Goal: Task Accomplishment & Management: Use online tool/utility

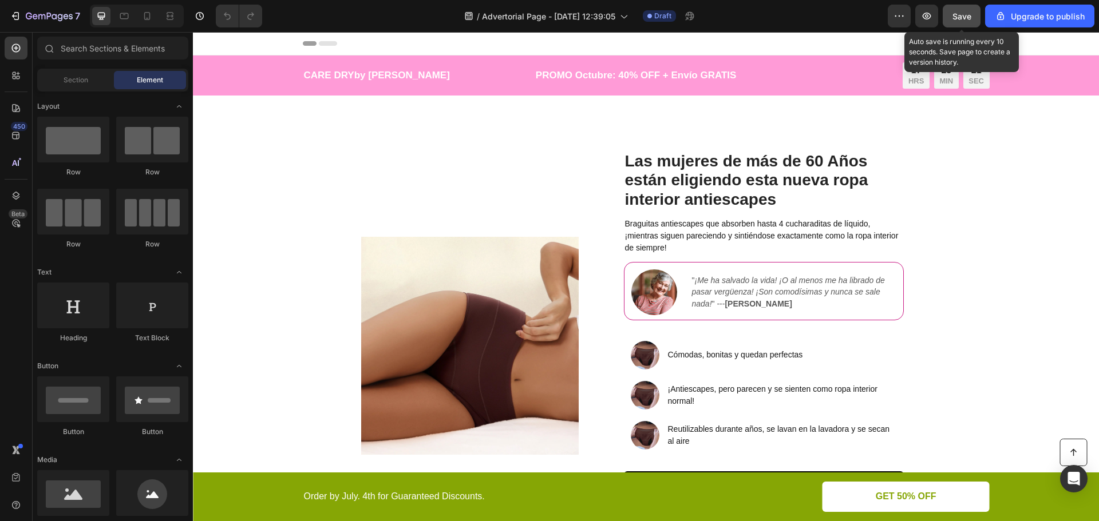
click at [962, 11] on span "Save" at bounding box center [961, 16] width 19 height 10
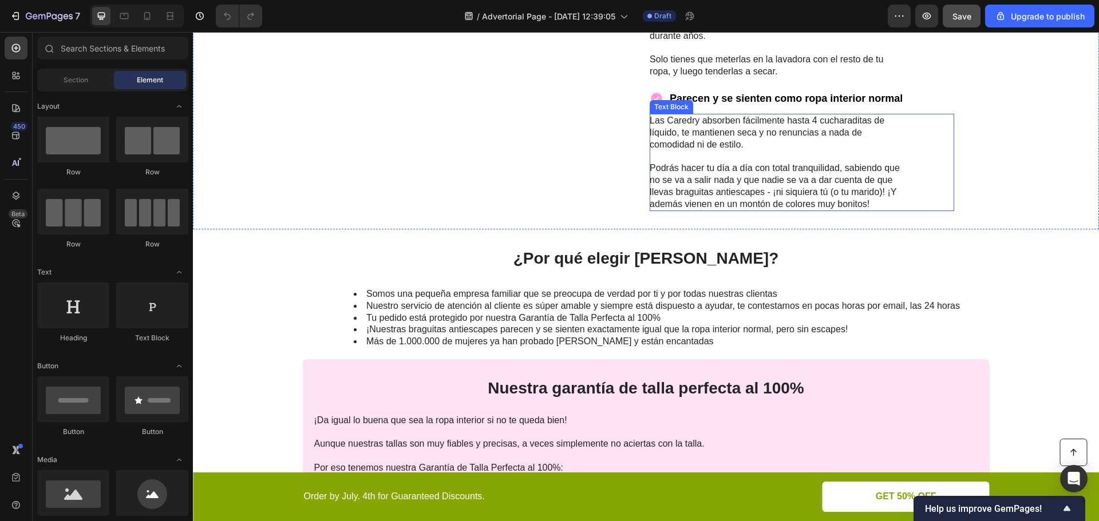
scroll to position [1602, 0]
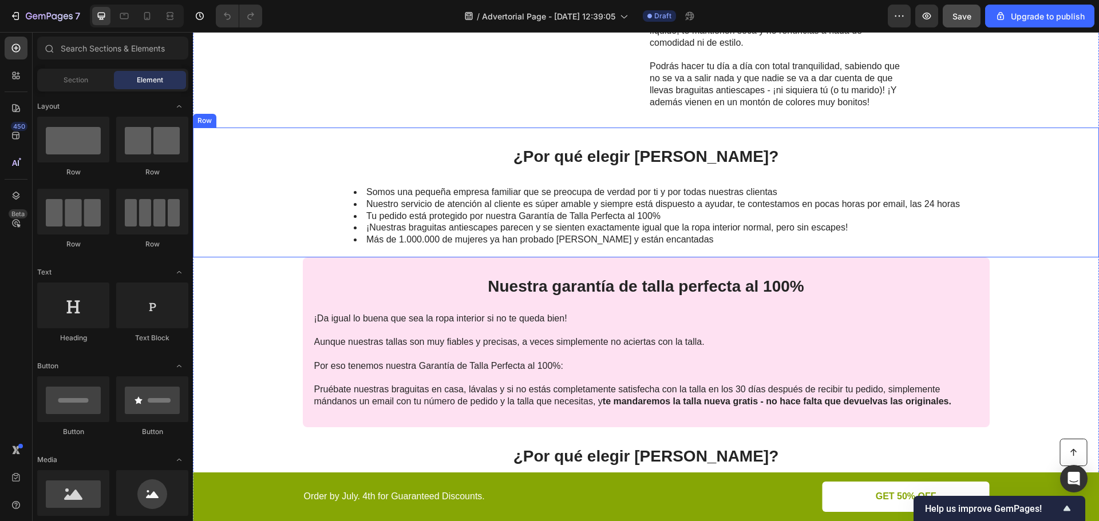
click at [984, 243] on div "¿Por qué elegir Caredry? Heading Somos una pequeña empresa familiar que se preo…" at bounding box center [646, 193] width 906 height 130
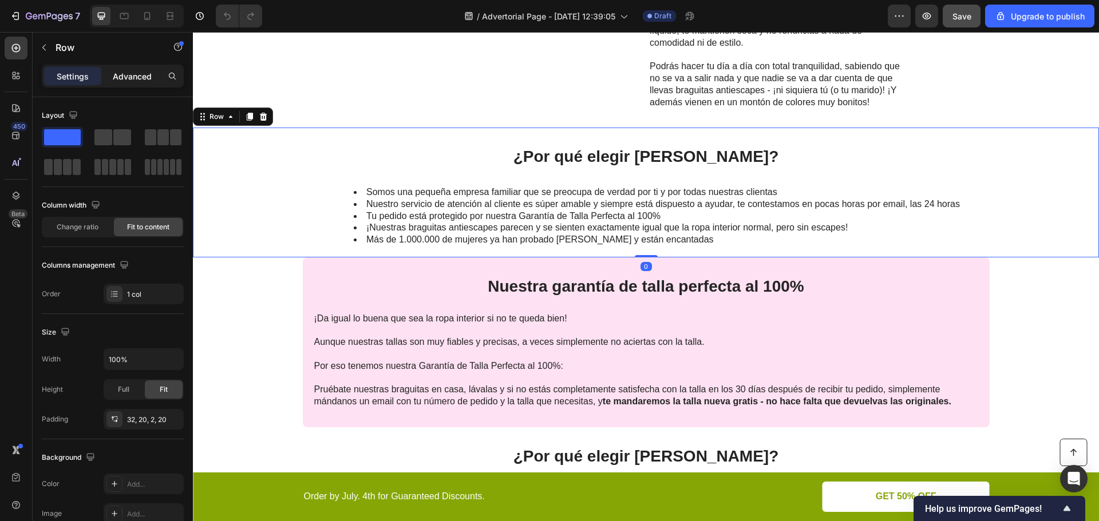
click at [152, 74] on div "Advanced" at bounding box center [132, 76] width 57 height 18
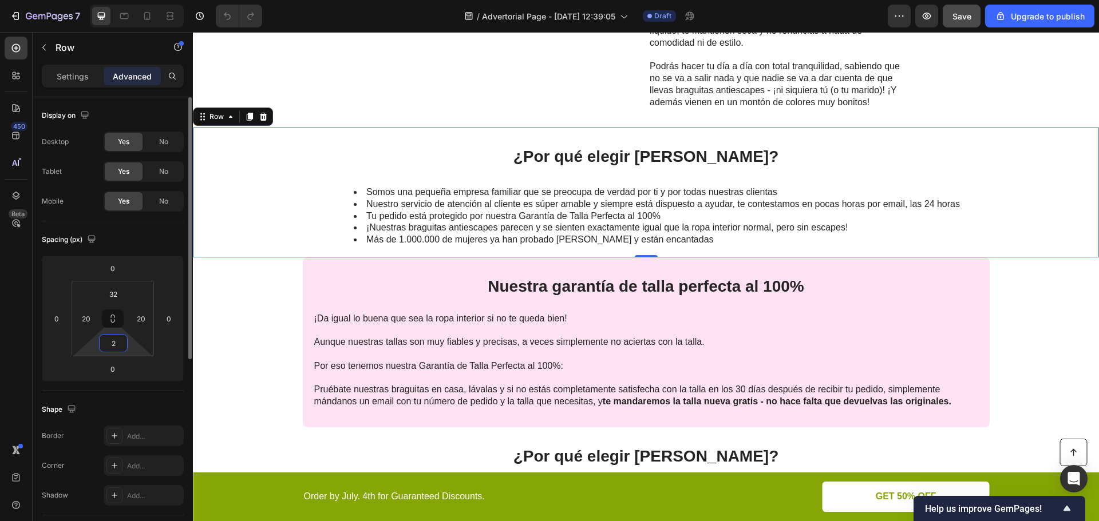
click at [112, 346] on input "2" at bounding box center [113, 343] width 23 height 17
type input "32"
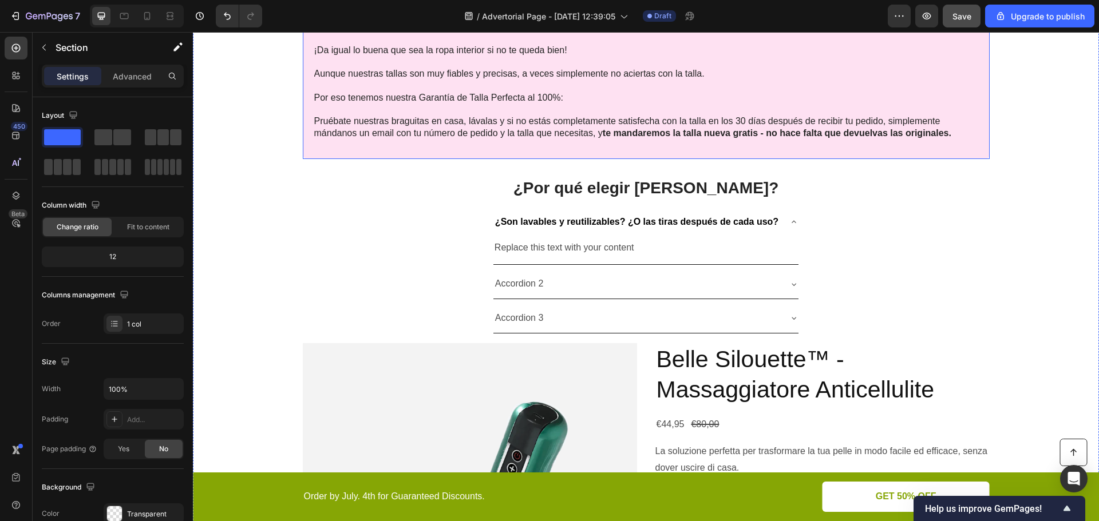
scroll to position [1888, 0]
click at [561, 245] on p "Replace this text with your content" at bounding box center [645, 247] width 303 height 17
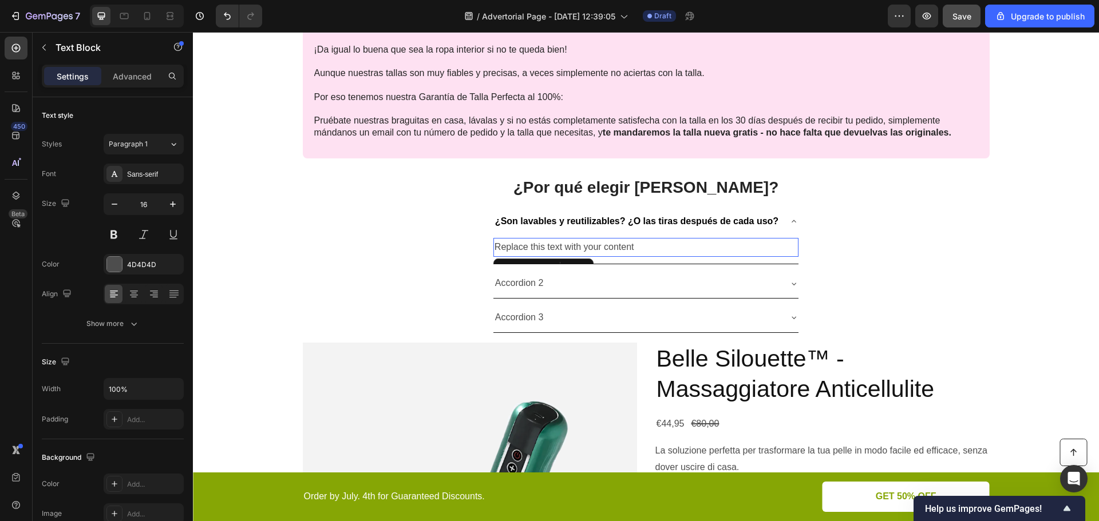
click at [561, 245] on p "Replace this text with your content" at bounding box center [645, 247] width 303 height 17
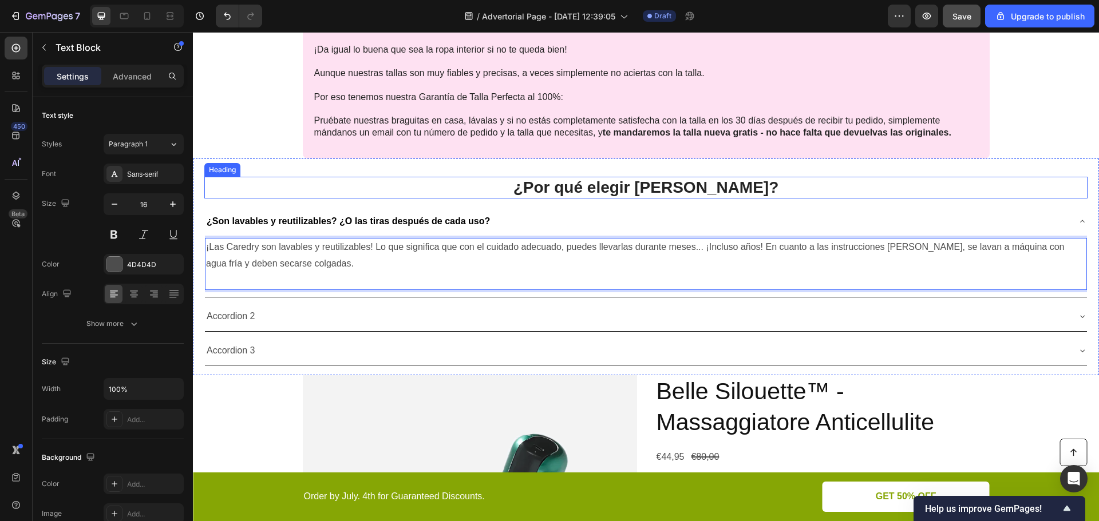
click at [503, 195] on h2 "¿Por qué elegir [PERSON_NAME]?" at bounding box center [645, 188] width 883 height 22
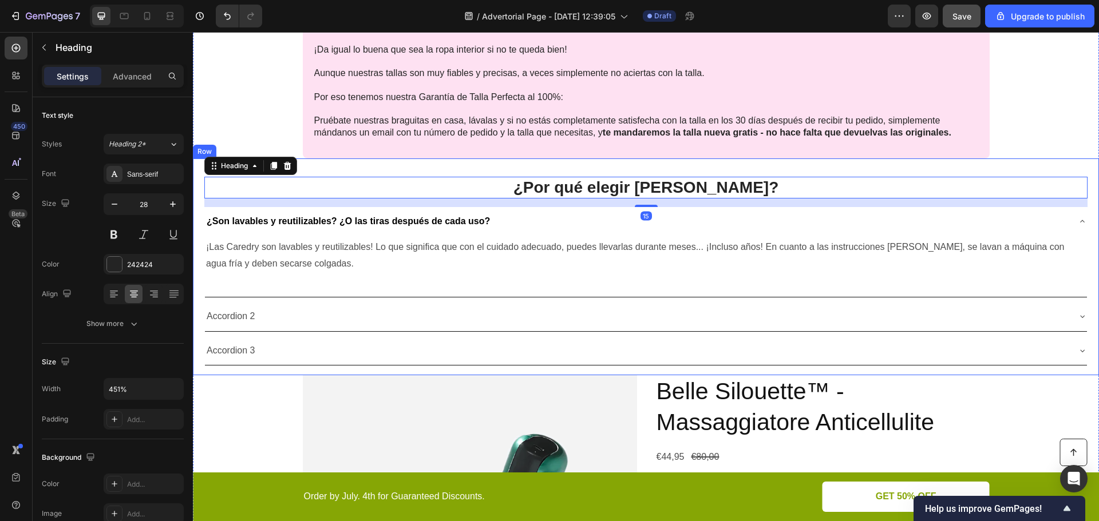
click at [448, 165] on div "¿Por qué elegir Caredry? Heading 15 ¿Son lavables y reutilizables? ¿O las tiras…" at bounding box center [646, 266] width 906 height 217
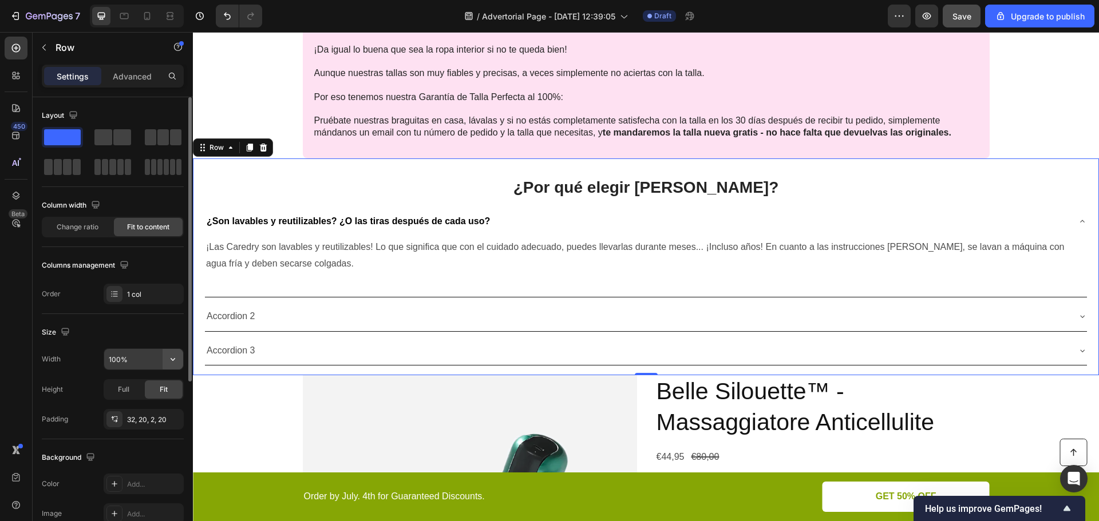
click at [173, 360] on icon "button" at bounding box center [173, 359] width 5 height 3
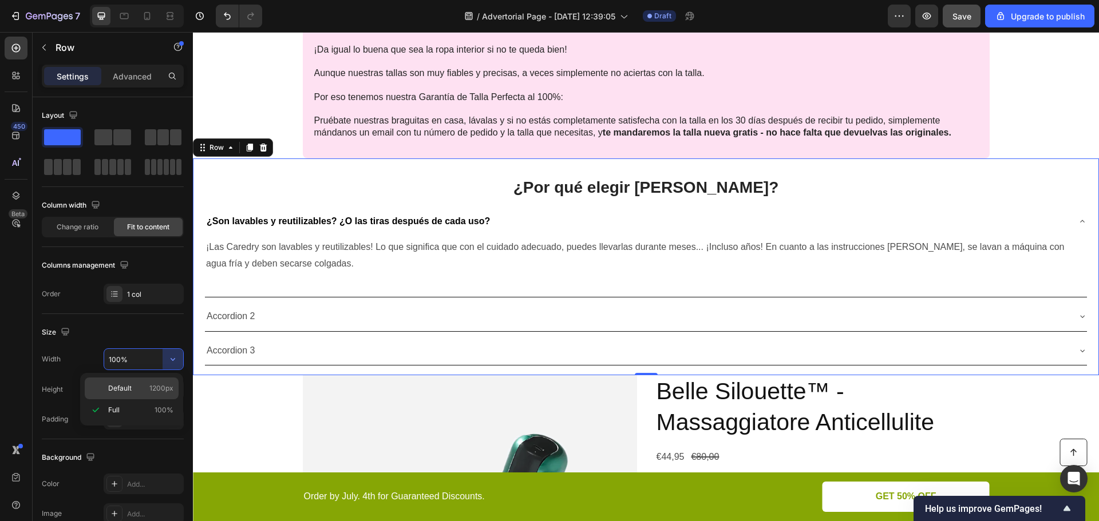
click at [157, 383] on span "1200px" at bounding box center [161, 388] width 24 height 10
type input "1200"
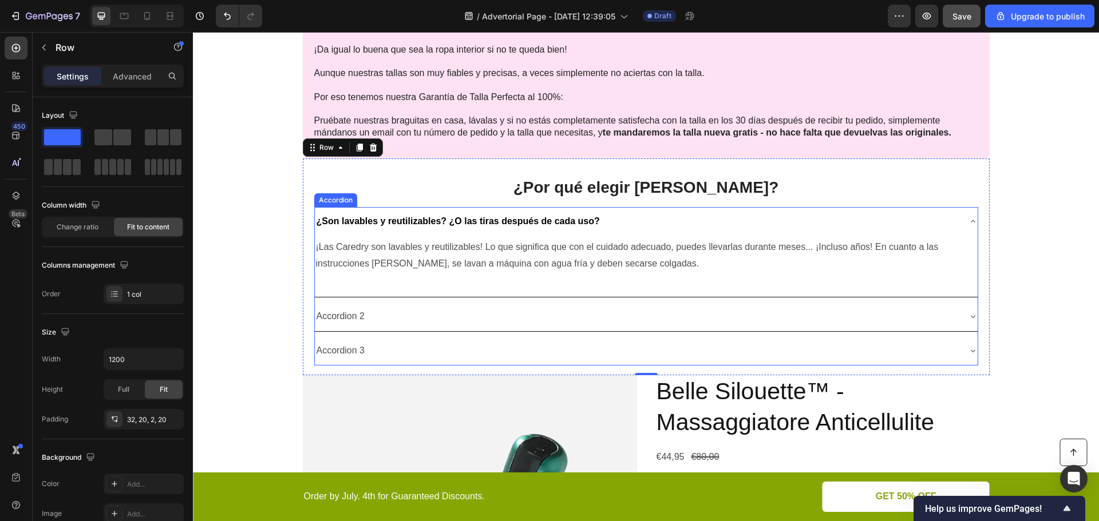
click at [620, 212] on div "¿Son lavables y reutilizables? ¿O las tiras después de cada uso?" at bounding box center [637, 222] width 644 height 20
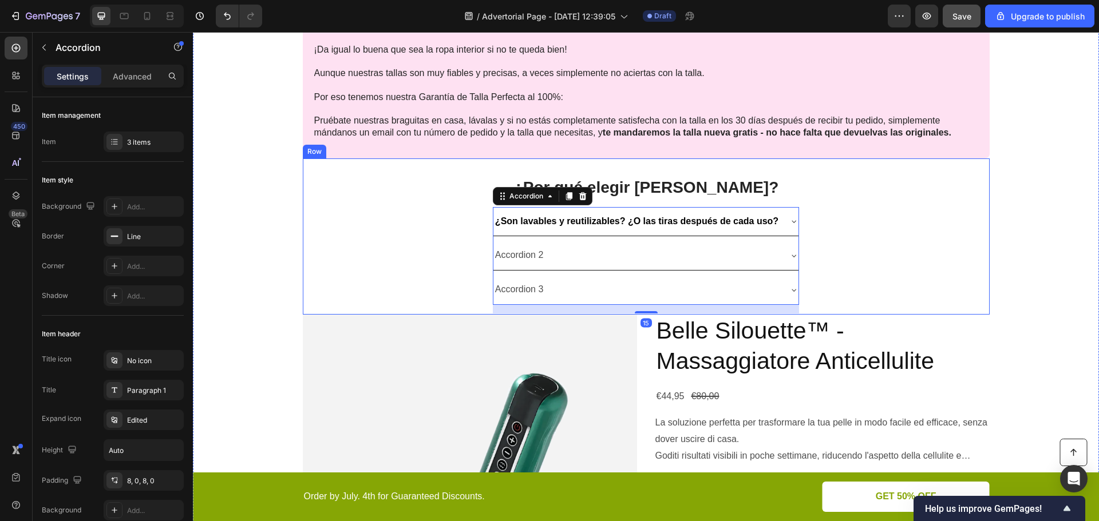
click at [410, 219] on div "¿Por qué elegir Caredry? Heading ¿Son lavables y reutilizables? ¿O las tiras de…" at bounding box center [646, 236] width 687 height 156
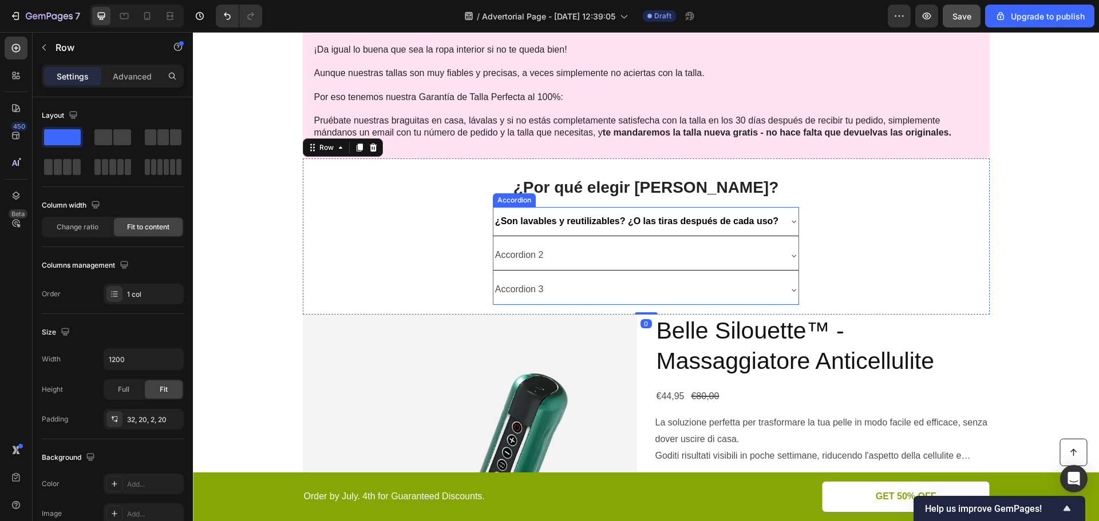
click at [518, 210] on div "¿Son lavables y reutilizables? ¿O las tiras después de cada uso?" at bounding box center [645, 221] width 305 height 29
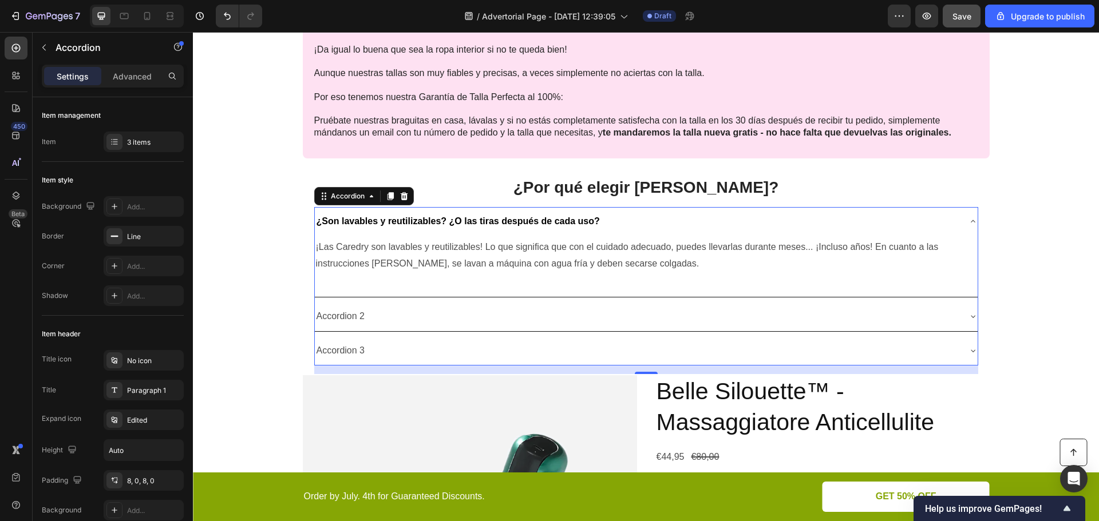
click at [970, 219] on icon at bounding box center [972, 221] width 9 height 9
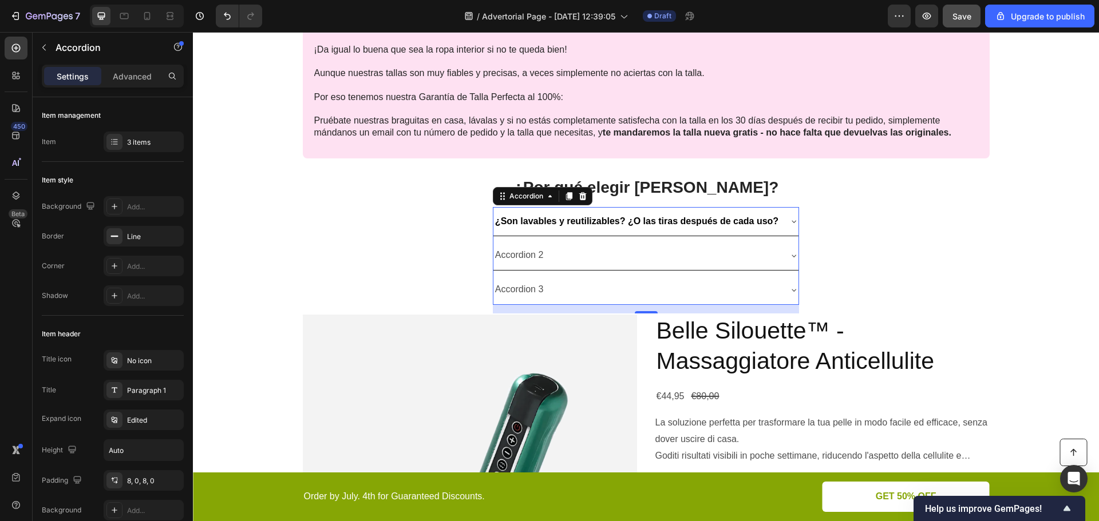
click at [790, 224] on icon at bounding box center [793, 221] width 9 height 9
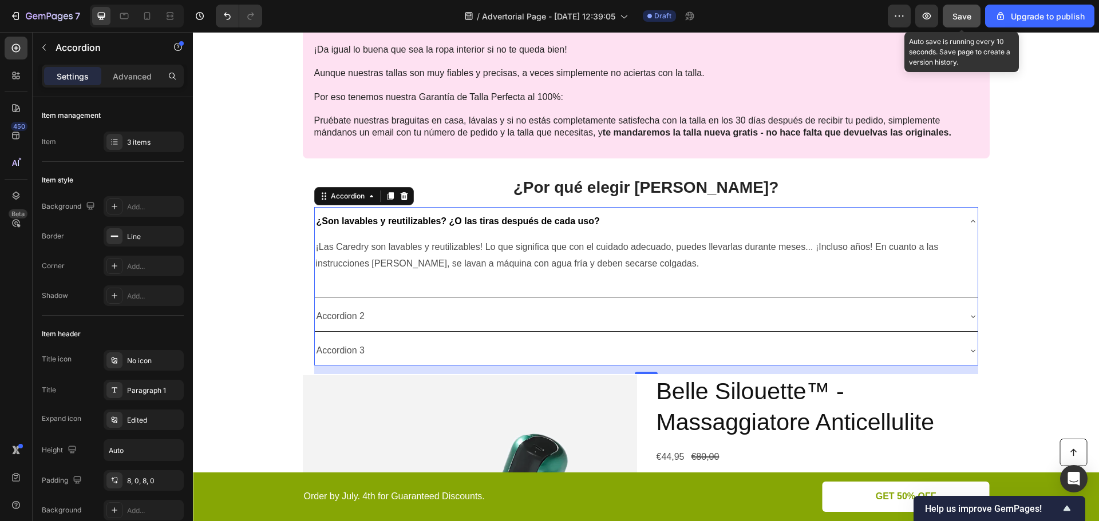
click at [955, 9] on button "Save" at bounding box center [961, 16] width 38 height 23
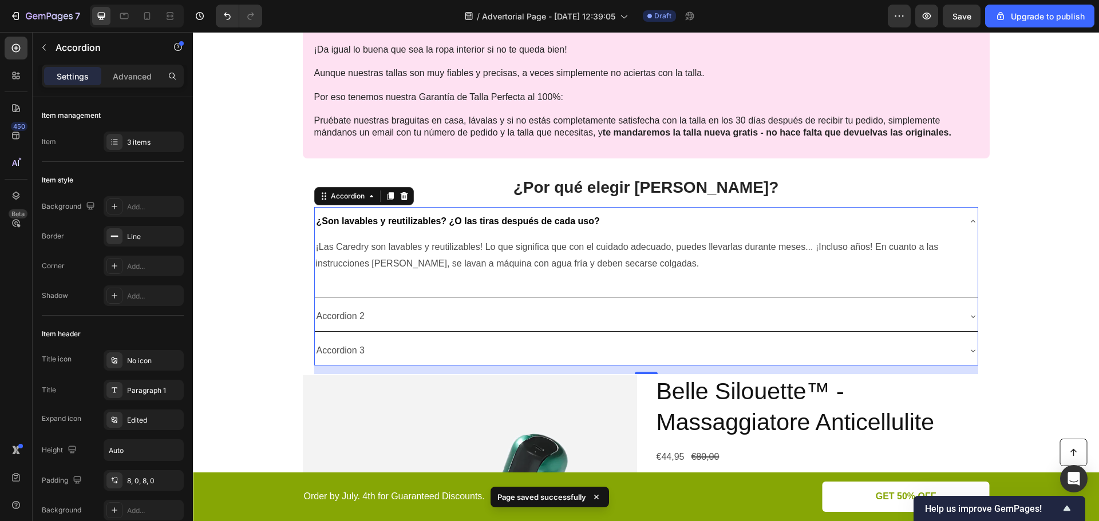
click at [397, 316] on div "Accordion 2" at bounding box center [637, 317] width 644 height 20
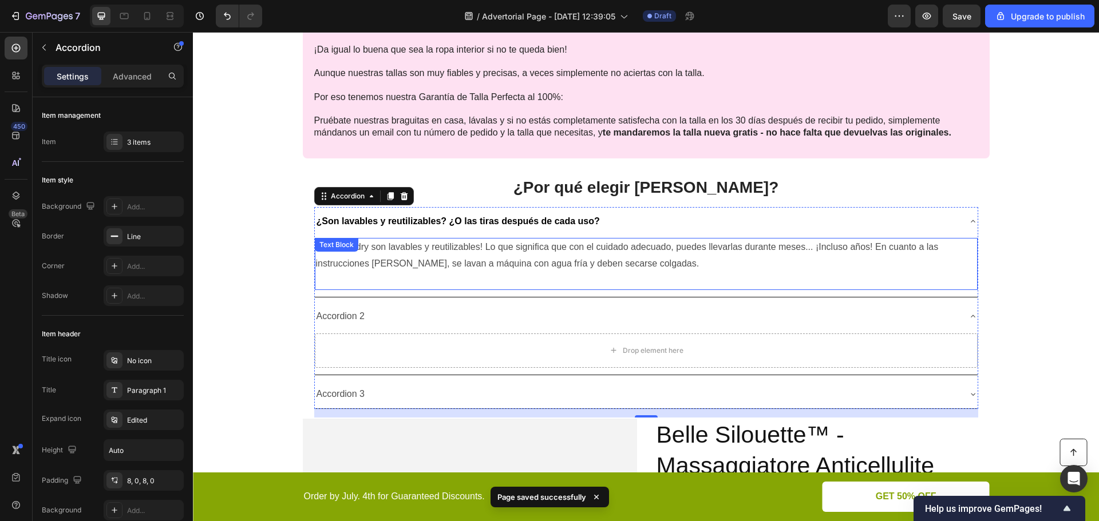
click at [350, 248] on div "Text Block" at bounding box center [336, 245] width 39 height 10
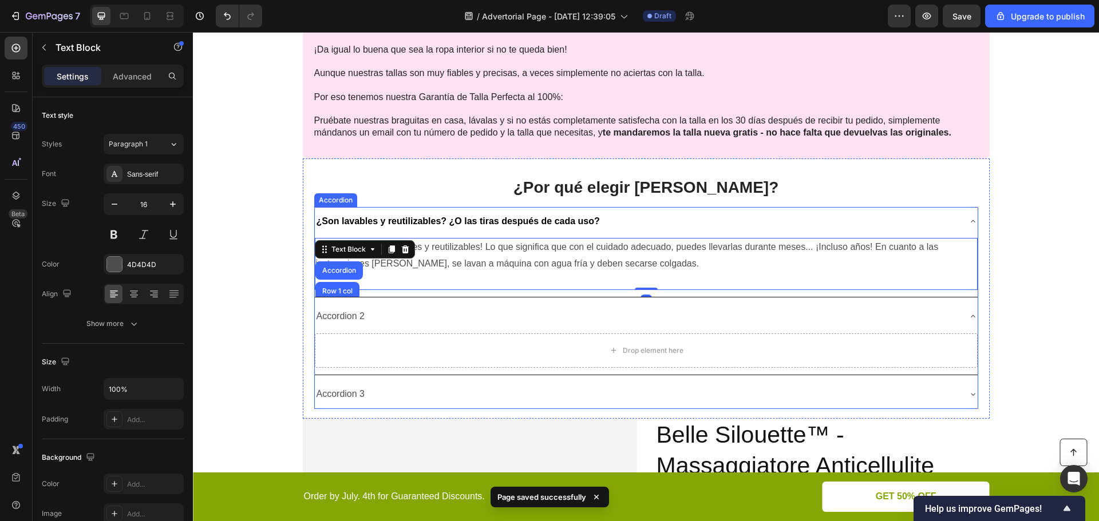
click at [350, 223] on strong "¿Son lavables y reutilizables? ¿O las tiras después de cada uso?" at bounding box center [457, 221] width 283 height 10
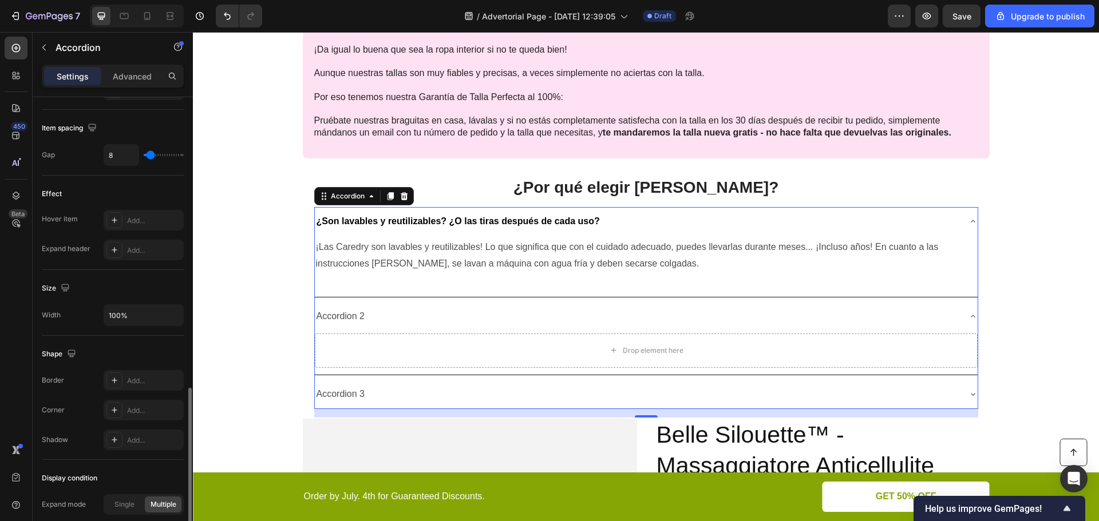
scroll to position [572, 0]
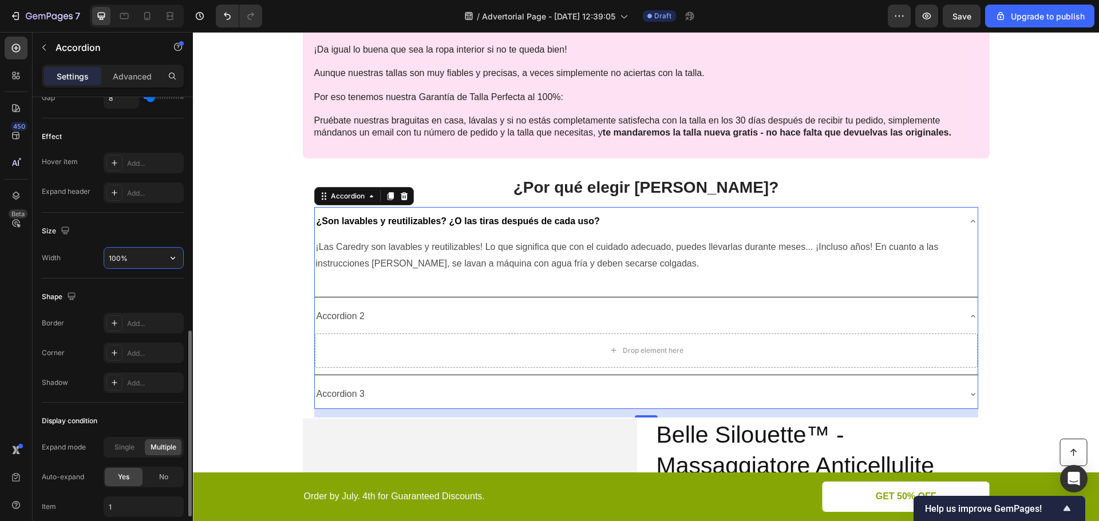
click at [130, 257] on input "100%" at bounding box center [143, 258] width 79 height 21
click at [167, 260] on icon "button" at bounding box center [172, 257] width 11 height 11
click at [154, 306] on span "1200px" at bounding box center [161, 309] width 24 height 10
type input "1200"
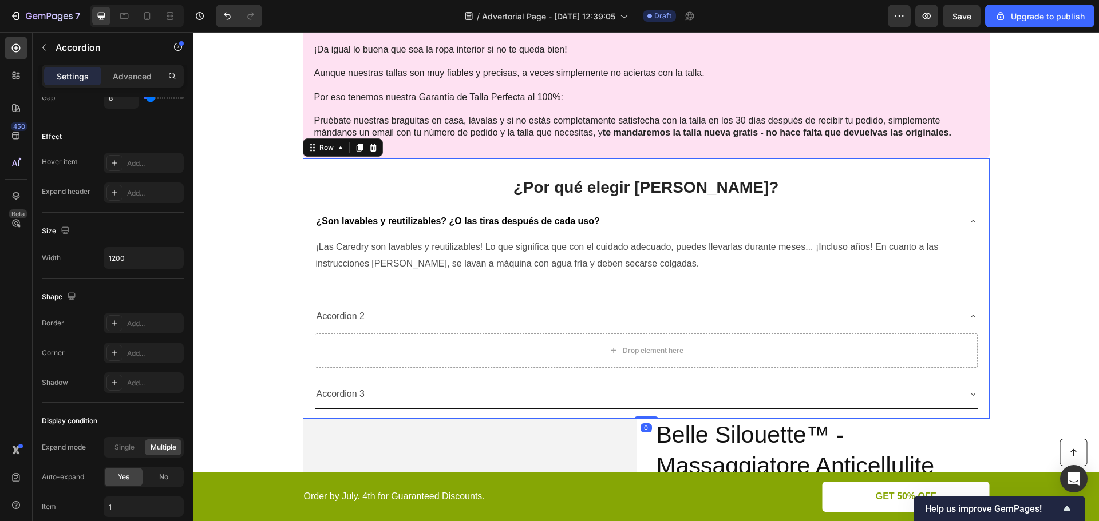
click at [466, 169] on div "¿Por qué elegir Caredry? Heading ¿Son lavables y reutilizables? ¿O las tiras de…" at bounding box center [646, 288] width 687 height 260
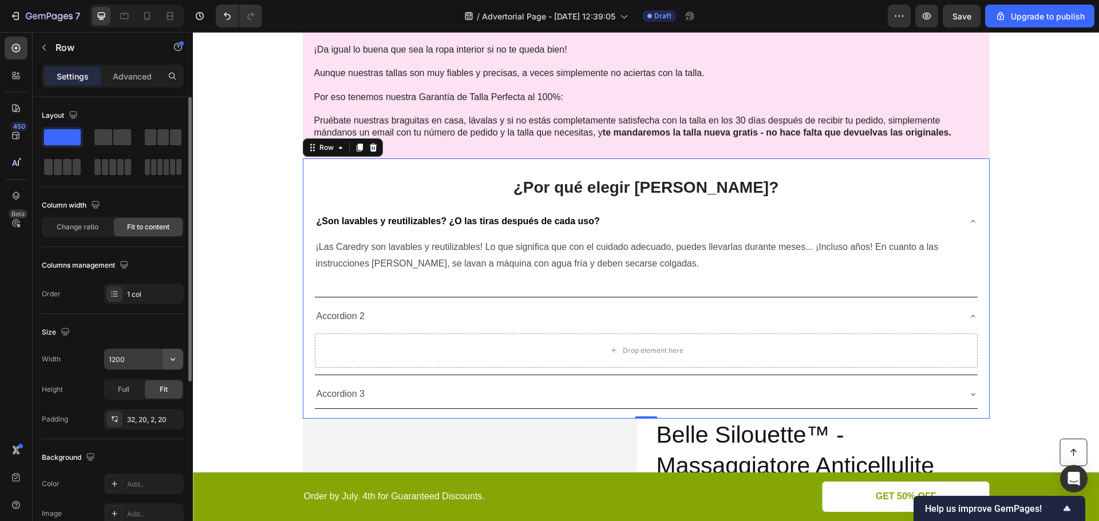
click at [176, 358] on icon "button" at bounding box center [172, 359] width 11 height 11
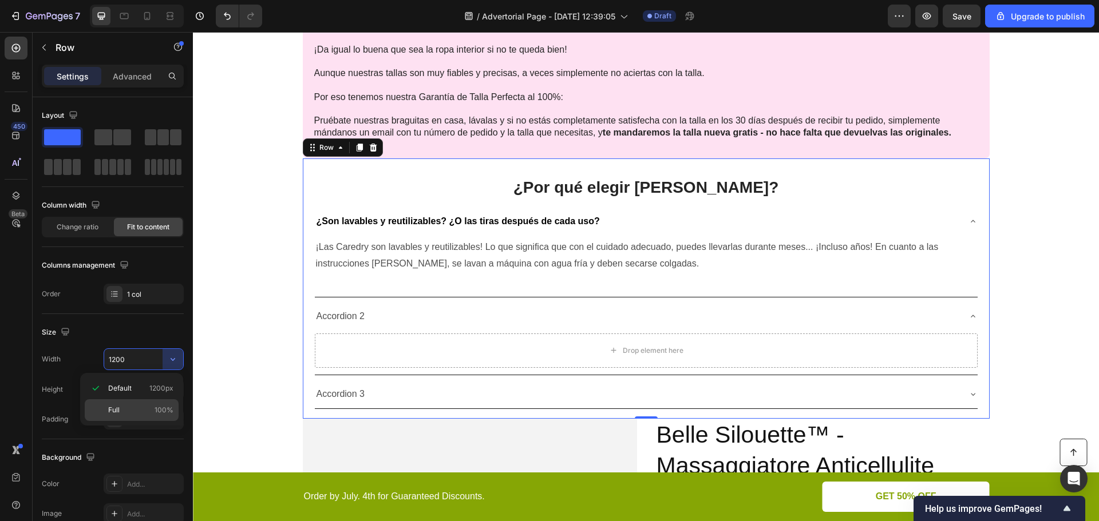
click at [128, 411] on p "Full 100%" at bounding box center [140, 410] width 65 height 10
type input "100%"
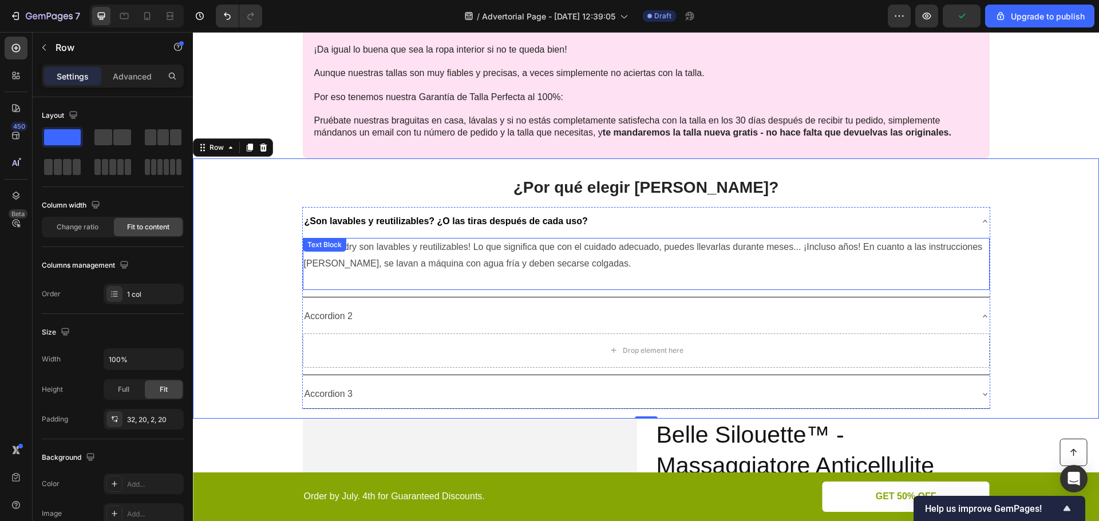
click at [605, 273] on p "¡Las Caredry son lavables y reutilizables! Lo que significa que con el cuidado …" at bounding box center [646, 263] width 684 height 49
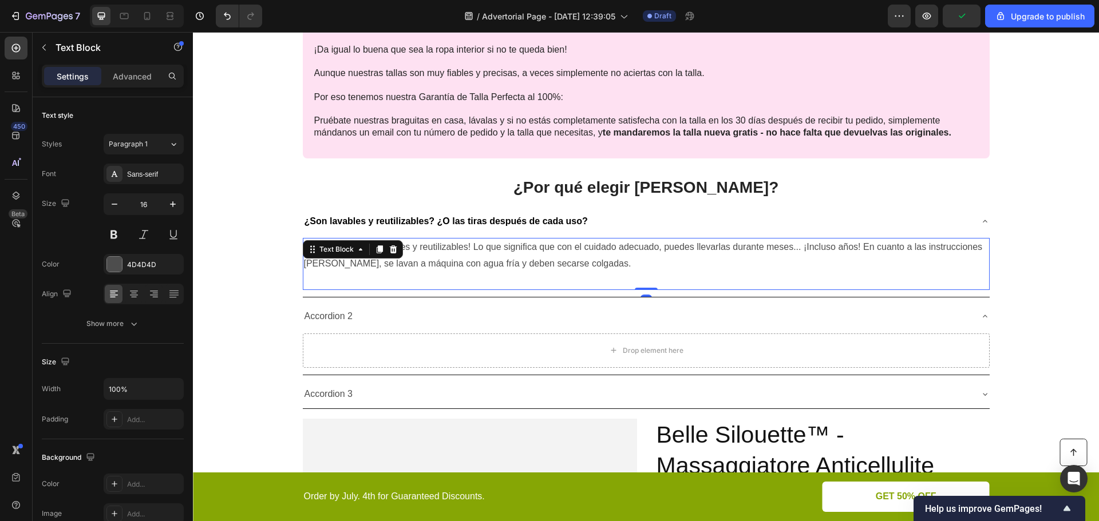
click at [550, 278] on p "¡Las Caredry son lavables y reutilizables! Lo que significa que con el cuidado …" at bounding box center [646, 263] width 684 height 49
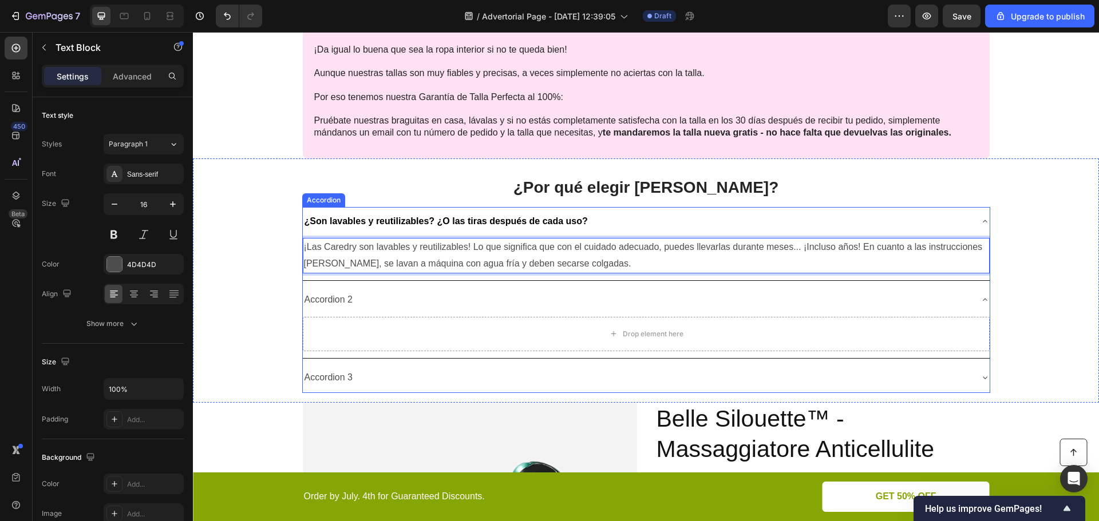
click at [474, 302] on div "Accordion 2" at bounding box center [637, 300] width 668 height 20
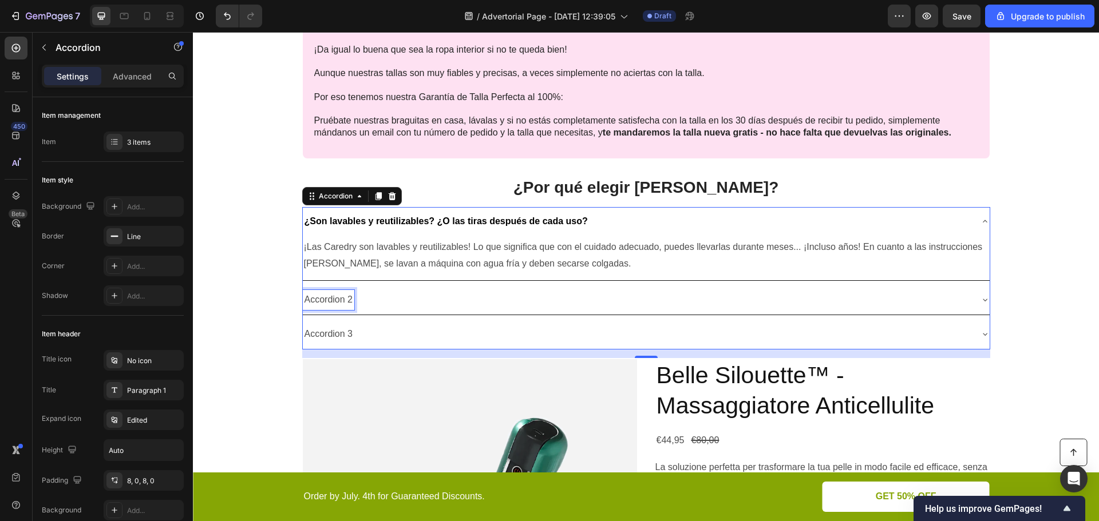
click at [326, 300] on p "Accordion 2" at bounding box center [328, 300] width 49 height 17
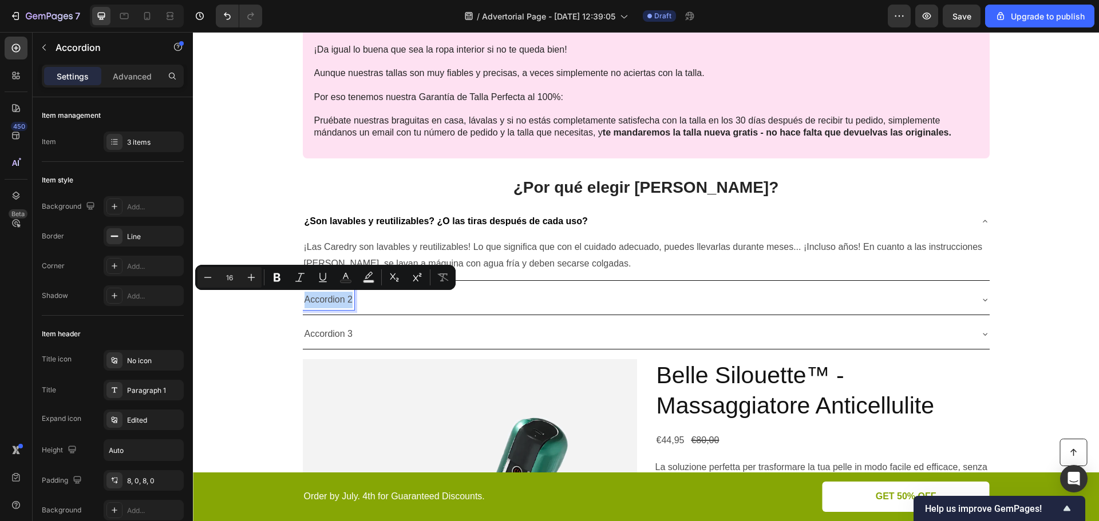
click at [326, 300] on p "Accordion 2" at bounding box center [328, 300] width 49 height 17
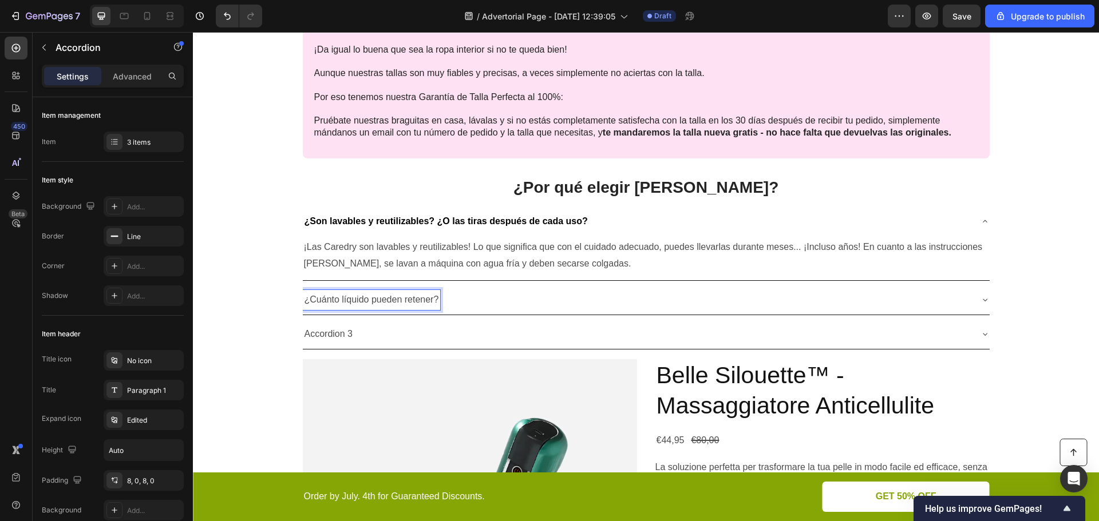
click at [403, 300] on p "¿Cuánto líquido pueden retener?" at bounding box center [371, 300] width 134 height 17
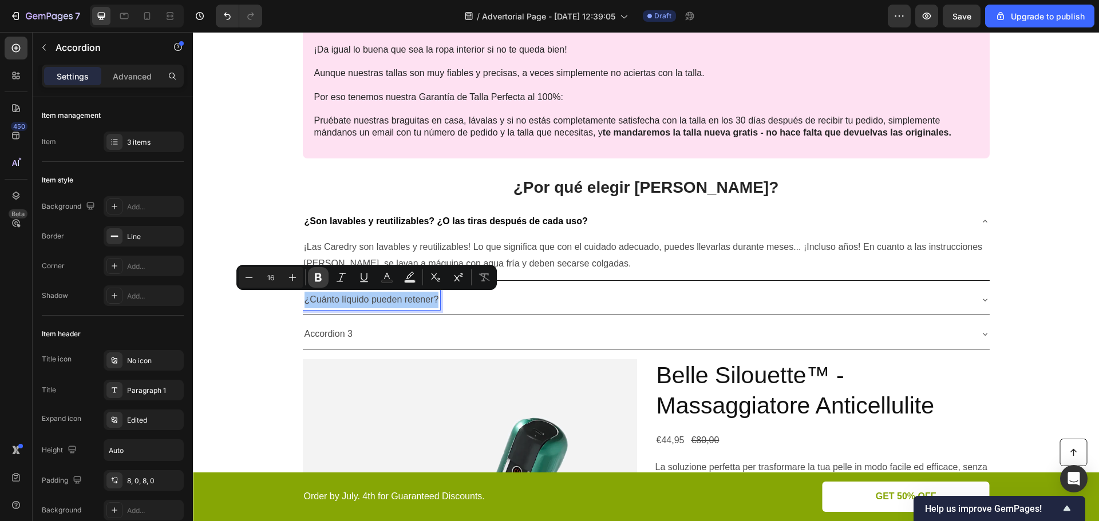
click at [318, 276] on icon "Editor contextual toolbar" at bounding box center [317, 277] width 11 height 11
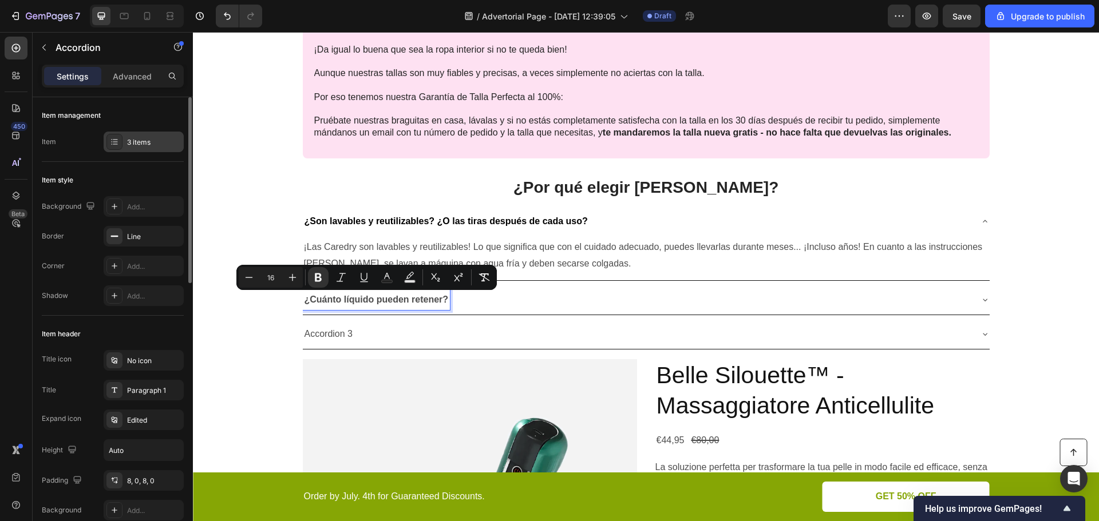
click at [140, 137] on div "3 items" at bounding box center [154, 142] width 54 height 10
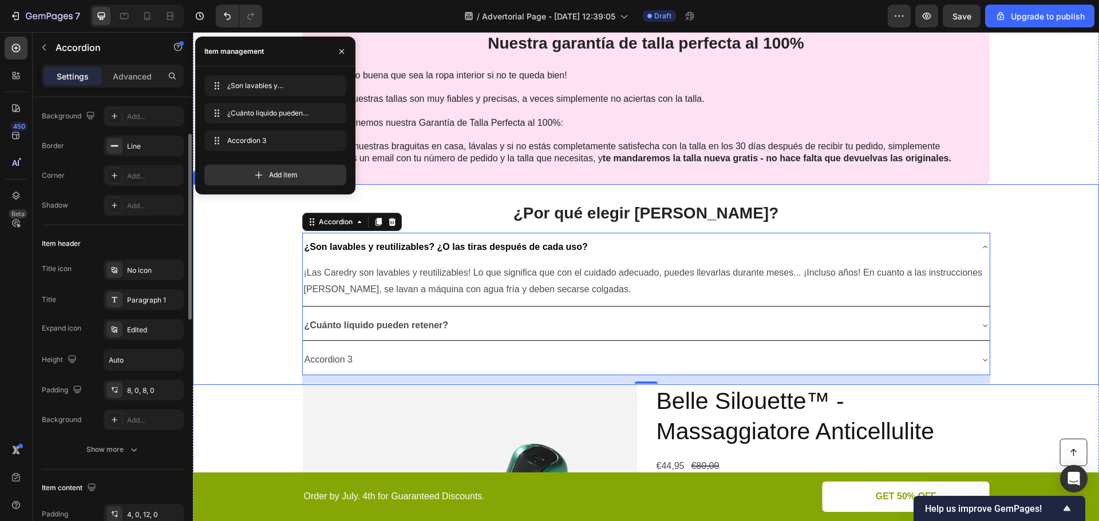
scroll to position [1831, 0]
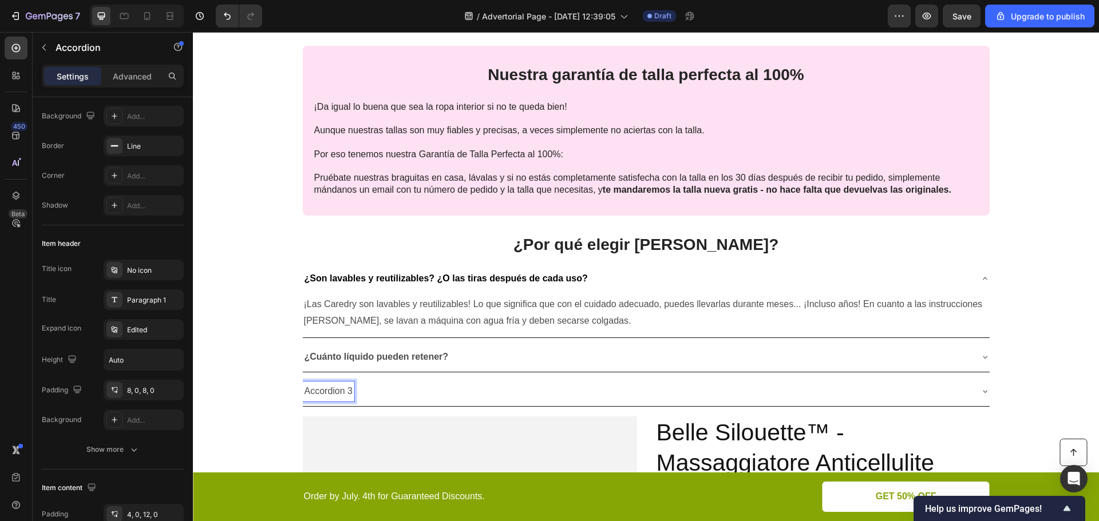
click at [327, 389] on p "Accordion 3" at bounding box center [328, 391] width 49 height 17
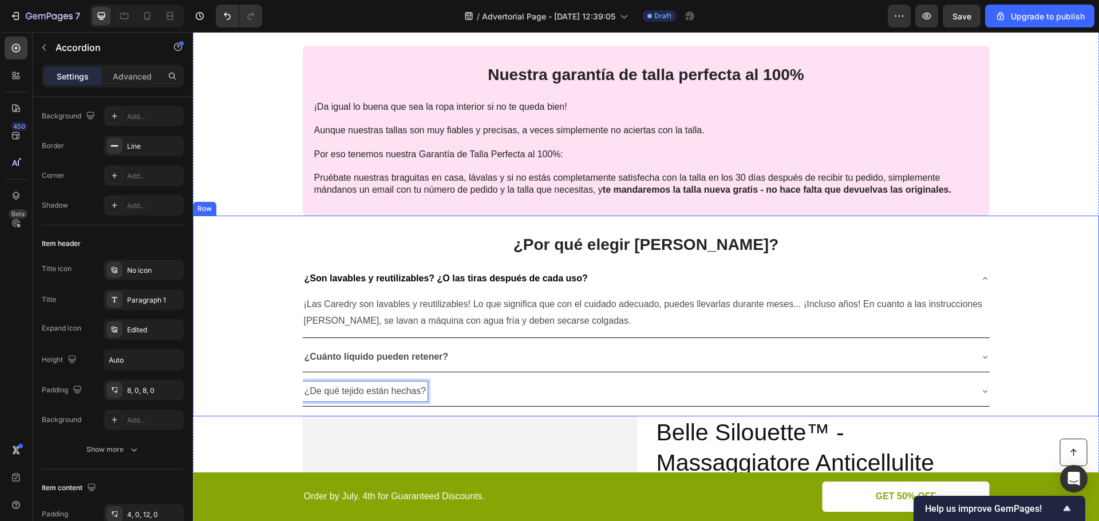
click at [261, 400] on div "¿Por qué elegir Caredry? Heading ¿Son lavables y reutilizables? ¿O las tiras de…" at bounding box center [646, 316] width 906 height 201
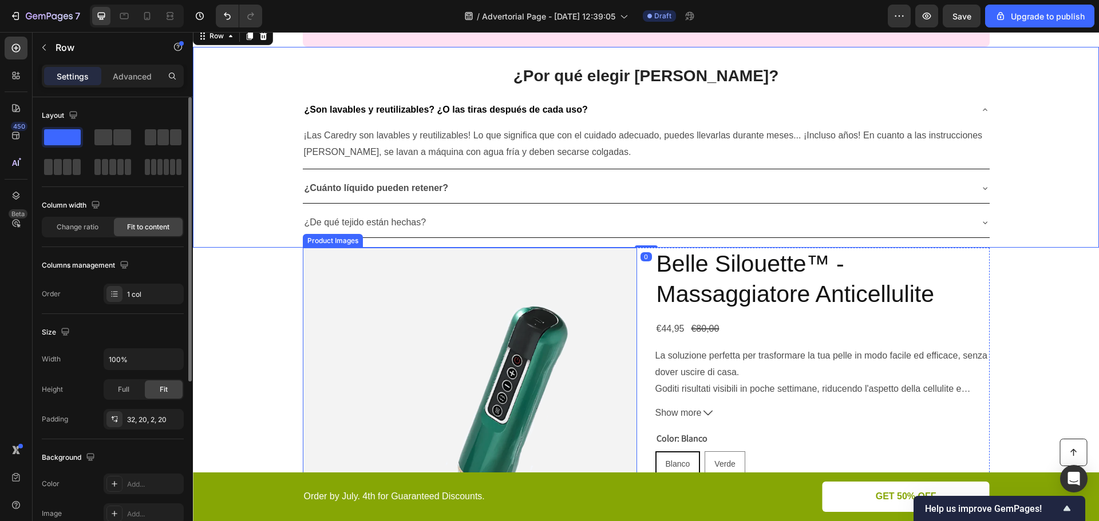
scroll to position [2003, 0]
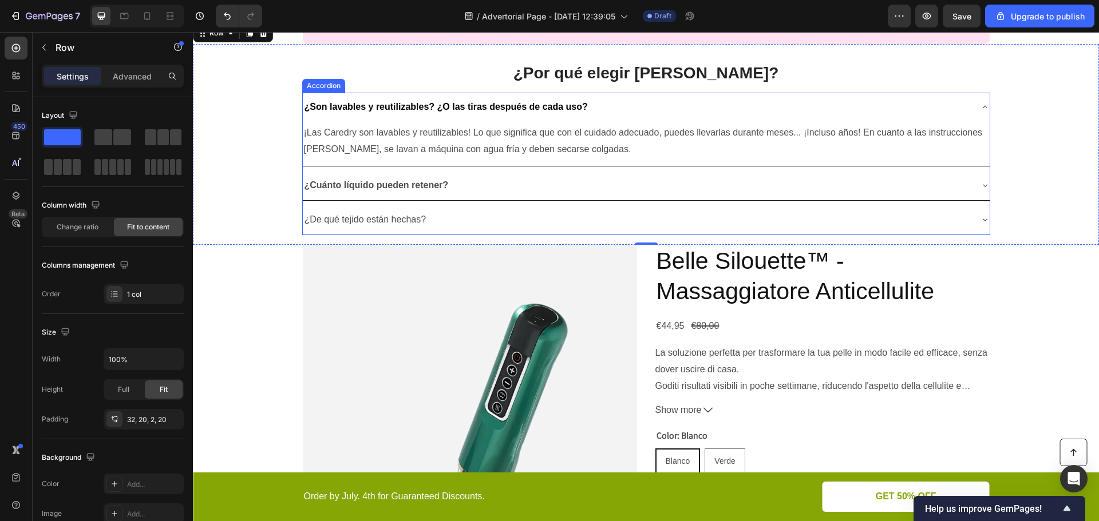
click at [323, 99] on p "¿Son lavables y reutilizables? ¿O las tiras después de cada uso?" at bounding box center [445, 107] width 283 height 17
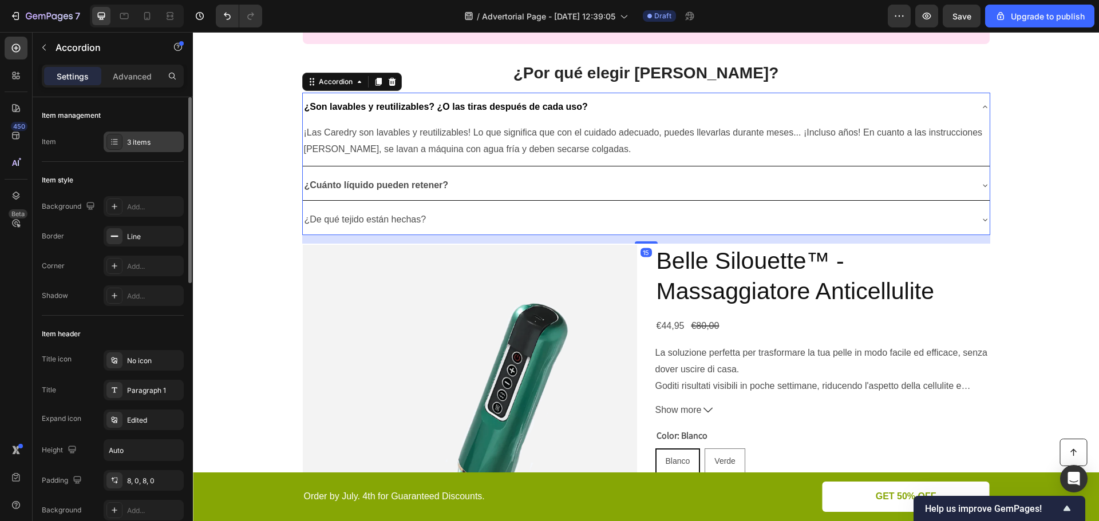
click at [145, 141] on div "3 items" at bounding box center [154, 142] width 54 height 10
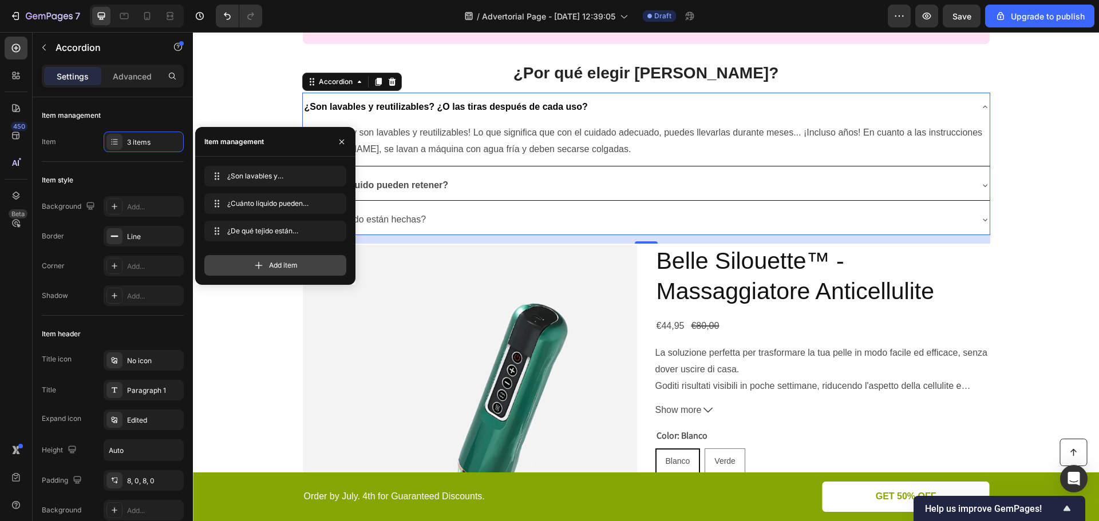
click at [281, 266] on span "Add item" at bounding box center [283, 265] width 29 height 10
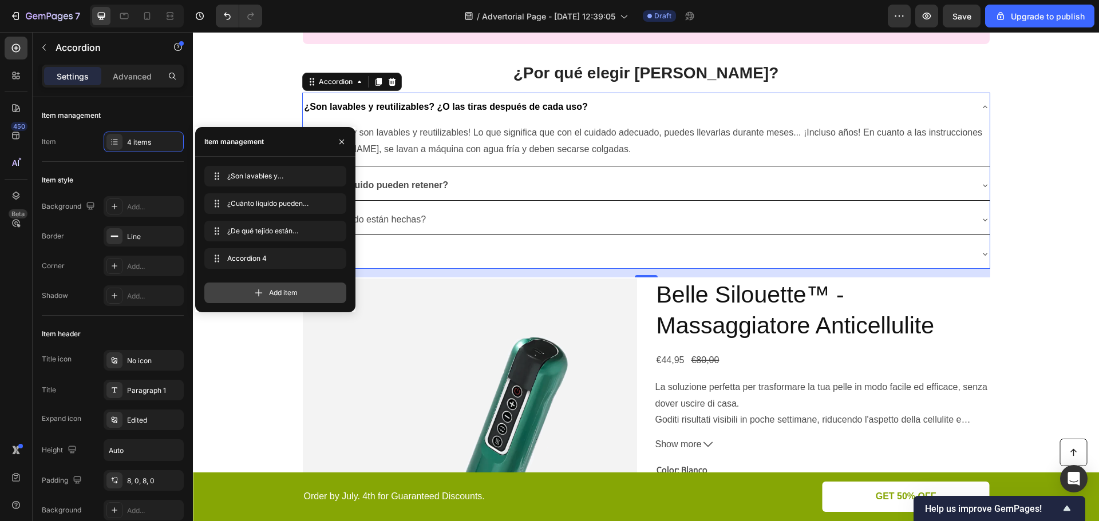
click at [267, 297] on div "Add item" at bounding box center [275, 293] width 142 height 21
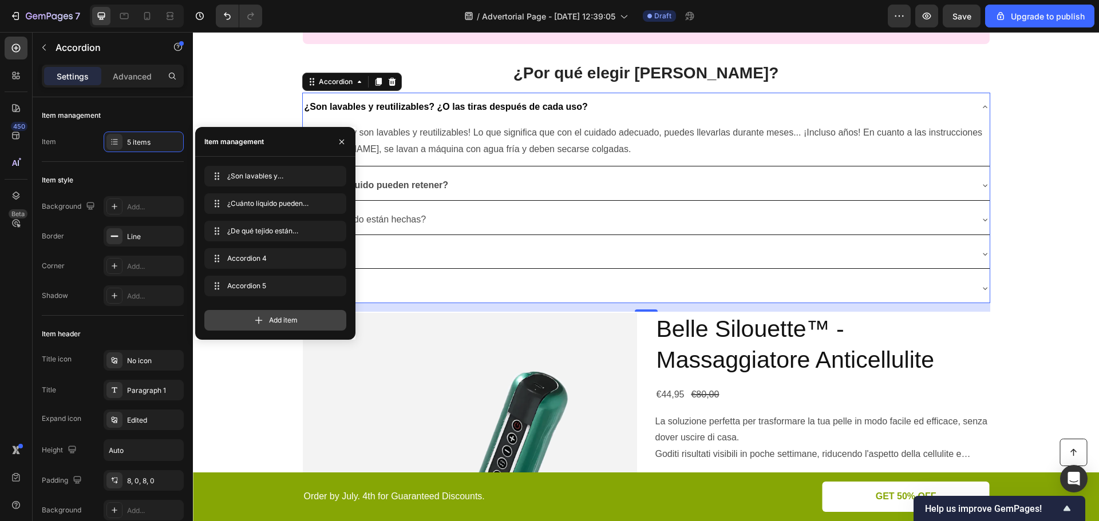
click at [266, 320] on div "Add item" at bounding box center [275, 320] width 142 height 21
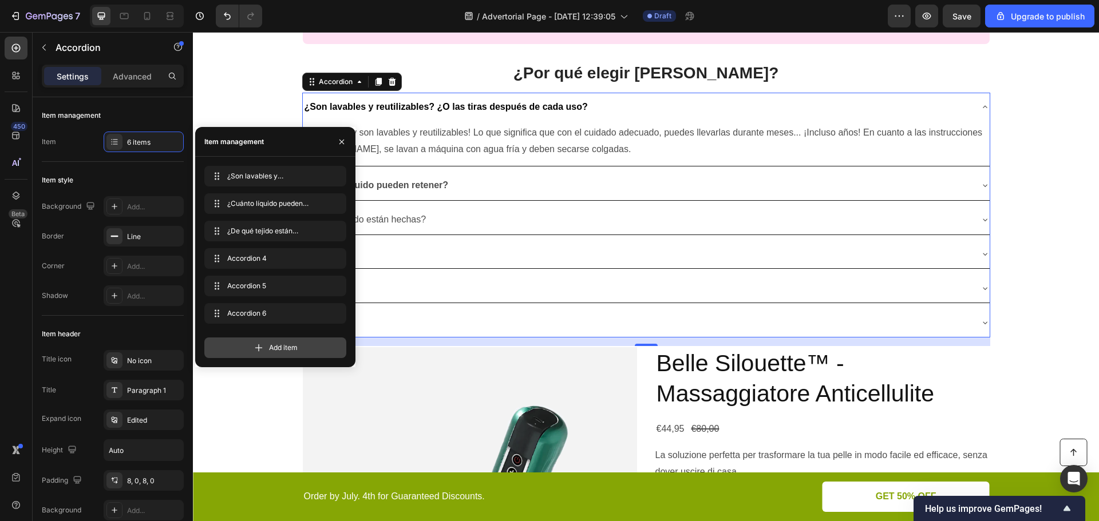
click at [265, 351] on div "Add item" at bounding box center [275, 348] width 142 height 21
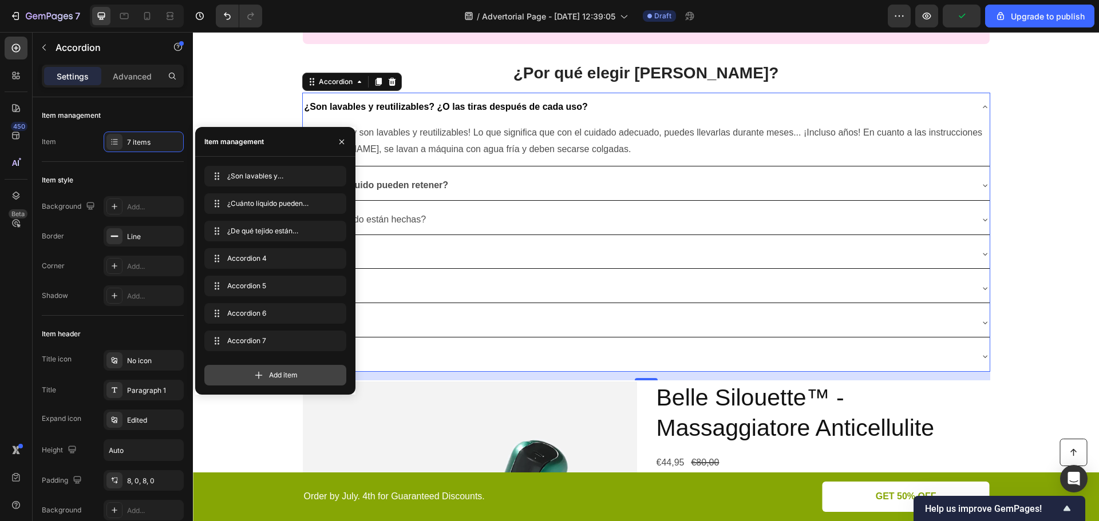
click at [264, 378] on icon at bounding box center [258, 375] width 11 height 11
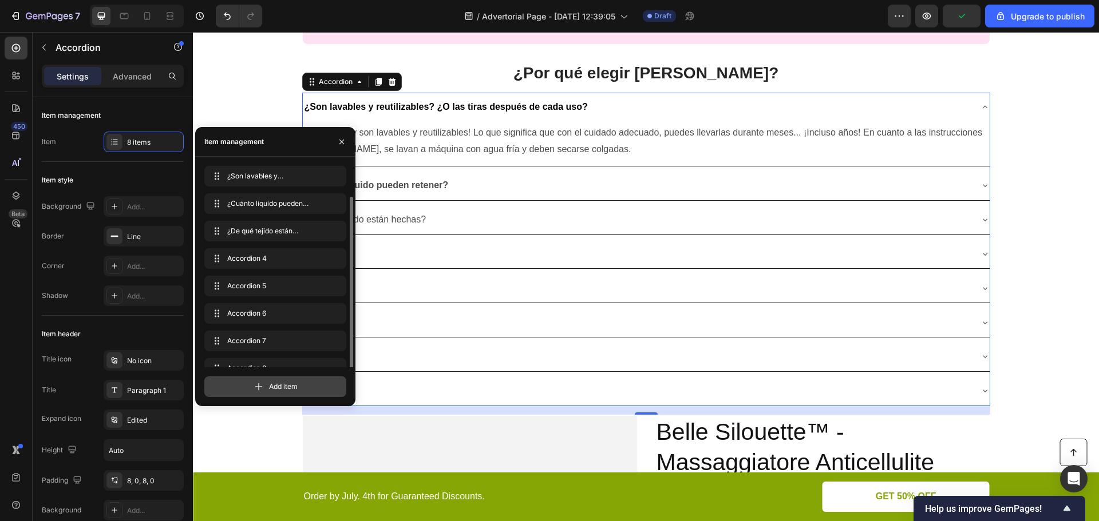
scroll to position [16, 0]
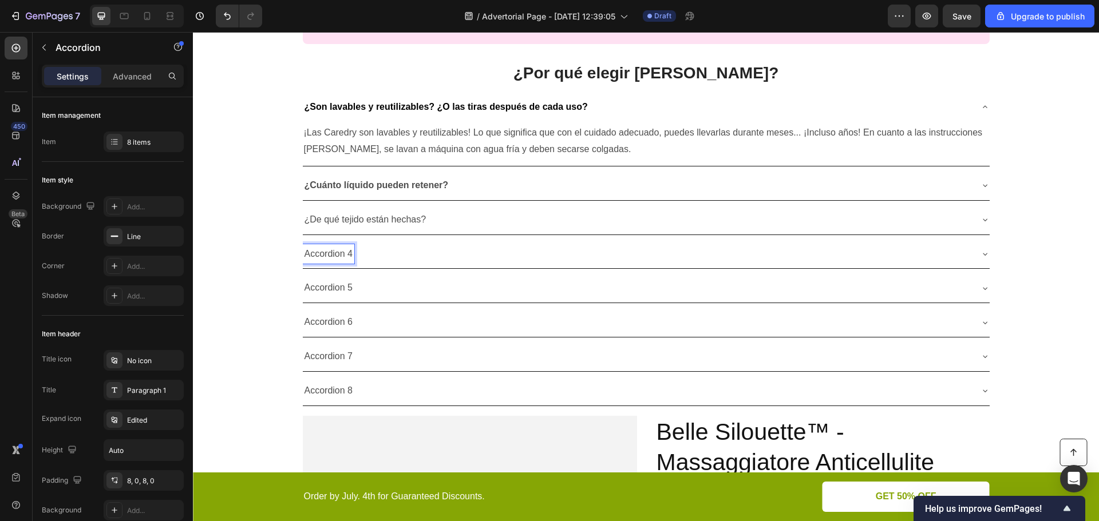
click at [328, 251] on p "Accordion 4" at bounding box center [328, 254] width 49 height 17
click at [324, 287] on p "Accordion 5" at bounding box center [328, 288] width 49 height 17
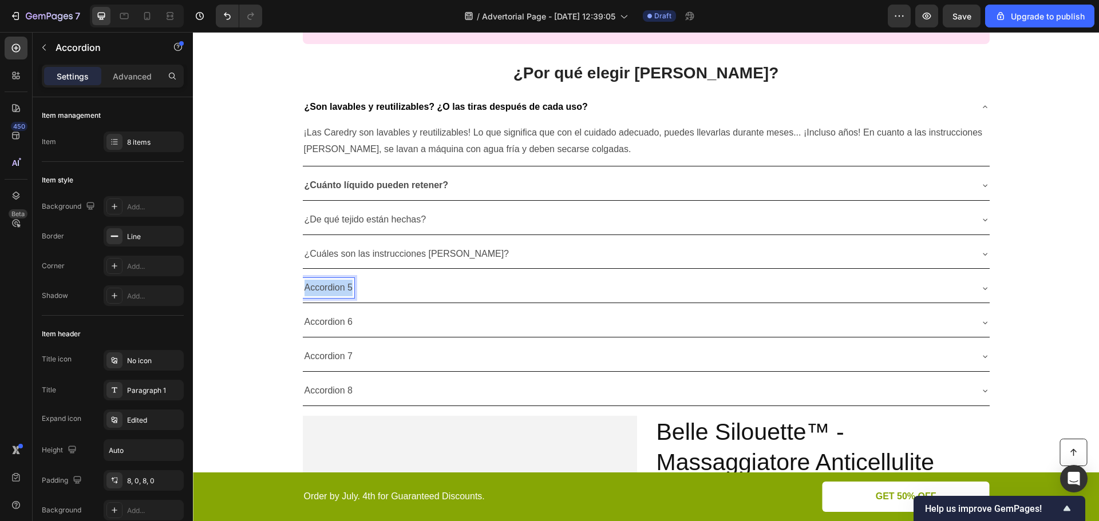
click at [324, 287] on p "Accordion 5" at bounding box center [328, 288] width 49 height 17
click at [330, 324] on p "Accordion 6" at bounding box center [328, 322] width 49 height 17
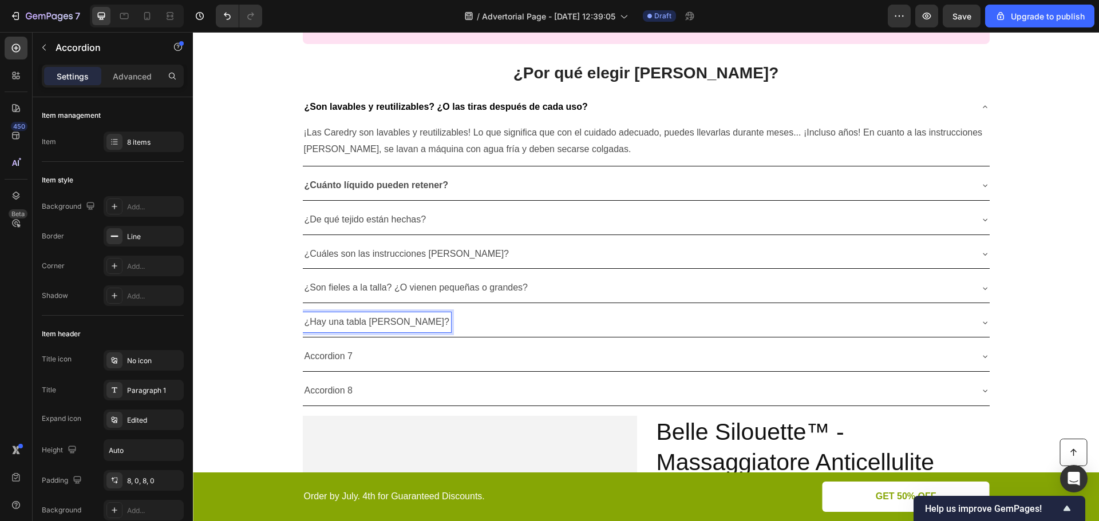
click at [332, 352] on p "Accordion 7" at bounding box center [328, 356] width 49 height 17
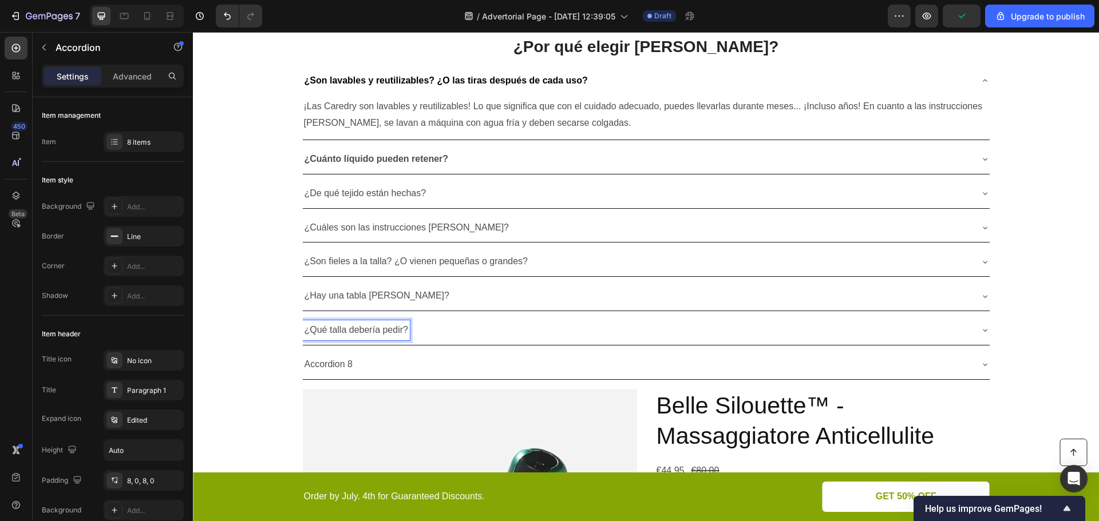
scroll to position [2060, 0]
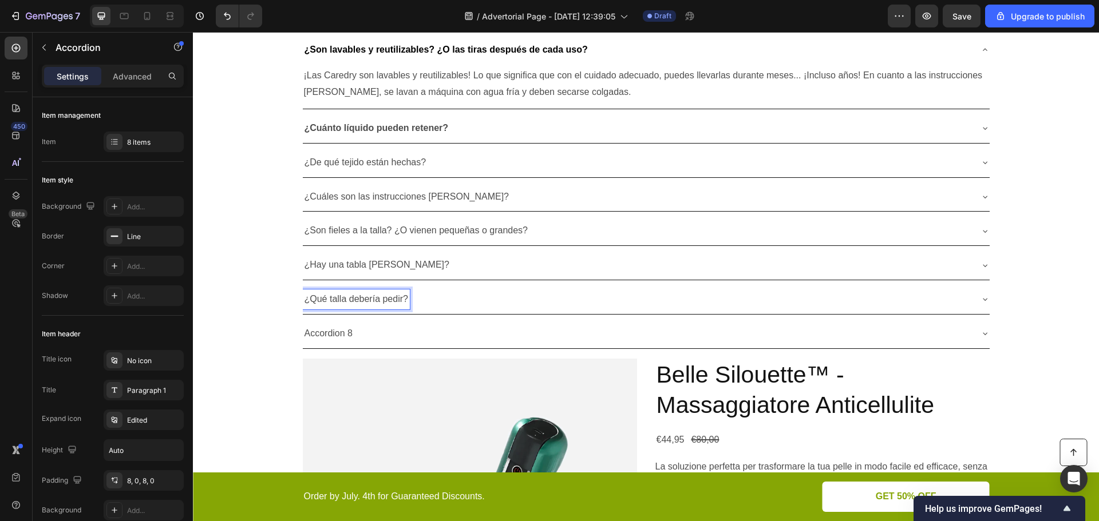
click at [334, 331] on p "Accordion 8" at bounding box center [328, 334] width 49 height 17
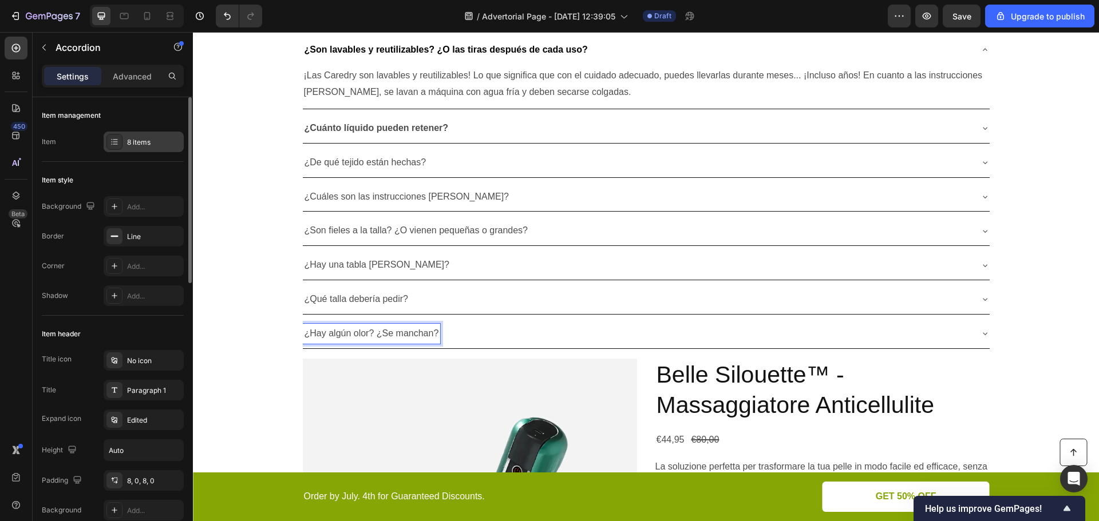
click at [137, 138] on div "8 items" at bounding box center [154, 142] width 54 height 10
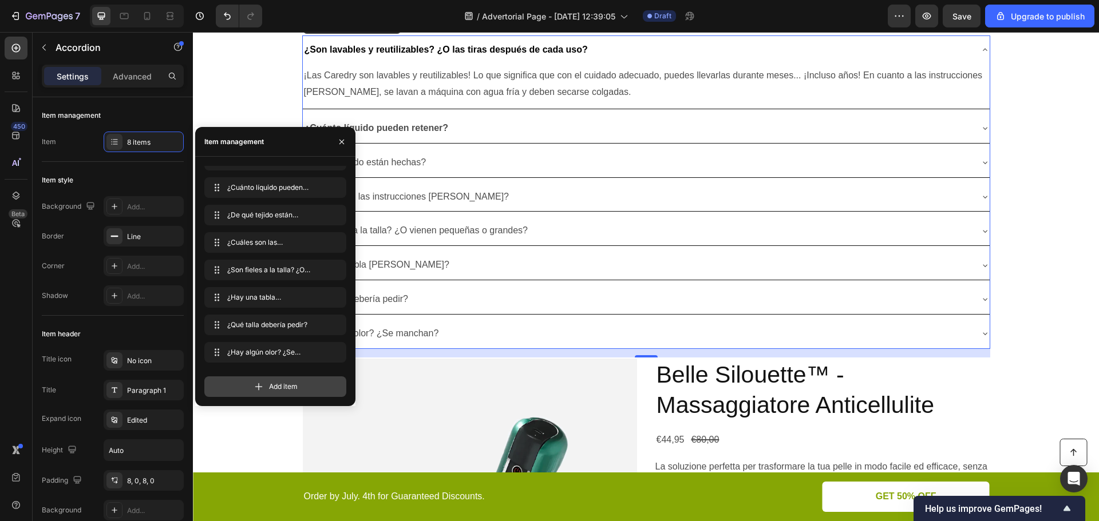
click at [236, 386] on div "Add item" at bounding box center [275, 386] width 142 height 21
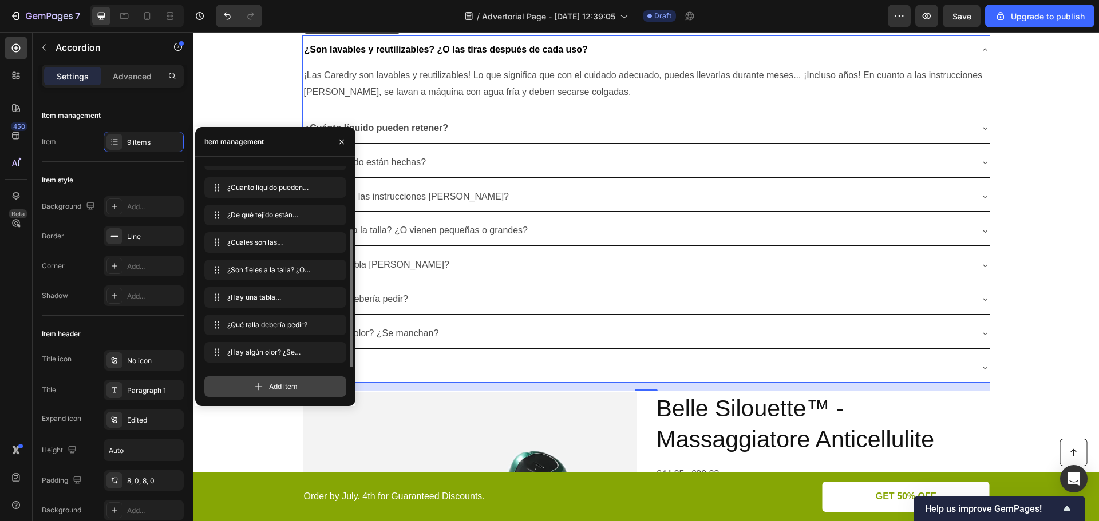
scroll to position [43, 0]
click at [255, 394] on div "Add item" at bounding box center [275, 386] width 142 height 21
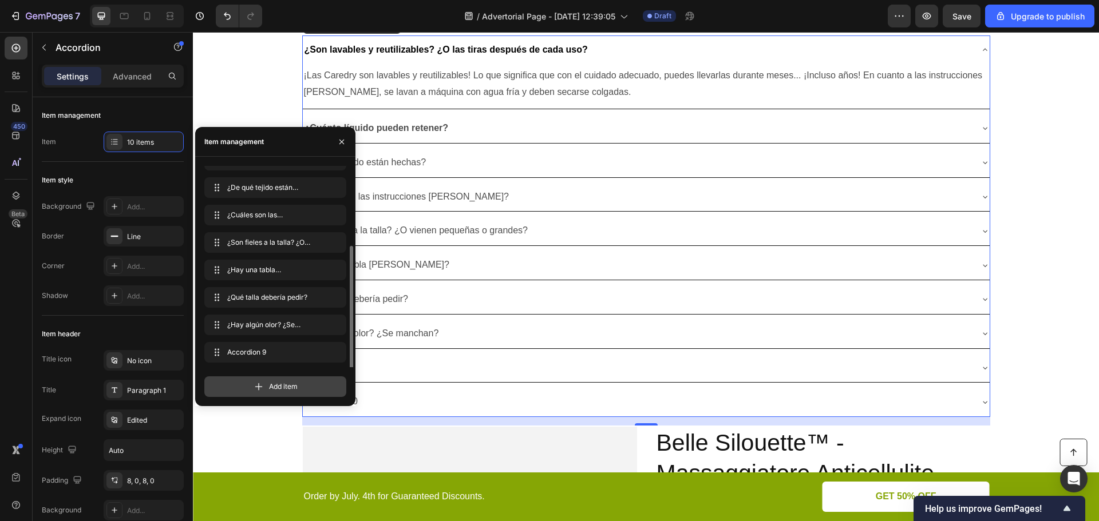
scroll to position [71, 0]
click at [403, 367] on div "Accordion 9" at bounding box center [637, 368] width 668 height 20
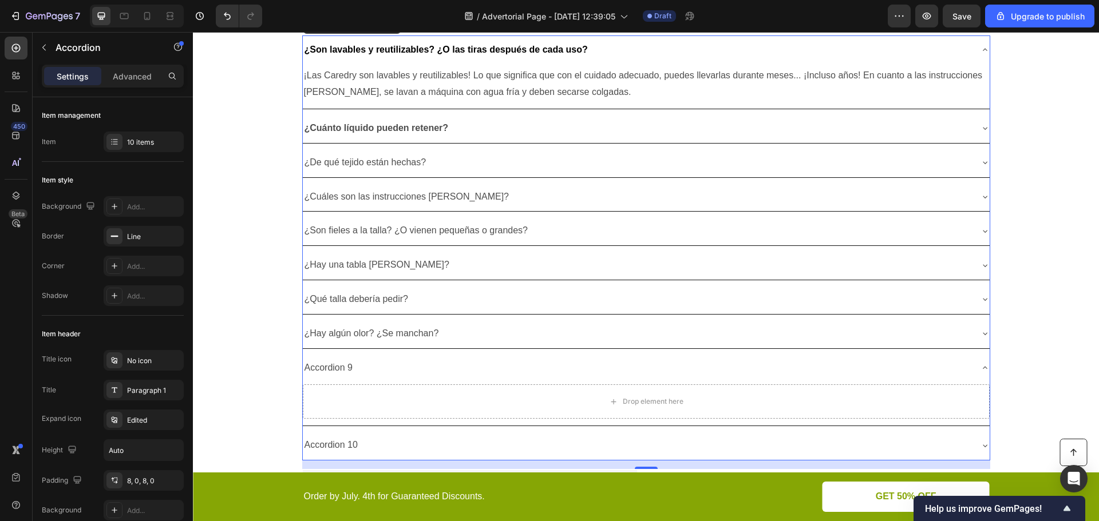
click at [330, 367] on div "Accordion 9" at bounding box center [329, 368] width 52 height 20
click at [330, 367] on p "Accordion 9" at bounding box center [328, 368] width 49 height 17
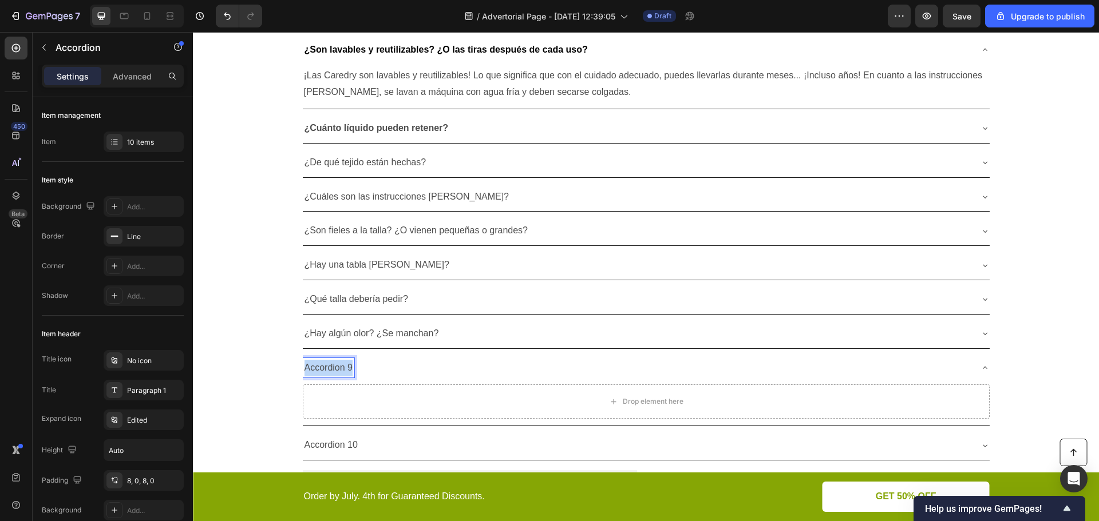
click at [330, 367] on p "Accordion 9" at bounding box center [328, 368] width 49 height 17
click at [332, 448] on p "Accordion 10" at bounding box center [330, 445] width 53 height 17
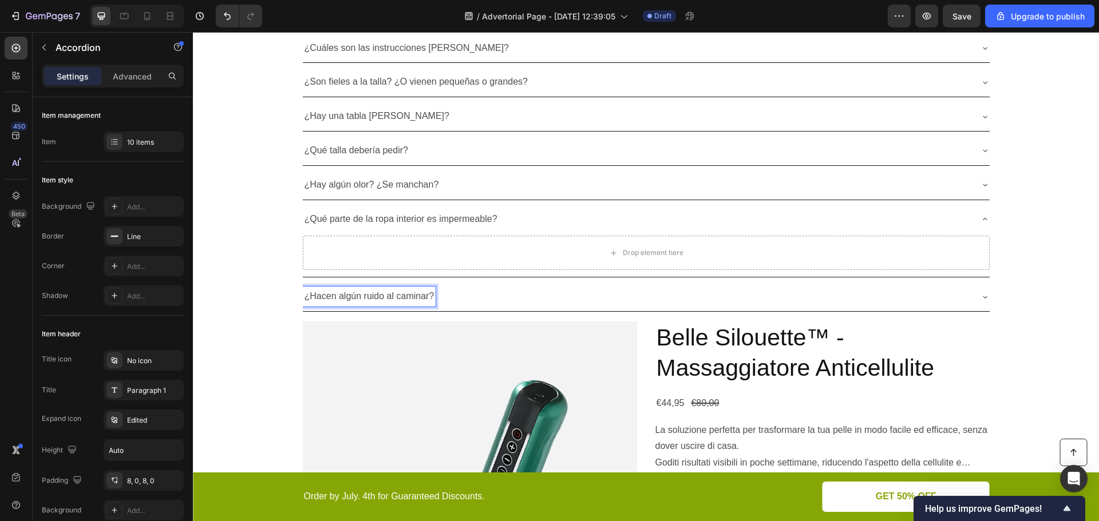
scroll to position [2231, 0]
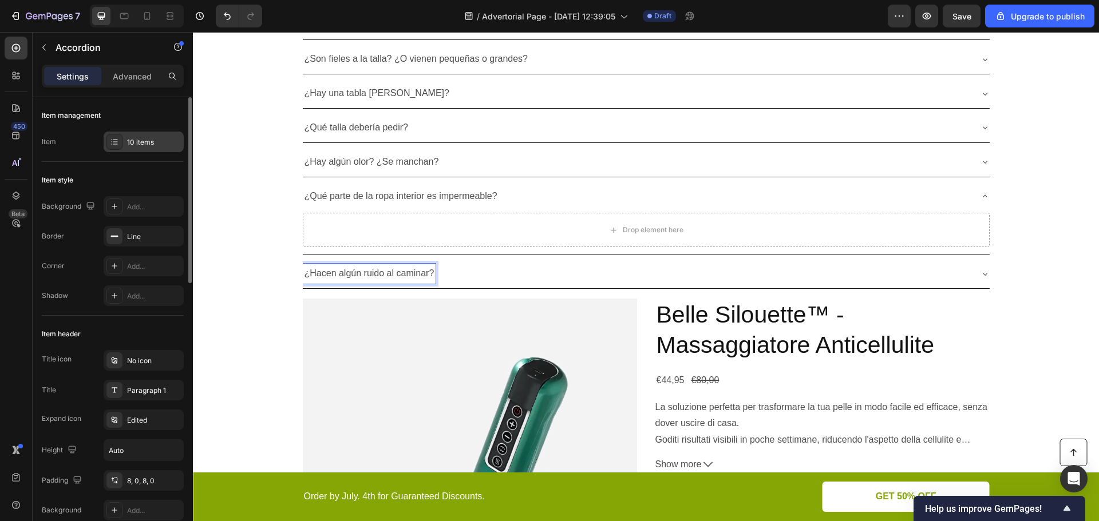
click at [136, 149] on div "10 items" at bounding box center [144, 142] width 80 height 21
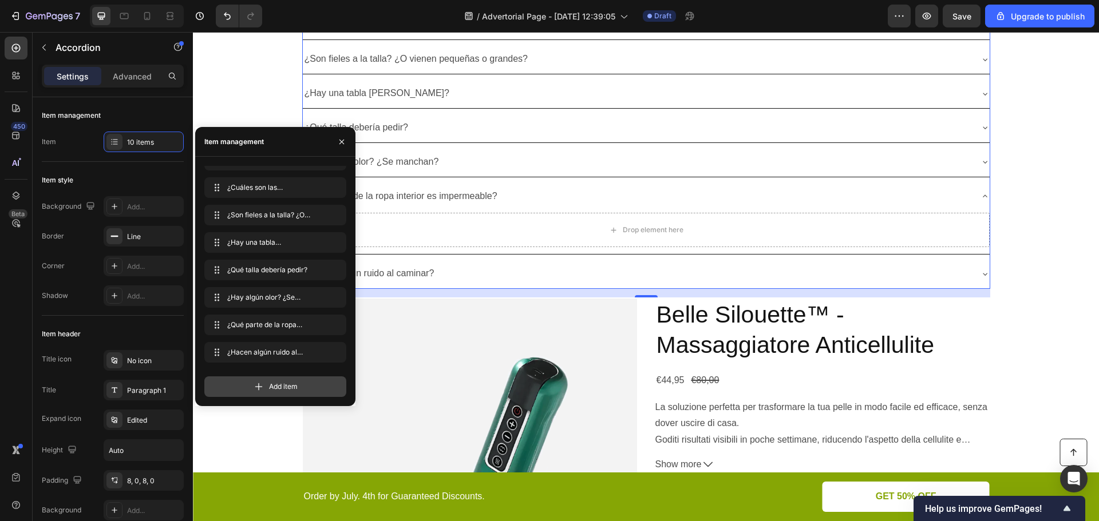
click at [275, 380] on div "Add item" at bounding box center [275, 386] width 142 height 21
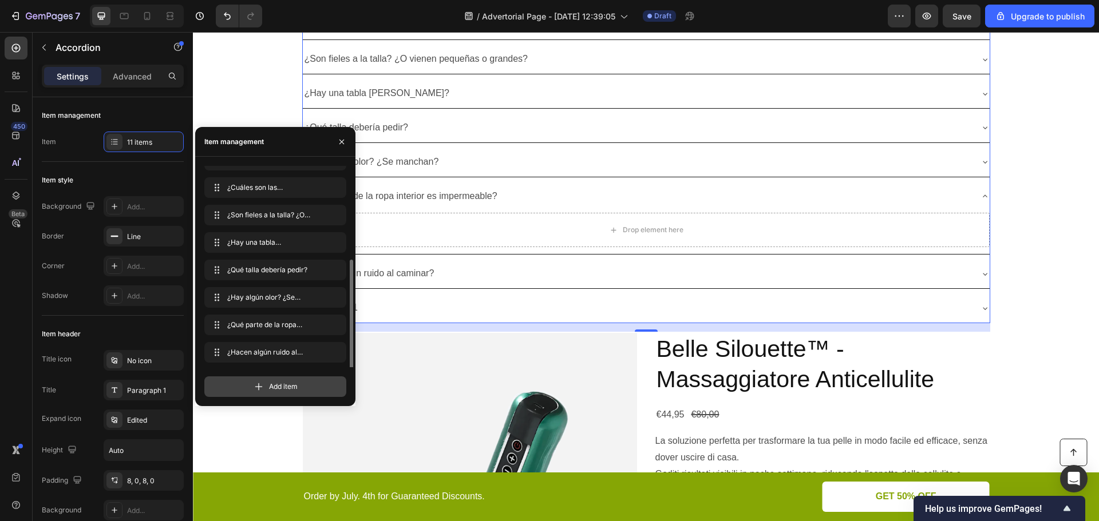
scroll to position [98, 0]
click at [274, 386] on span "Add item" at bounding box center [283, 387] width 29 height 10
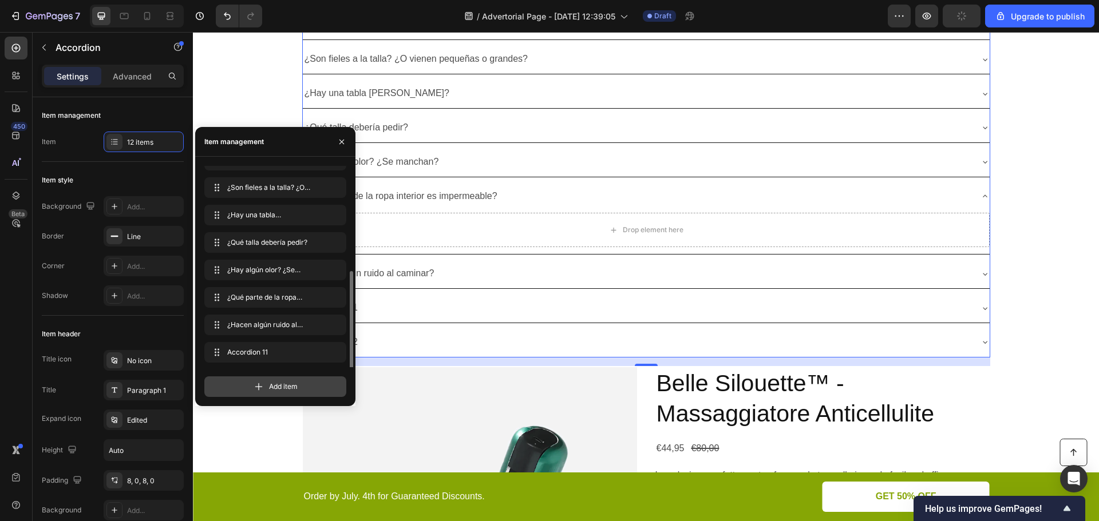
scroll to position [126, 0]
click at [274, 386] on span "Add item" at bounding box center [283, 387] width 29 height 10
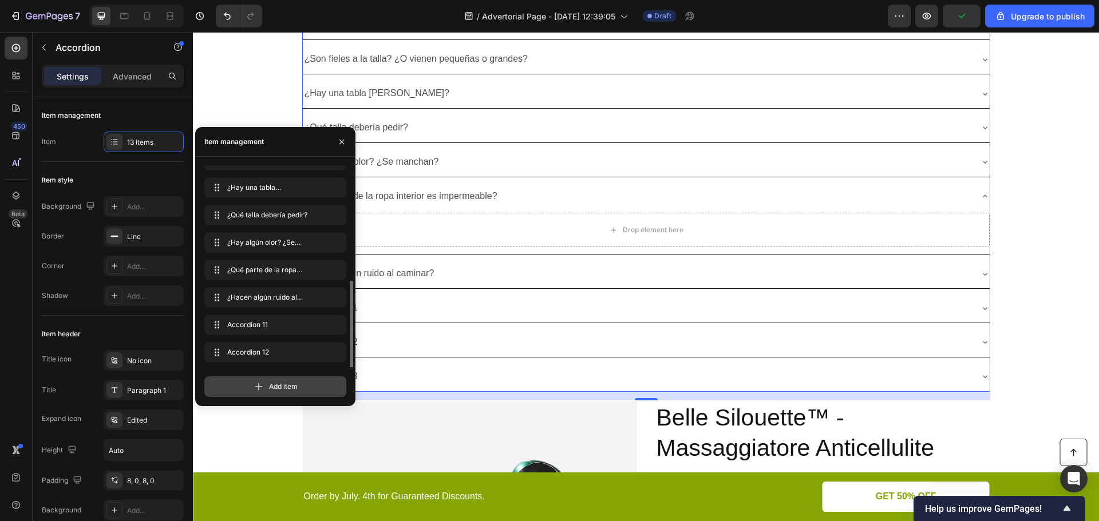
scroll to position [153, 0]
click at [395, 311] on div "Accordion 11" at bounding box center [637, 308] width 668 height 20
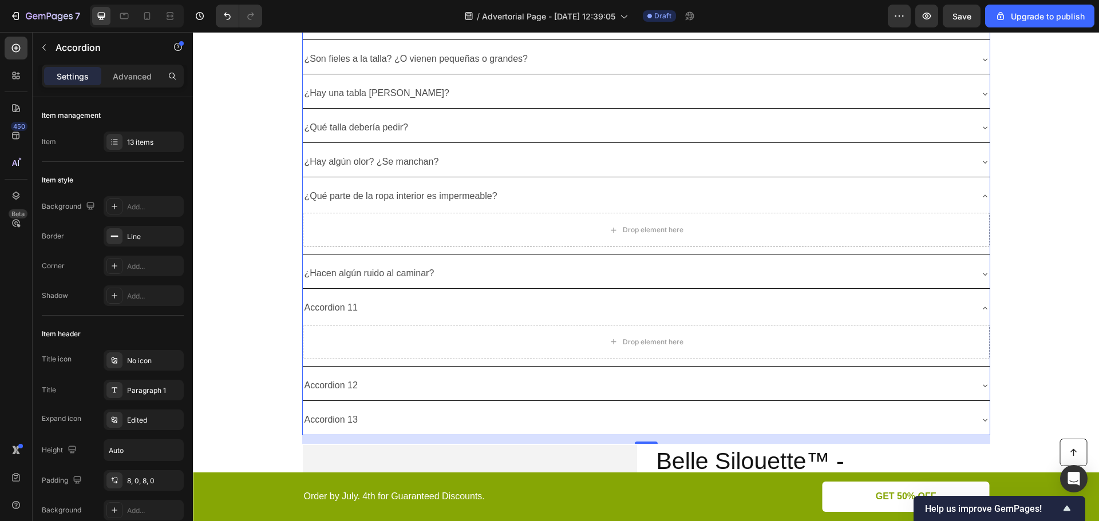
click at [333, 308] on div "Accordion 11" at bounding box center [331, 308] width 57 height 20
click at [333, 308] on p "Accordion 11" at bounding box center [330, 308] width 53 height 17
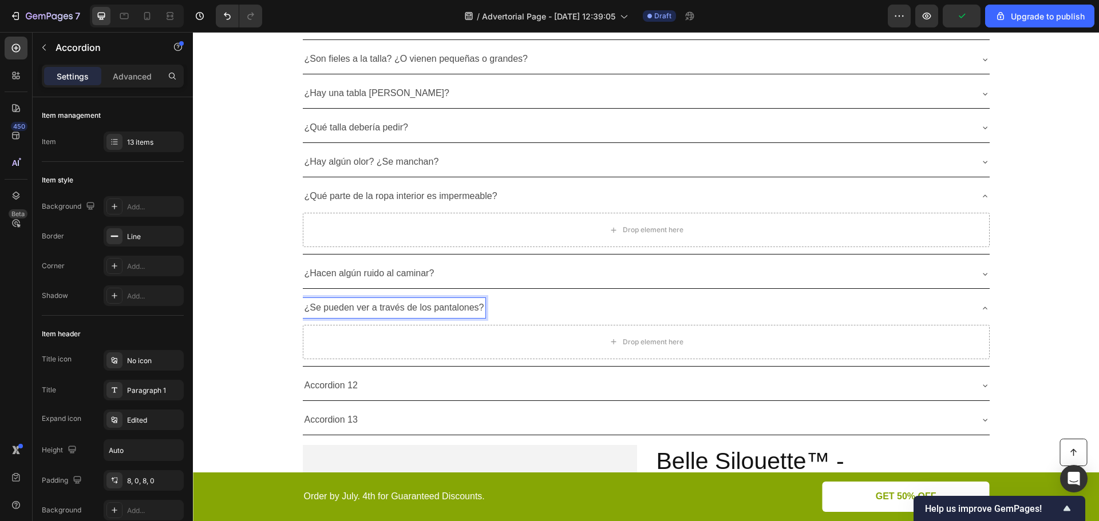
click at [324, 381] on p "Accordion 12" at bounding box center [330, 386] width 53 height 17
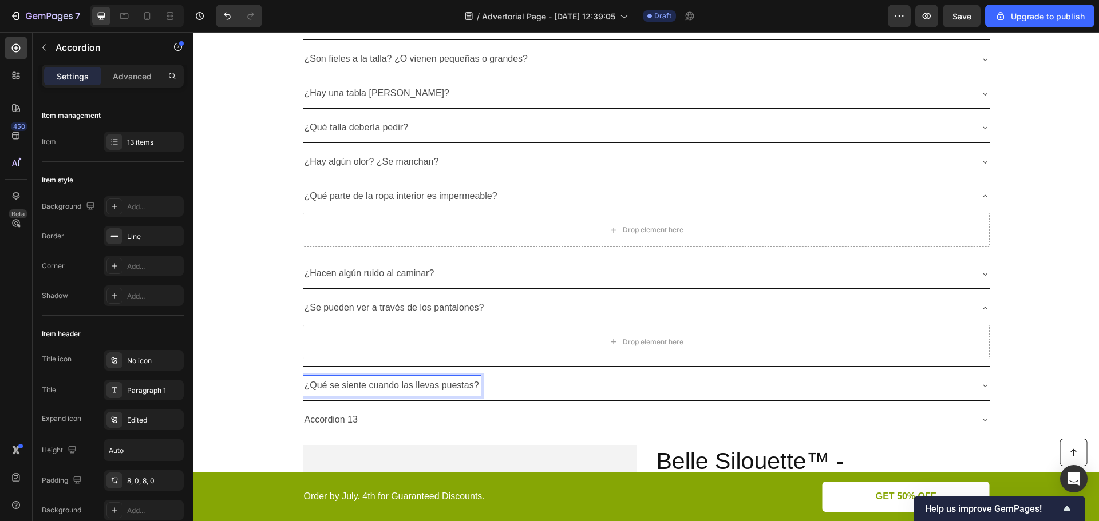
click at [332, 422] on p "Accordion 13" at bounding box center [330, 420] width 53 height 17
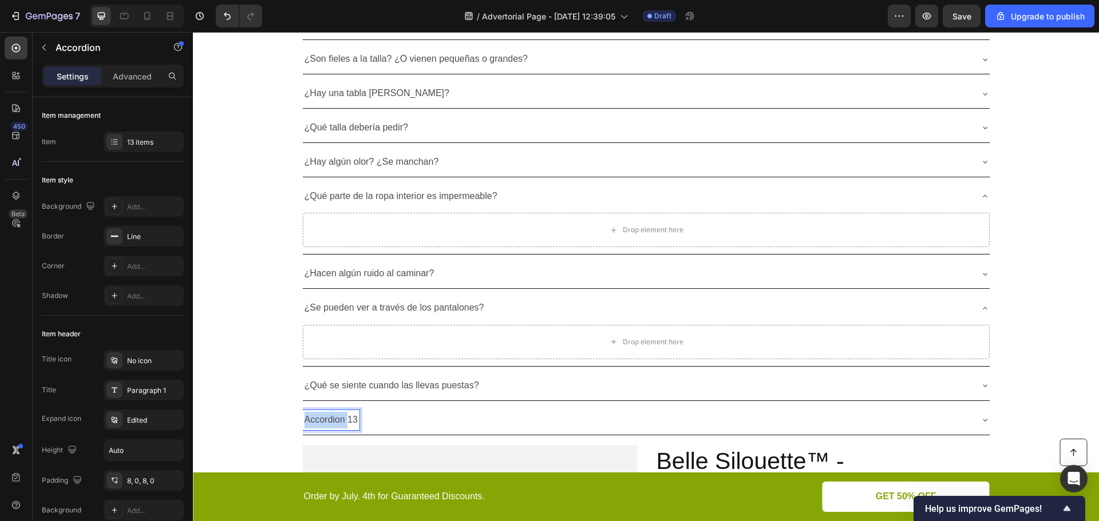
click at [332, 422] on p "Accordion 13" at bounding box center [330, 420] width 53 height 17
click at [130, 148] on div "13 items" at bounding box center [144, 142] width 80 height 21
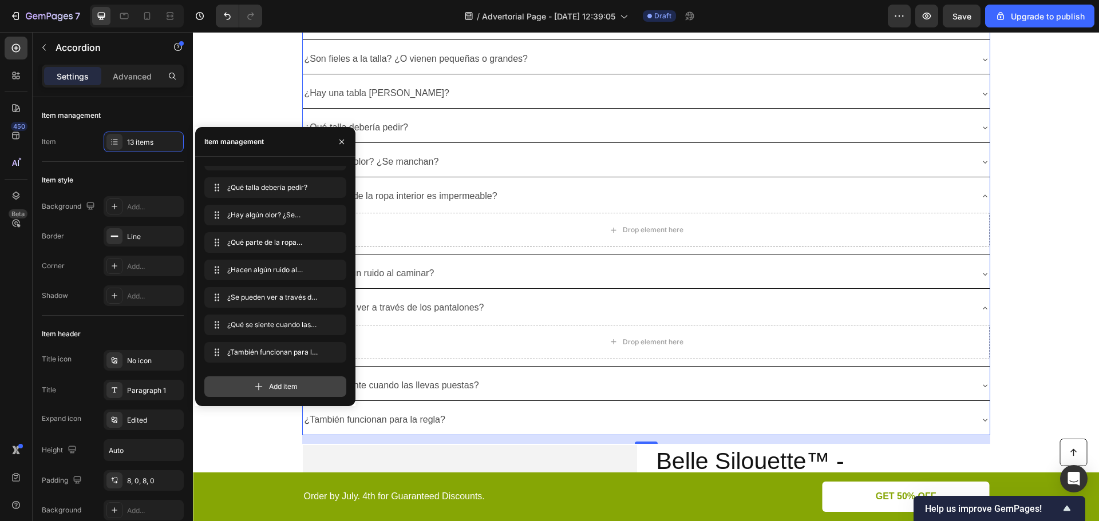
click at [260, 387] on icon at bounding box center [258, 386] width 7 height 7
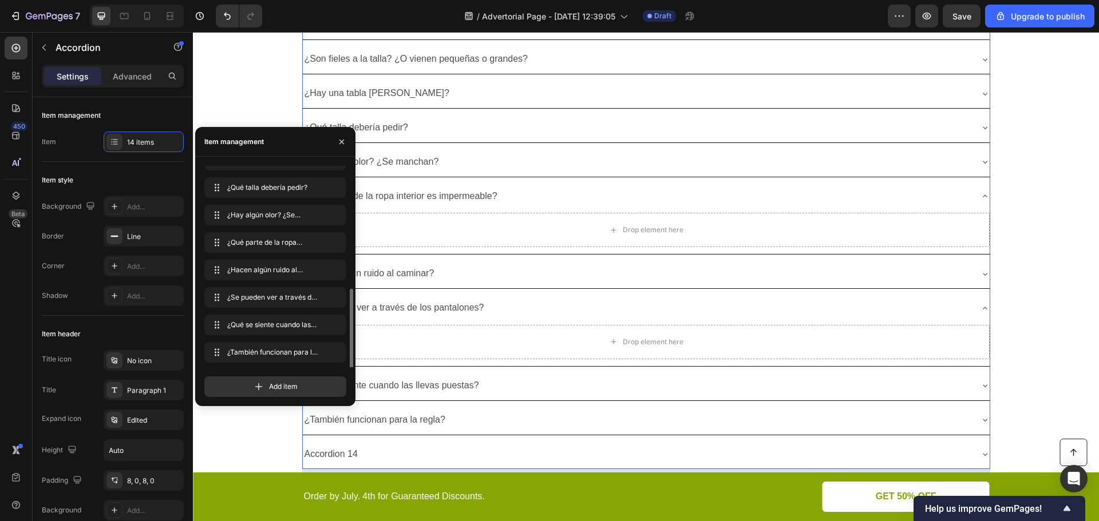
scroll to position [181, 0]
click at [338, 454] on div "Accordion 14" at bounding box center [331, 455] width 57 height 20
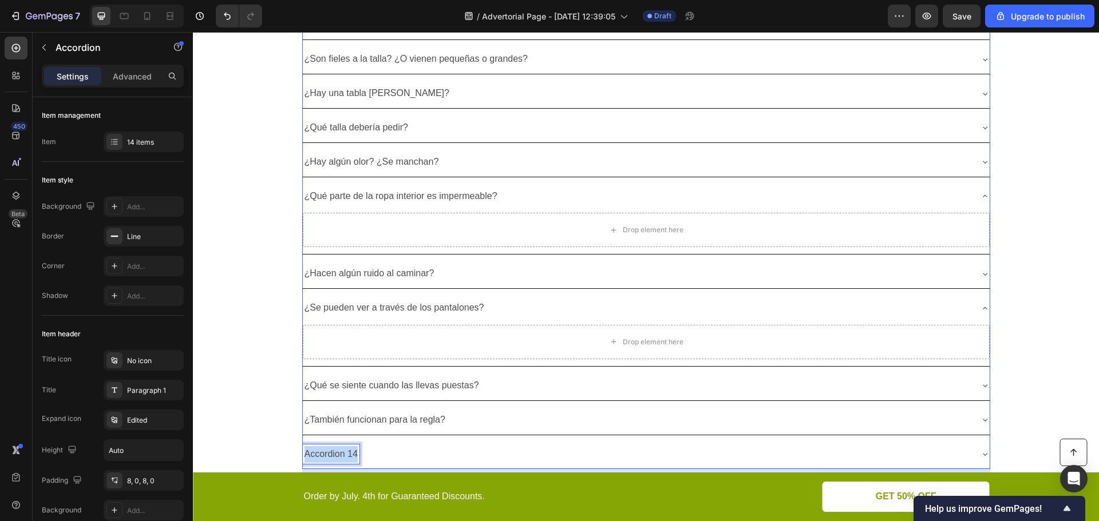
click at [338, 454] on p "Accordion 14" at bounding box center [330, 454] width 53 height 17
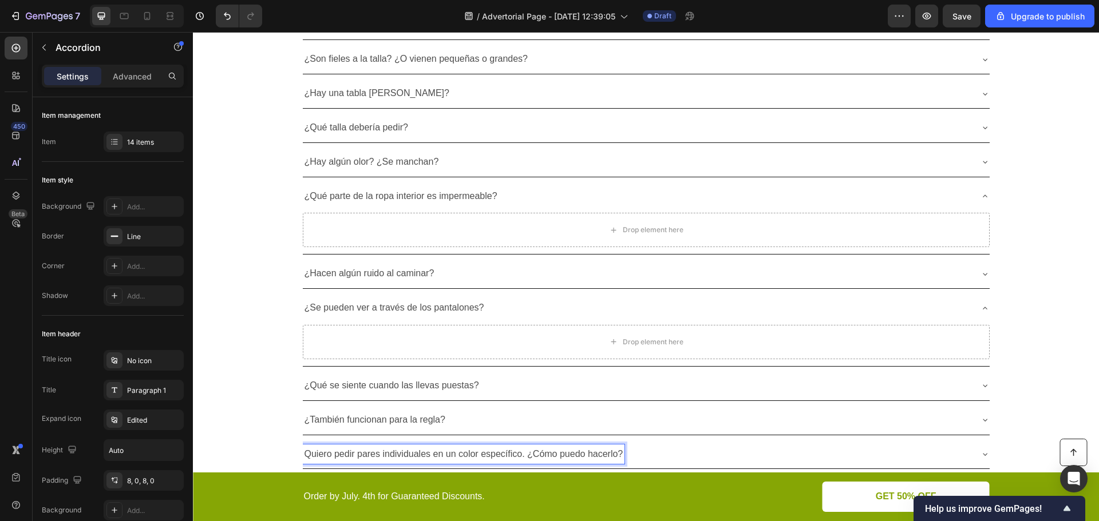
click at [220, 267] on div "¿Por qué elegir Caredry? Heading ¿Son lavables y reutilizables? ¿O las tiras de…" at bounding box center [646, 147] width 906 height 664
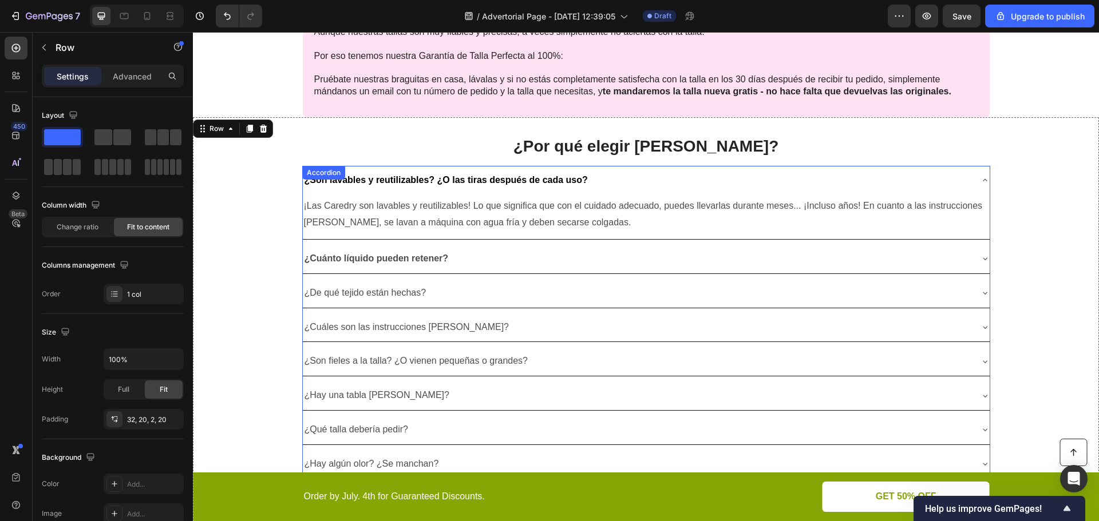
scroll to position [1888, 0]
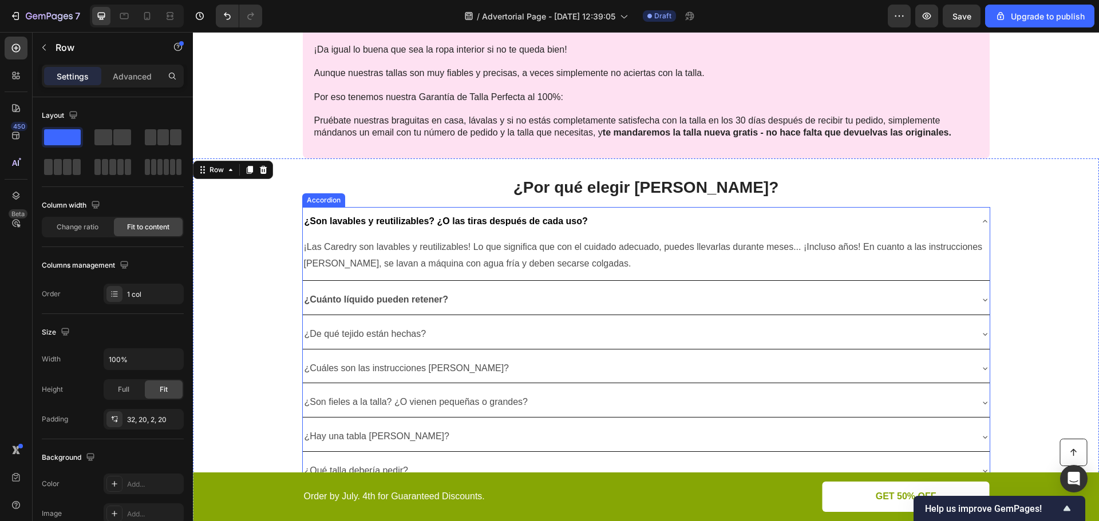
click at [369, 224] on strong "¿Son lavables y reutilizables? ¿O las tiras después de cada uso?" at bounding box center [445, 221] width 283 height 10
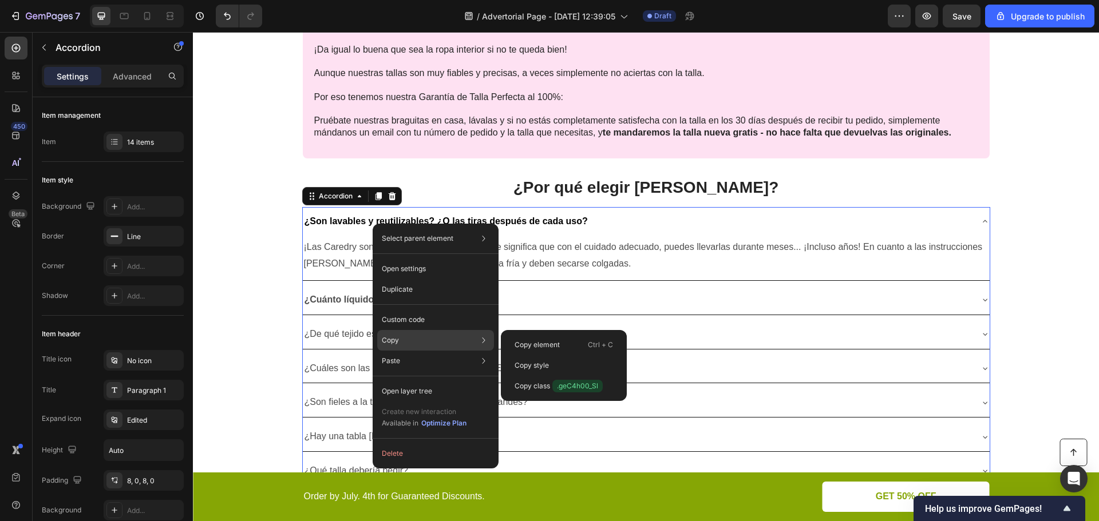
click at [434, 339] on div "Copy Copy element Ctrl + C Copy style Copy class .geC4h00_Sl" at bounding box center [435, 340] width 117 height 21
click at [537, 364] on p "Copy style" at bounding box center [531, 365] width 34 height 10
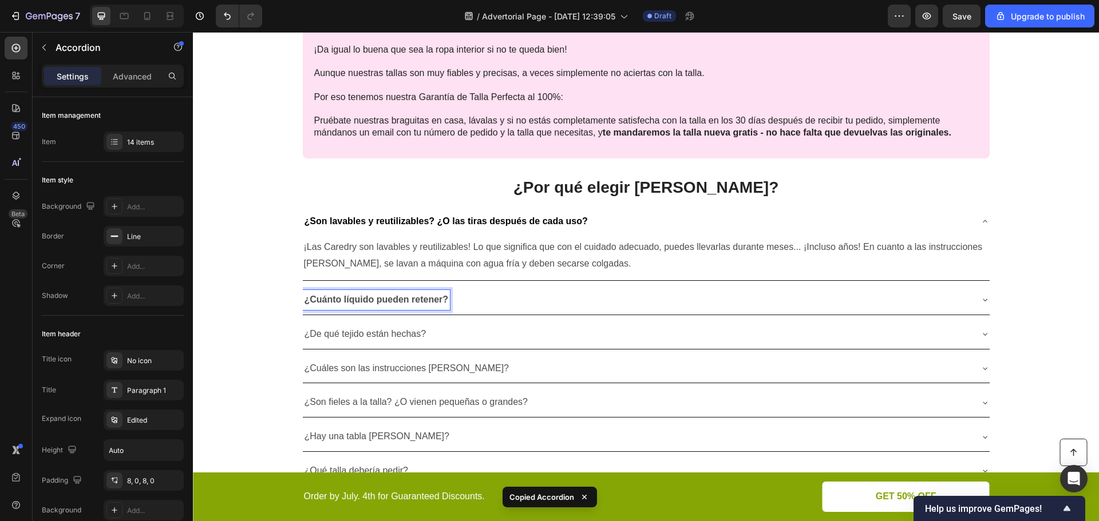
drag, startPoint x: 364, startPoint y: 299, endPoint x: 318, endPoint y: 300, distance: 45.8
drag, startPoint x: 318, startPoint y: 300, endPoint x: 256, endPoint y: 343, distance: 75.2
click at [256, 343] on div "¿Por qué elegir Caredry? Heading ¿Son lavables y reutilizables? ¿O las tiras de…" at bounding box center [646, 490] width 906 height 664
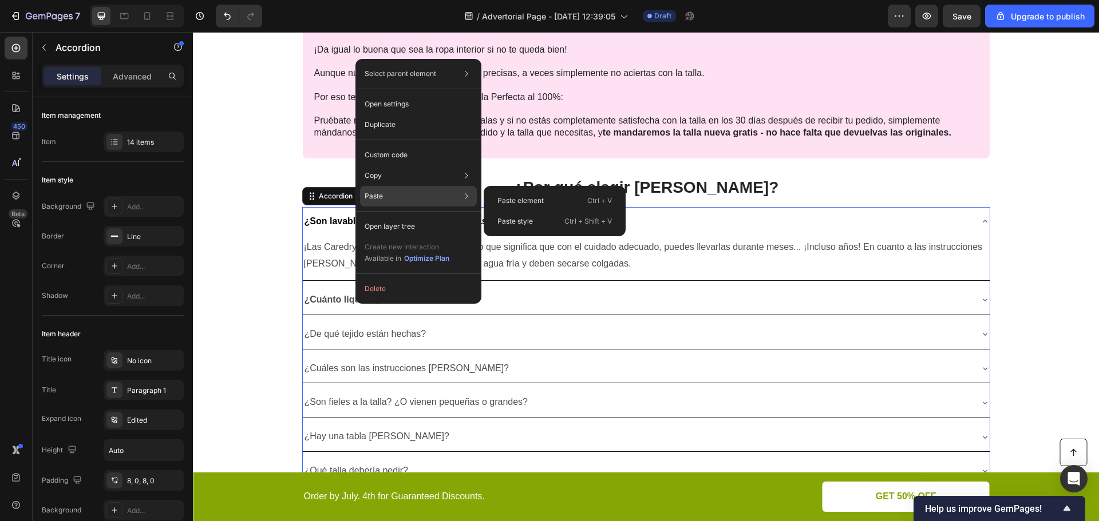
click at [431, 194] on div "Paste Paste element Ctrl + V Paste style Ctrl + Shift + V" at bounding box center [418, 196] width 117 height 21
click at [536, 218] on div "Paste style Ctrl + Shift + V" at bounding box center [554, 221] width 133 height 21
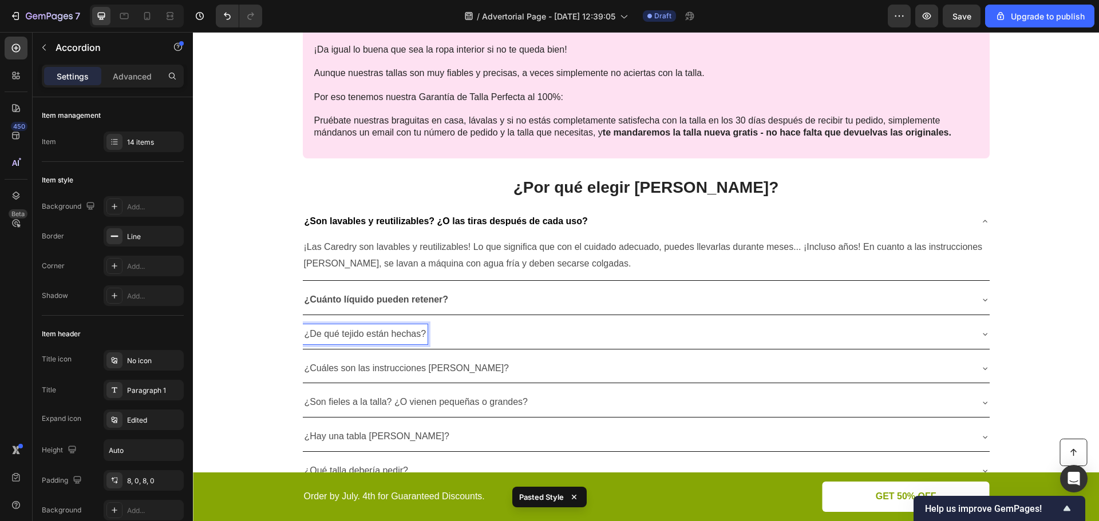
click at [272, 348] on div "¿Por qué elegir Caredry? Heading ¿Son lavables y reutilizables? ¿O las tiras de…" at bounding box center [646, 490] width 906 height 664
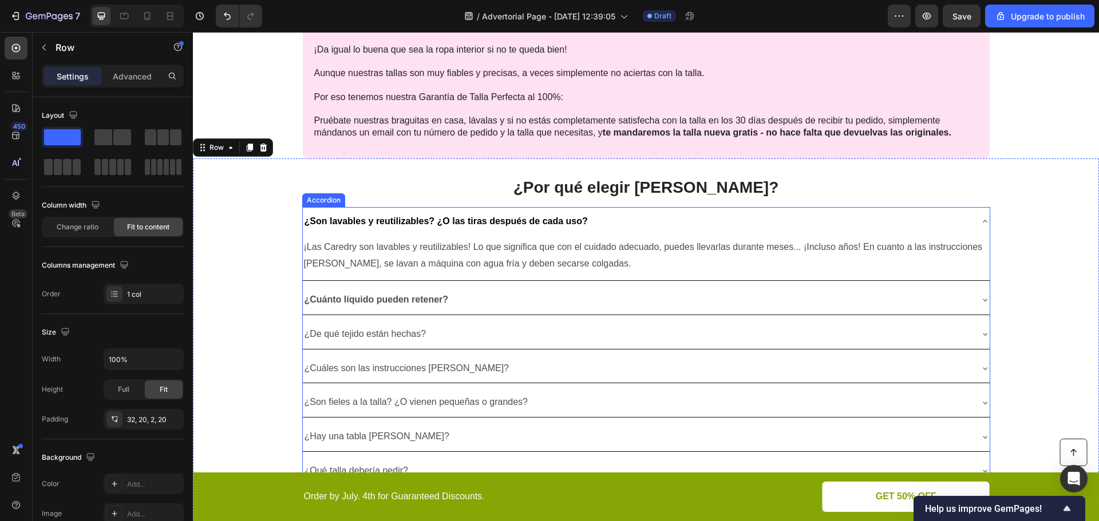
click at [422, 332] on p "¿De qué tejido están hechas?" at bounding box center [365, 334] width 122 height 17
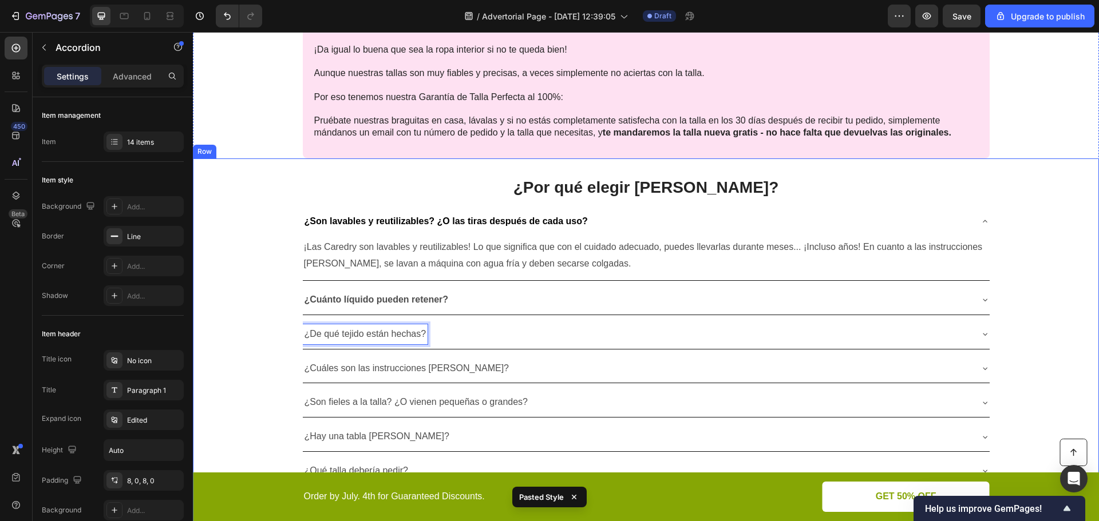
click at [275, 340] on div "¿Por qué elegir Caredry? Heading ¿Son lavables y reutilizables? ¿O las tiras de…" at bounding box center [646, 490] width 906 height 664
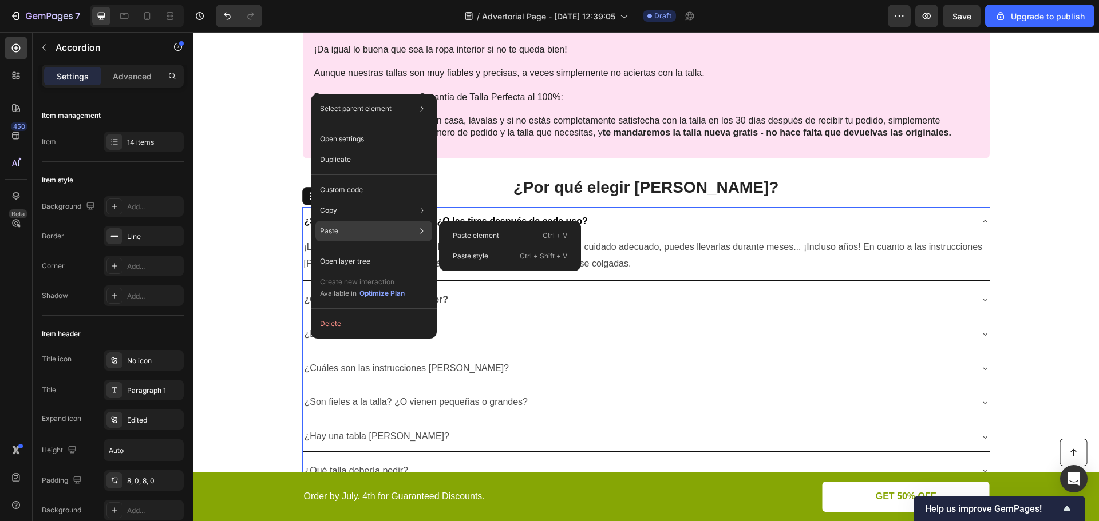
click at [393, 229] on div "Paste Paste element Ctrl + V Paste style Ctrl + Shift + V" at bounding box center [373, 231] width 117 height 21
click at [474, 253] on p "Paste style" at bounding box center [470, 256] width 35 height 10
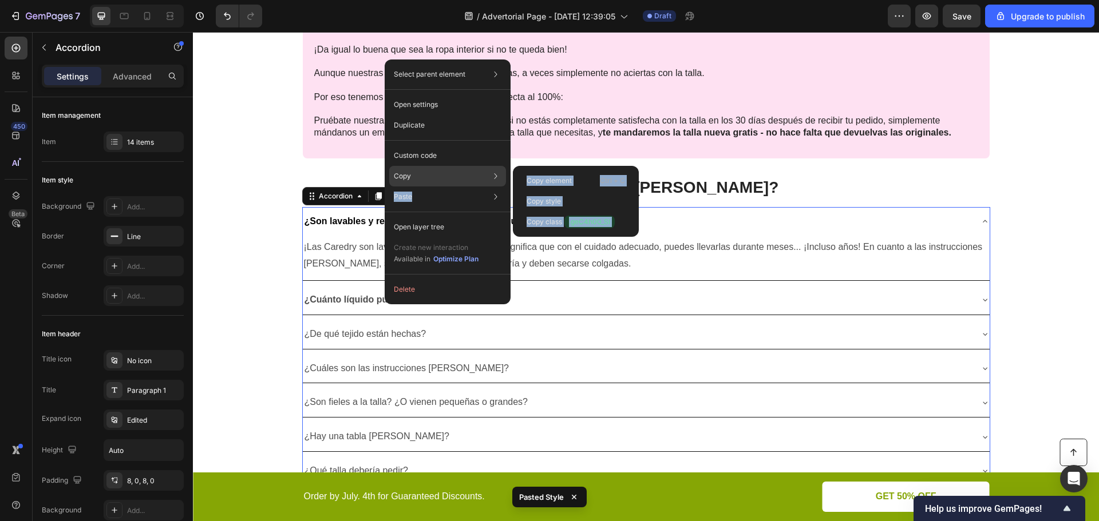
drag, startPoint x: 541, startPoint y: 200, endPoint x: 444, endPoint y: 176, distance: 100.1
click at [444, 176] on div "Select parent element Section Row 1 col Accordion Open settings Duplicate Custo…" at bounding box center [448, 182] width 126 height 245
click at [444, 176] on div "Copy Copy element Ctrl + C Copy style Copy class .geC4h00_Sl" at bounding box center [447, 176] width 117 height 21
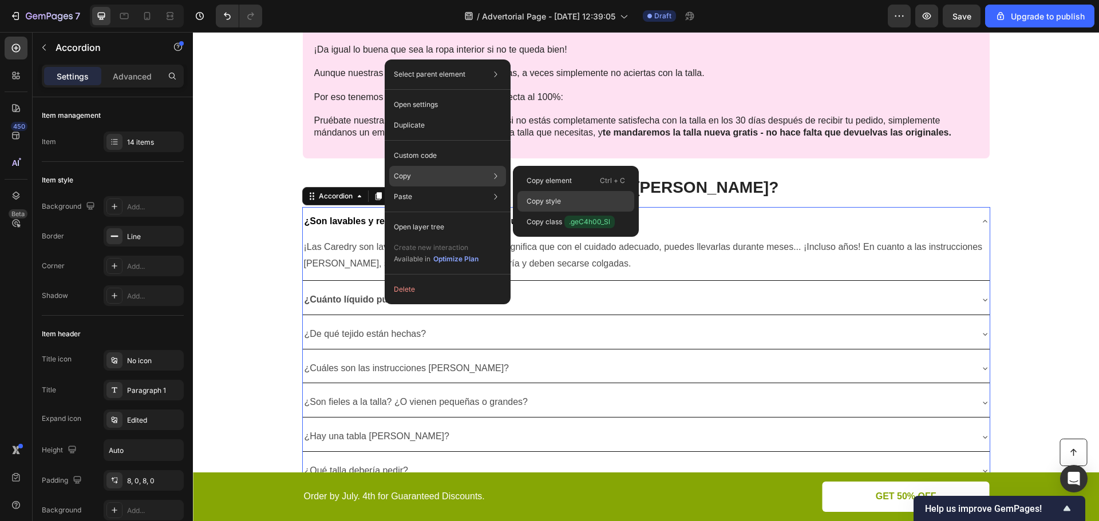
click at [533, 202] on p "Copy style" at bounding box center [543, 201] width 34 height 10
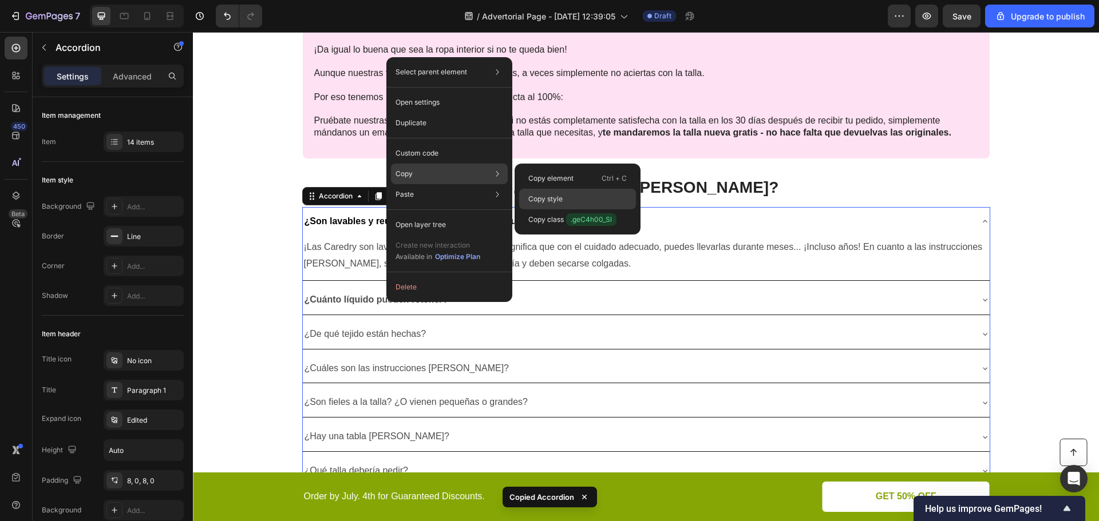
drag, startPoint x: 537, startPoint y: 195, endPoint x: 331, endPoint y: 180, distance: 206.5
click at [537, 195] on p "Copy style" at bounding box center [545, 199] width 34 height 10
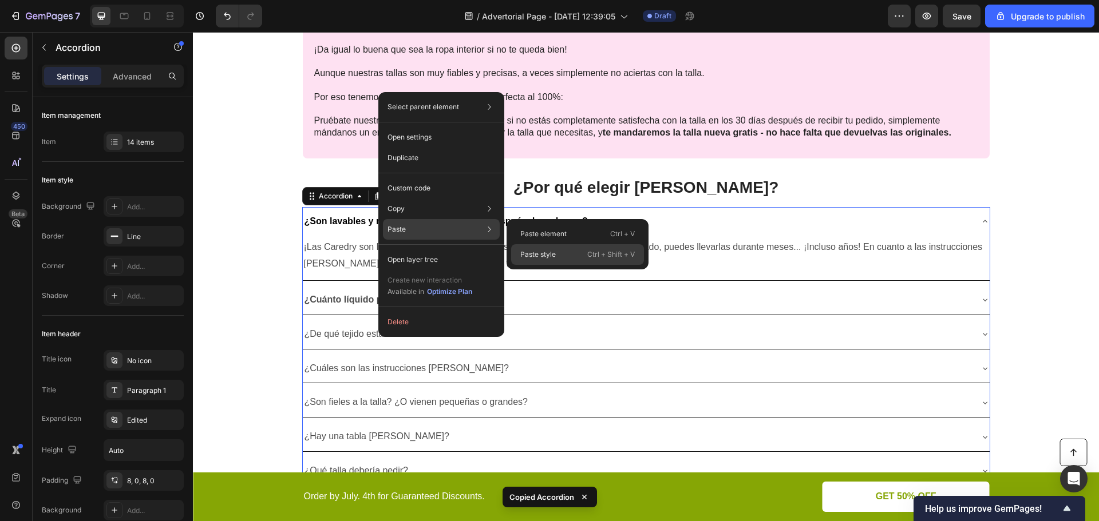
click at [547, 254] on p "Paste style" at bounding box center [537, 254] width 35 height 10
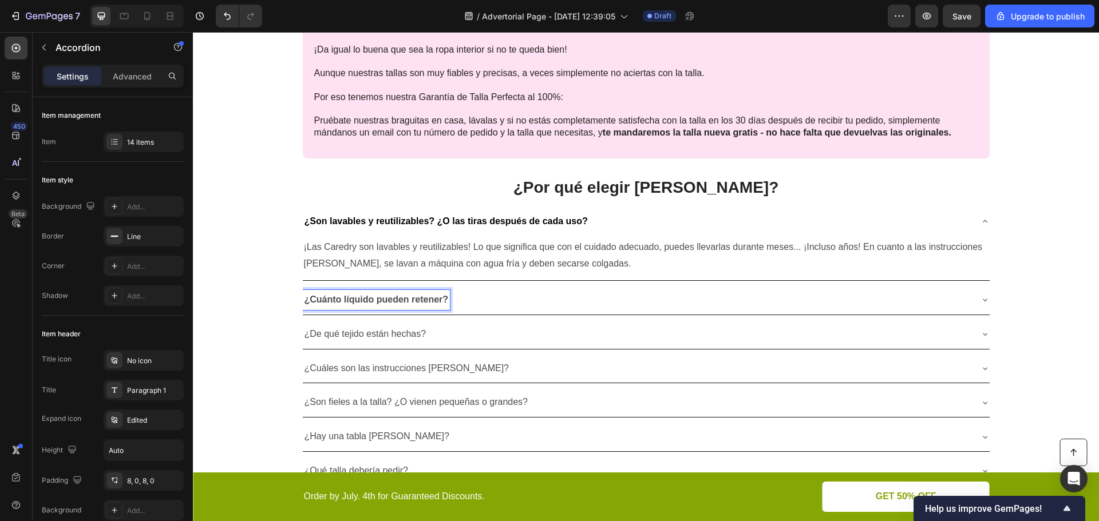
click at [371, 298] on strong "¿Cuánto líquido pueden retener?" at bounding box center [376, 300] width 144 height 10
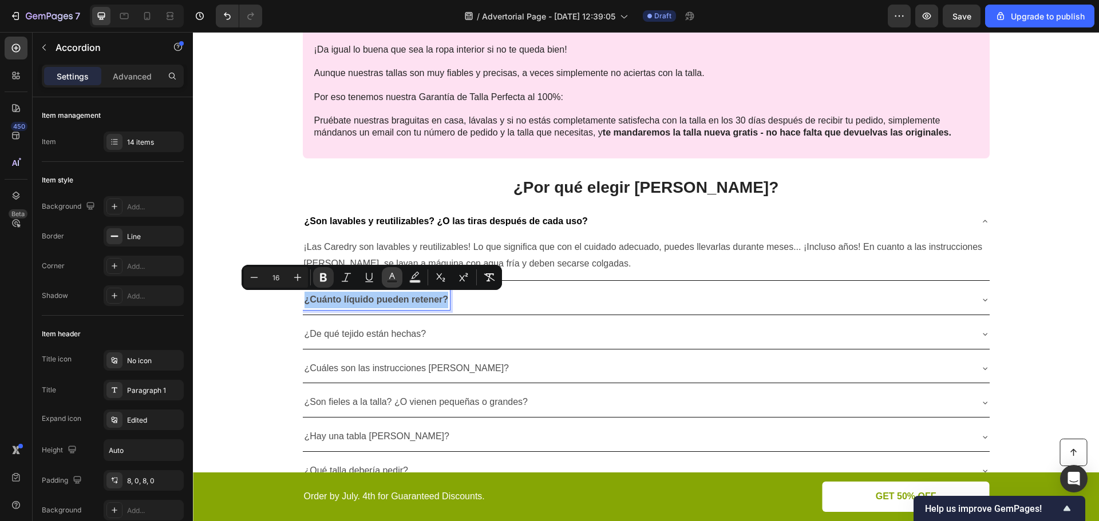
click at [394, 278] on icon "Editor contextual toolbar" at bounding box center [392, 276] width 6 height 6
type input "4D4D4D"
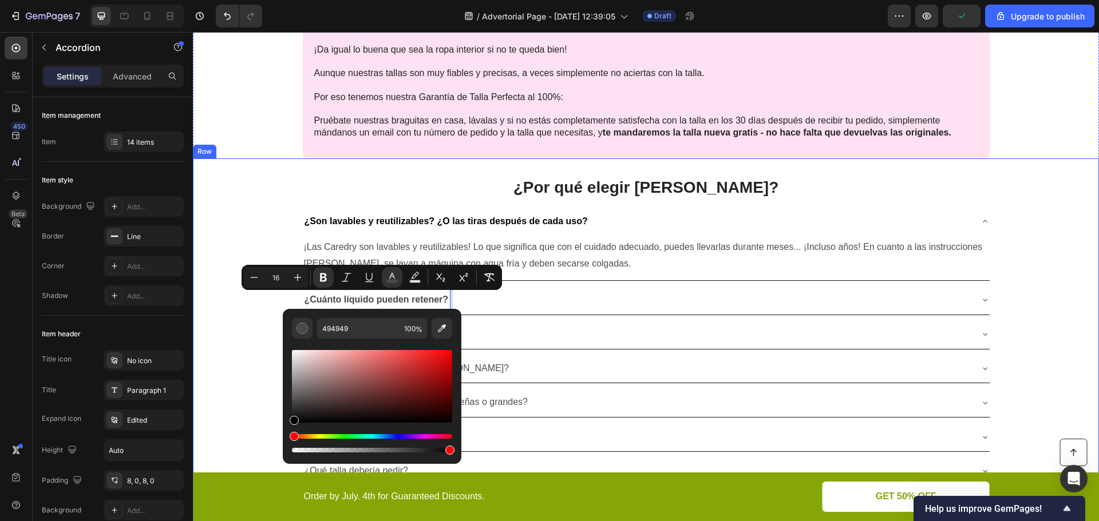
drag, startPoint x: 296, startPoint y: 403, endPoint x: 285, endPoint y: 421, distance: 21.3
click at [288, 443] on div "494949 100 %" at bounding box center [372, 382] width 179 height 146
click at [285, 421] on div "494949 100 %" at bounding box center [372, 382] width 179 height 146
type input "000000"
click at [287, 426] on div "000000 100 %" at bounding box center [372, 382] width 179 height 146
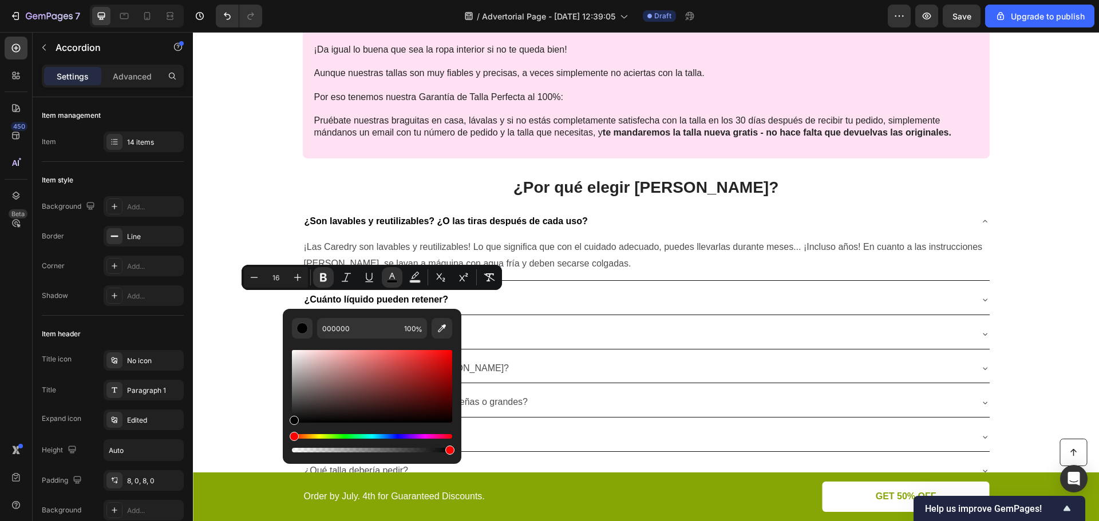
click at [268, 422] on div "¿Por qué elegir Caredry? Heading ¿Son lavables y reutilizables? ¿O las tiras de…" at bounding box center [646, 490] width 906 height 664
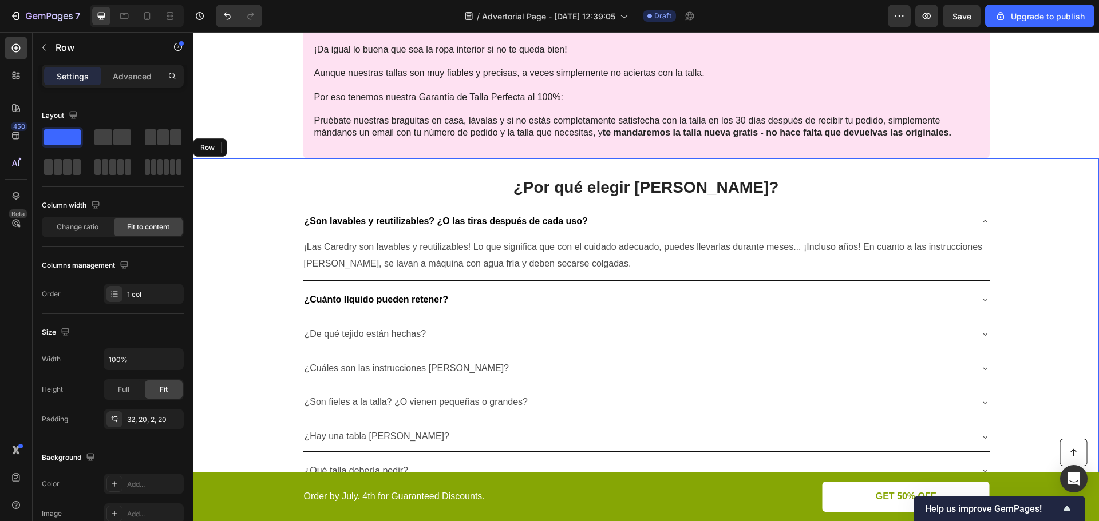
click at [235, 348] on div "¿Por qué elegir Caredry? Heading ¿Son lavables y reutilizables? ¿O las tiras de…" at bounding box center [646, 490] width 906 height 664
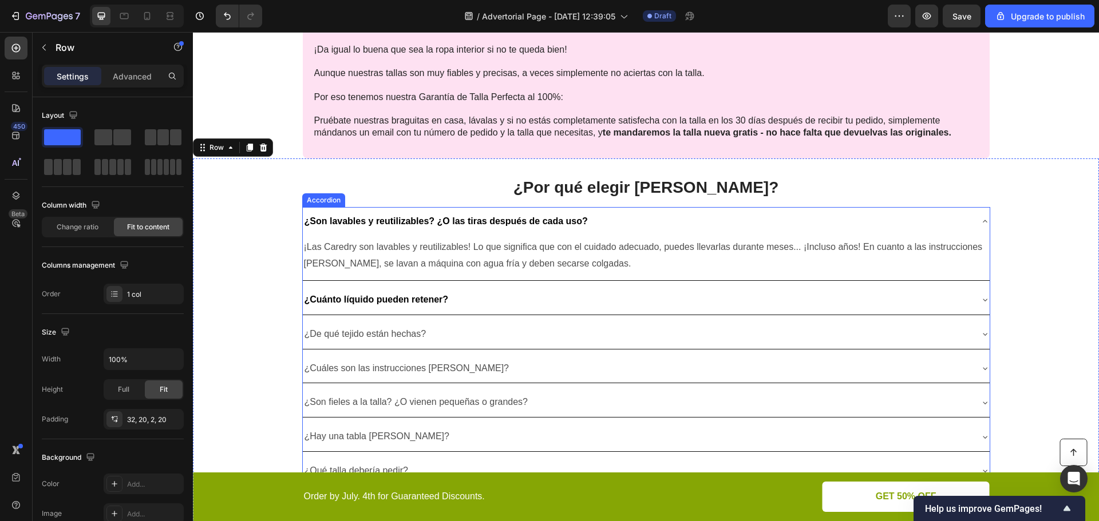
click at [335, 336] on p "¿De qué tejido están hechas?" at bounding box center [365, 334] width 122 height 17
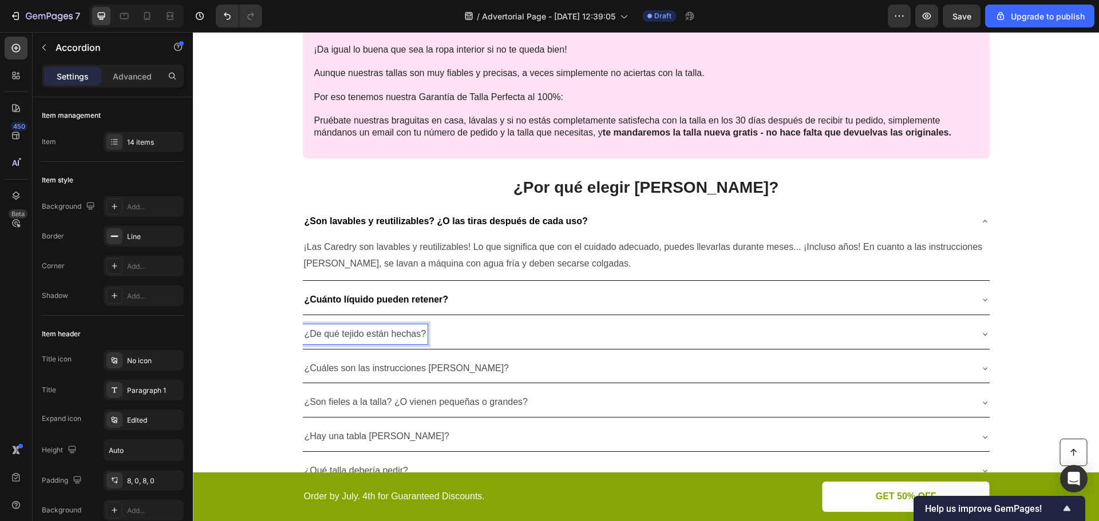
click at [357, 367] on p "¿Cuáles son las instrucciones [PERSON_NAME]?" at bounding box center [406, 368] width 204 height 17
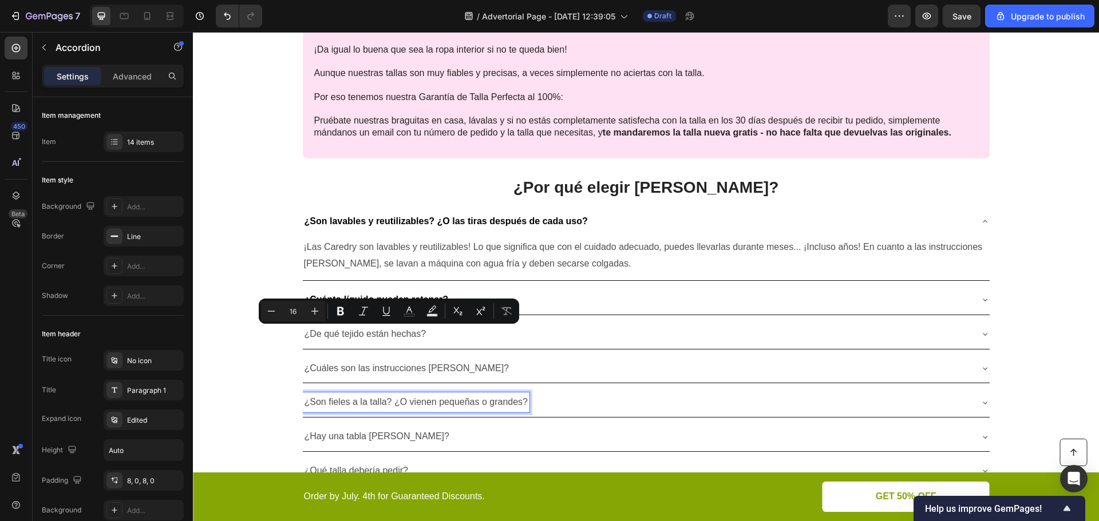
click at [346, 402] on p "¿Son fieles a la talla? ¿O vienen pequeñas o grandes?" at bounding box center [415, 402] width 223 height 17
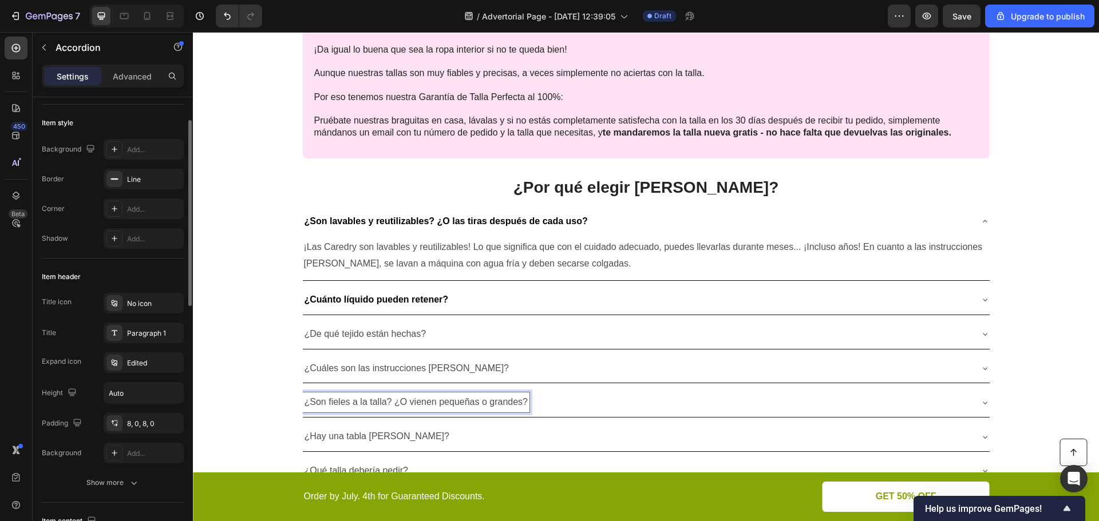
scroll to position [114, 0]
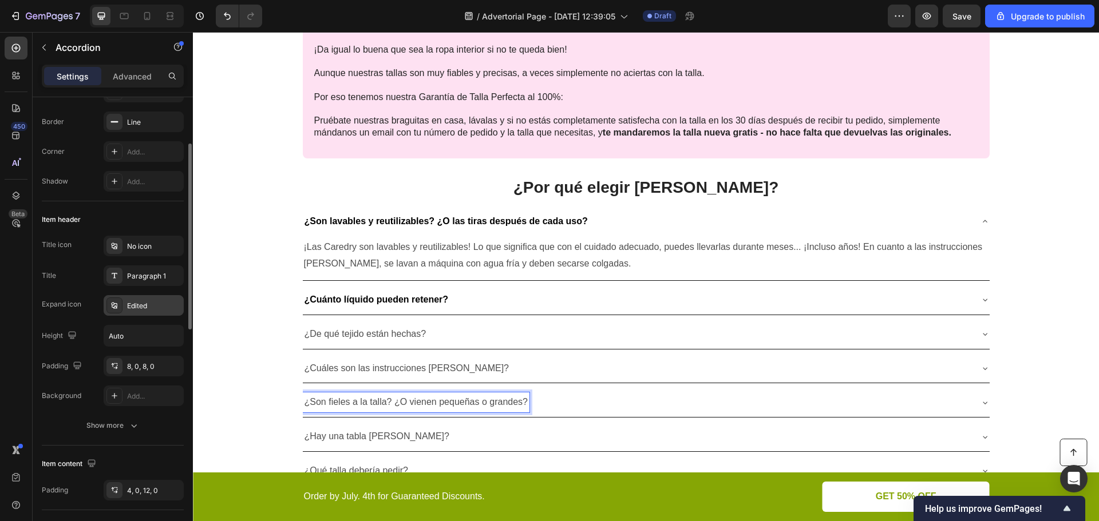
click at [156, 304] on div "Edited" at bounding box center [154, 306] width 54 height 10
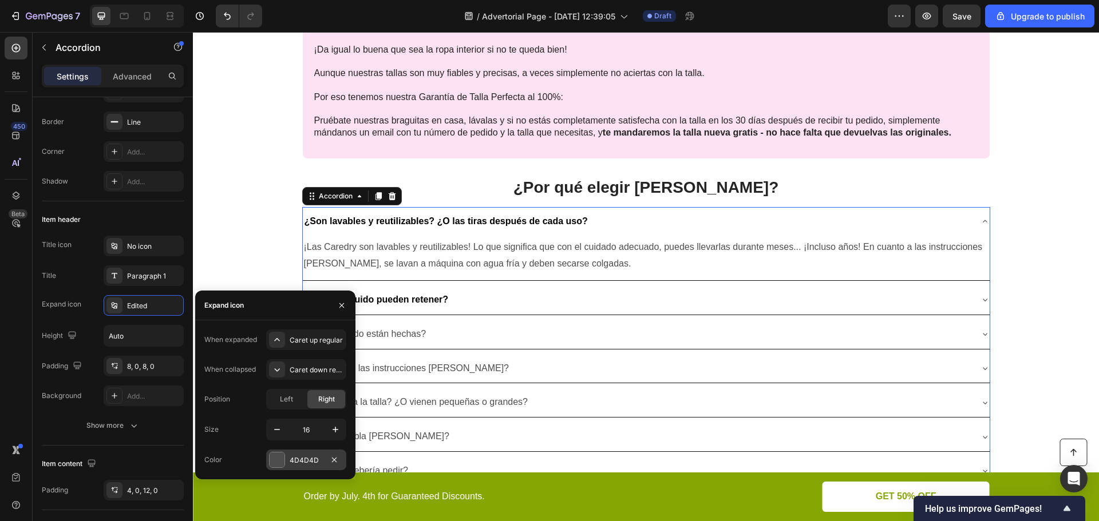
click at [276, 453] on div at bounding box center [276, 460] width 15 height 15
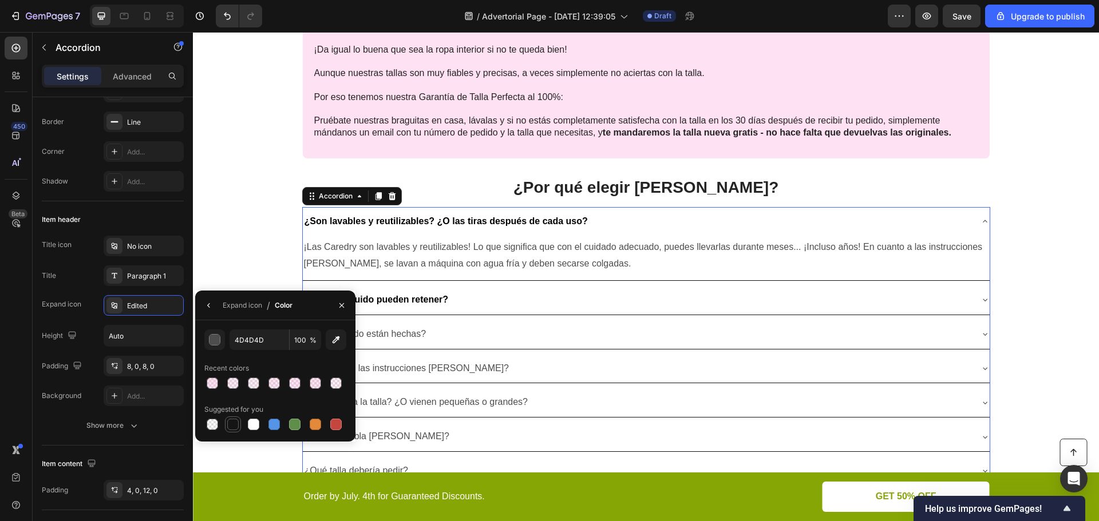
click at [235, 421] on div at bounding box center [232, 424] width 11 height 11
click at [159, 273] on div "Paragraph 1" at bounding box center [154, 276] width 54 height 10
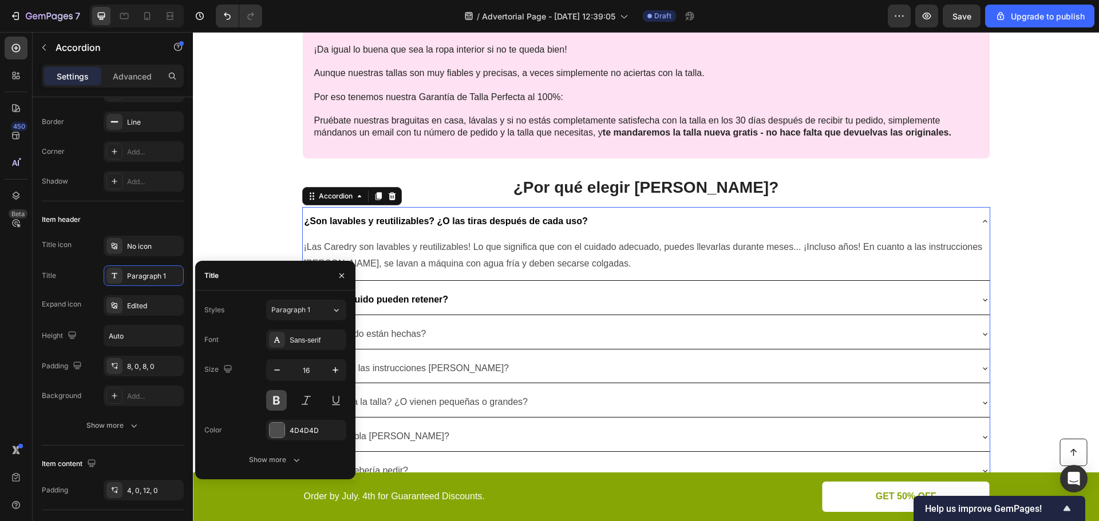
click at [276, 403] on button at bounding box center [276, 400] width 21 height 21
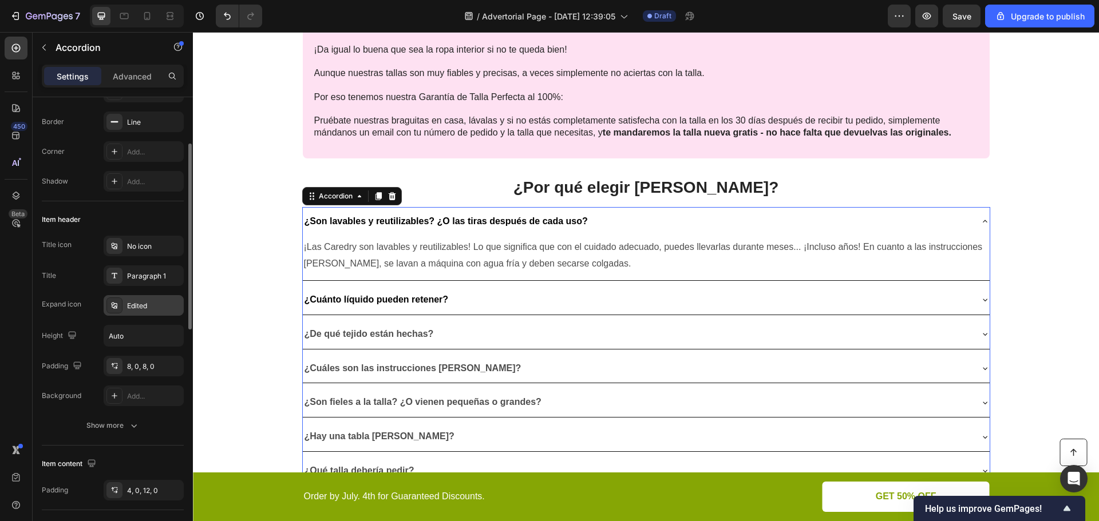
click at [152, 308] on div "Edited" at bounding box center [154, 306] width 54 height 10
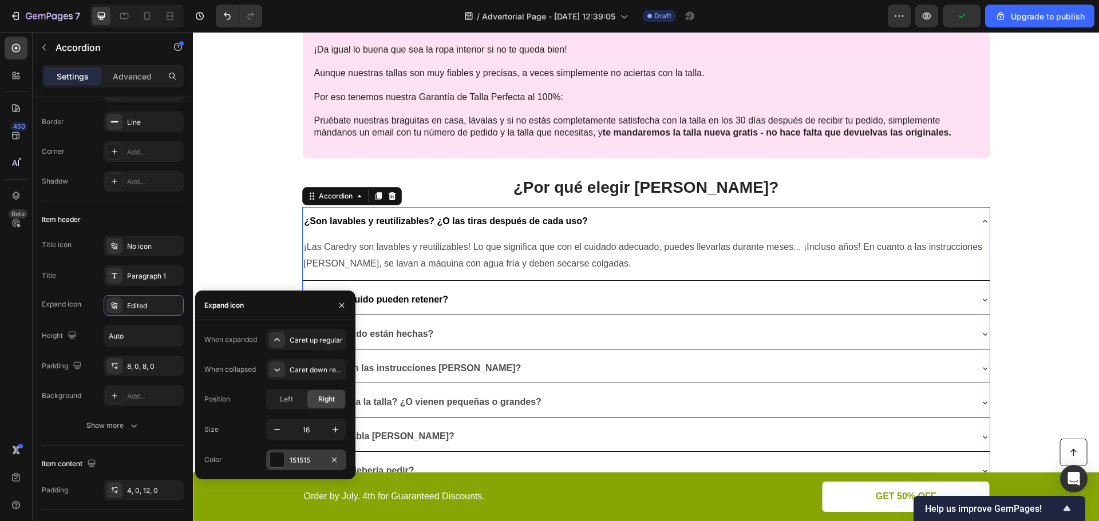
click at [297, 463] on div "151515" at bounding box center [306, 460] width 33 height 10
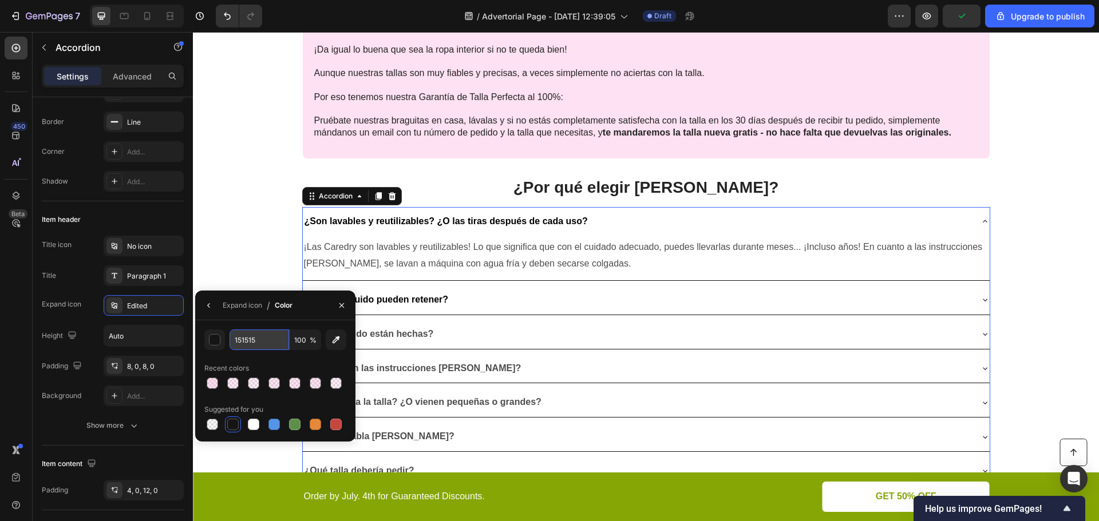
click at [246, 335] on input "151515" at bounding box center [259, 340] width 60 height 21
click at [221, 357] on div "000 100 % Recent colors Suggested for you" at bounding box center [275, 381] width 142 height 103
type input "000000"
click at [273, 239] on div "¿Por qué elegir Caredry? Heading ¿Son lavables y reutilizables? ¿O las tiras de…" at bounding box center [646, 490] width 906 height 664
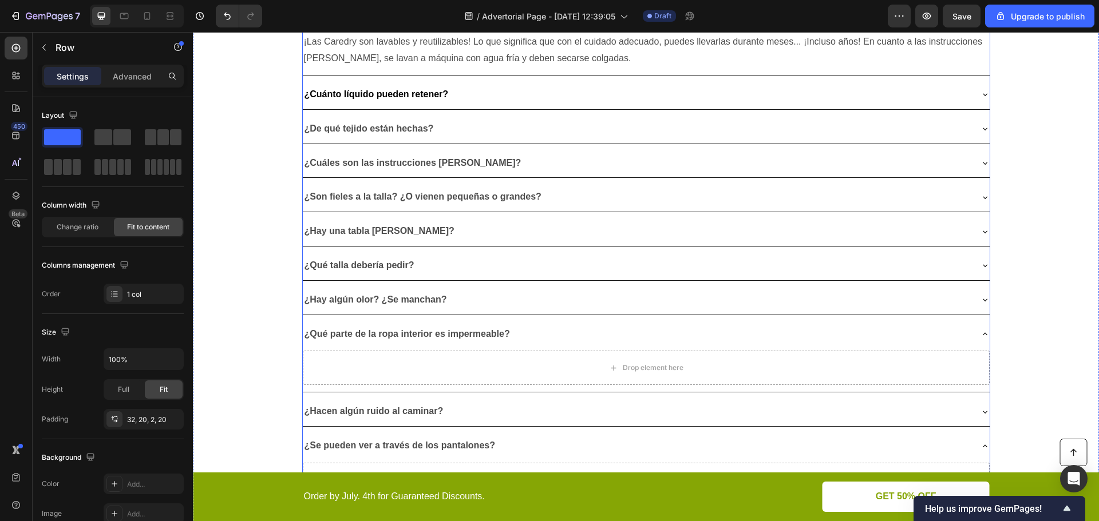
scroll to position [2117, 0]
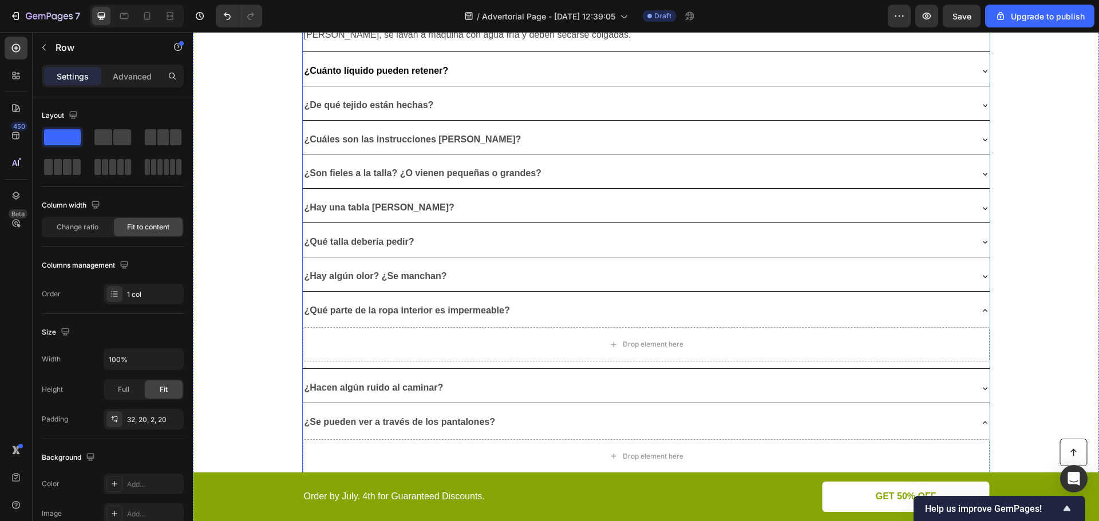
click at [372, 278] on p "¿Hay algún olor? ¿Se manchan?" at bounding box center [375, 276] width 142 height 17
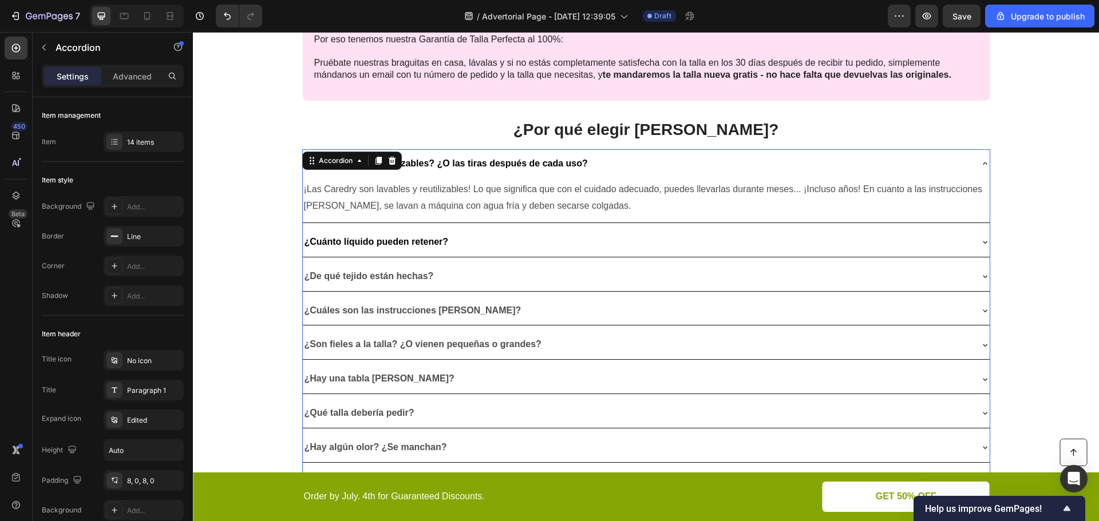
scroll to position [1945, 0]
click at [686, 159] on div "¿Son lavables y reutilizables? ¿O las tiras después de cada uso?" at bounding box center [637, 164] width 668 height 20
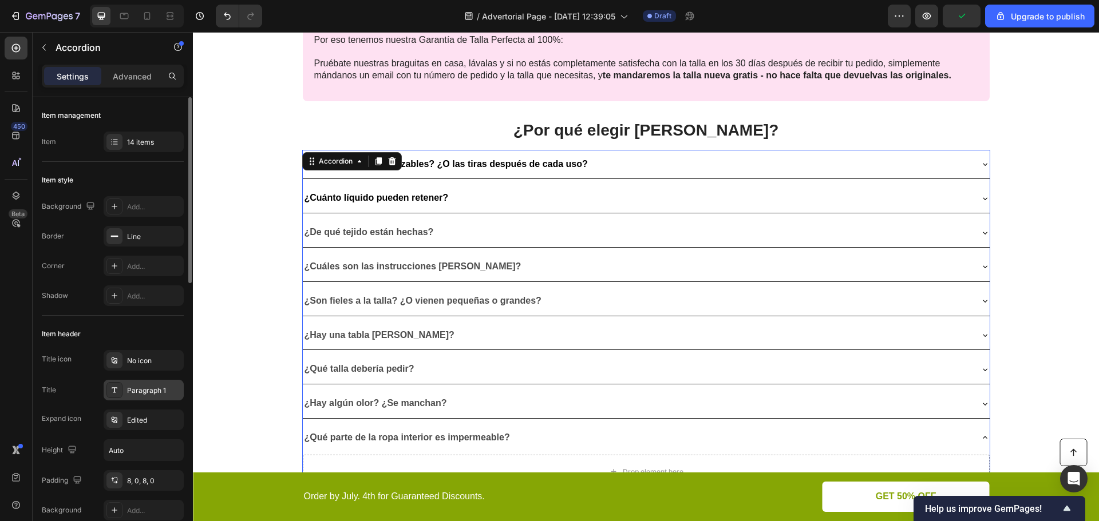
scroll to position [57, 0]
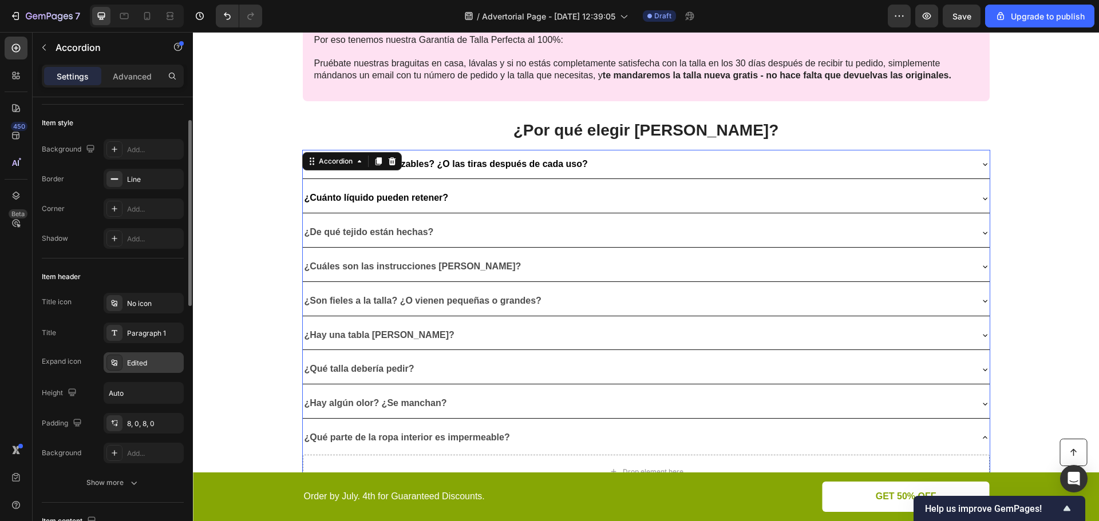
click at [150, 366] on div "Edited" at bounding box center [154, 363] width 54 height 10
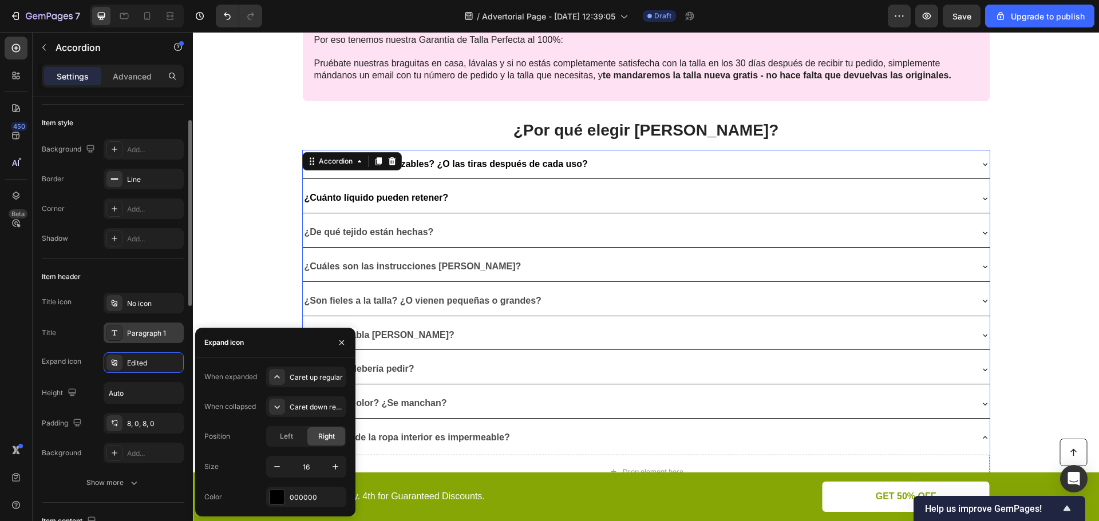
click at [152, 336] on div "Paragraph 1" at bounding box center [154, 333] width 54 height 10
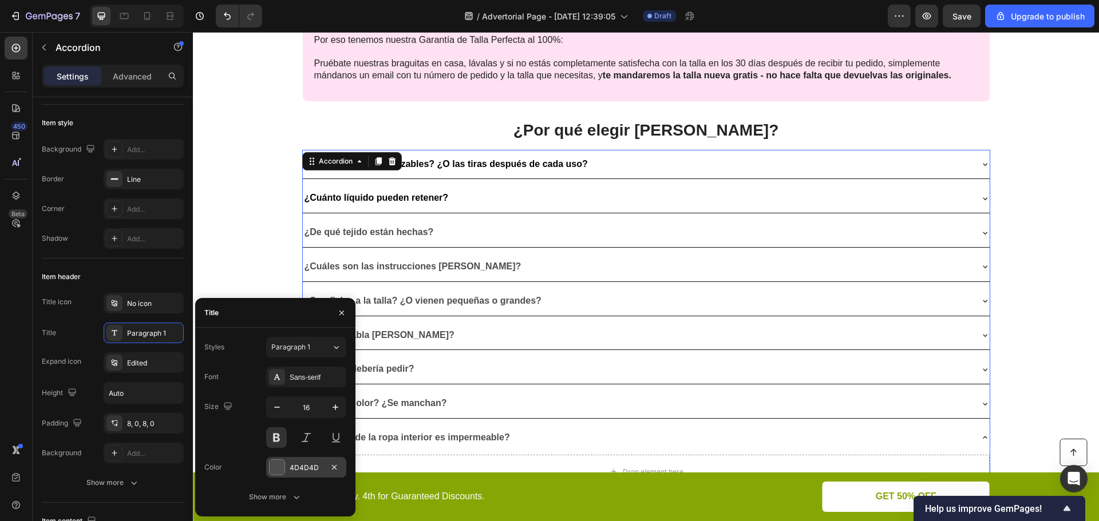
click at [316, 471] on div "4D4D4D" at bounding box center [306, 468] width 33 height 10
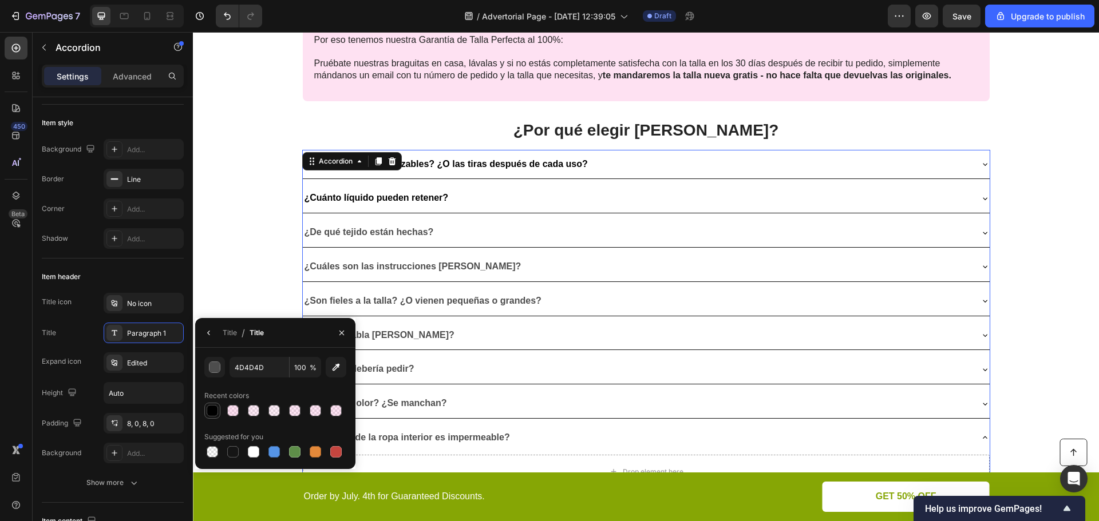
click at [208, 414] on div at bounding box center [212, 410] width 11 height 11
type input "000000"
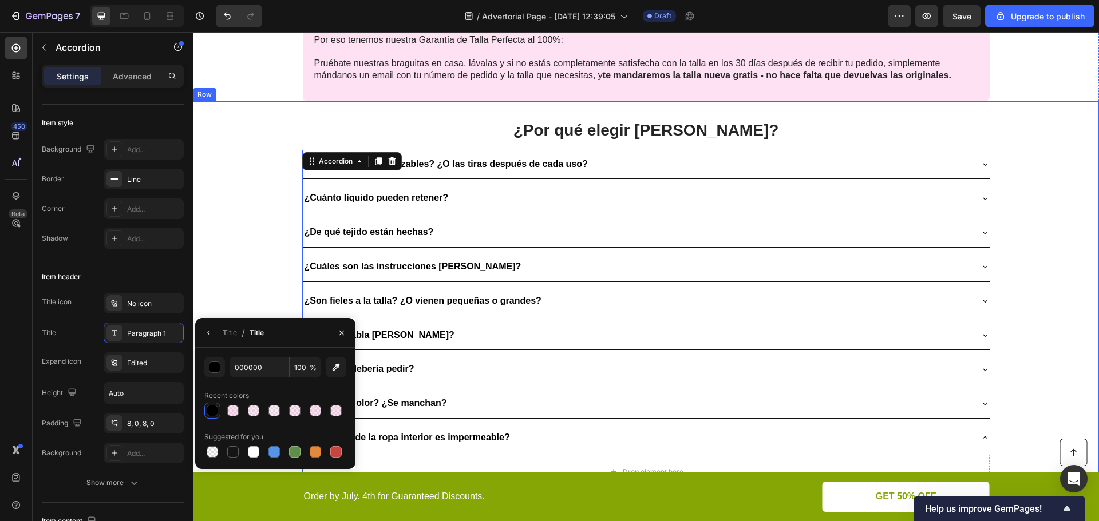
click at [227, 286] on div "¿Por qué elegir Caredry? Heading ¿Son lavables y reutilizables? ¿O las tiras de…" at bounding box center [646, 411] width 906 height 620
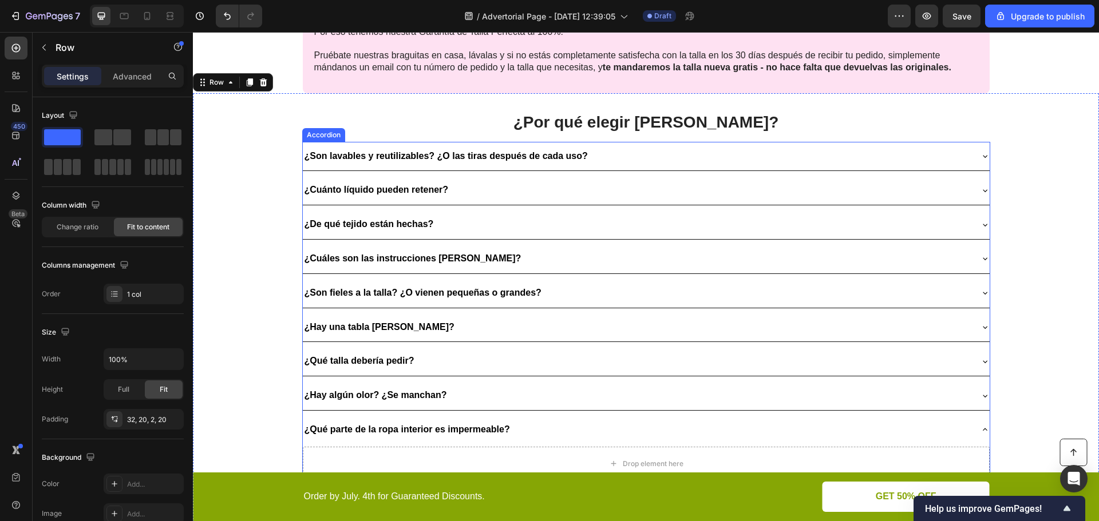
scroll to position [1888, 0]
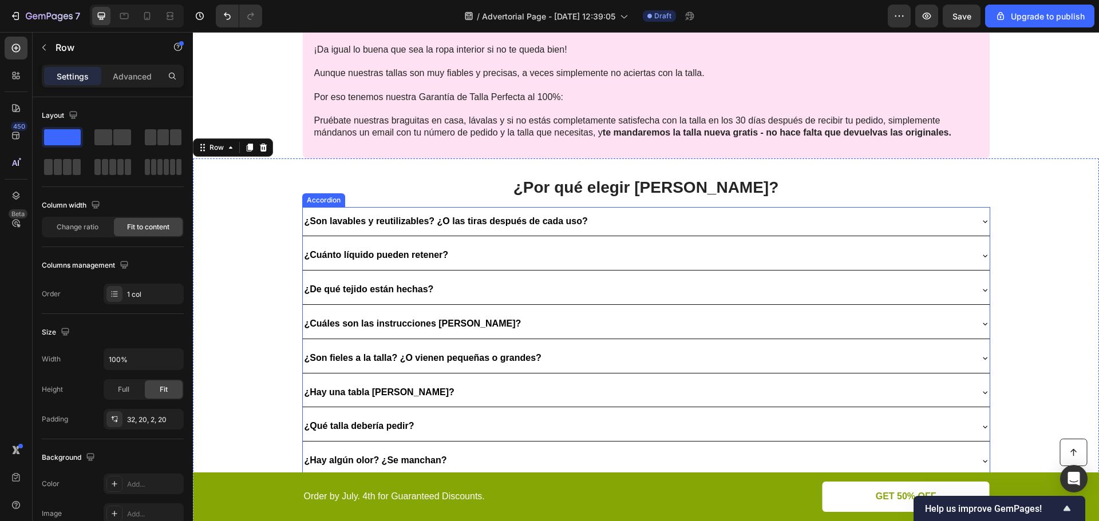
click at [584, 248] on div "¿Cuánto líquido pueden retener?" at bounding box center [637, 255] width 668 height 20
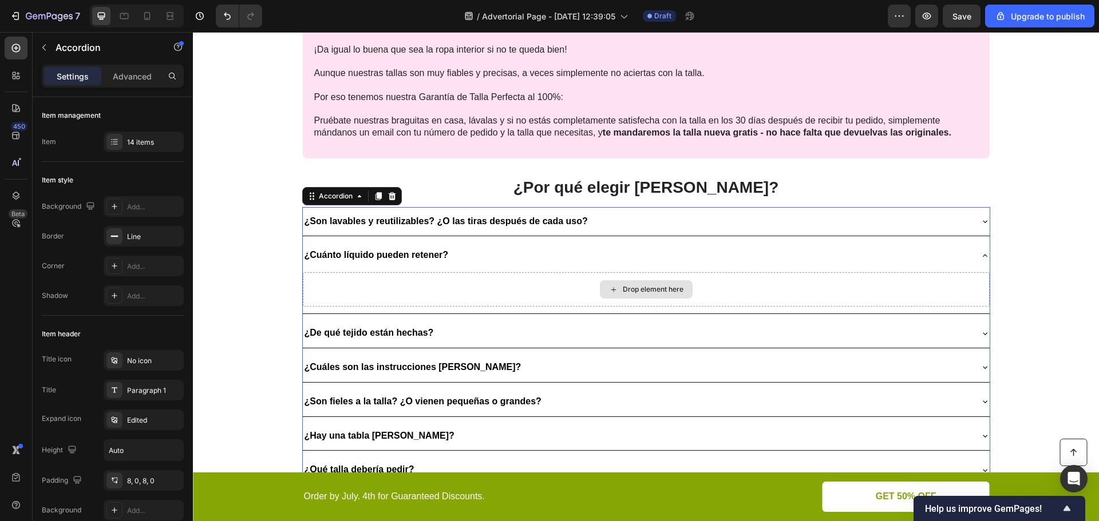
click at [652, 289] on div "Drop element here" at bounding box center [653, 289] width 61 height 9
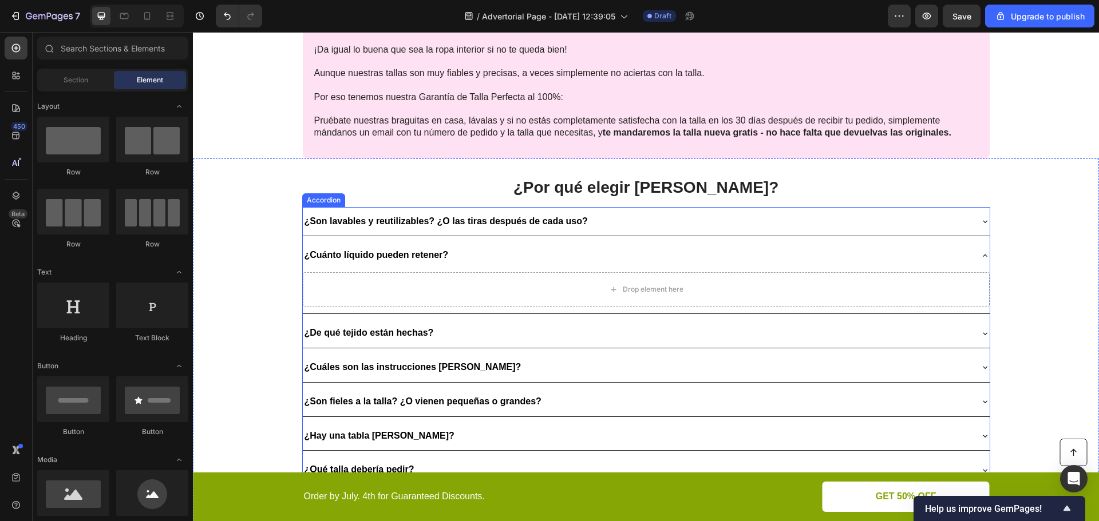
click at [430, 223] on strong "¿Son lavables y reutilizables? ¿O las tiras después de cada uso?" at bounding box center [445, 221] width 283 height 10
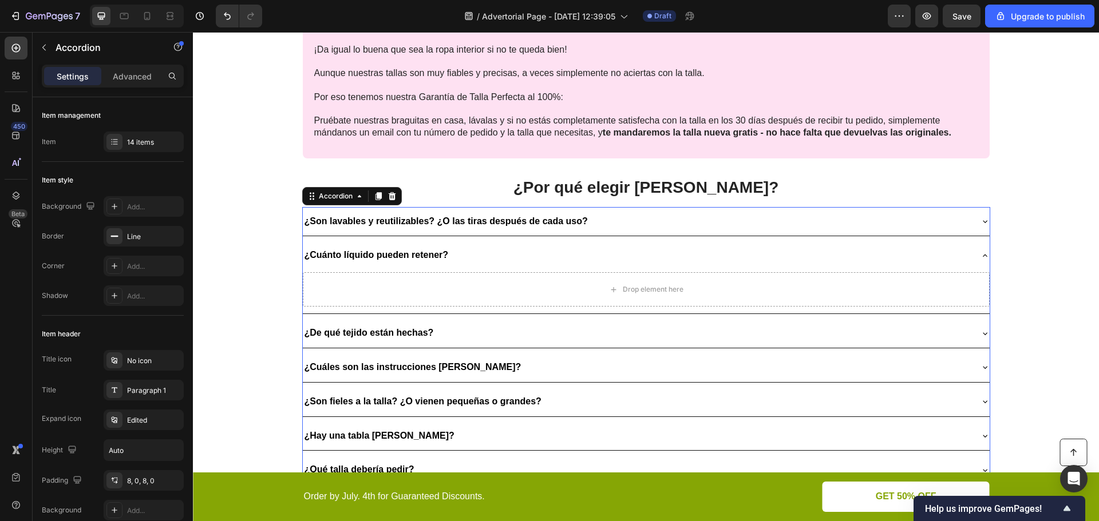
click at [844, 221] on div "¿Son lavables y reutilizables? ¿O las tiras después de cada uso?" at bounding box center [637, 222] width 668 height 20
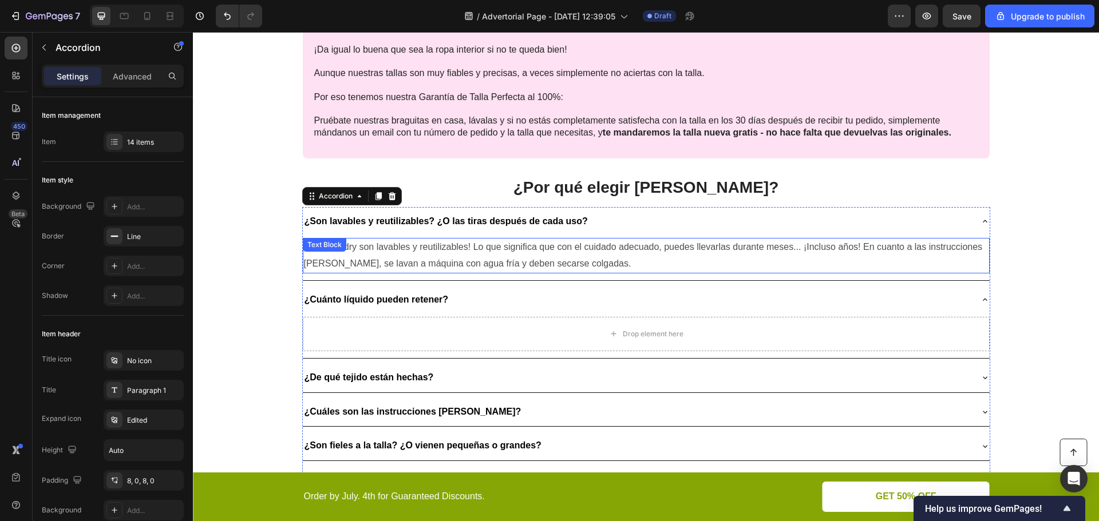
click at [372, 252] on div "¡Las Caredry son lavables y reutilizables! Lo que significa que con el cuidado …" at bounding box center [646, 255] width 687 height 35
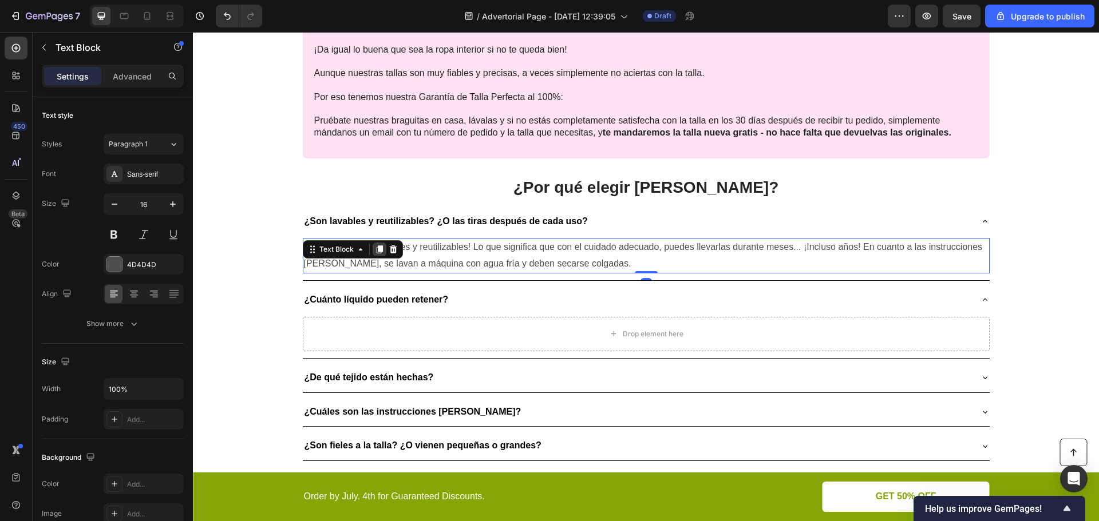
click at [378, 251] on icon at bounding box center [379, 249] width 9 height 9
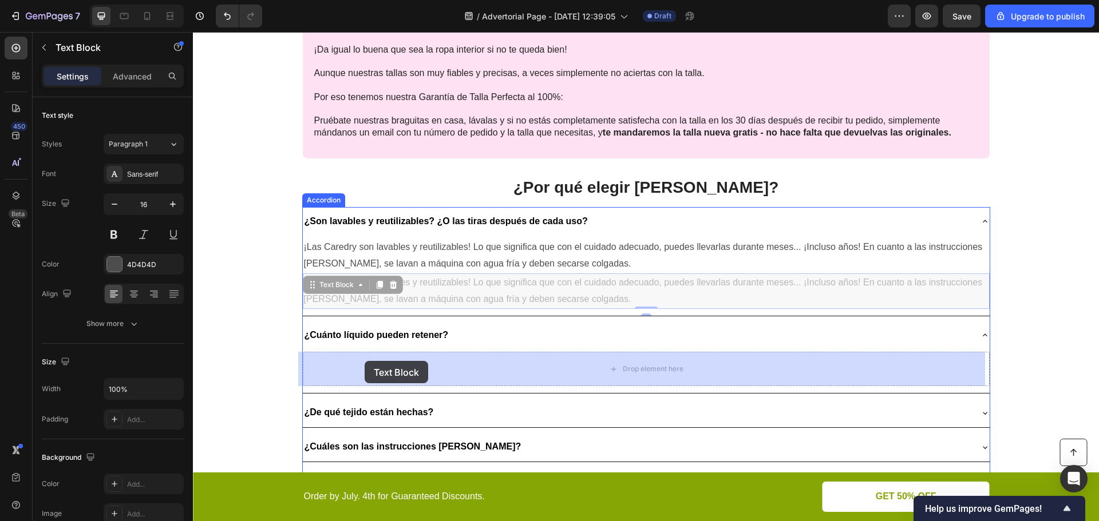
drag, startPoint x: 338, startPoint y: 306, endPoint x: 364, endPoint y: 361, distance: 61.4
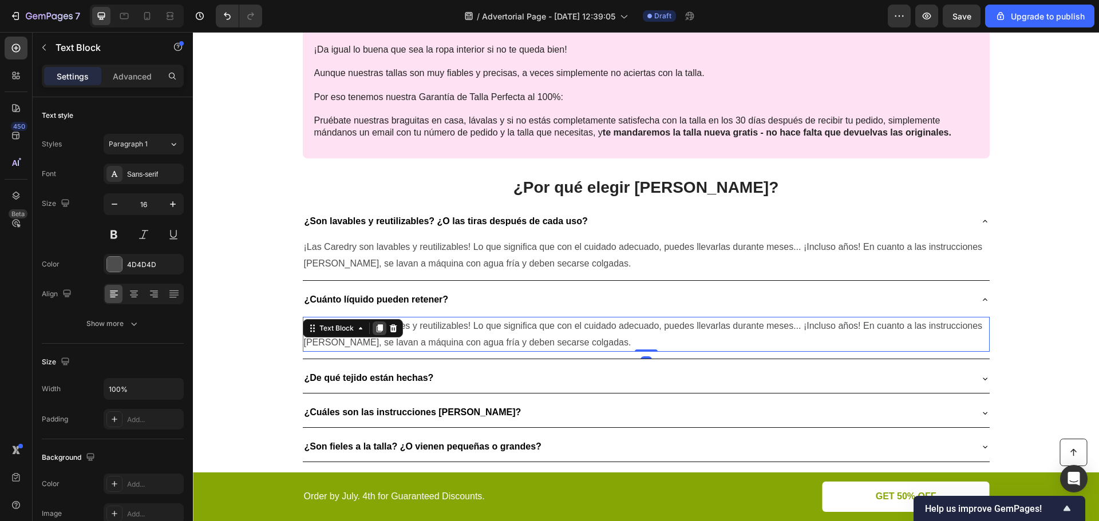
click at [376, 327] on icon at bounding box center [379, 328] width 6 height 8
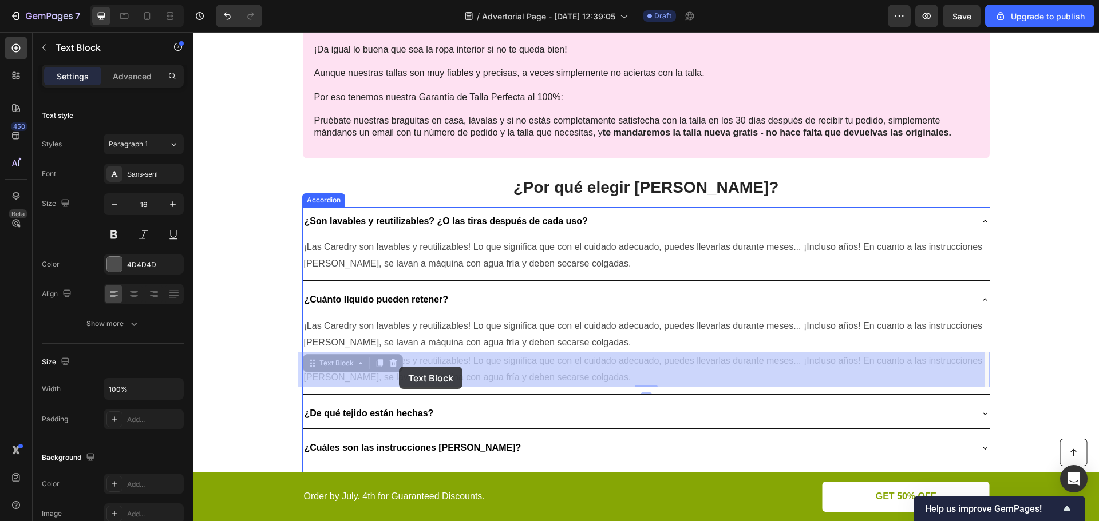
drag, startPoint x: 336, startPoint y: 365, endPoint x: 399, endPoint y: 367, distance: 62.4
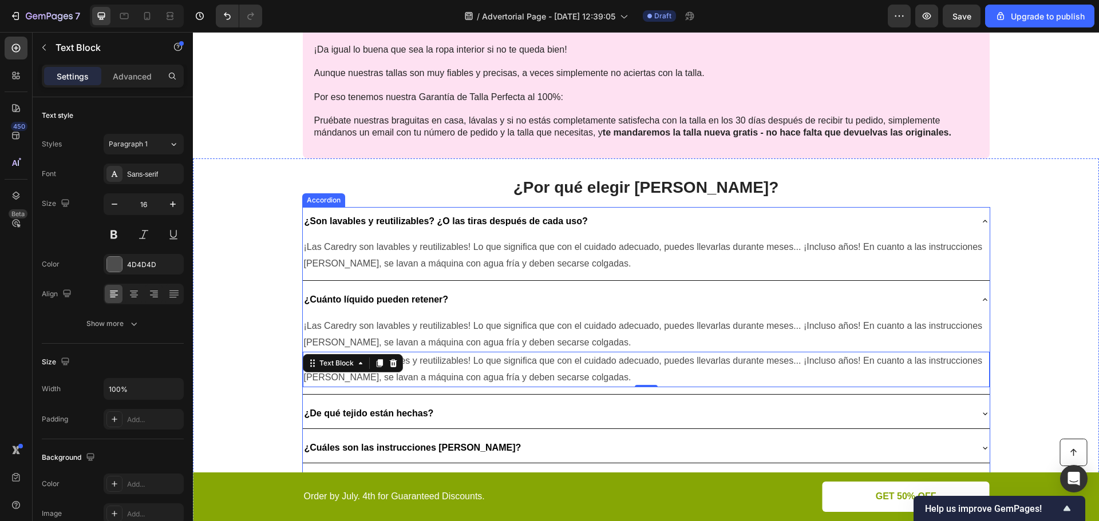
click at [409, 411] on p "¿De qué tejido están hechas?" at bounding box center [368, 414] width 129 height 17
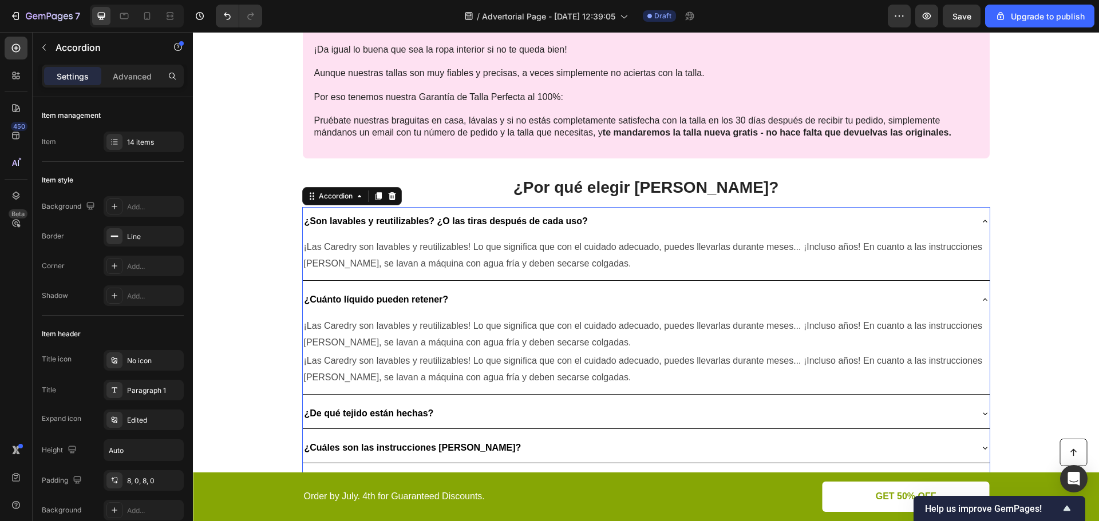
click at [466, 421] on div "¿De qué tejido están hechas?" at bounding box center [637, 414] width 668 height 20
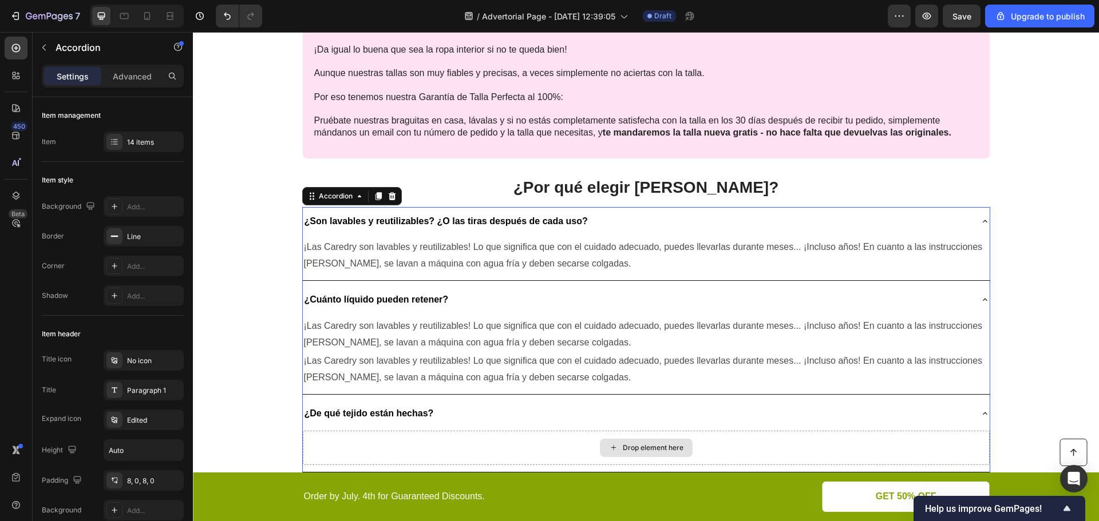
scroll to position [2003, 0]
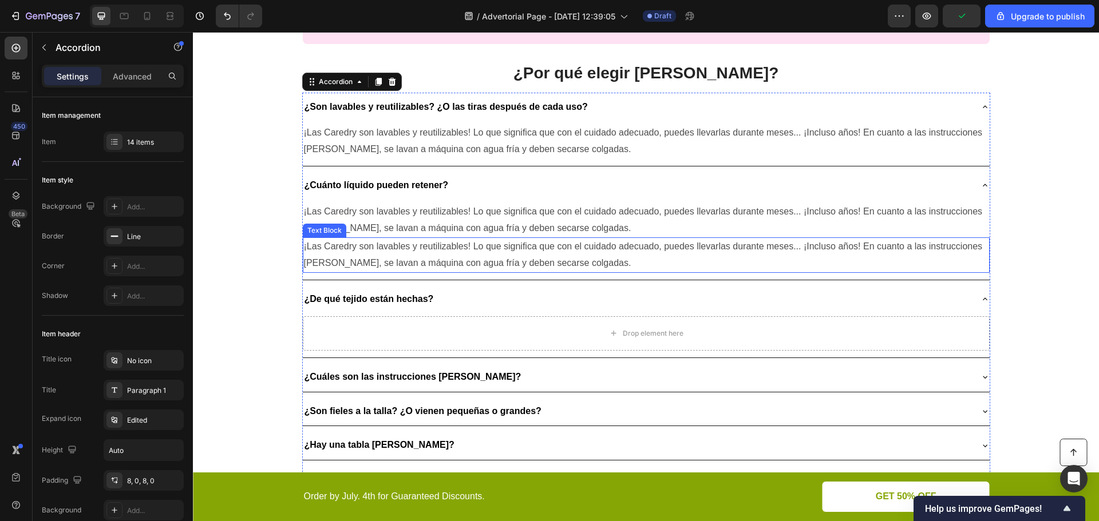
click at [457, 256] on p "¡Las Caredry son lavables y reutilizables! Lo que significa que con el cuidado …" at bounding box center [646, 255] width 684 height 33
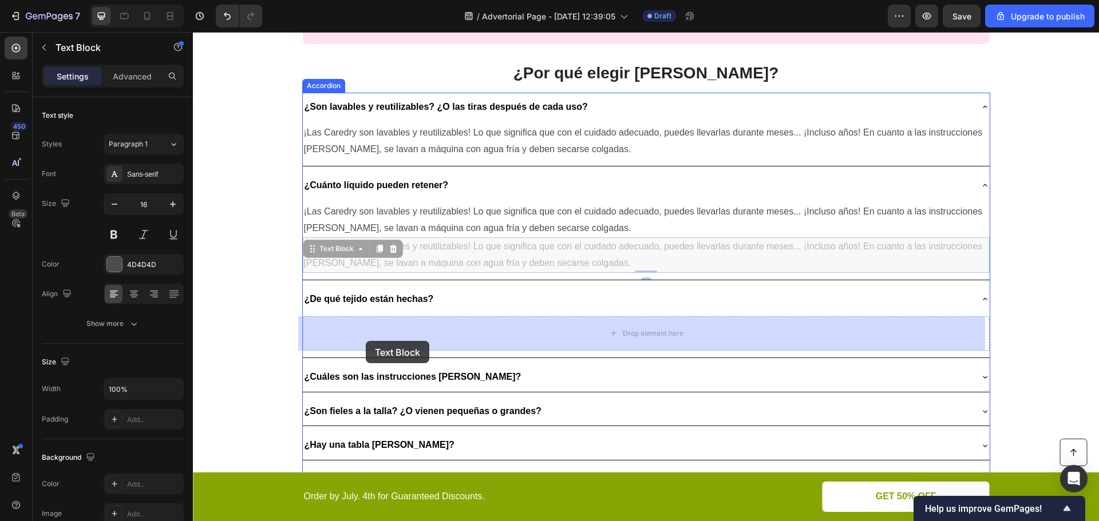
drag, startPoint x: 330, startPoint y: 254, endPoint x: 366, endPoint y: 340, distance: 93.1
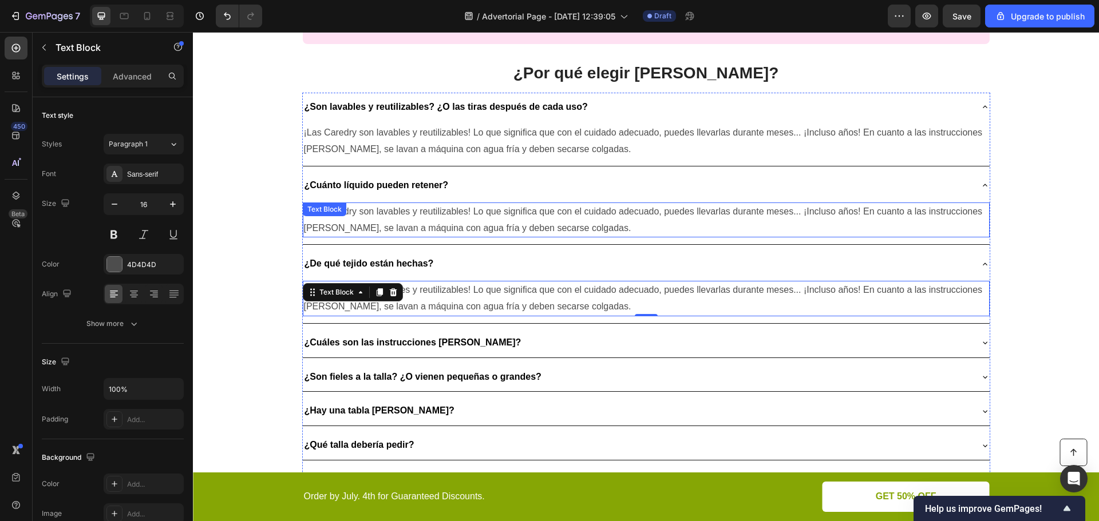
click at [437, 222] on p "¡Las Caredry son lavables y reutilizables! Lo que significa que con el cuidado …" at bounding box center [646, 220] width 684 height 33
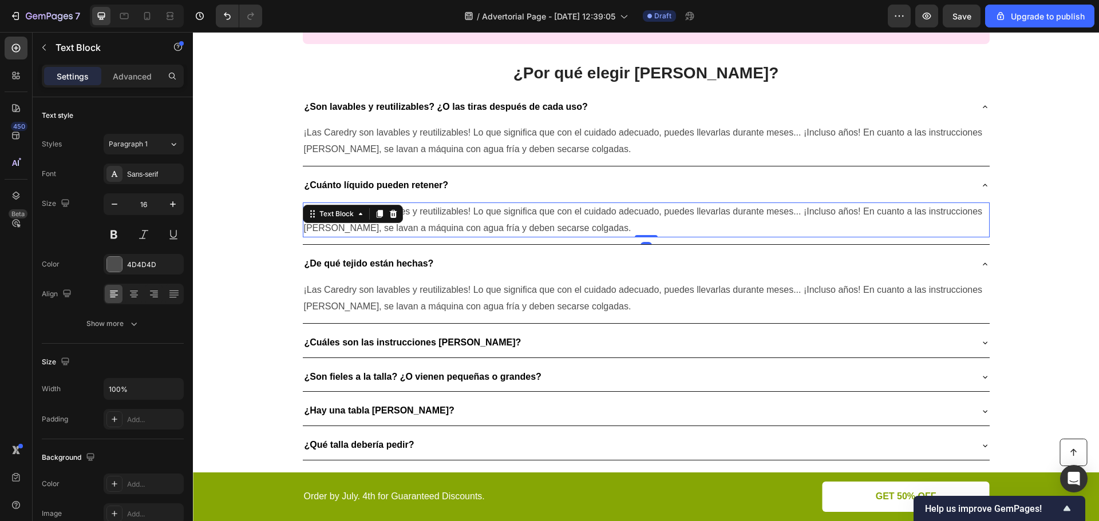
click at [586, 230] on p "¡Las Caredry son lavables y reutilizables! Lo que significa que con el cuidado …" at bounding box center [646, 220] width 684 height 33
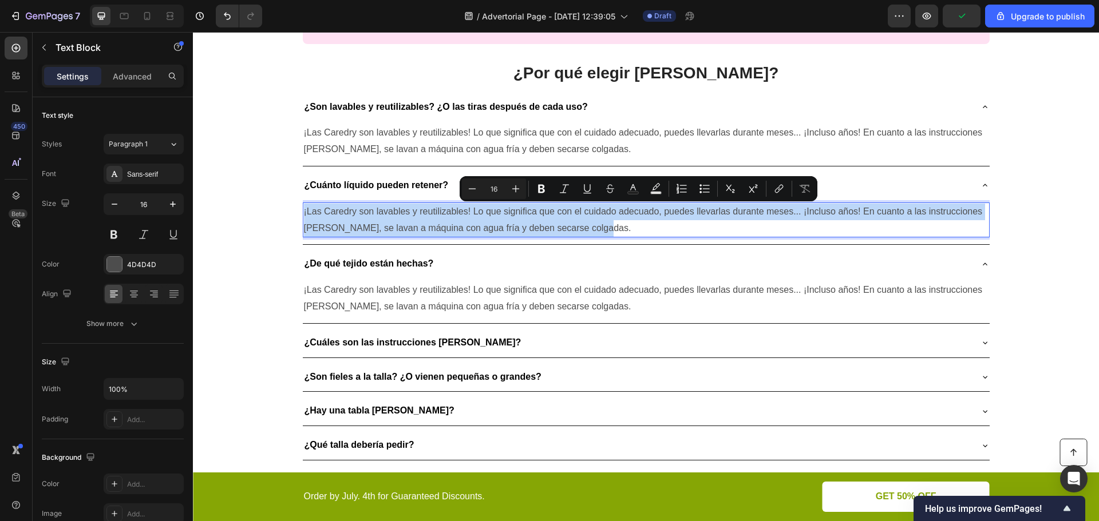
drag, startPoint x: 601, startPoint y: 231, endPoint x: 300, endPoint y: 212, distance: 301.0
click at [304, 212] on p "¡Las Caredry son lavables y reutilizables! Lo que significa que con el cuidado …" at bounding box center [646, 220] width 684 height 33
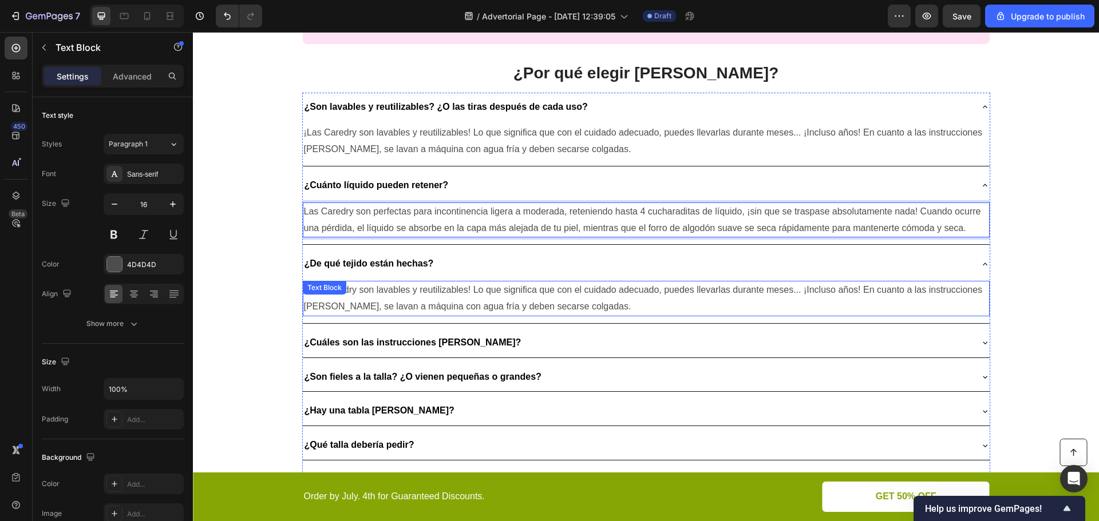
click at [421, 297] on p "¡Las Caredry son lavables y reutilizables! Lo que significa que con el cuidado …" at bounding box center [646, 298] width 684 height 33
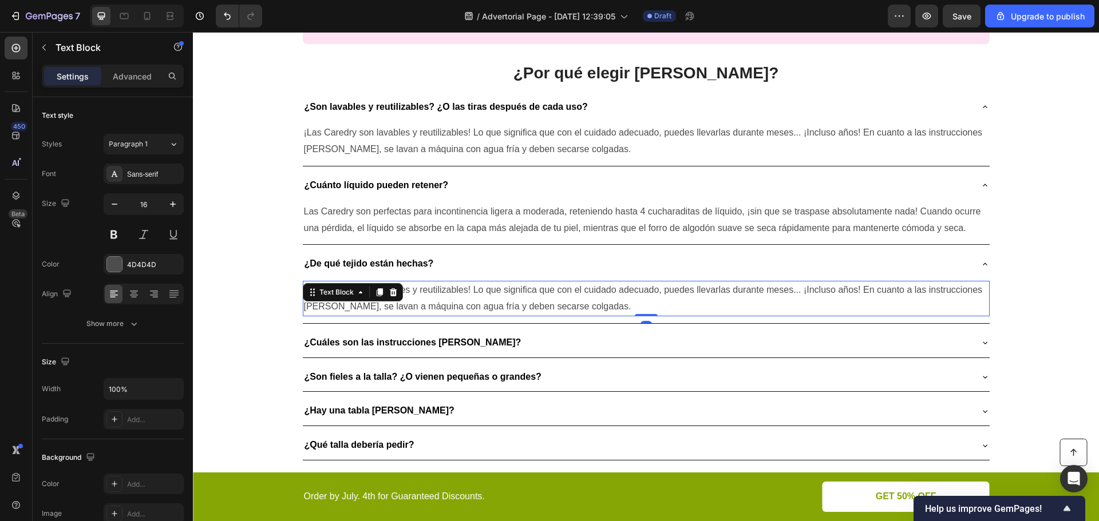
click at [613, 307] on p "¡Las Caredry son lavables y reutilizables! Lo que significa que con el cuidado …" at bounding box center [646, 298] width 684 height 33
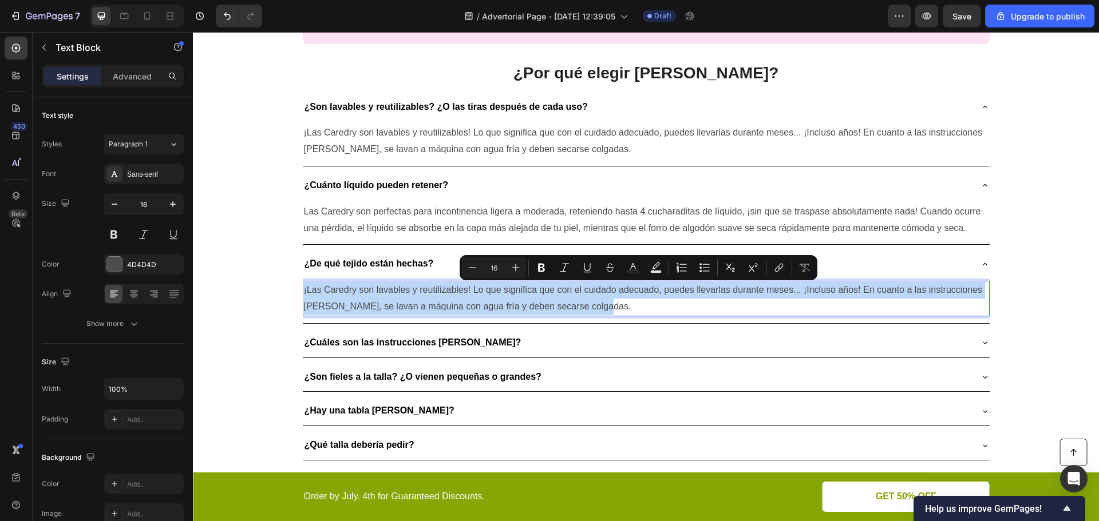
drag, startPoint x: 603, startPoint y: 307, endPoint x: 300, endPoint y: 291, distance: 303.1
click at [304, 291] on p "¡Las Caredry son lavables y reutilizables! Lo que significa que con el cuidado …" at bounding box center [646, 298] width 684 height 33
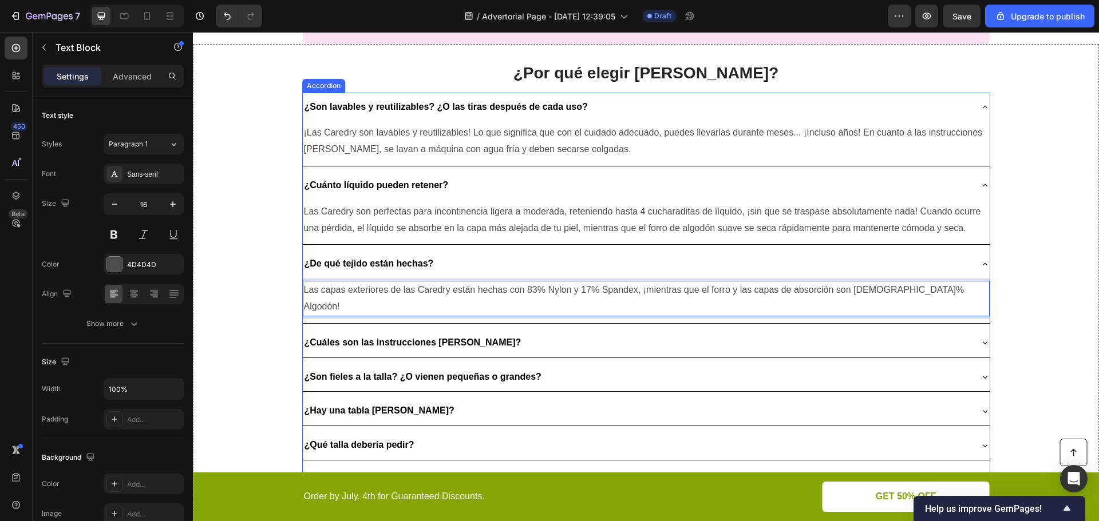
click at [501, 333] on div "¿Cuáles son las instrucciones [PERSON_NAME]?" at bounding box center [637, 343] width 668 height 20
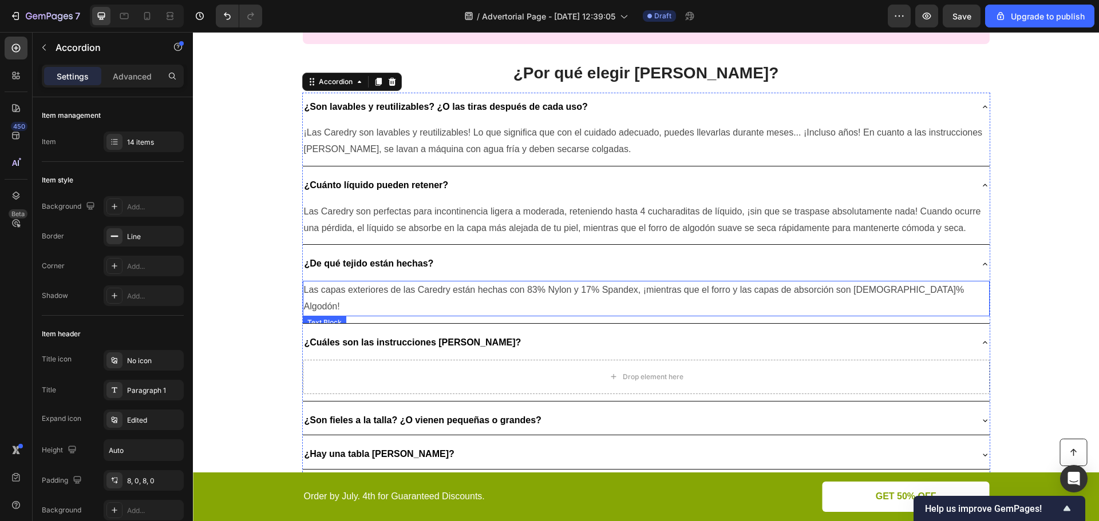
click at [478, 290] on p "Las capas exteriores de las Caredry están hechas con 83% Nylon y 17% Spandex, ¡…" at bounding box center [646, 298] width 684 height 33
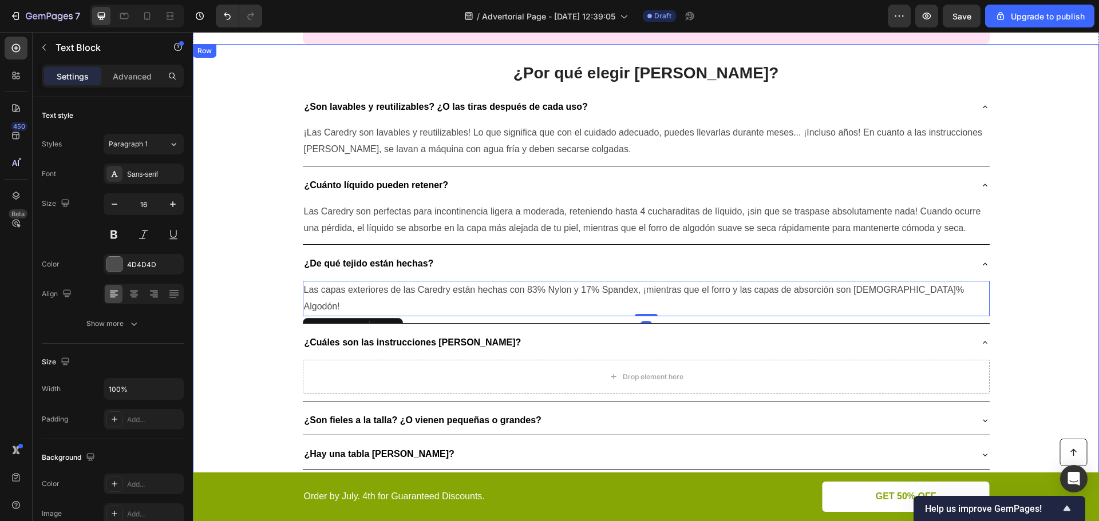
click at [257, 280] on div "¿Por qué elegir Caredry? Heading ¿Son lavables y reutilizables? ¿O las tiras de…" at bounding box center [646, 442] width 906 height 796
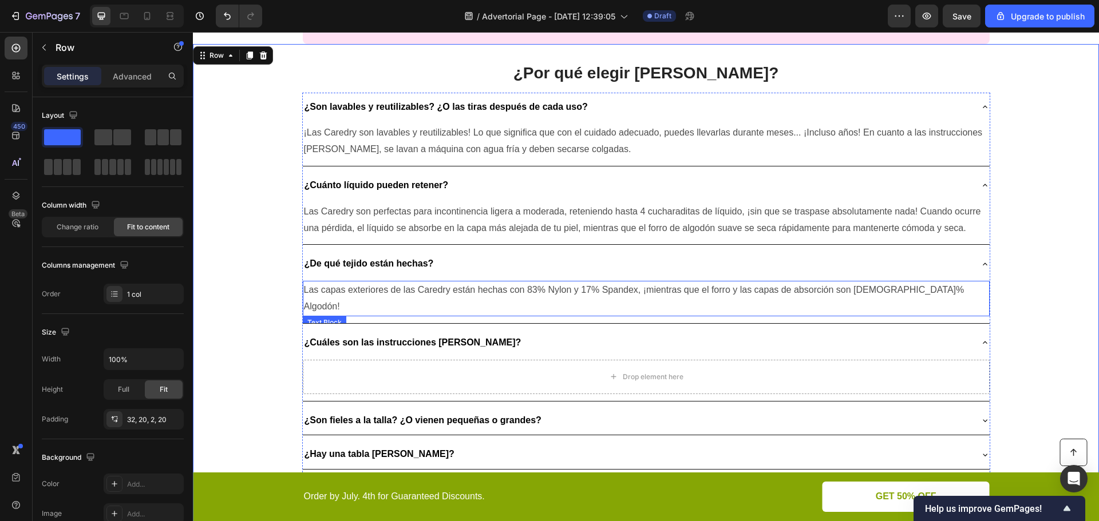
click at [397, 292] on p "Las capas exteriores de las Caredry están hechas con 83% Nylon y 17% Spandex, ¡…" at bounding box center [646, 298] width 684 height 33
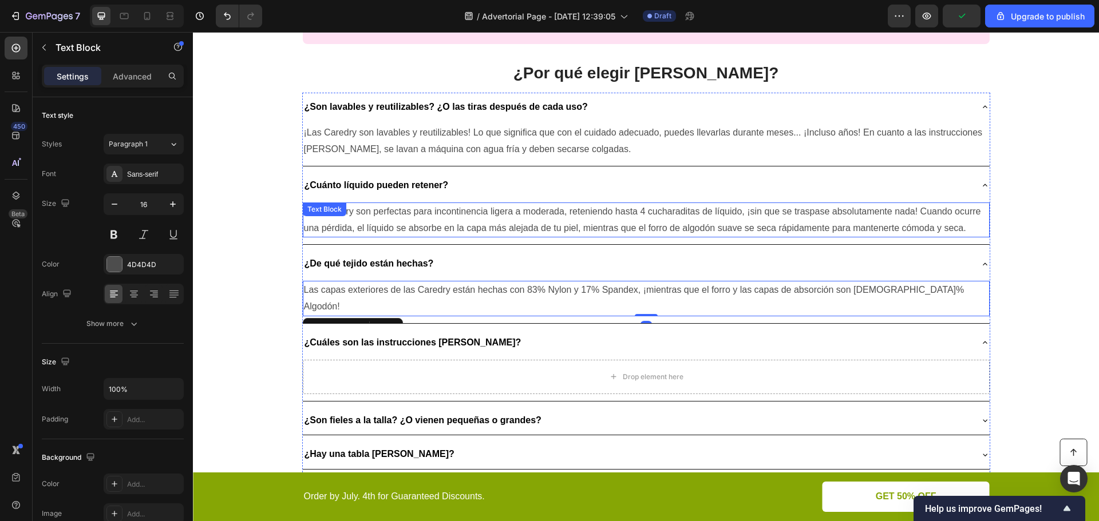
click at [393, 228] on p "Las Caredry son perfectas para incontinencia ligera a moderada, reteniendo hast…" at bounding box center [646, 220] width 684 height 33
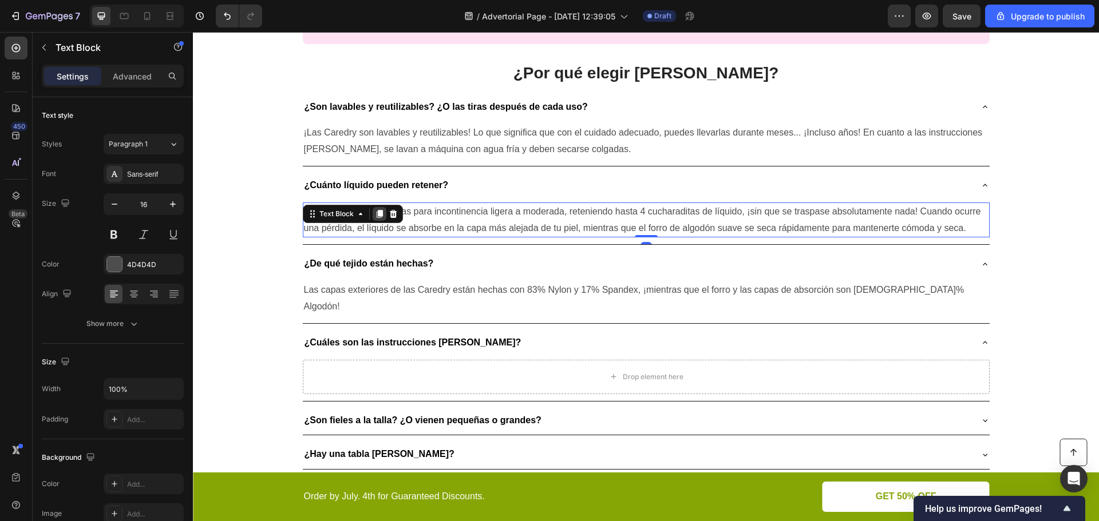
click at [376, 216] on icon at bounding box center [379, 214] width 6 height 8
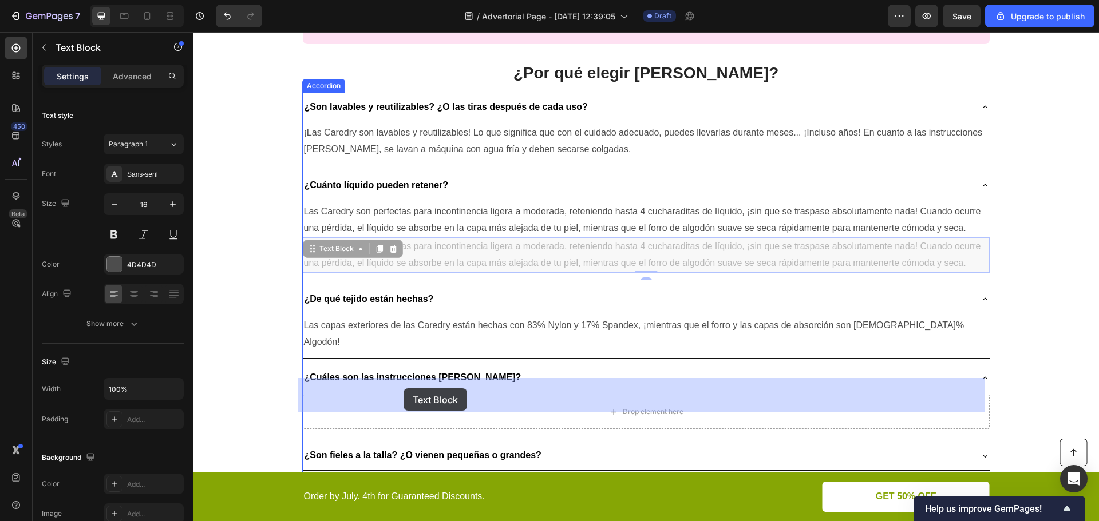
drag, startPoint x: 336, startPoint y: 253, endPoint x: 403, endPoint y: 390, distance: 152.8
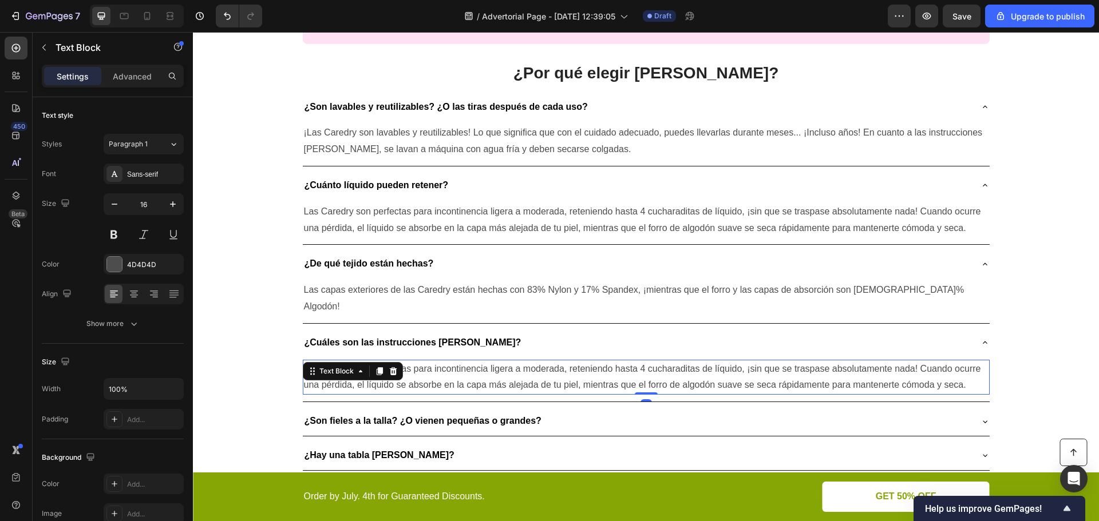
click at [460, 361] on p "Las Caredry son perfectas para incontinencia ligera a moderada, reteniendo hast…" at bounding box center [646, 377] width 684 height 33
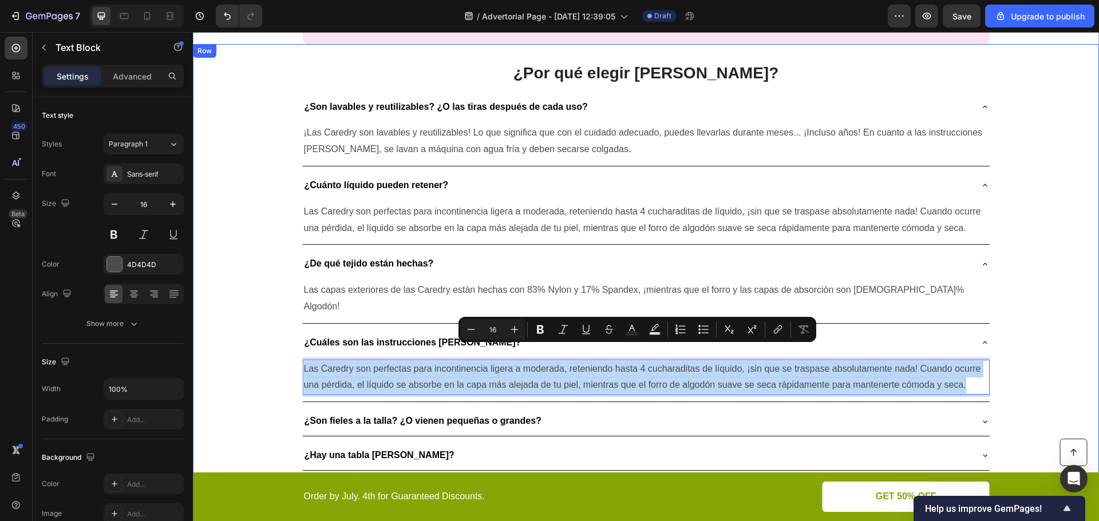
drag, startPoint x: 970, startPoint y: 373, endPoint x: 248, endPoint y: 329, distance: 723.4
click at [248, 329] on div "¿Por qué elegir Caredry? Heading ¿Son lavables y reutilizables? ¿O las tiras de…" at bounding box center [646, 442] width 906 height 797
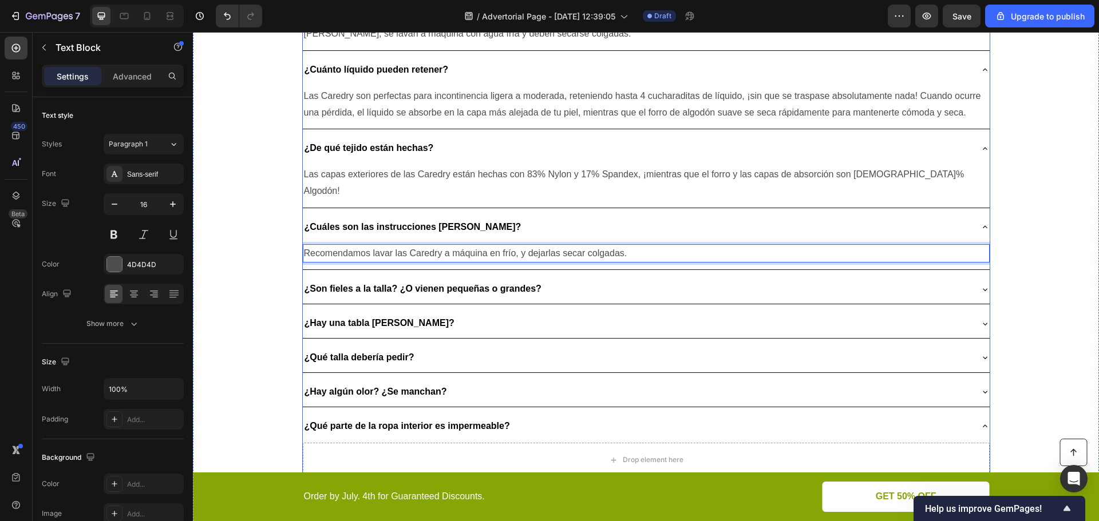
scroll to position [2174, 0]
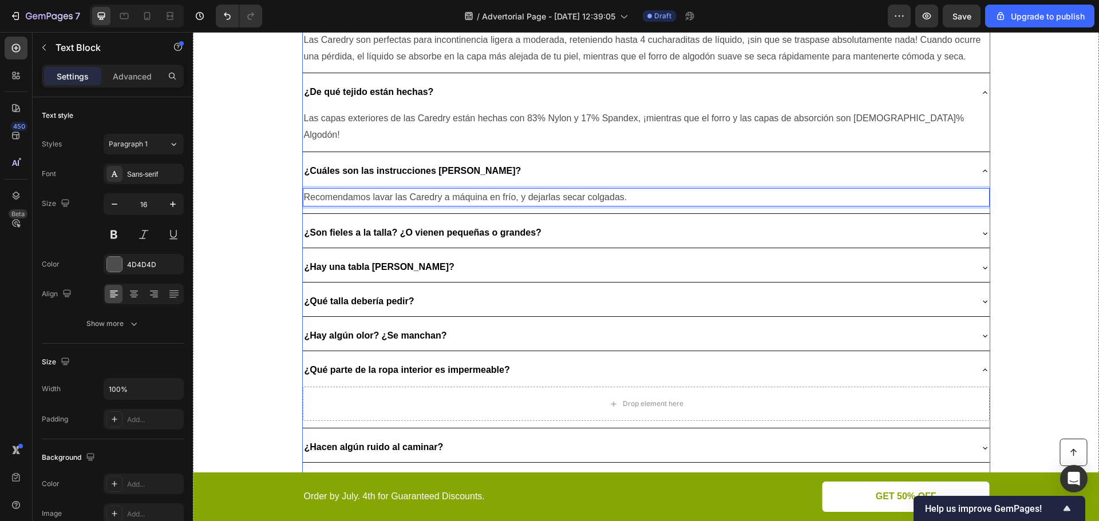
click at [570, 223] on div "¿Son fieles a la talla? ¿O vienen pequeñas o grandes?" at bounding box center [637, 233] width 668 height 20
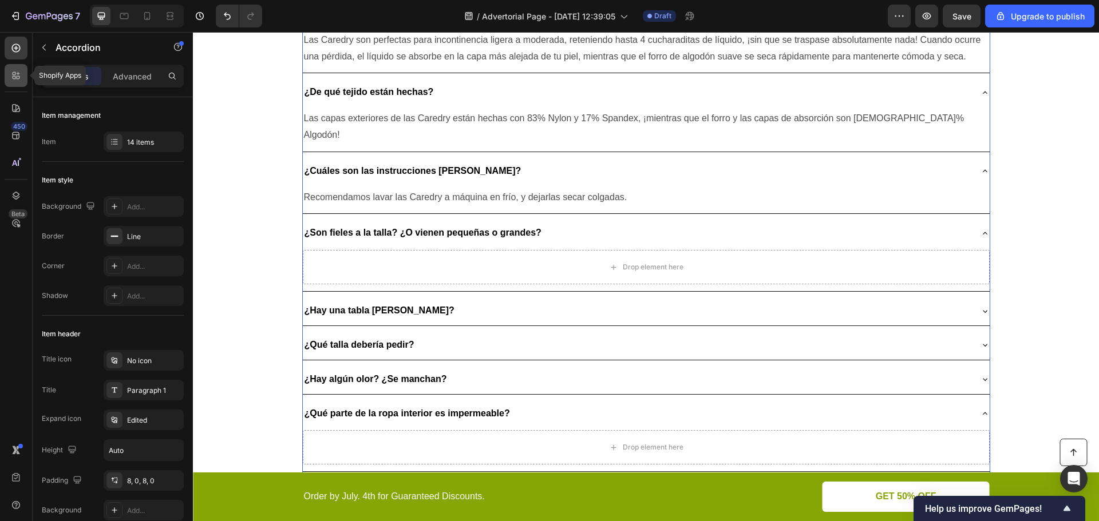
click at [21, 73] on icon at bounding box center [15, 75] width 11 height 11
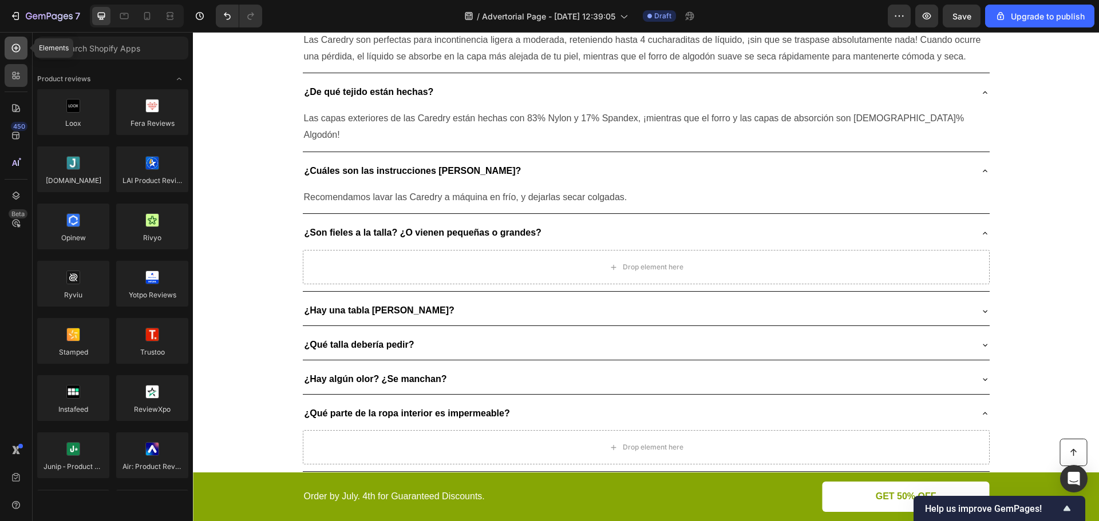
click at [19, 47] on icon at bounding box center [16, 48] width 9 height 9
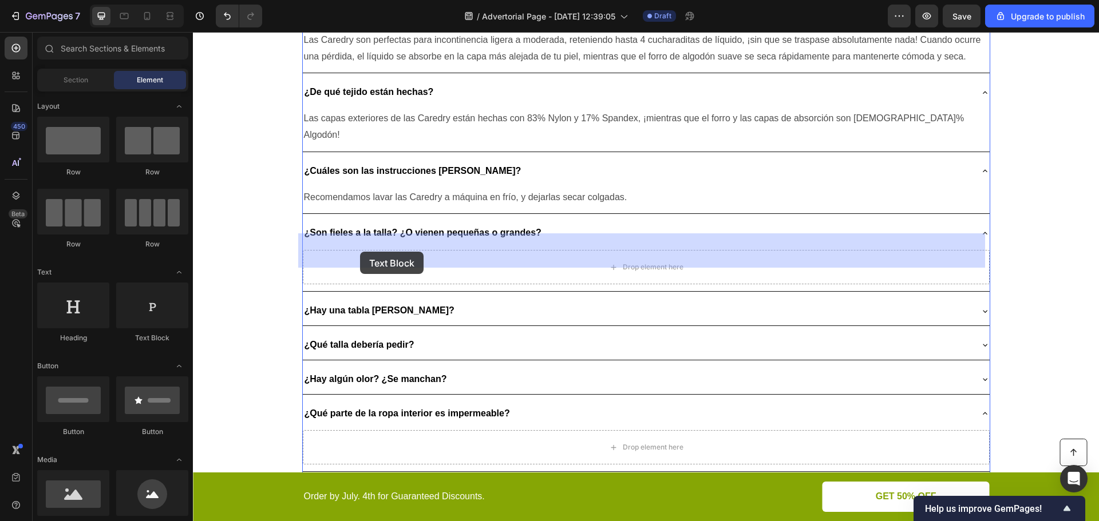
drag, startPoint x: 223, startPoint y: 310, endPoint x: 360, endPoint y: 252, distance: 149.0
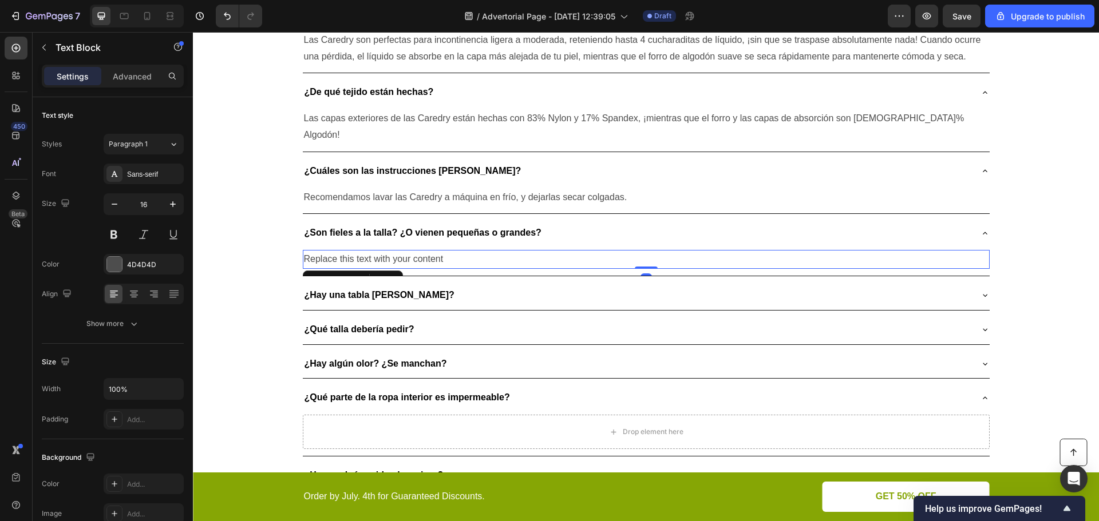
click at [365, 250] on div "Replace this text with your content" at bounding box center [646, 259] width 687 height 19
click at [365, 251] on p "Replace this text with your content" at bounding box center [646, 259] width 684 height 17
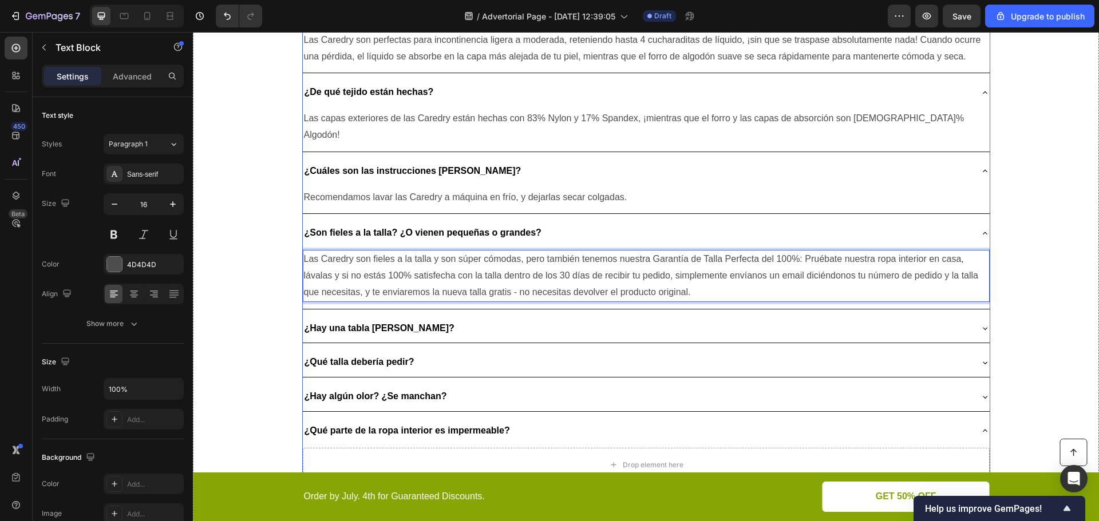
click at [434, 319] on div "¿Hay una tabla [PERSON_NAME]?" at bounding box center [637, 329] width 668 height 20
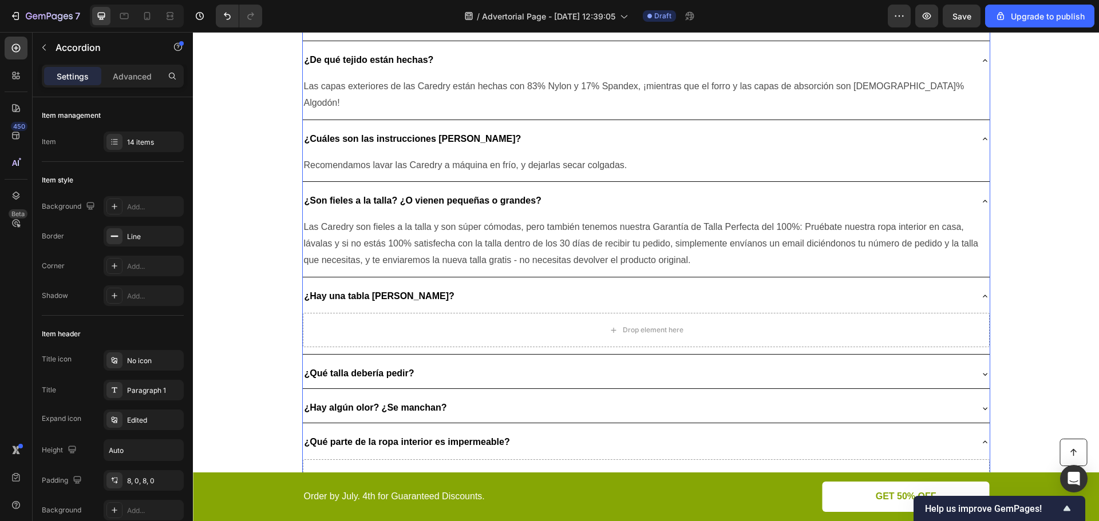
scroll to position [2231, 0]
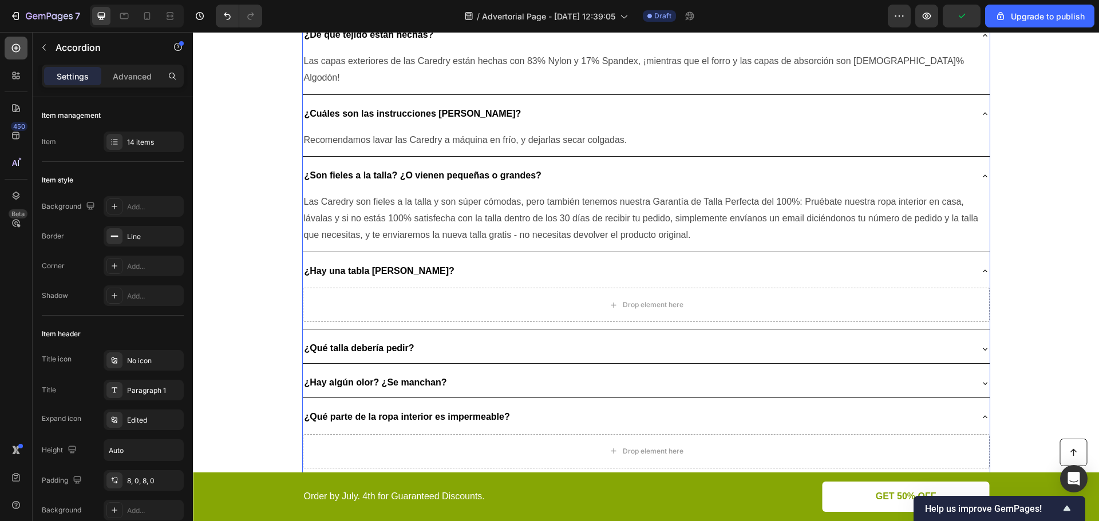
click at [18, 51] on icon at bounding box center [16, 48] width 9 height 9
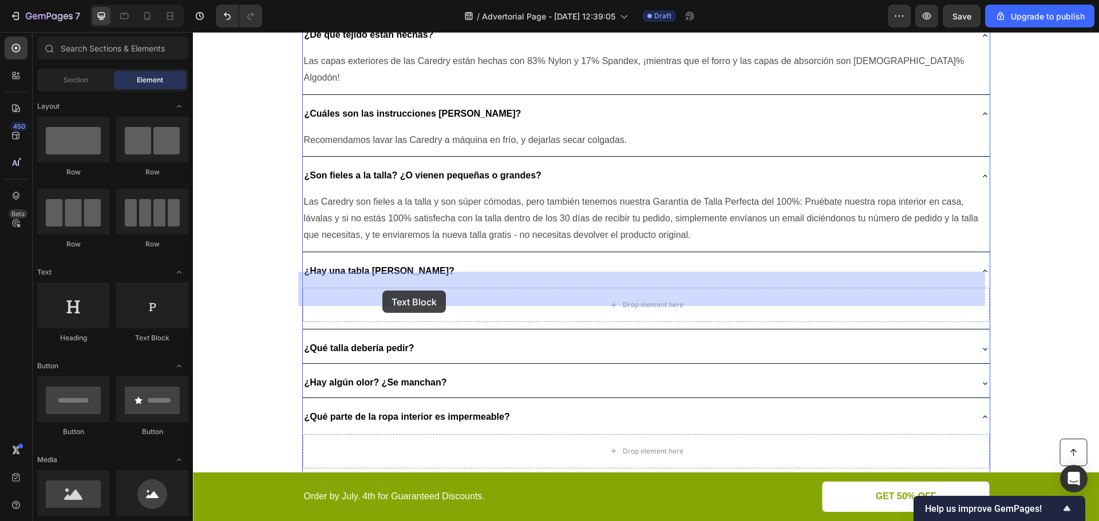
drag, startPoint x: 321, startPoint y: 323, endPoint x: 382, endPoint y: 291, distance: 69.4
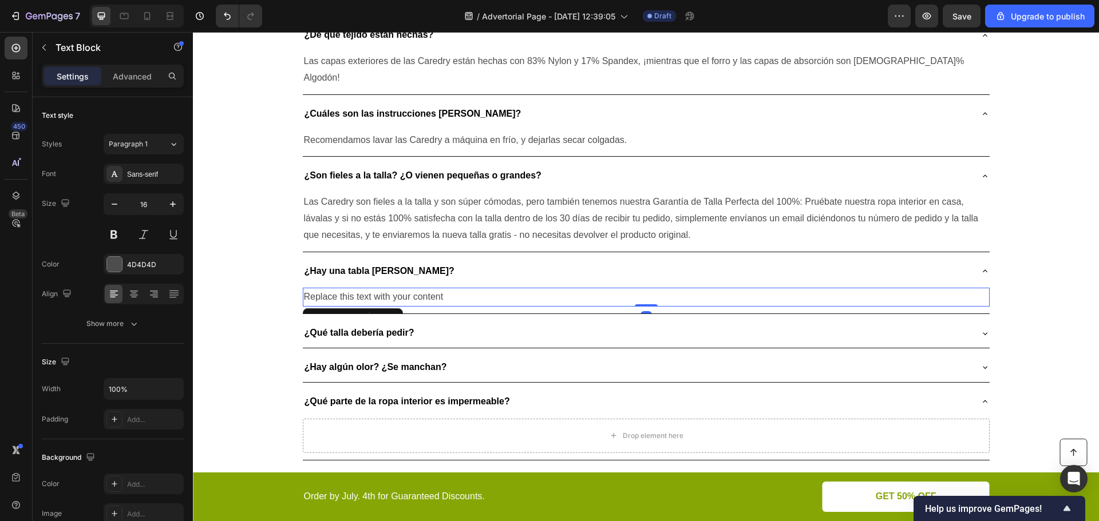
click at [389, 288] on div "Replace this text with your content" at bounding box center [646, 297] width 687 height 19
click at [389, 289] on p "Replace this text with your content" at bounding box center [646, 297] width 684 height 17
click at [439, 323] on div "¿Qué talla debería pedir?" at bounding box center [637, 333] width 668 height 20
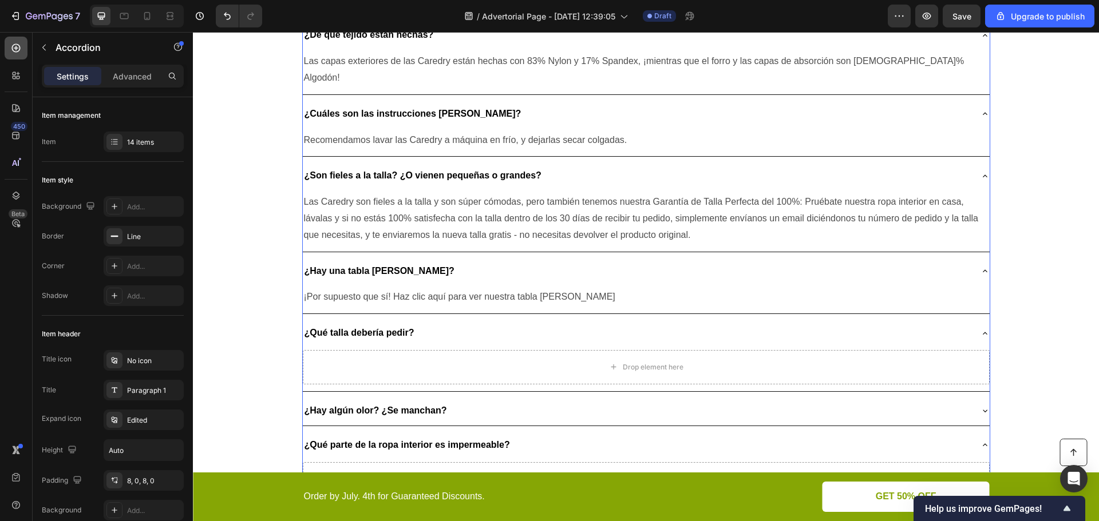
click at [17, 53] on icon at bounding box center [15, 47] width 11 height 11
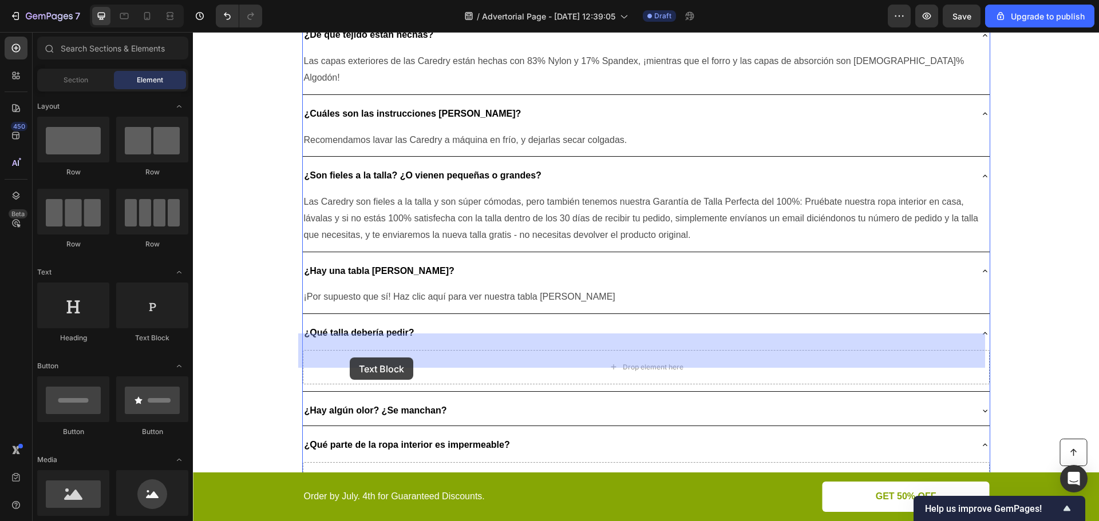
drag, startPoint x: 352, startPoint y: 347, endPoint x: 350, endPoint y: 358, distance: 11.2
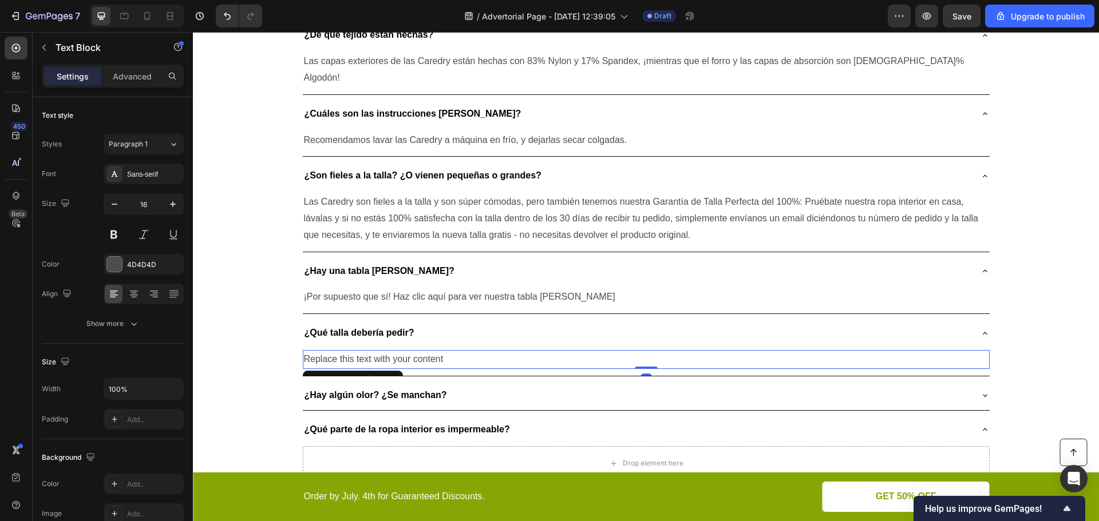
click at [354, 350] on div "Replace this text with your content" at bounding box center [646, 359] width 687 height 19
click at [354, 351] on p "Replace this text with your content" at bounding box center [646, 359] width 684 height 17
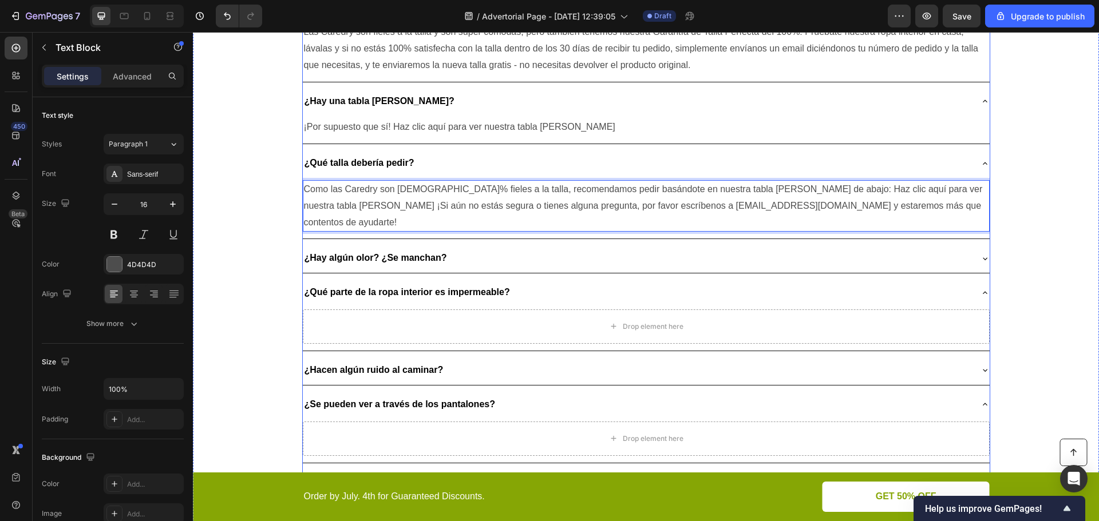
scroll to position [2403, 0]
click at [466, 247] on div "¿Hay algún olor? ¿Se manchan?" at bounding box center [637, 257] width 668 height 20
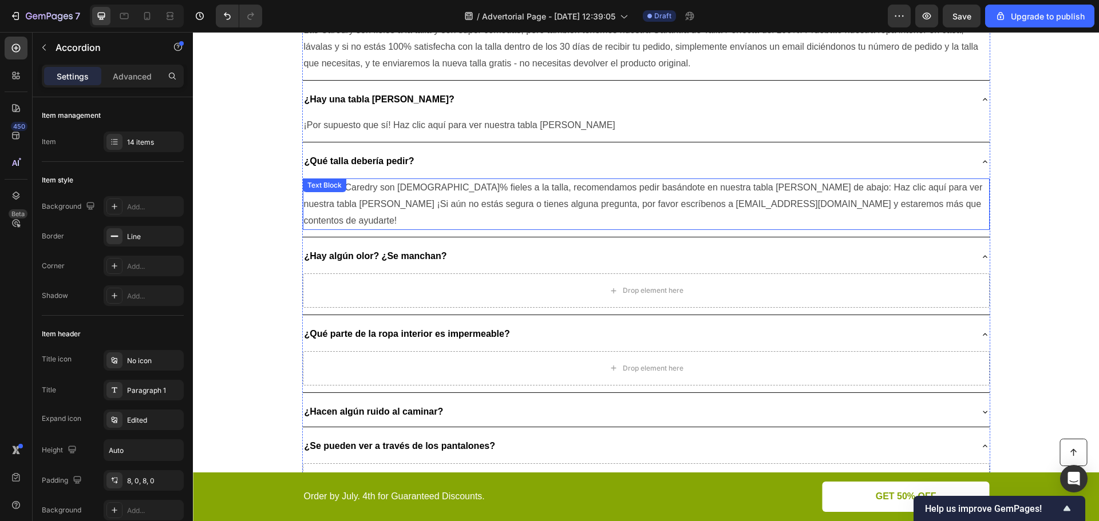
click at [460, 184] on p "Como las Caredry son 100% fieles a la talla, recomendamos pedir basándote en nu…" at bounding box center [646, 204] width 684 height 49
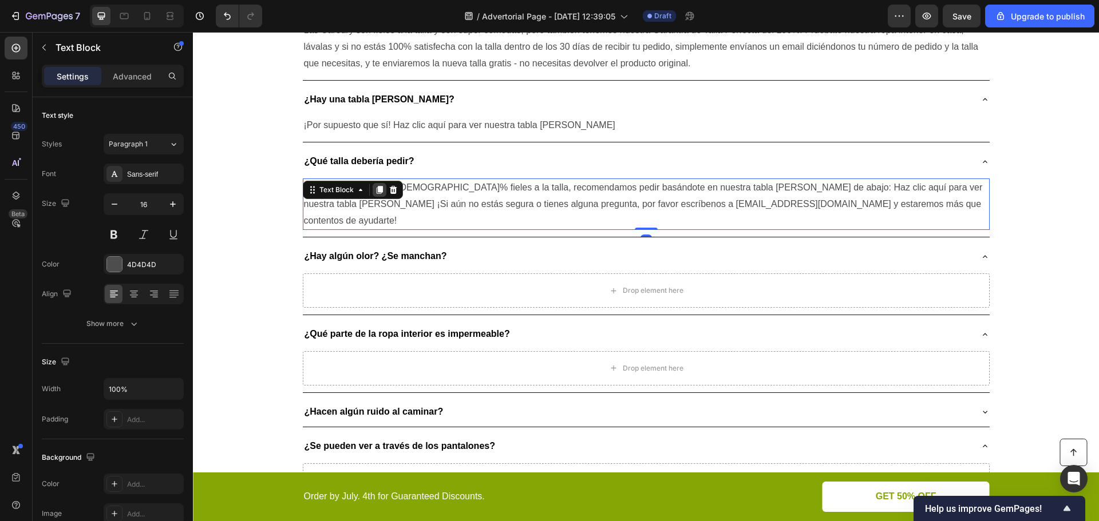
click at [376, 186] on icon at bounding box center [379, 190] width 6 height 8
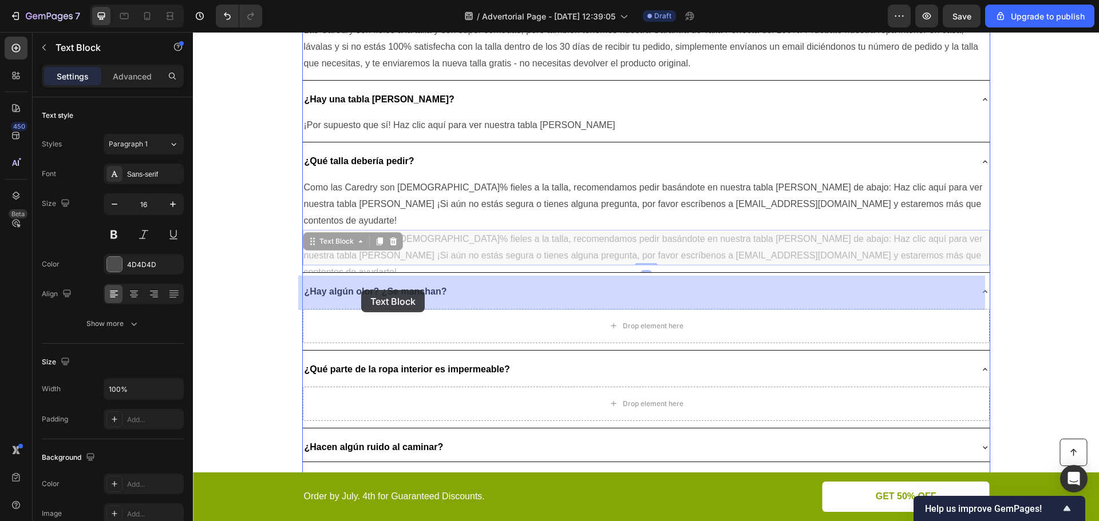
drag, startPoint x: 328, startPoint y: 213, endPoint x: 361, endPoint y: 290, distance: 84.1
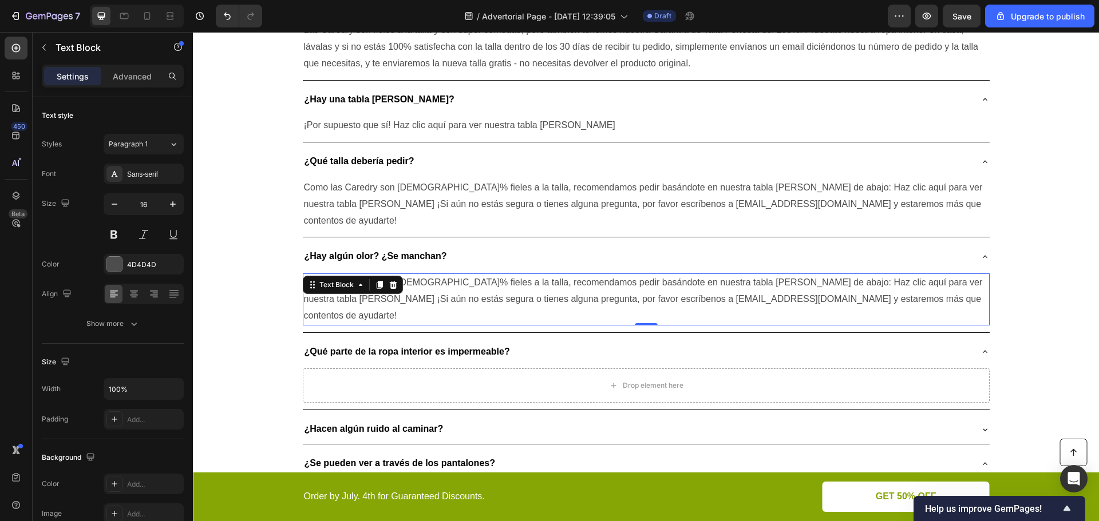
click at [718, 275] on p "Como las Caredry son 100% fieles a la talla, recomendamos pedir basándote en nu…" at bounding box center [646, 299] width 684 height 49
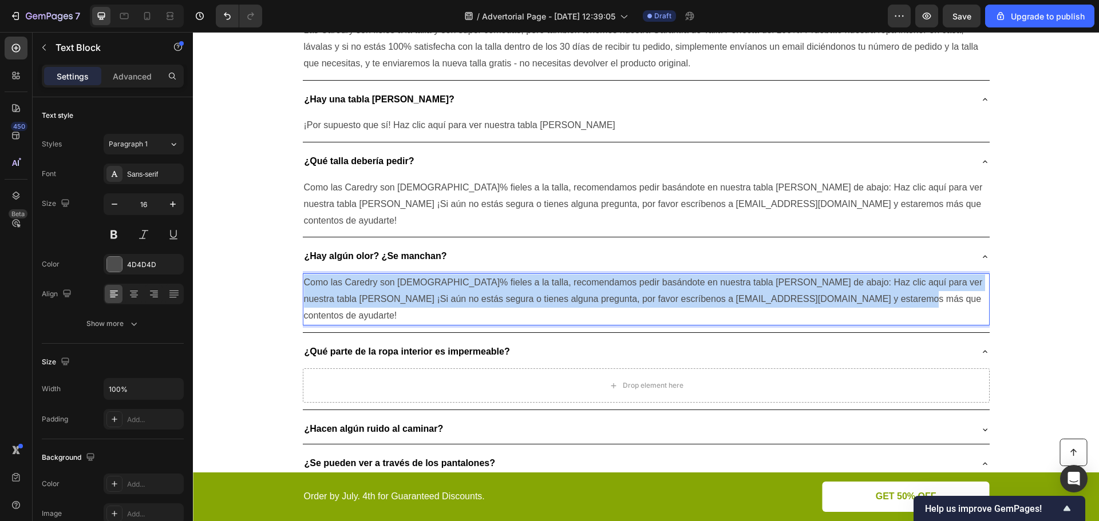
click at [718, 275] on p "Como las Caredry son 100% fieles a la talla, recomendamos pedir basándote en nu…" at bounding box center [646, 299] width 684 height 49
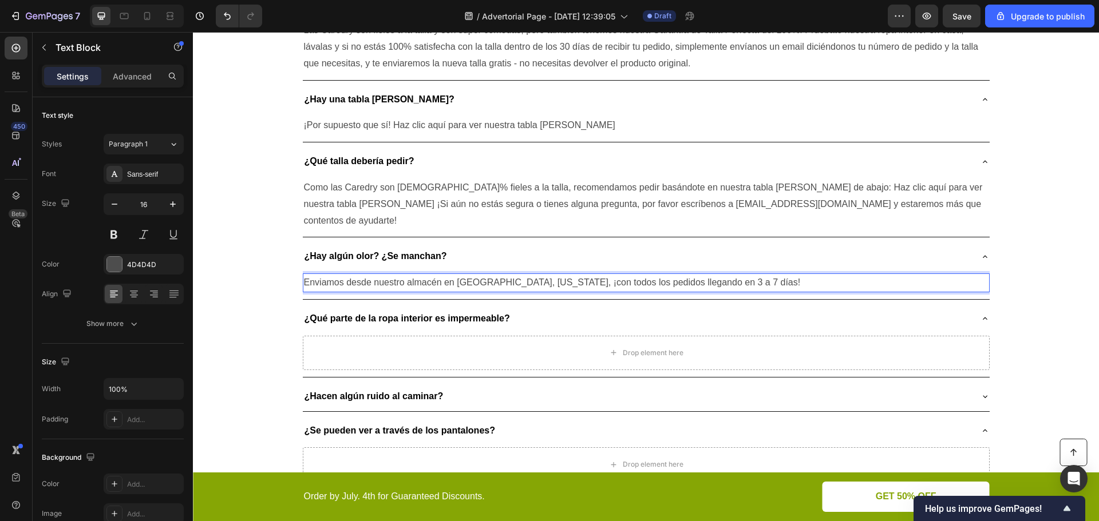
click at [346, 275] on p "Enviamos desde nuestro almacén en Phoenix, Arizona, ¡con todos los pedidos lleg…" at bounding box center [646, 283] width 684 height 17
click at [233, 235] on div "¿Por qué elegir Caredry? Heading ¿Son lavables y reutilizables? ¿O las tiras de…" at bounding box center [646, 123] width 906 height 958
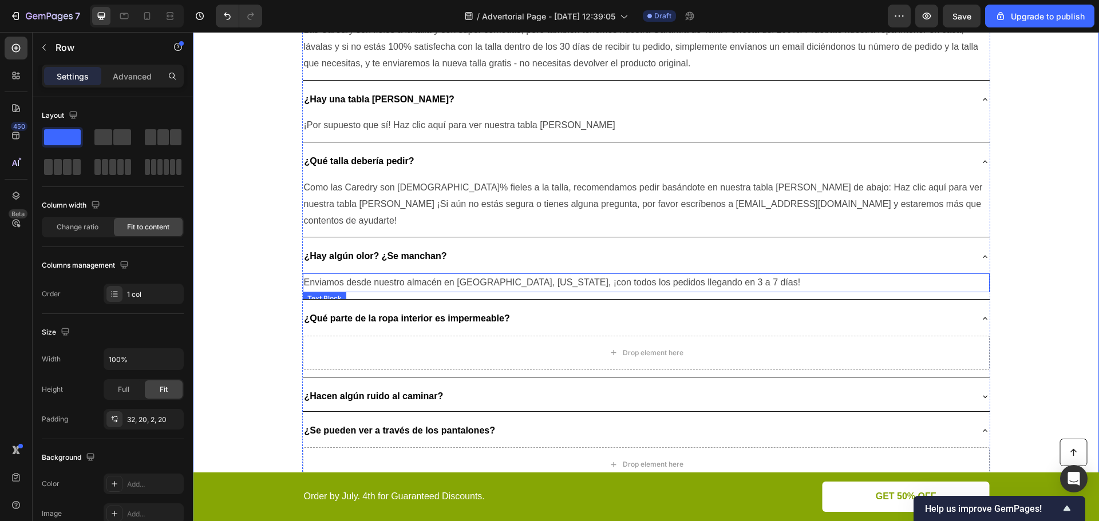
click at [336, 275] on p "Enviamos desde nuestro almacén en Phoenix, Arizona, ¡con todos los pedidos lleg…" at bounding box center [646, 283] width 684 height 17
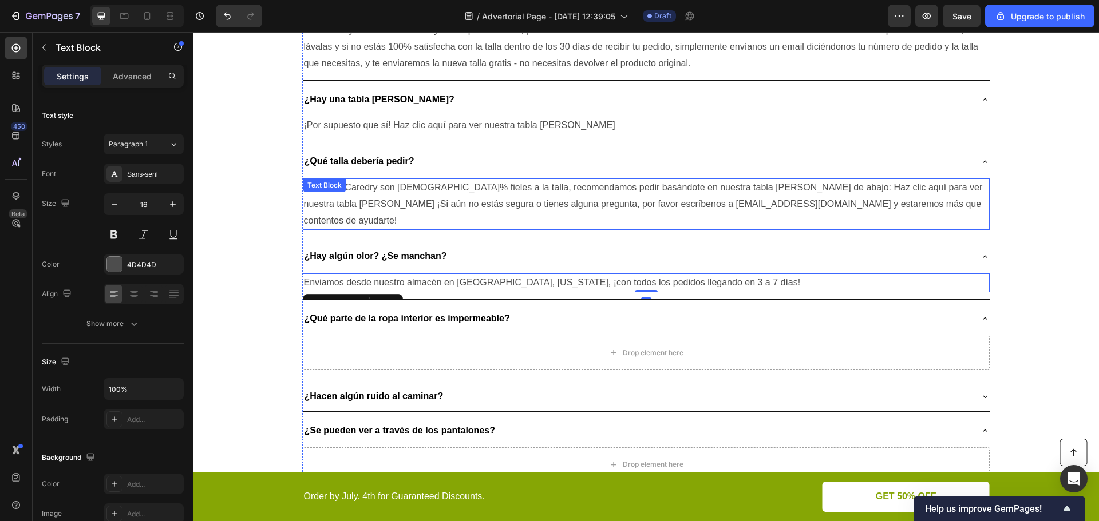
click at [353, 180] on p "Como las Caredry son 100% fieles a la talla, recomendamos pedir basándote en nu…" at bounding box center [646, 204] width 684 height 49
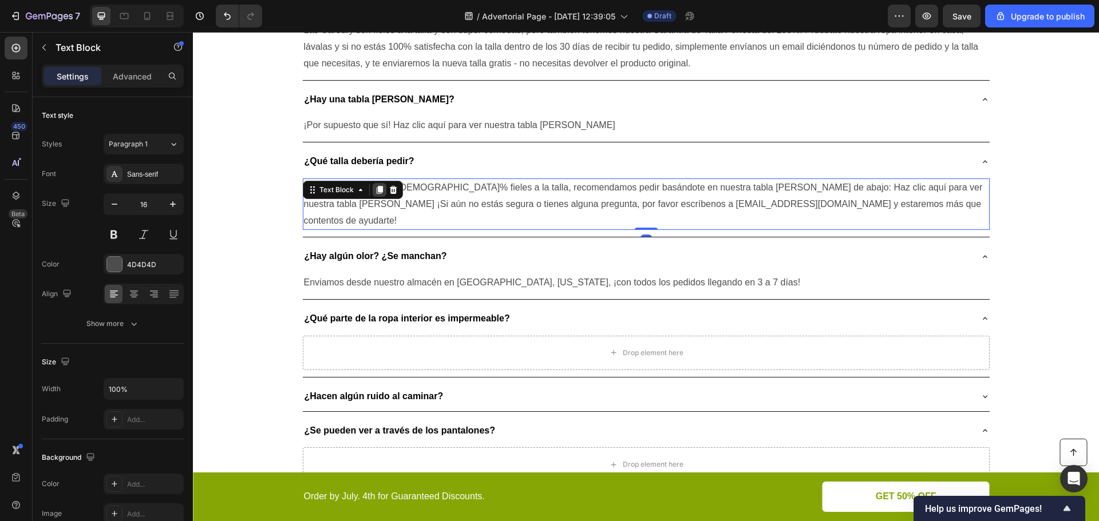
click at [375, 185] on icon at bounding box center [379, 189] width 9 height 9
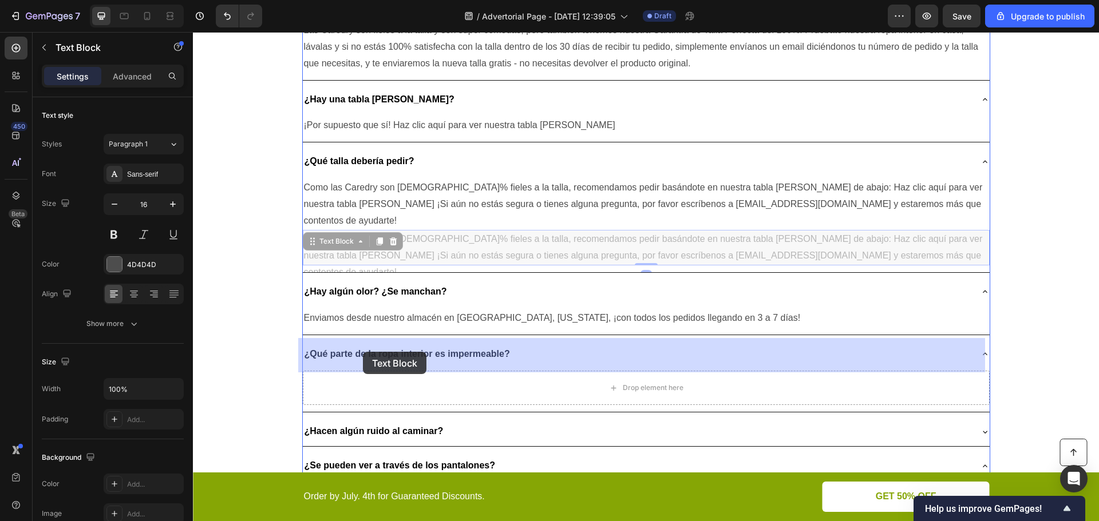
drag, startPoint x: 336, startPoint y: 209, endPoint x: 361, endPoint y: 341, distance: 134.5
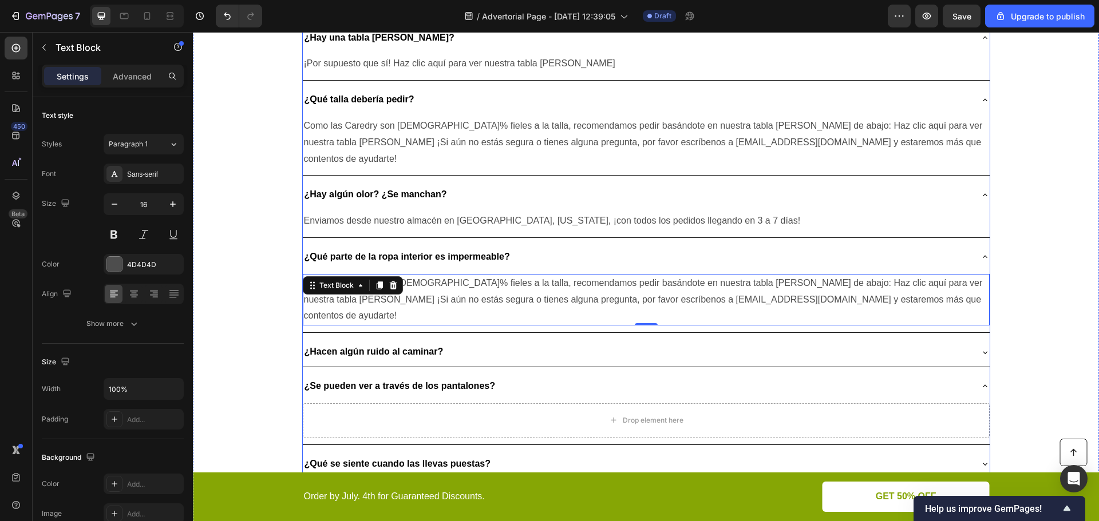
scroll to position [2460, 0]
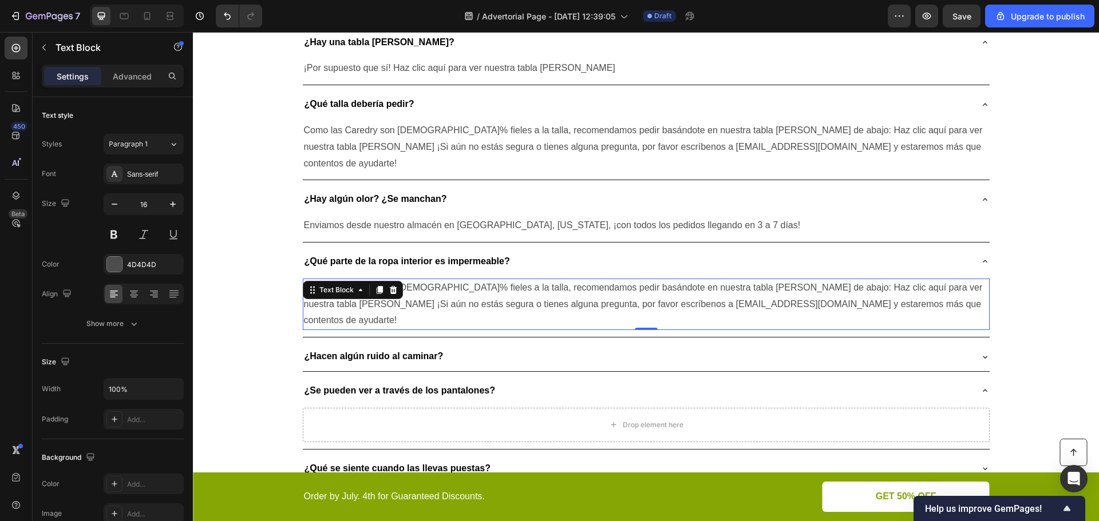
click at [477, 280] on p "Como las Caredry son 100% fieles a la talla, recomendamos pedir basándote en nu…" at bounding box center [646, 304] width 684 height 49
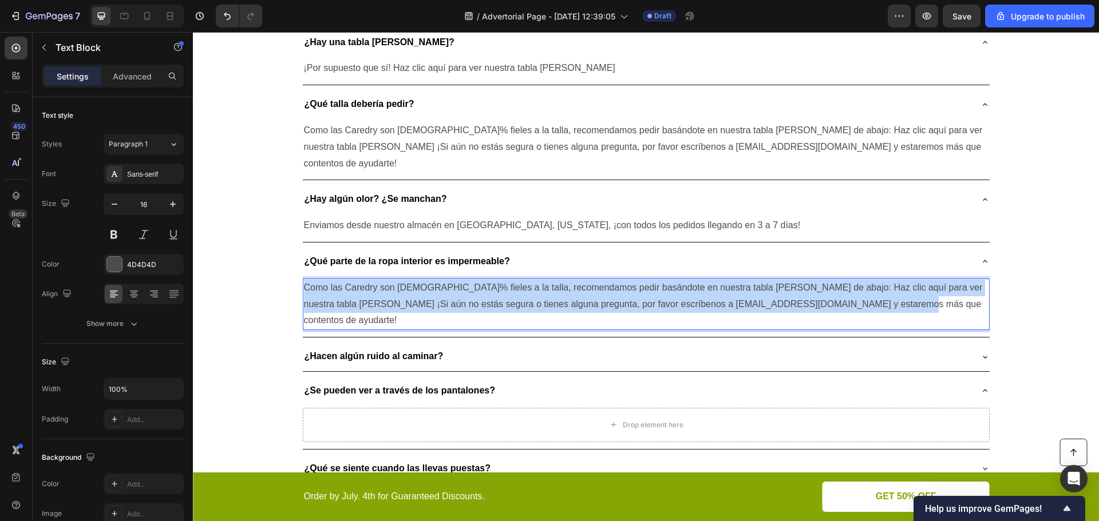
click at [477, 280] on p "Como las Caredry son 100% fieles a la talla, recomendamos pedir basándote en nu…" at bounding box center [646, 304] width 684 height 49
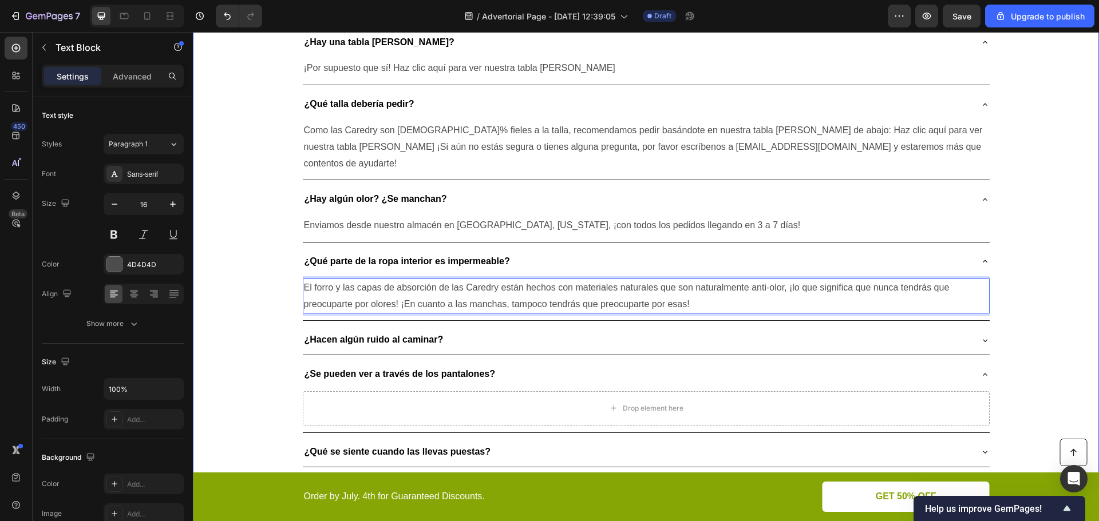
click at [276, 279] on div "¿Por qué elegir Caredry? Heading ¿Son lavables y reutilizables? ¿O las tiras de…" at bounding box center [646, 65] width 906 height 959
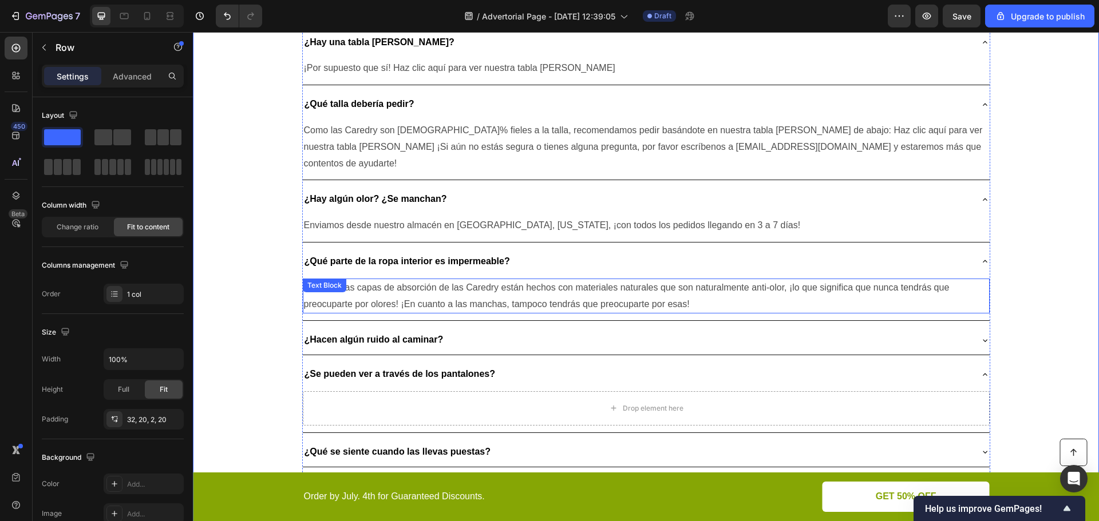
click at [344, 279] on div "El forro y las capas de absorción de las Caredry están hechos con materiales na…" at bounding box center [646, 296] width 687 height 35
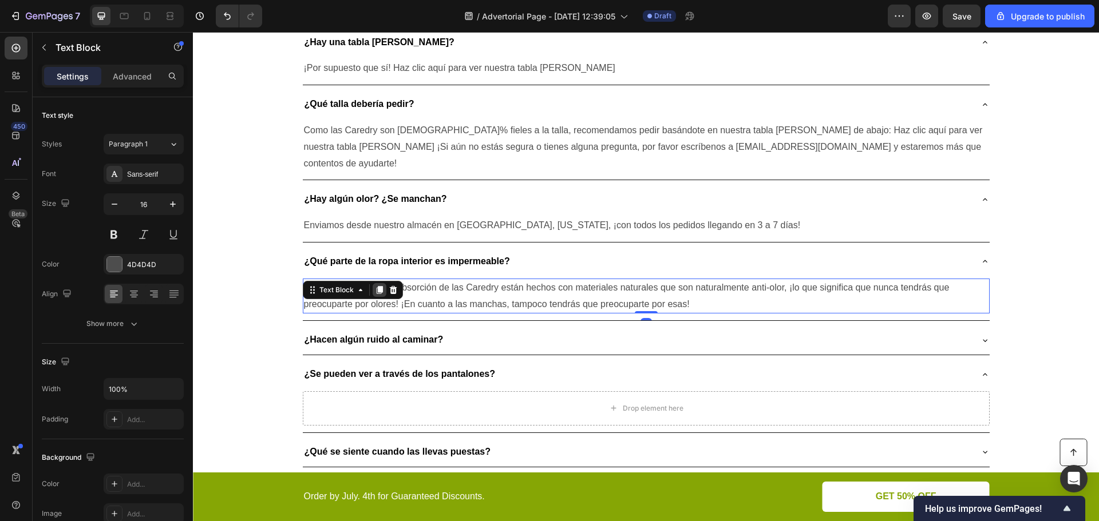
click at [376, 286] on icon at bounding box center [379, 290] width 6 height 8
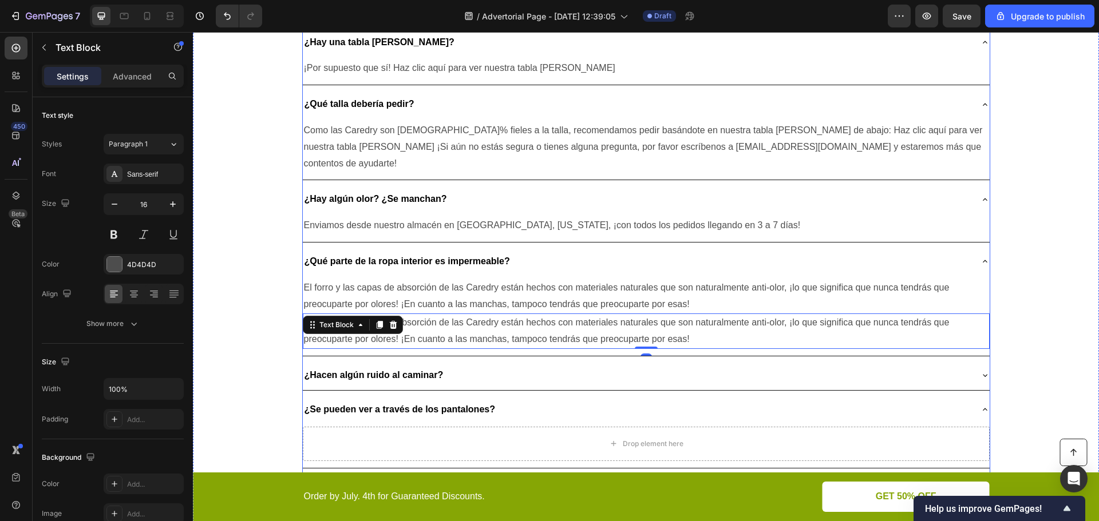
click at [340, 367] on p "¿Hacen algún ruido al caminar?" at bounding box center [373, 375] width 139 height 17
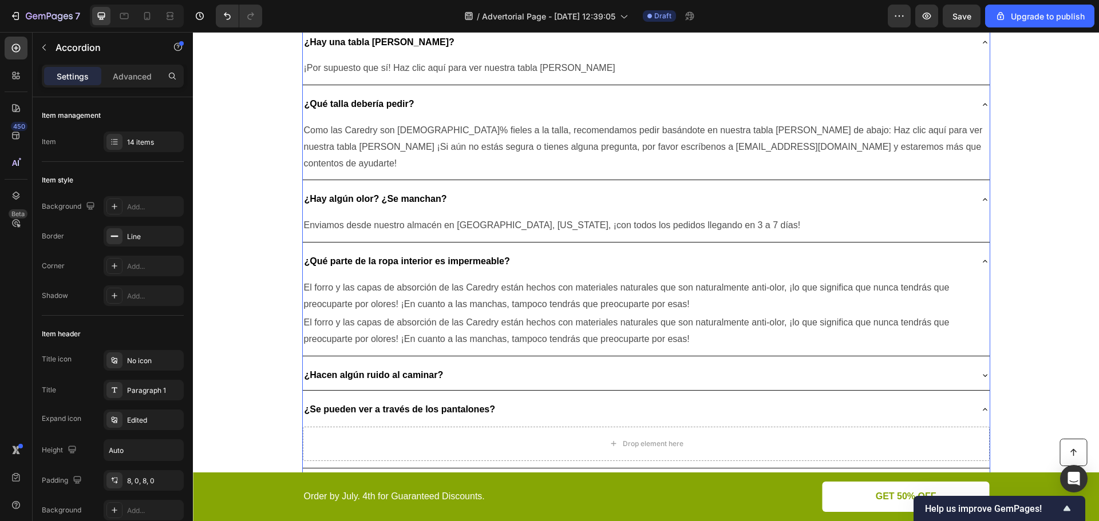
click at [446, 366] on div "¿Hacen algún ruido al caminar?" at bounding box center [637, 376] width 668 height 20
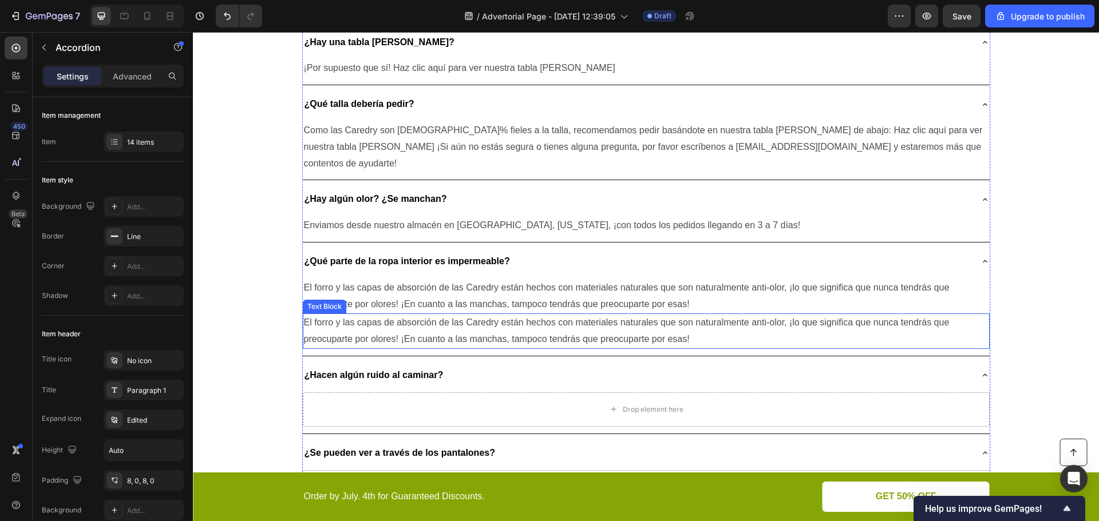
click at [421, 315] on p "El forro y las capas de absorción de las Caredry están hechos con materiales na…" at bounding box center [646, 331] width 684 height 33
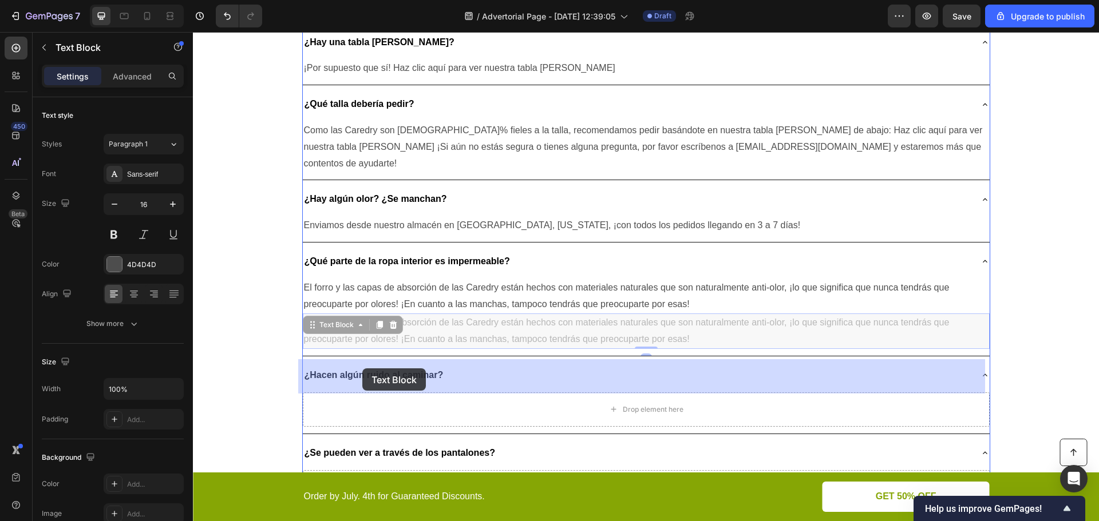
drag, startPoint x: 332, startPoint y: 293, endPoint x: 362, endPoint y: 362, distance: 75.6
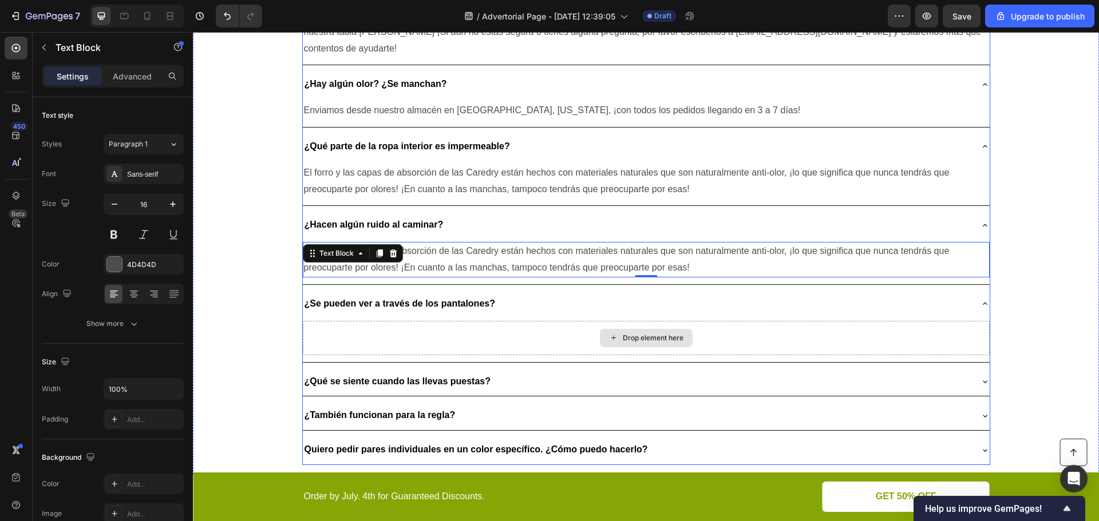
scroll to position [2575, 0]
click at [376, 250] on icon at bounding box center [379, 254] width 6 height 8
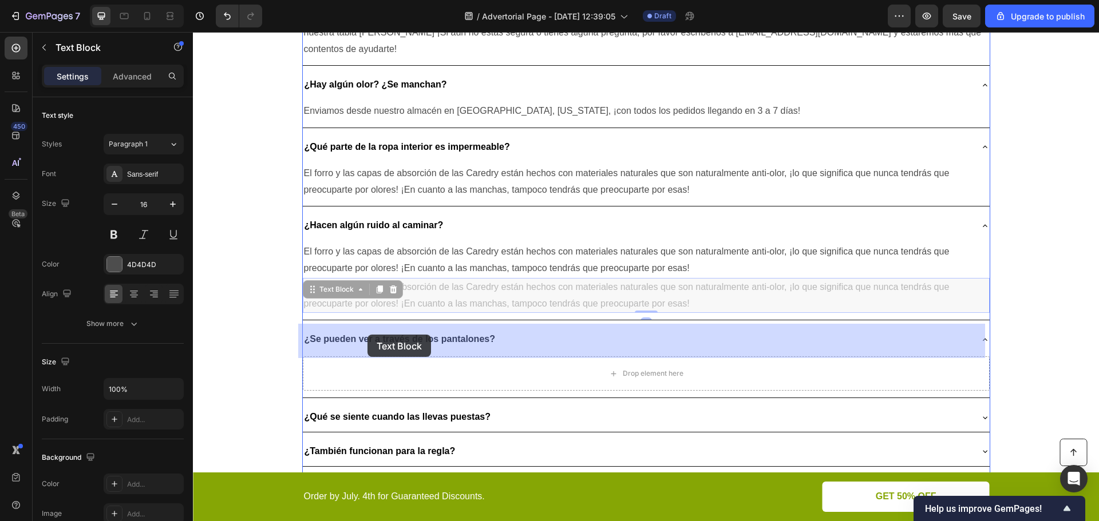
drag, startPoint x: 331, startPoint y: 260, endPoint x: 367, endPoint y: 325, distance: 74.3
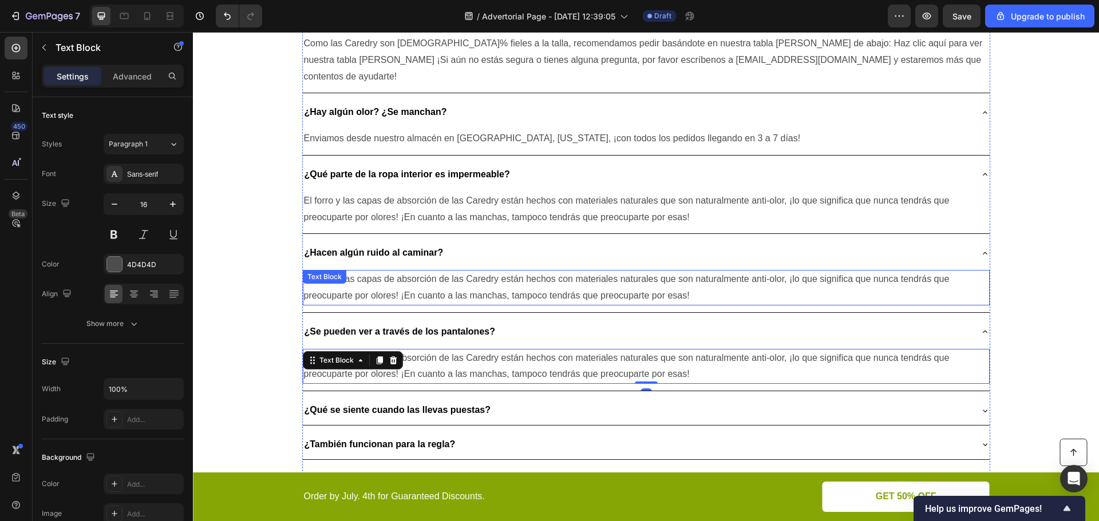
scroll to position [2518, 0]
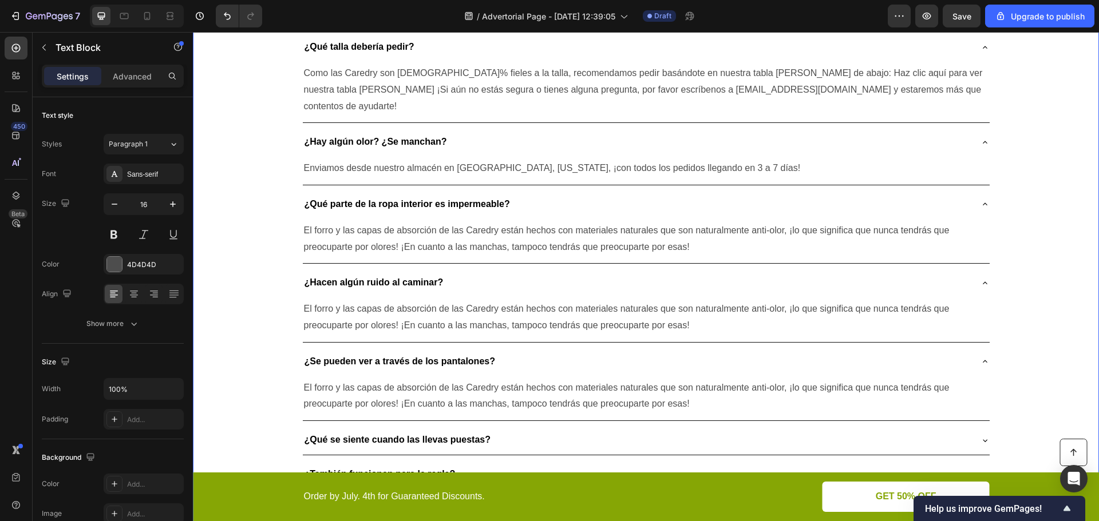
click at [263, 282] on div "¿Por qué elegir Caredry? Heading ¿Son lavables y reutilizables? ¿O las tiras de…" at bounding box center [646, 31] width 906 height 1004
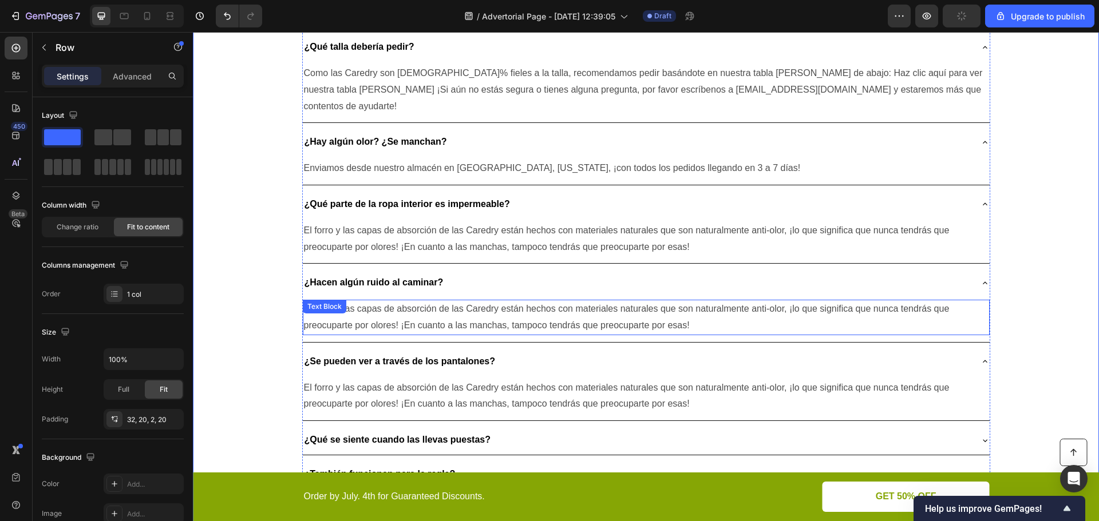
click at [388, 301] on p "El forro y las capas de absorción de las Caredry están hechos con materiales na…" at bounding box center [646, 317] width 684 height 33
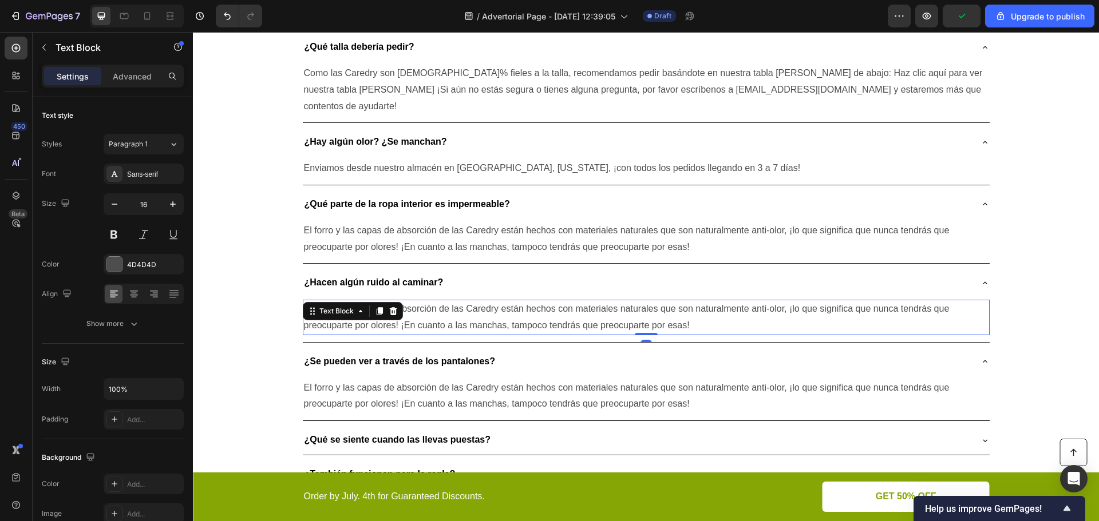
click at [388, 301] on p "El forro y las capas de absorción de las Caredry están hechos con materiales na…" at bounding box center [646, 317] width 684 height 33
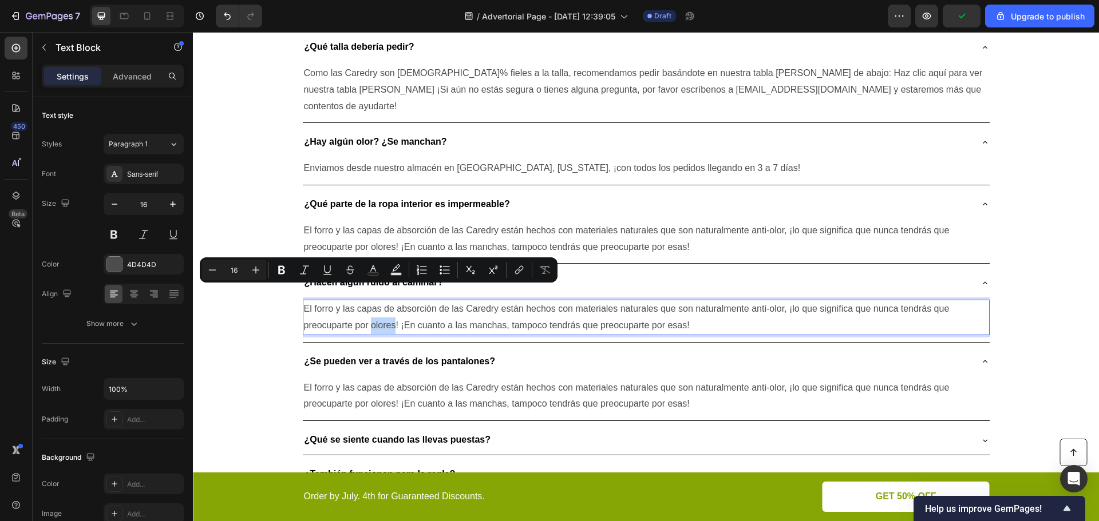
click at [388, 301] on p "El forro y las capas de absorción de las Caredry están hechos con materiales na…" at bounding box center [646, 317] width 684 height 33
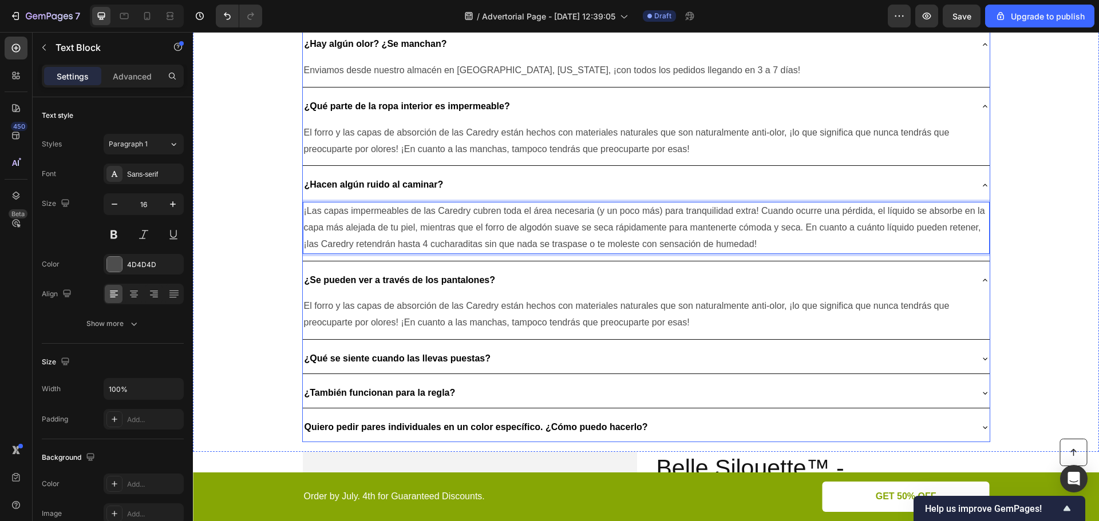
scroll to position [2632, 0]
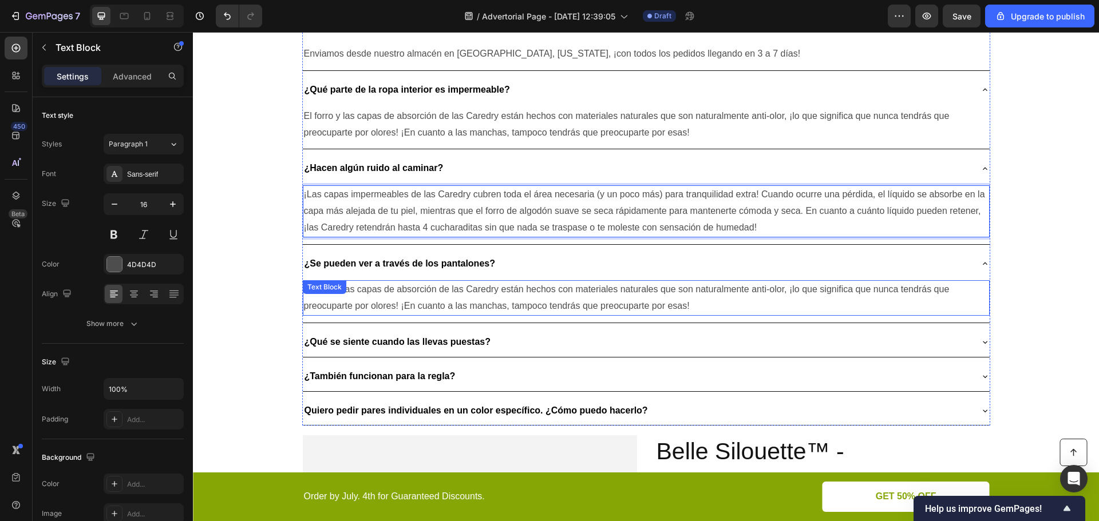
click at [475, 282] on p "El forro y las capas de absorción de las Caredry están hechos con materiales na…" at bounding box center [646, 298] width 684 height 33
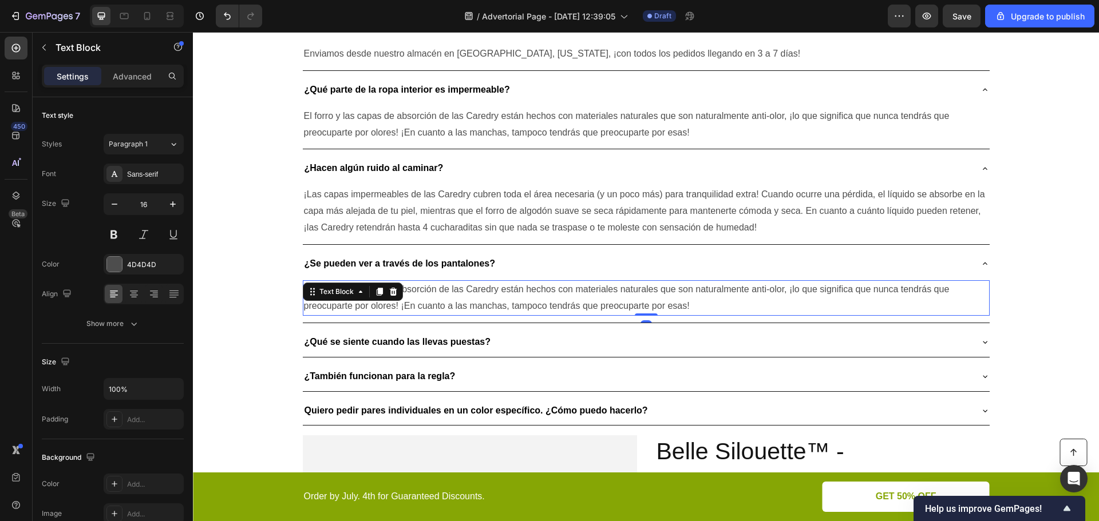
click at [475, 282] on p "El forro y las capas de absorción de las Caredry están hechos con materiales na…" at bounding box center [646, 298] width 684 height 33
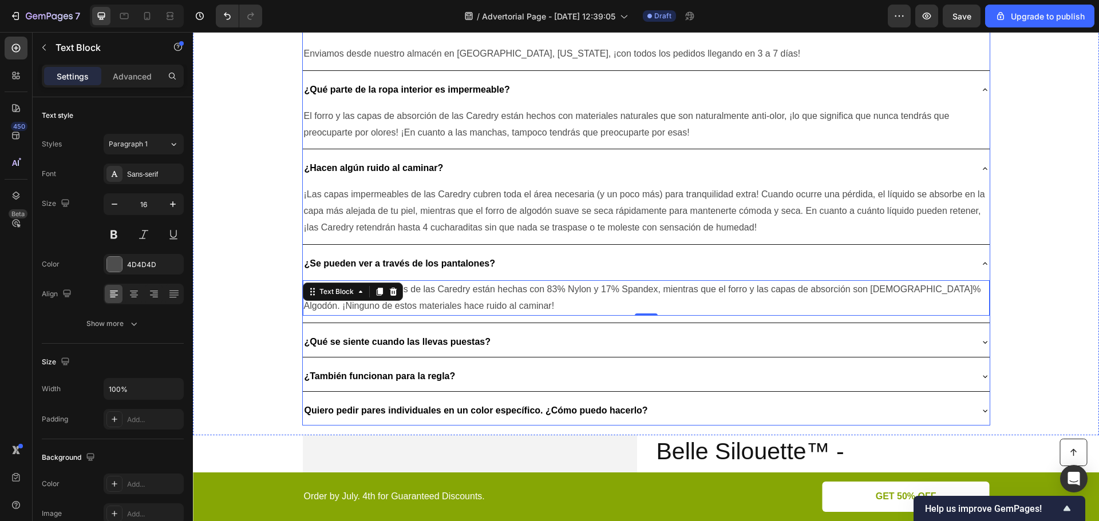
click at [524, 332] on div "¿Qué se siente cuando las llevas puestas?" at bounding box center [637, 342] width 668 height 20
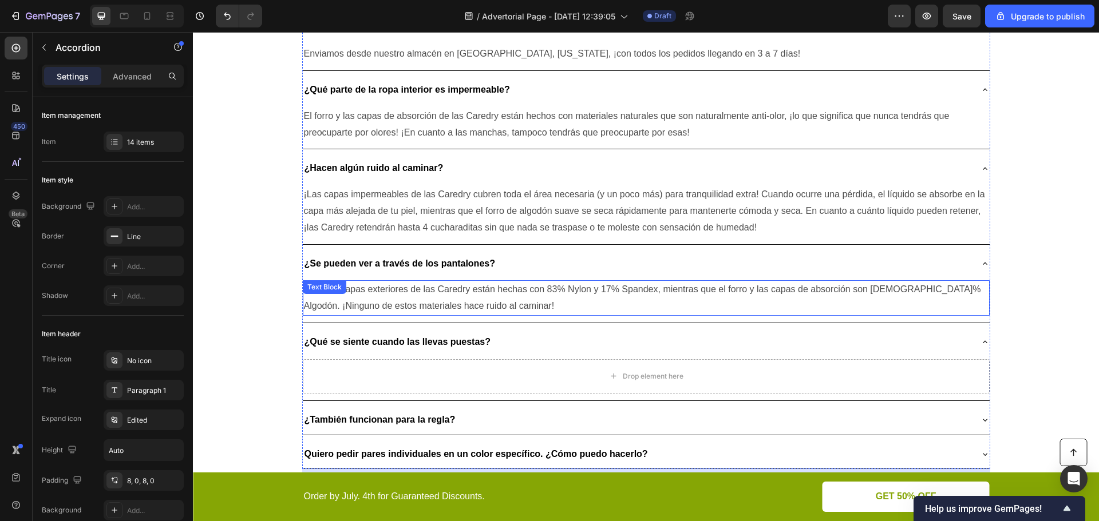
click at [482, 282] on p "¡No! Las capas exteriores de las Caredry están hechas con 83% Nylon y 17% Spand…" at bounding box center [646, 298] width 684 height 33
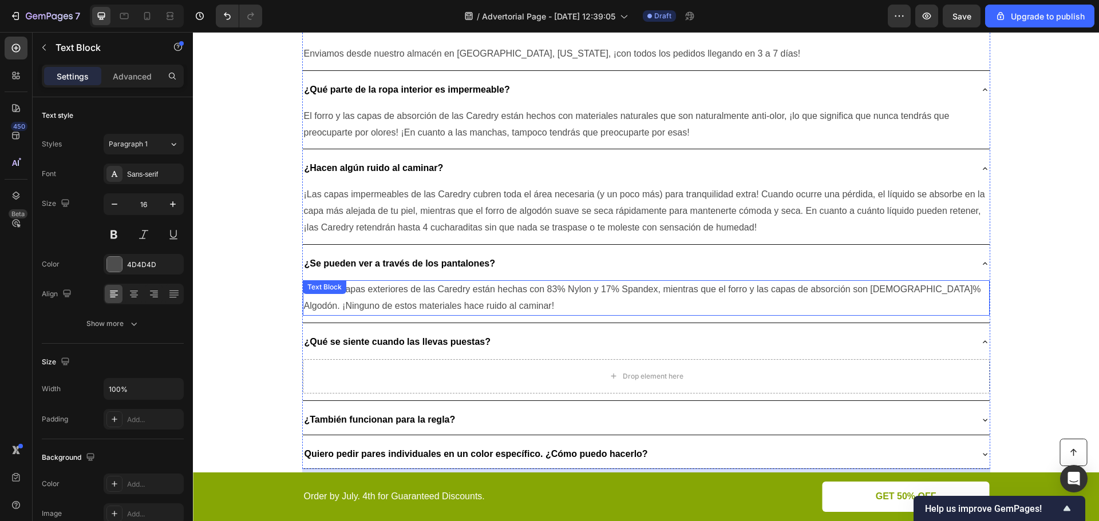
scroll to position [2632, 0]
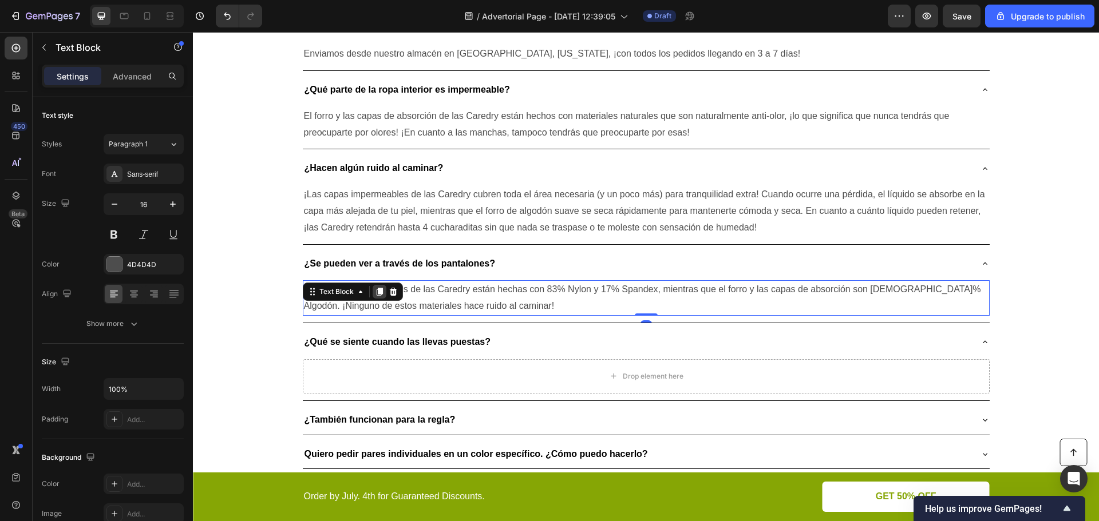
click at [375, 287] on icon at bounding box center [379, 291] width 9 height 9
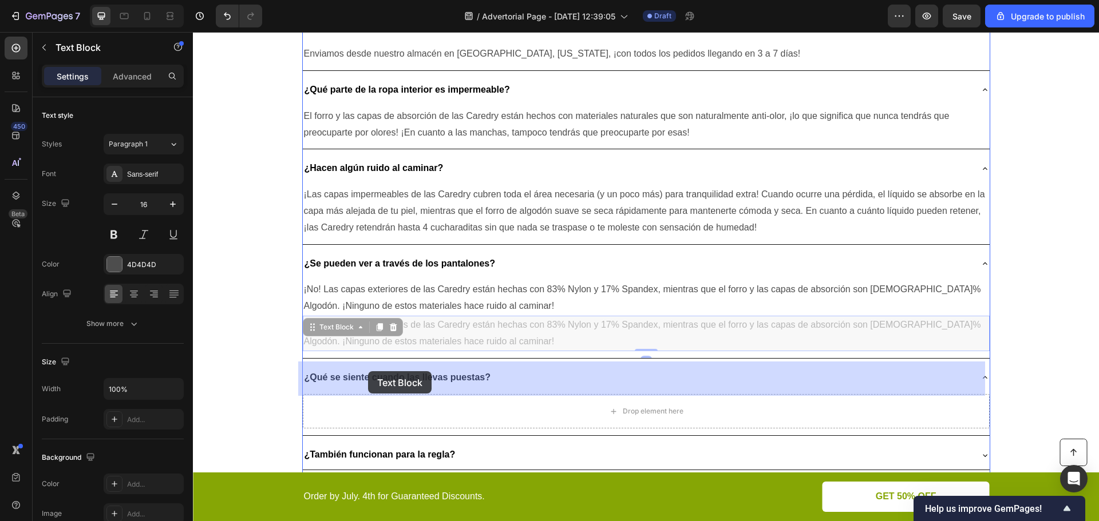
drag, startPoint x: 332, startPoint y: 297, endPoint x: 368, endPoint y: 371, distance: 82.1
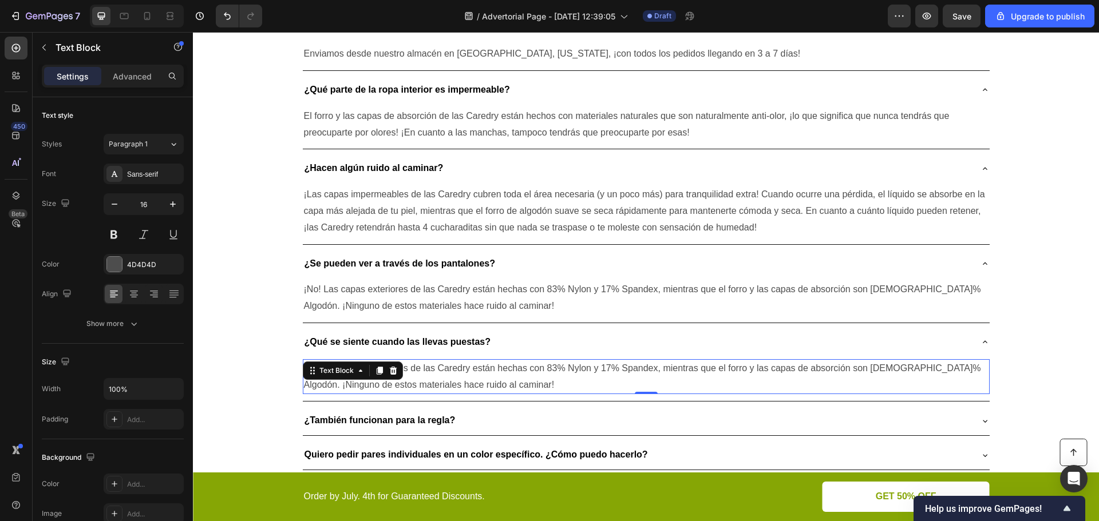
click at [459, 360] on p "¡No! Las capas exteriores de las Caredry están hechas con 83% Nylon y 17% Spand…" at bounding box center [646, 376] width 684 height 33
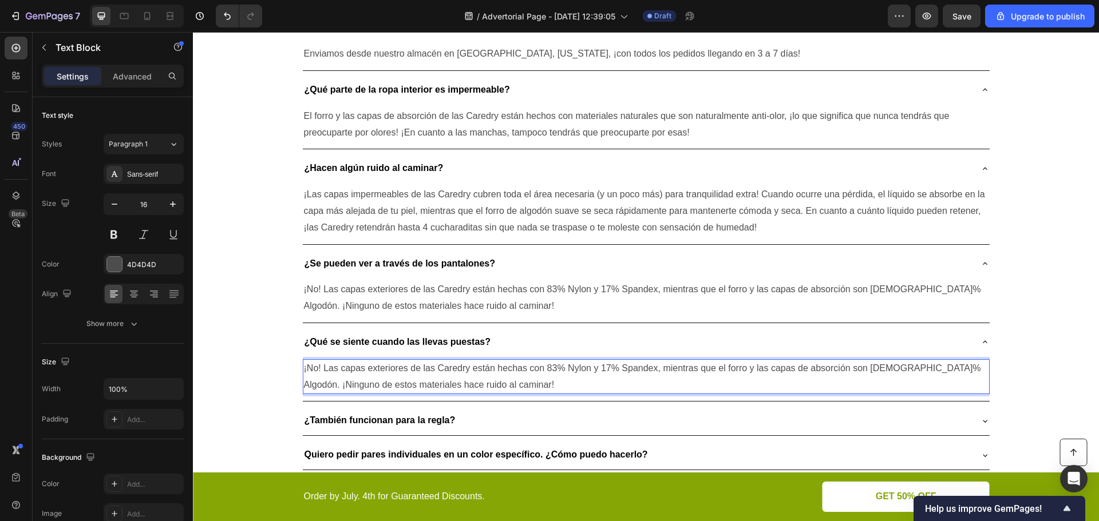
click at [445, 360] on p "¡No! Las capas exteriores de las Caredry están hechas con 83% Nylon y 17% Spand…" at bounding box center [646, 376] width 684 height 33
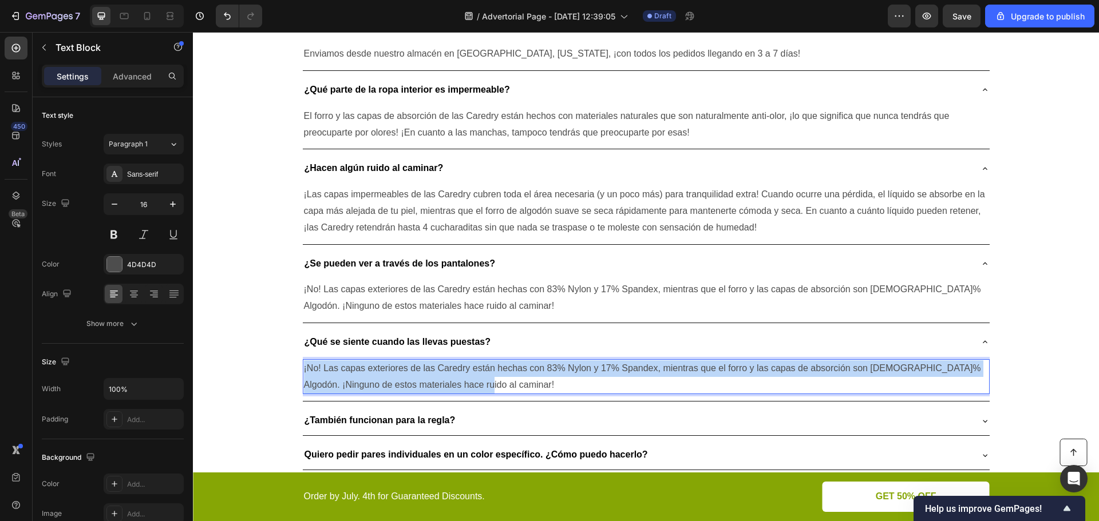
click at [445, 360] on p "¡No! Las capas exteriores de las Caredry están hechas con 83% Nylon y 17% Spand…" at bounding box center [646, 376] width 684 height 33
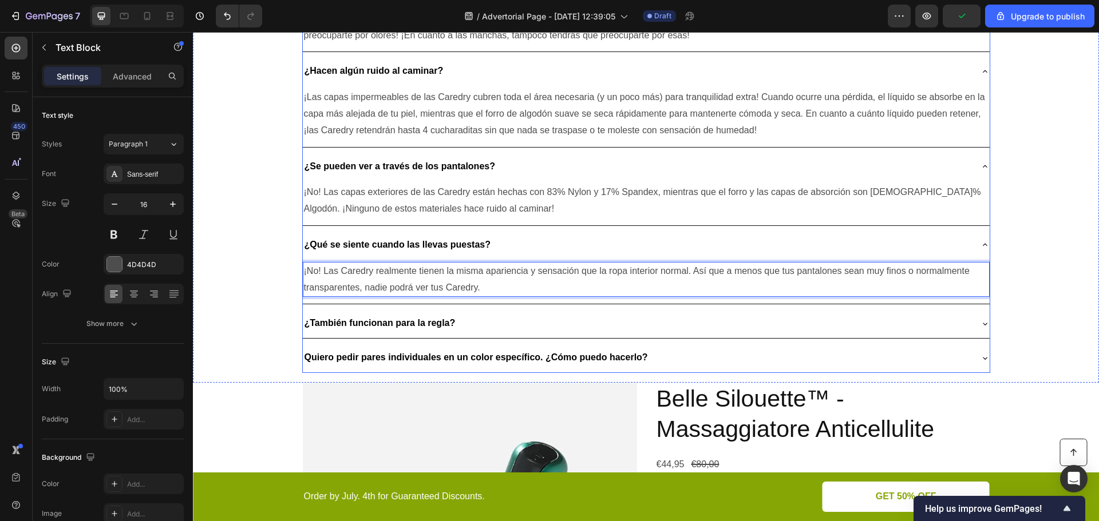
scroll to position [2746, 0]
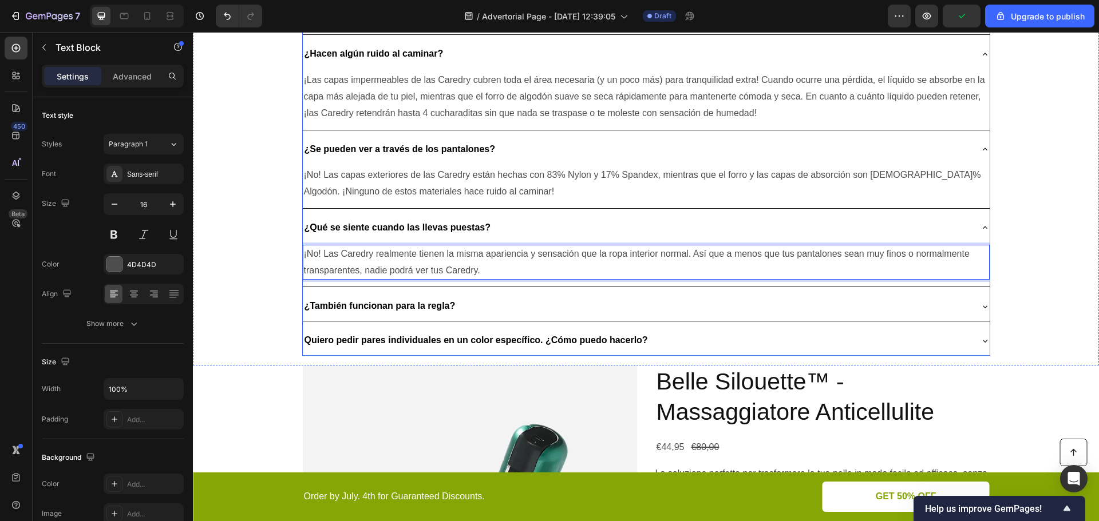
click at [477, 296] on div "¿También funcionan para la regla?" at bounding box center [637, 306] width 668 height 20
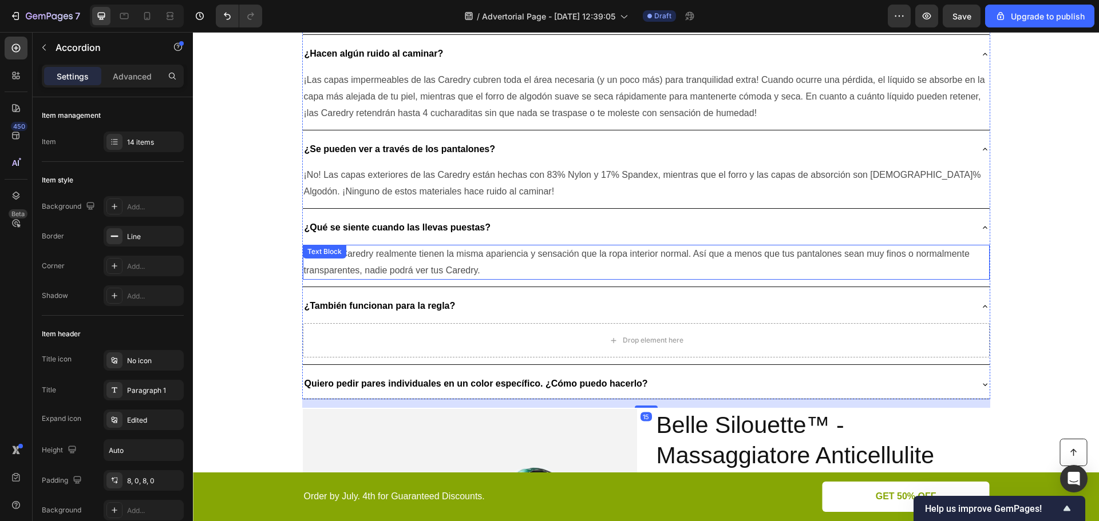
click at [495, 246] on p "¡No! Las Caredry realmente tienen la misma apariencia y sensación que la ropa i…" at bounding box center [646, 262] width 684 height 33
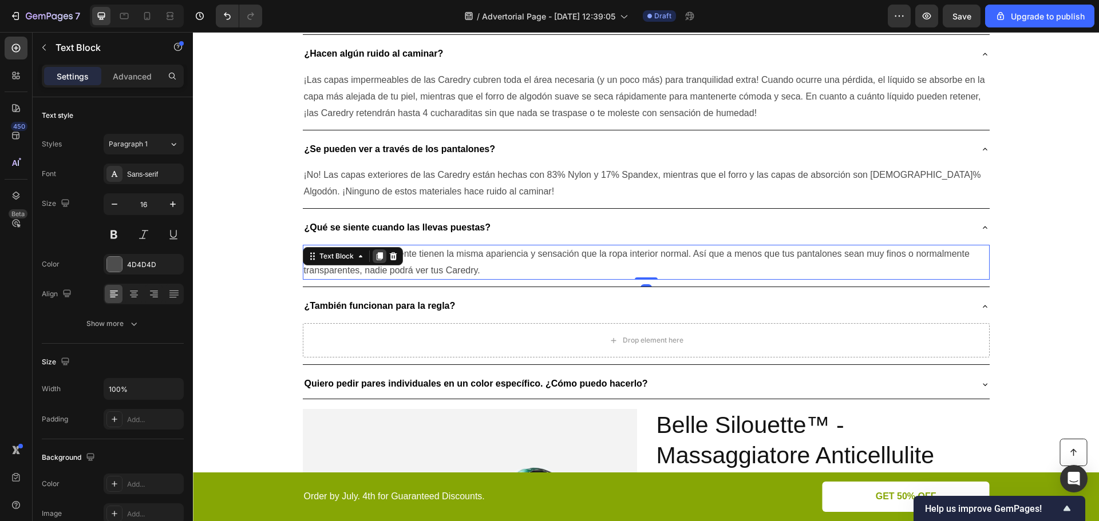
click at [376, 252] on icon at bounding box center [379, 256] width 6 height 8
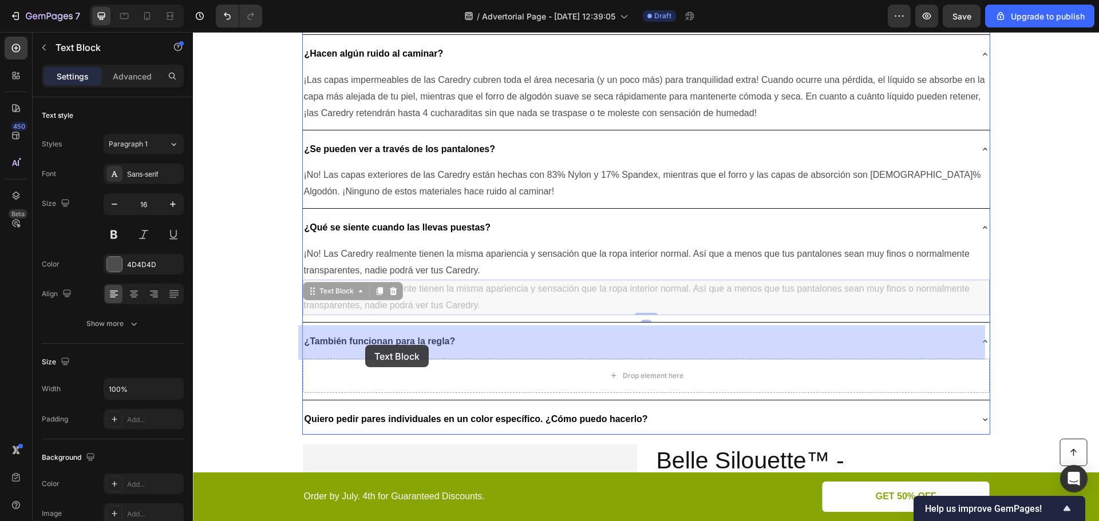
drag, startPoint x: 331, startPoint y: 261, endPoint x: 365, endPoint y: 345, distance: 90.6
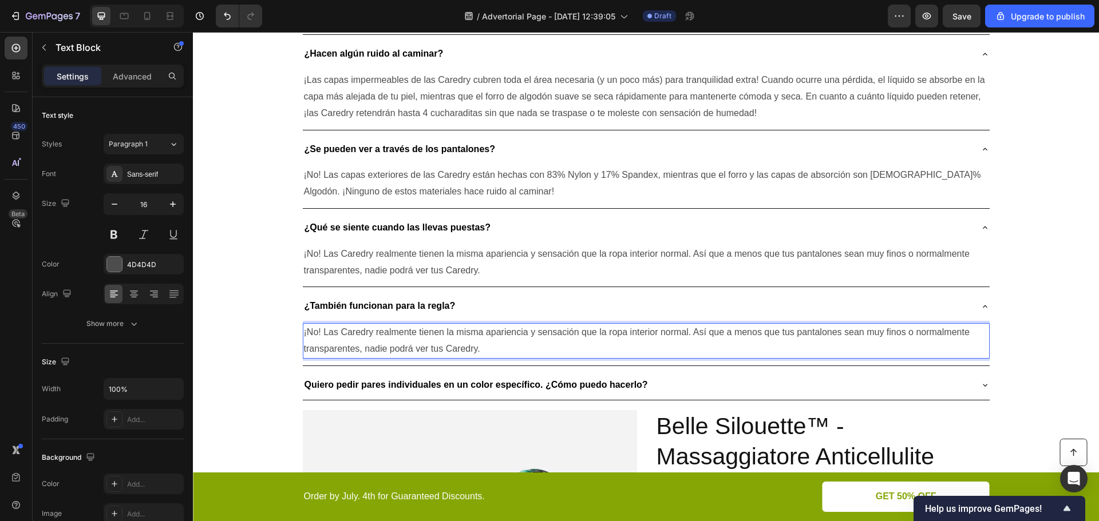
click at [452, 324] on p "¡No! Las Caredry realmente tienen la misma apariencia y sensación que la ropa i…" at bounding box center [646, 340] width 684 height 33
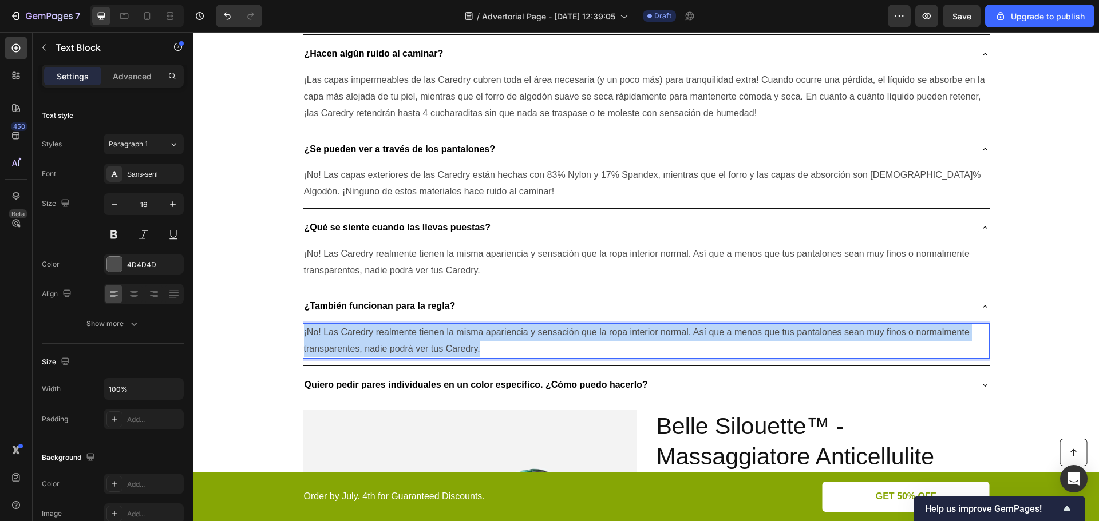
click at [452, 324] on p "¡No! Las Caredry realmente tienen la misma apariencia y sensación que la ropa i…" at bounding box center [646, 340] width 684 height 33
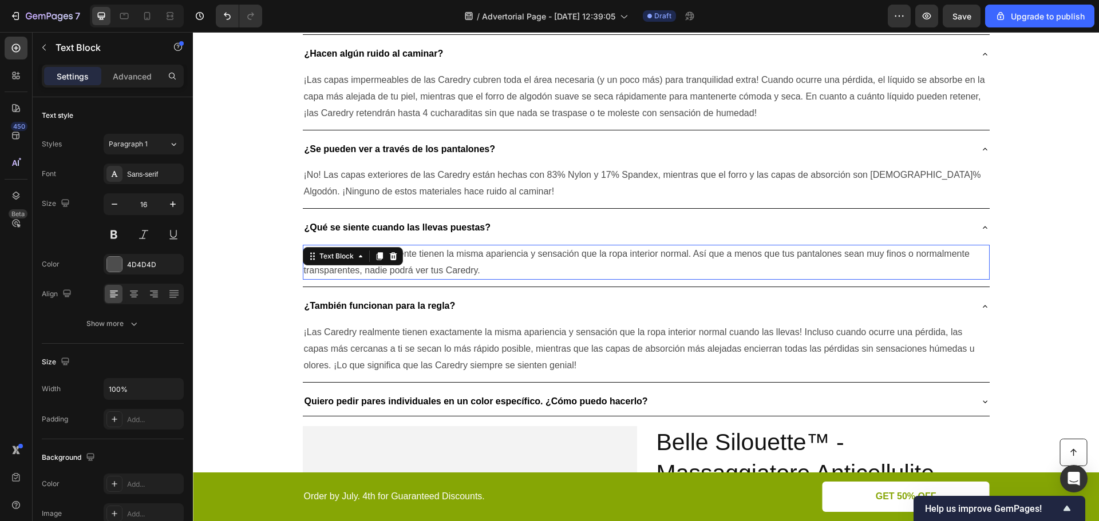
click at [462, 246] on p "¡No! Las Caredry realmente tienen la misma apariencia y sensación que la ropa i…" at bounding box center [646, 262] width 684 height 33
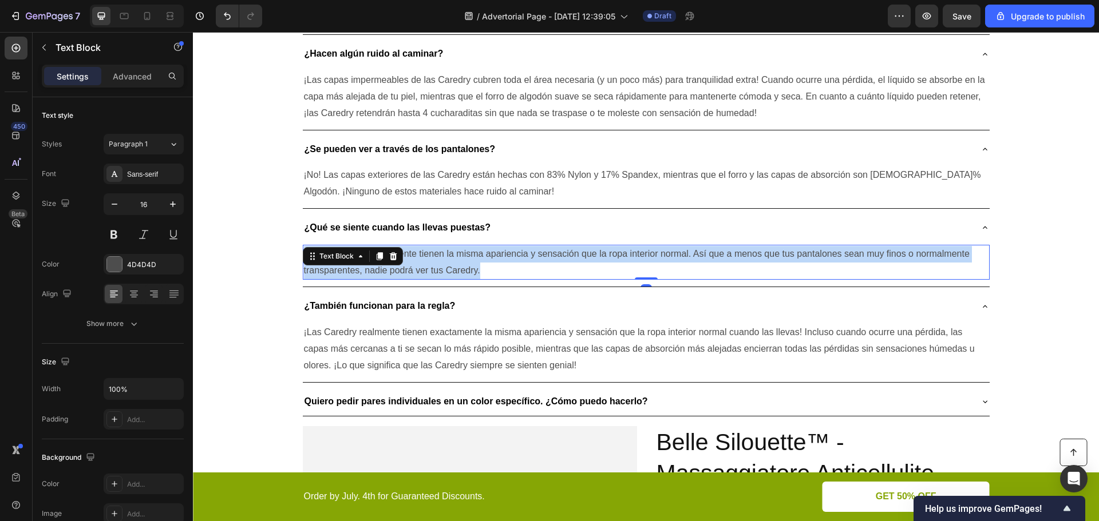
click at [462, 246] on p "¡No! Las Caredry realmente tienen la misma apariencia y sensación que la ropa i…" at bounding box center [646, 262] width 684 height 33
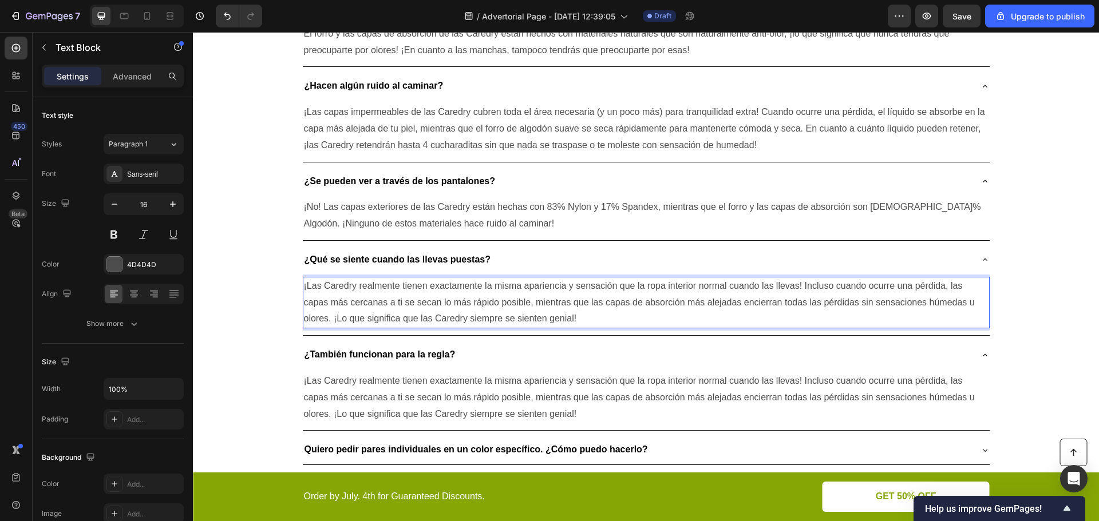
scroll to position [2689, 0]
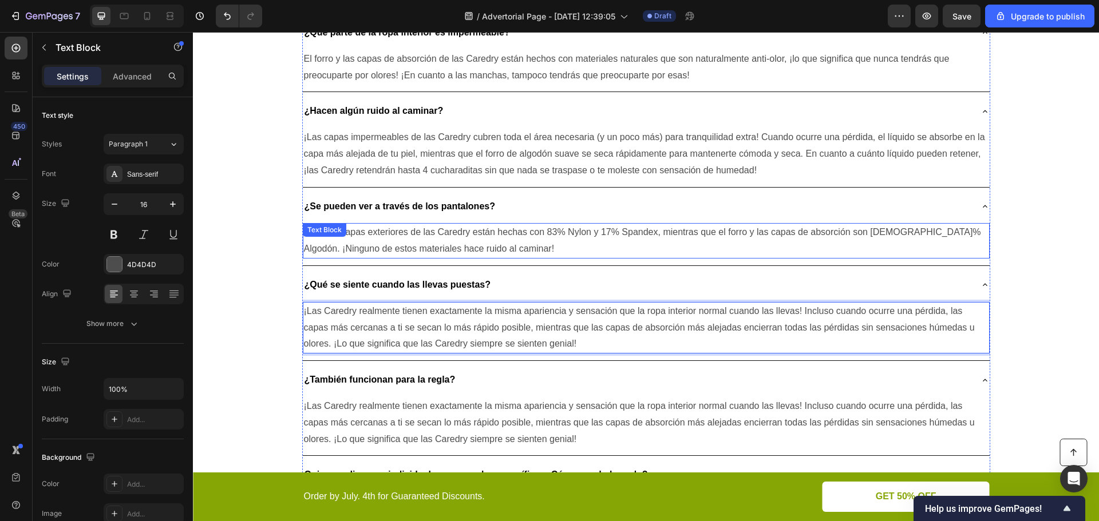
click at [477, 224] on p "¡No! Las capas exteriores de las Caredry están hechas con 83% Nylon y 17% Spand…" at bounding box center [646, 240] width 684 height 33
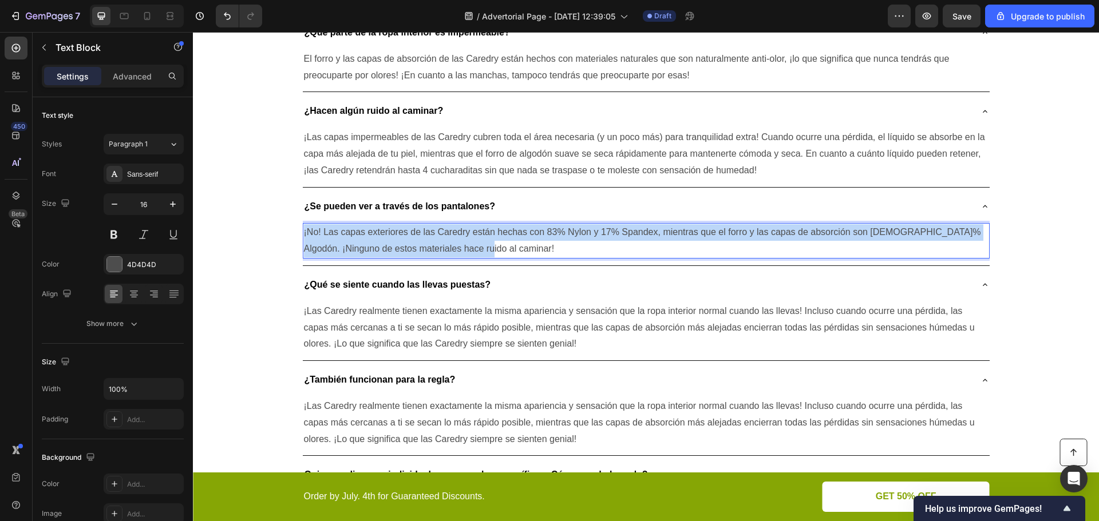
click at [477, 224] on p "¡No! Las capas exteriores de las Caredry están hechas con 83% Nylon y 17% Spand…" at bounding box center [646, 240] width 684 height 33
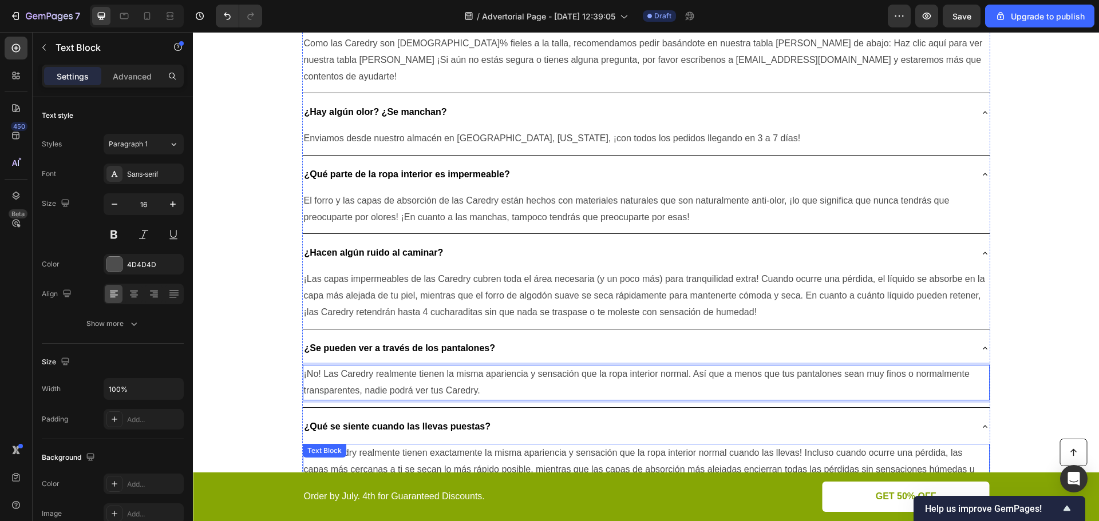
scroll to position [2518, 0]
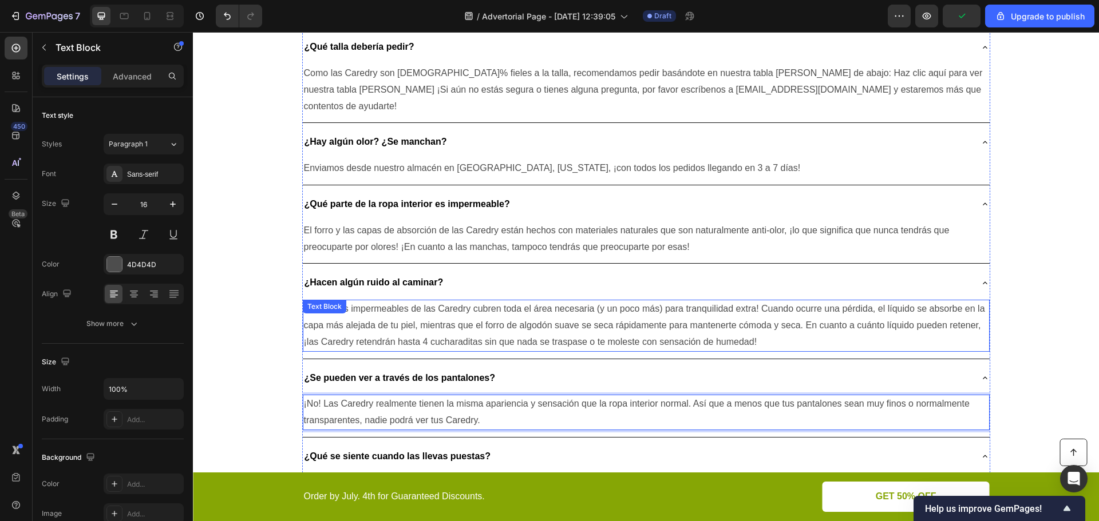
click at [537, 301] on p "¡Las capas impermeables de las Caredry cubren toda el área necesaria (y un poco…" at bounding box center [646, 325] width 684 height 49
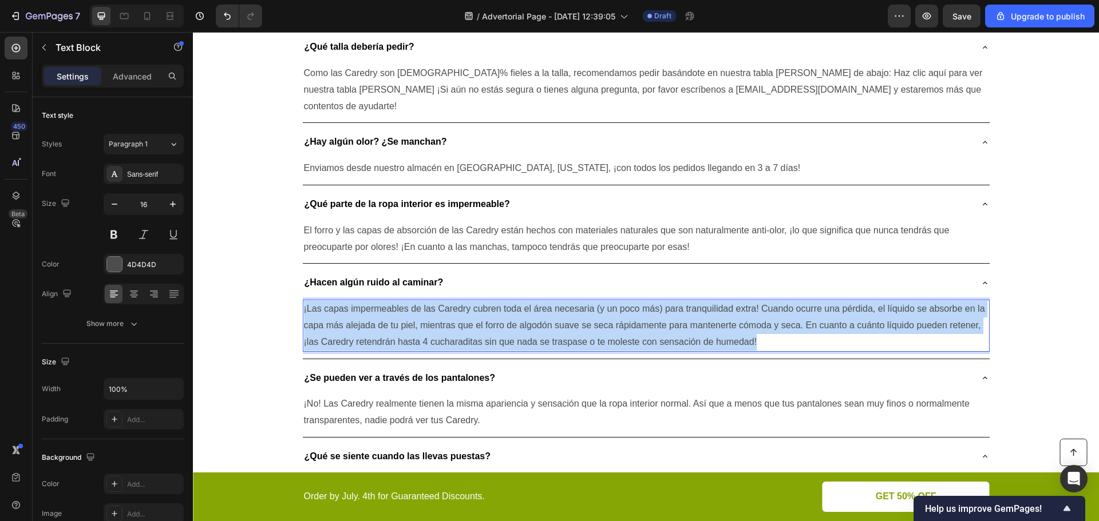
click at [537, 301] on p "¡Las capas impermeables de las Caredry cubren toda el área necesaria (y un poco…" at bounding box center [646, 325] width 684 height 49
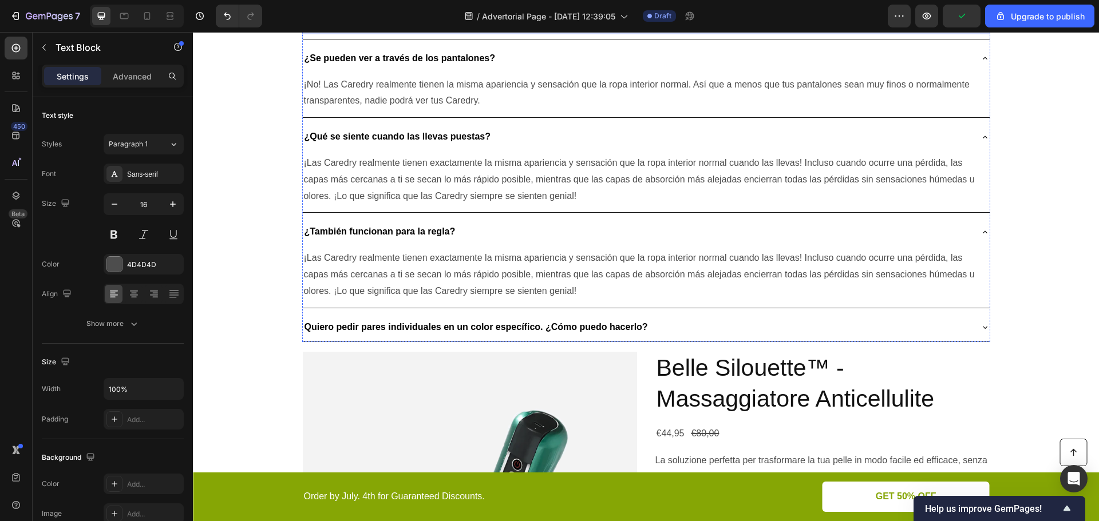
scroll to position [2861, 0]
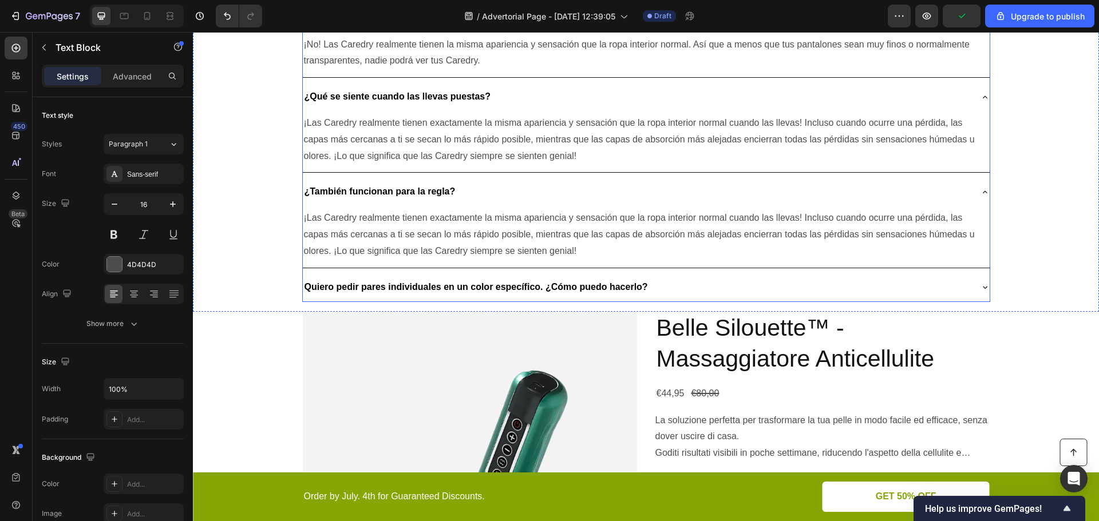
click at [695, 278] on div "Quiero pedir pares individuales en un color específico. ¿Cómo puedo hacerlo?" at bounding box center [637, 288] width 668 height 20
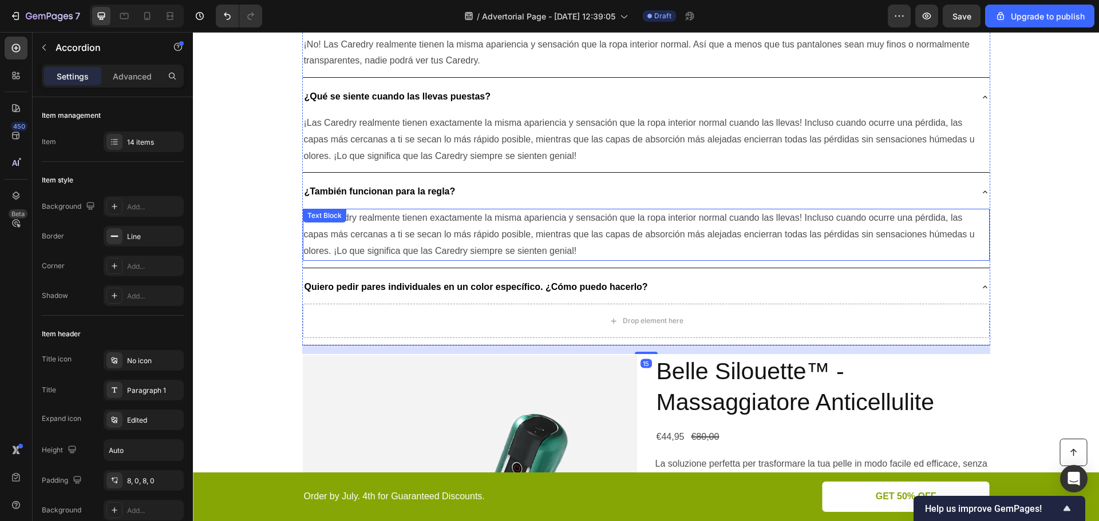
click at [552, 210] on p "¡Las Caredry realmente tienen exactamente la misma apariencia y sensación que l…" at bounding box center [646, 234] width 684 height 49
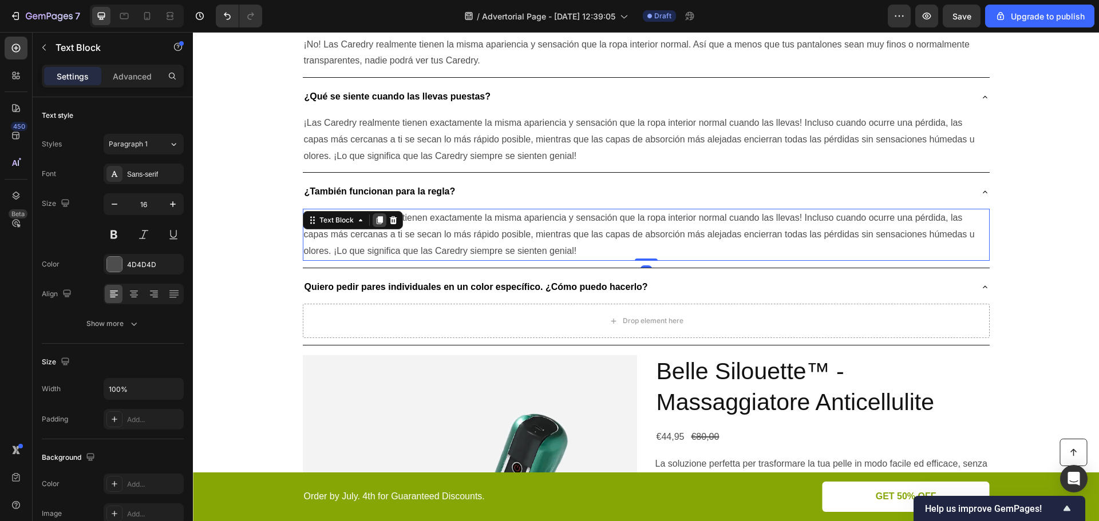
click at [378, 216] on icon at bounding box center [379, 220] width 6 height 8
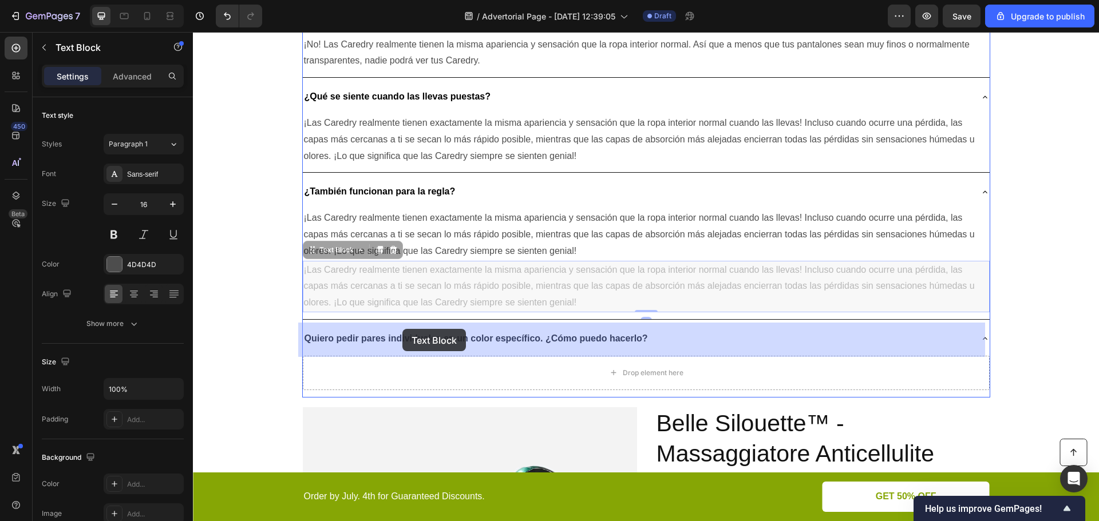
drag, startPoint x: 331, startPoint y: 217, endPoint x: 402, endPoint y: 330, distance: 132.9
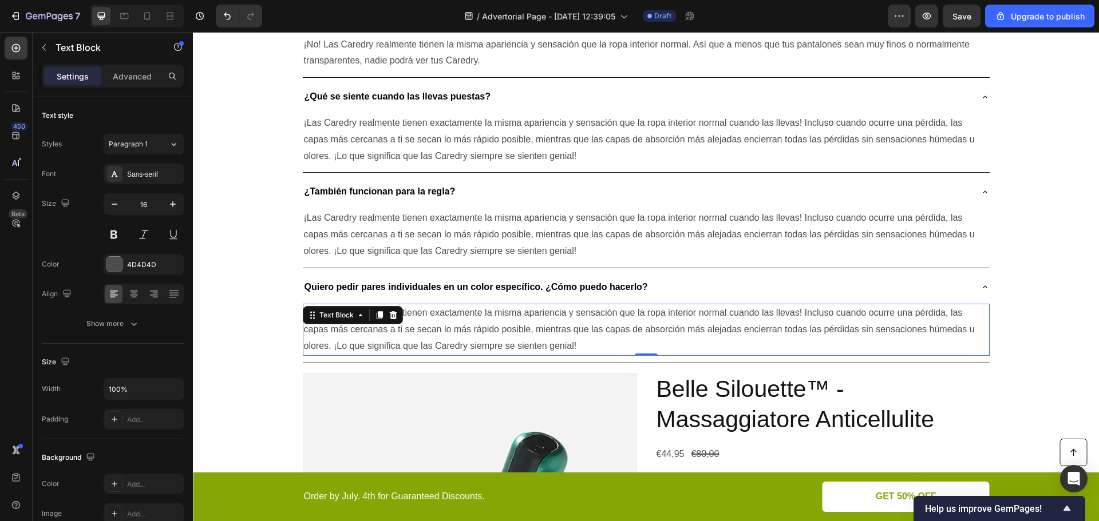
click at [482, 305] on p "¡Las Caredry realmente tienen exactamente la misma apariencia y sensación que l…" at bounding box center [646, 329] width 684 height 49
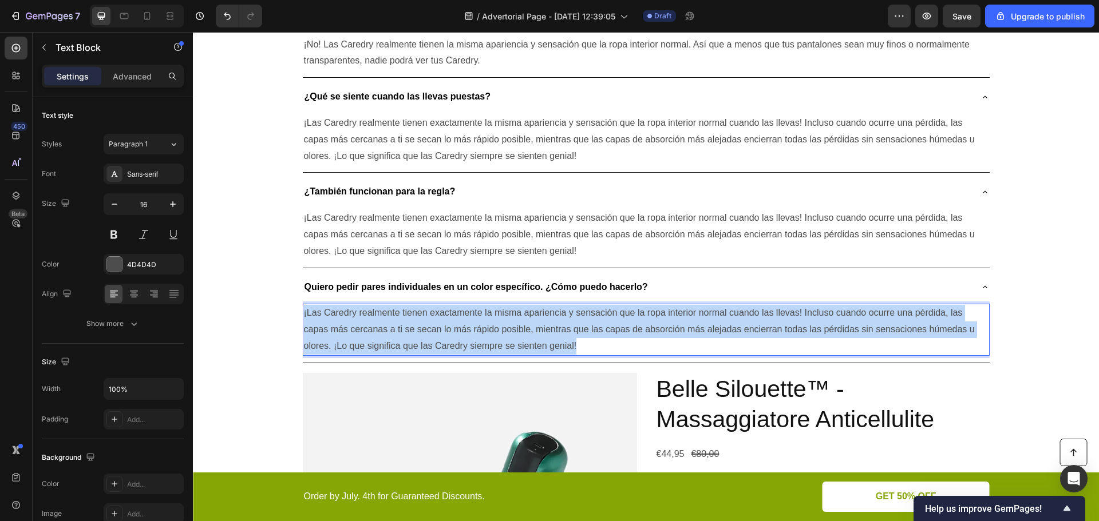
click at [482, 305] on p "¡Las Caredry realmente tienen exactamente la misma apariencia y sensación que l…" at bounding box center [646, 329] width 684 height 49
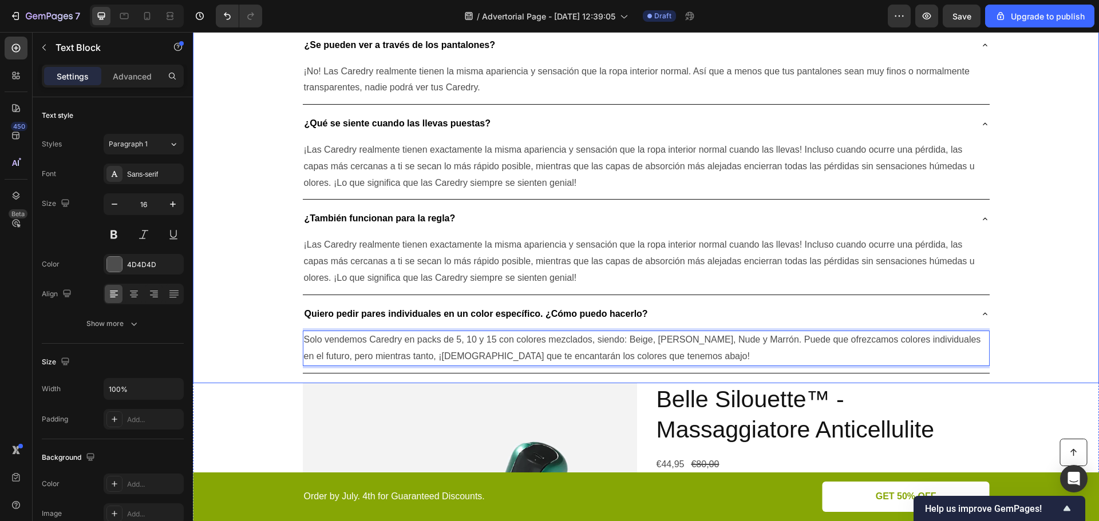
scroll to position [2804, 0]
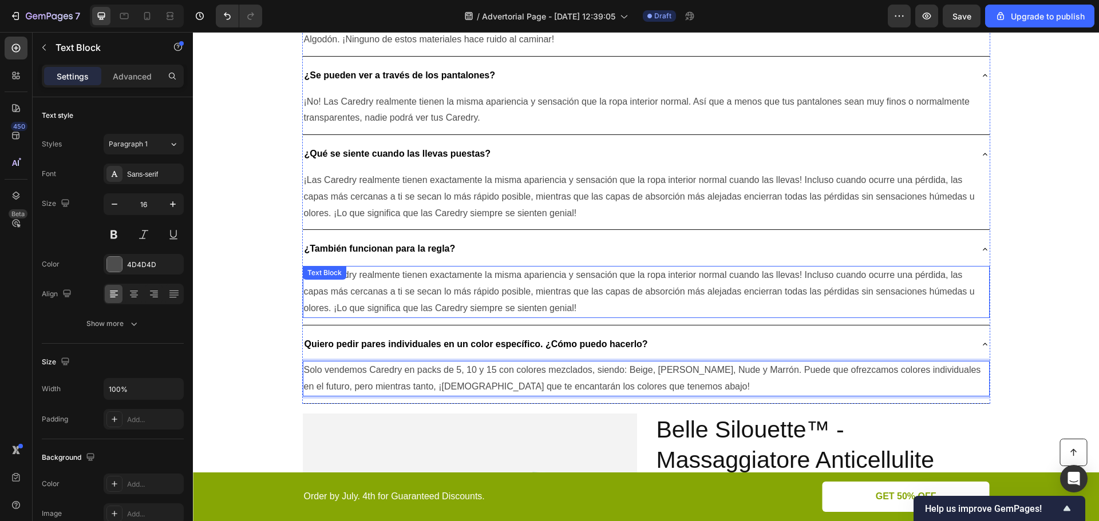
click at [477, 270] on p "¡Las Caredry realmente tienen exactamente la misma apariencia y sensación que l…" at bounding box center [646, 291] width 684 height 49
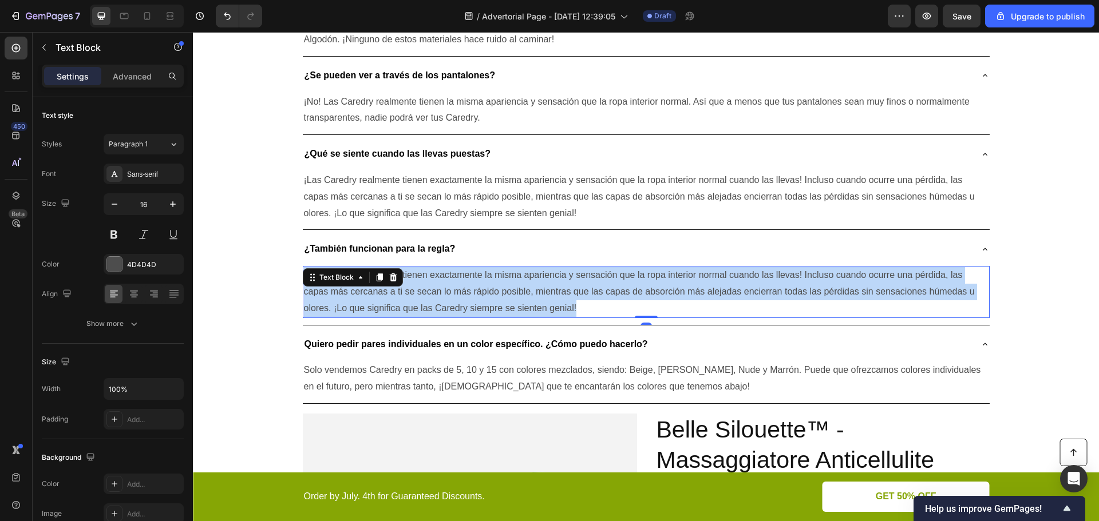
click at [477, 270] on p "¡Las Caredry realmente tienen exactamente la misma apariencia y sensación que l…" at bounding box center [646, 291] width 684 height 49
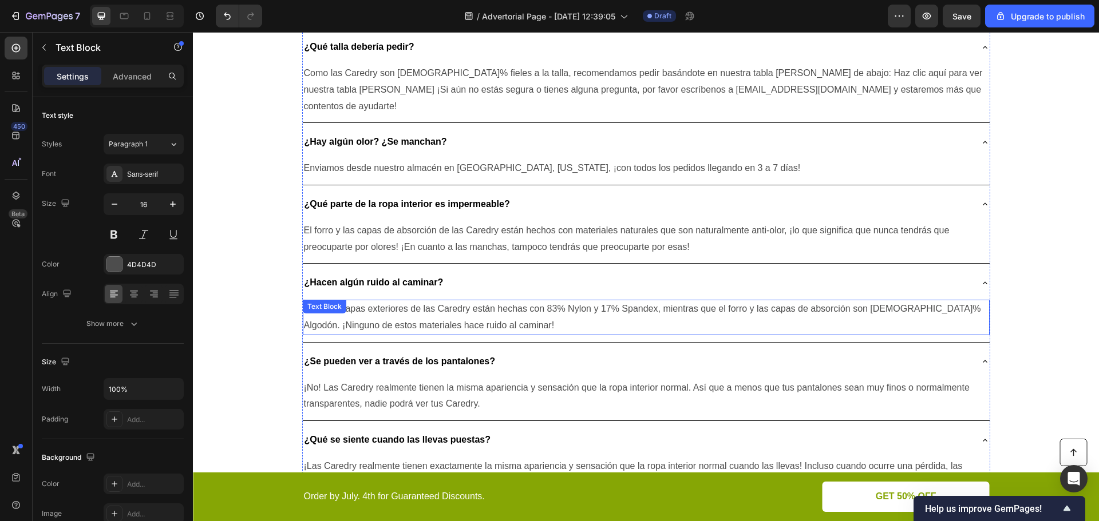
scroll to position [2460, 0]
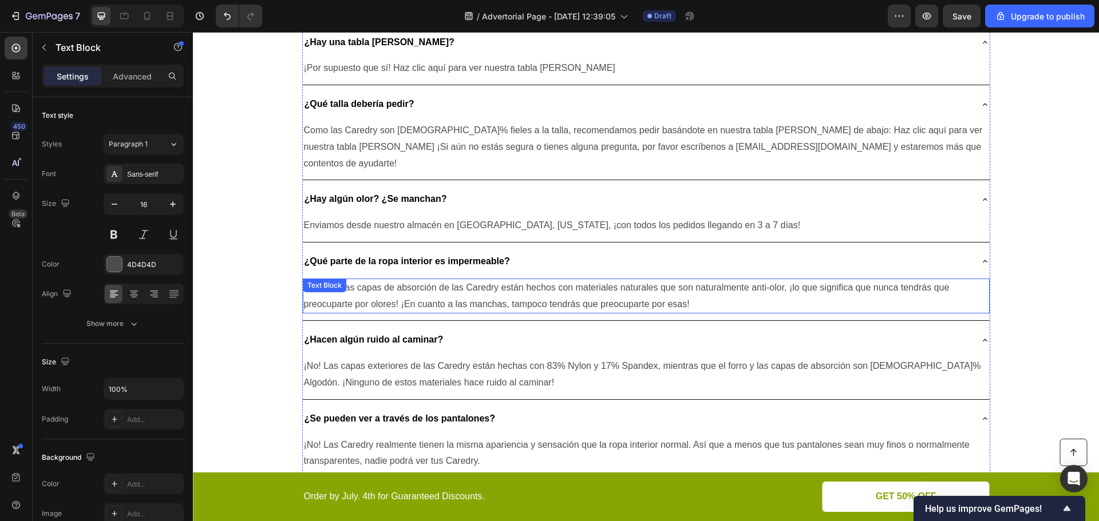
click at [430, 280] on p "El forro y las capas de absorción de las Caredry están hechos con materiales na…" at bounding box center [646, 296] width 684 height 33
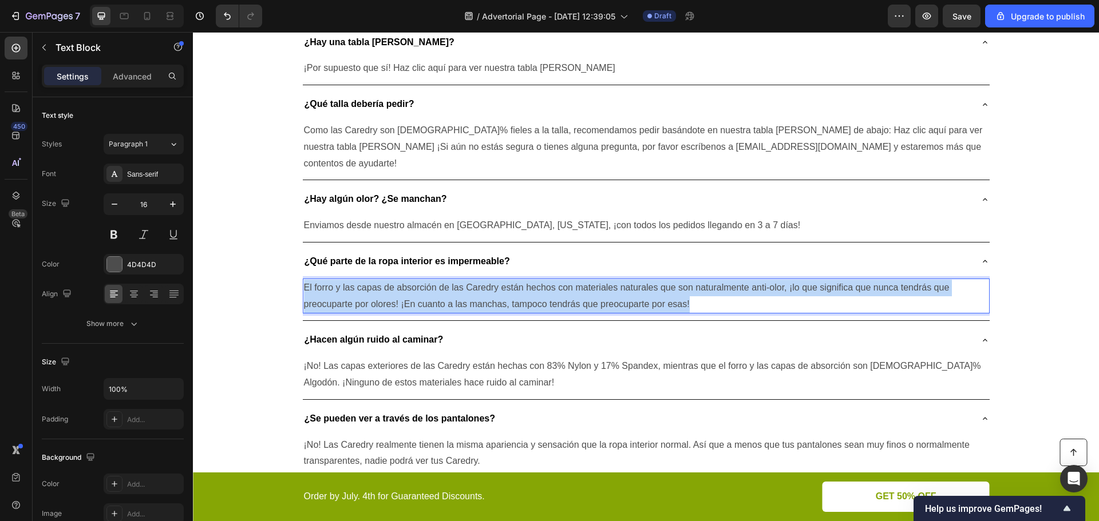
click at [430, 280] on p "El forro y las capas de absorción de las Caredry están hechos con materiales na…" at bounding box center [646, 296] width 684 height 33
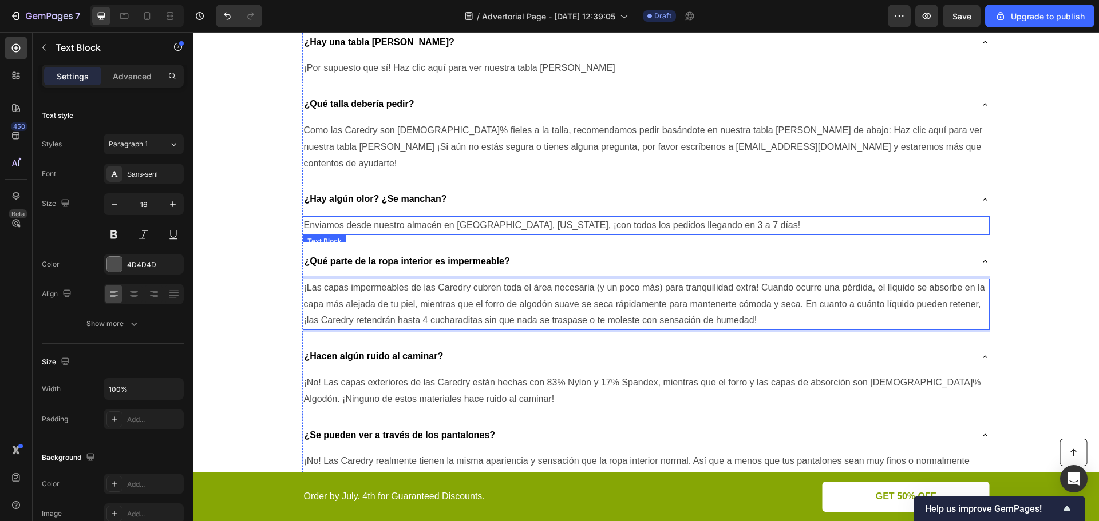
click at [496, 217] on p "Enviamos desde nuestro almacén en Phoenix, Arizona, ¡con todos los pedidos lleg…" at bounding box center [646, 225] width 684 height 17
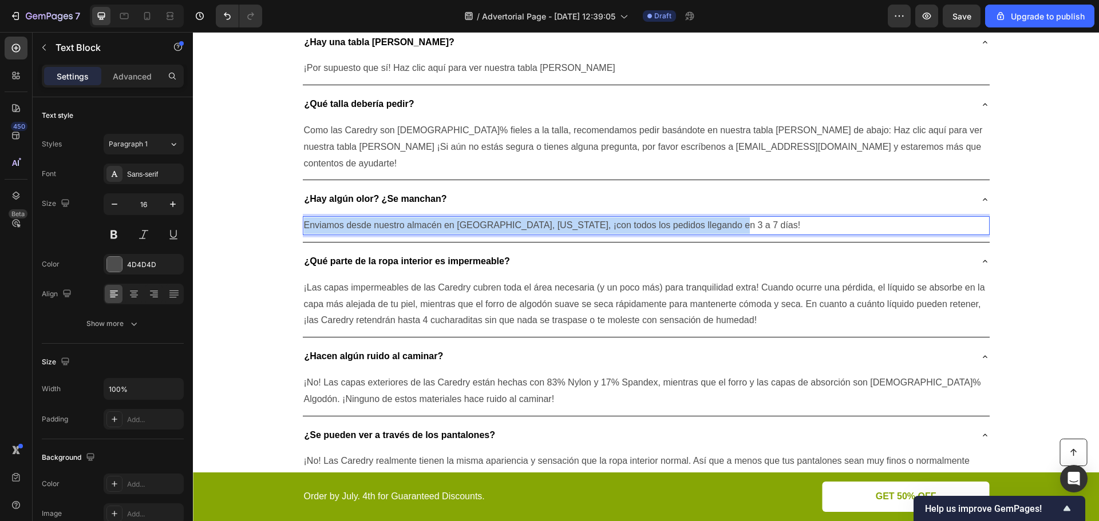
click at [496, 217] on p "Enviamos desde nuestro almacén en Phoenix, Arizona, ¡con todos los pedidos lleg…" at bounding box center [646, 225] width 684 height 17
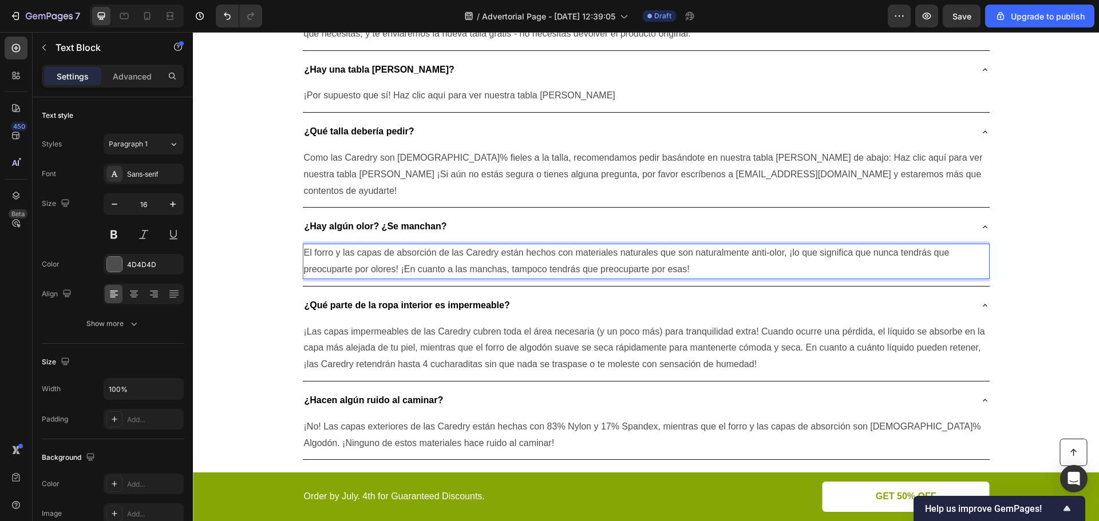
scroll to position [2403, 0]
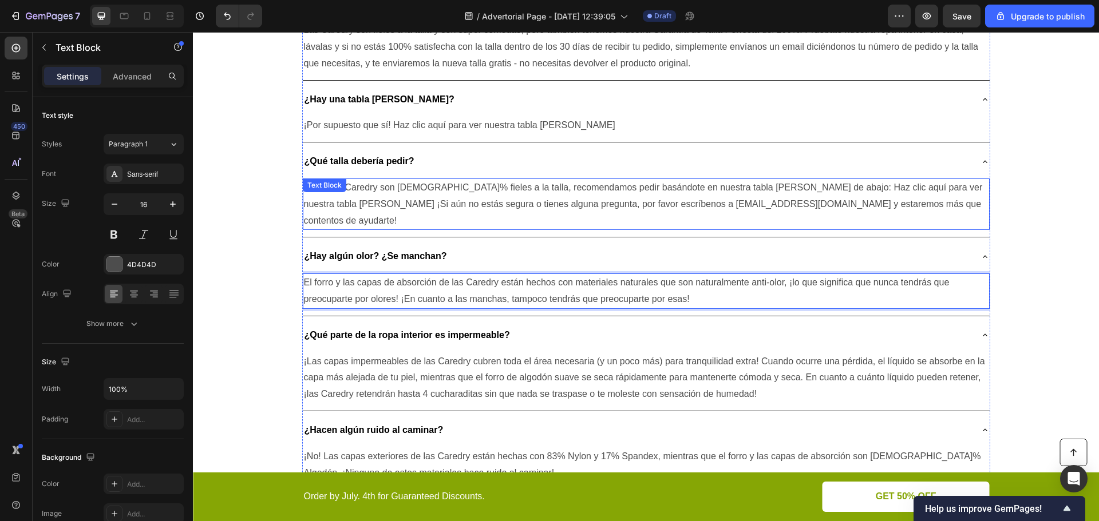
click at [586, 187] on p "Como las Caredry son 100% fieles a la talla, recomendamos pedir basándote en nu…" at bounding box center [646, 204] width 684 height 49
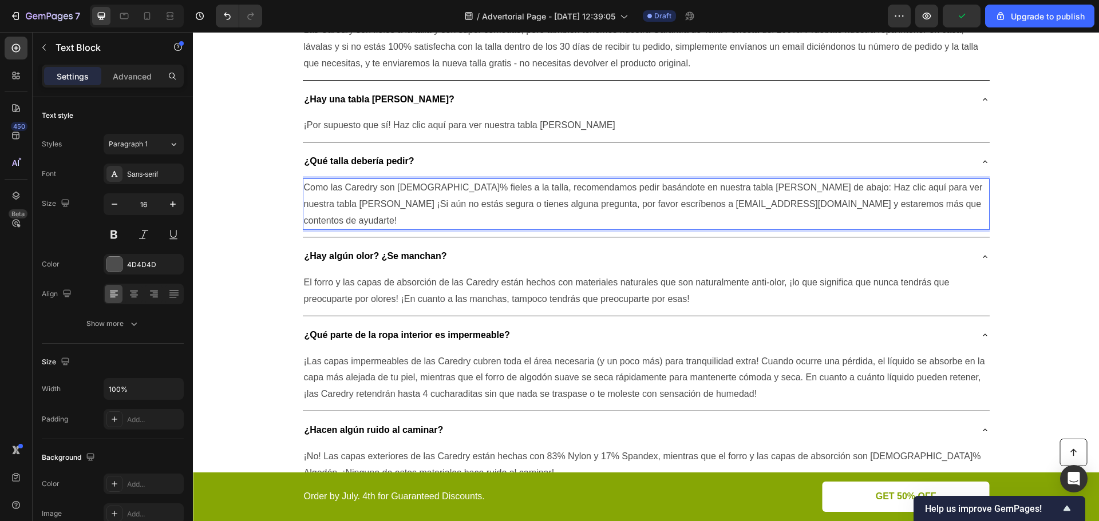
click at [581, 188] on p "Como las Caredry son 100% fieles a la talla, recomendamos pedir basándote en nu…" at bounding box center [646, 204] width 684 height 49
click at [623, 190] on p "Como las Caredry son 100% fieles a la talla, recomendamos pedir basándote en nu…" at bounding box center [646, 204] width 684 height 49
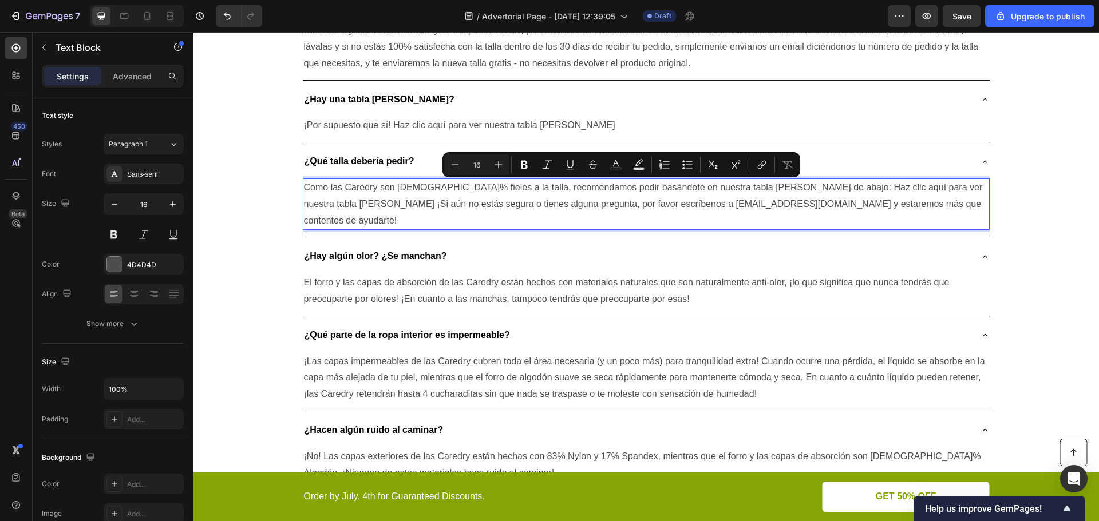
click at [586, 188] on p "Como las Caredry son 100% fieles a la talla, recomendamos pedir basándote en nu…" at bounding box center [646, 204] width 684 height 49
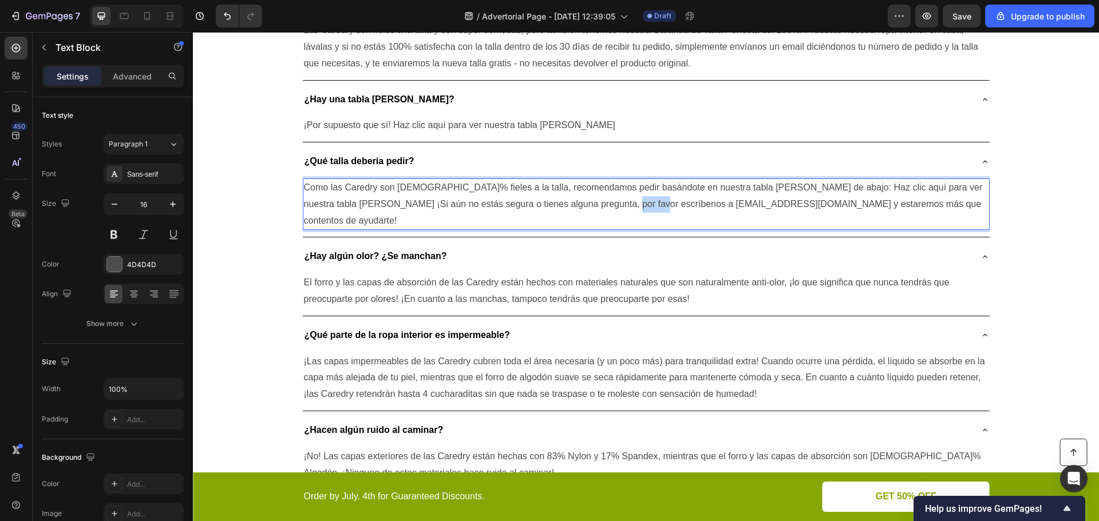
click at [586, 188] on p "Como las Caredry son 100% fieles a la talla, recomendamos pedir basándote en nu…" at bounding box center [646, 204] width 684 height 49
click at [600, 189] on p "Como las Caredry son 100% fieles a la talla, recomendamos pedir basándote en nu…" at bounding box center [646, 204] width 684 height 49
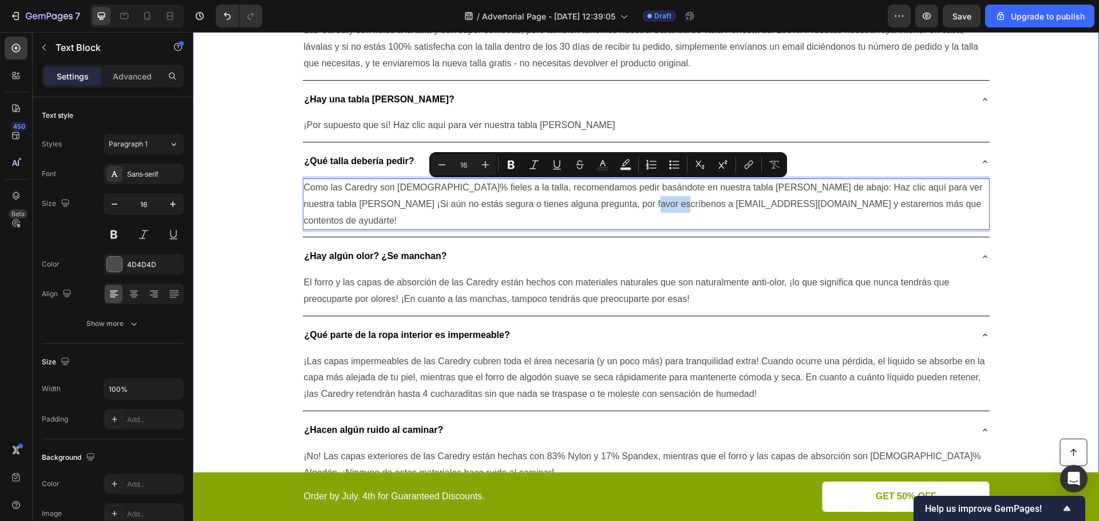
click at [1000, 201] on div "¿Por qué elegir Caredry? Heading ¿Son lavables y reutilizables? ¿O las tiras de…" at bounding box center [646, 229] width 906 height 1171
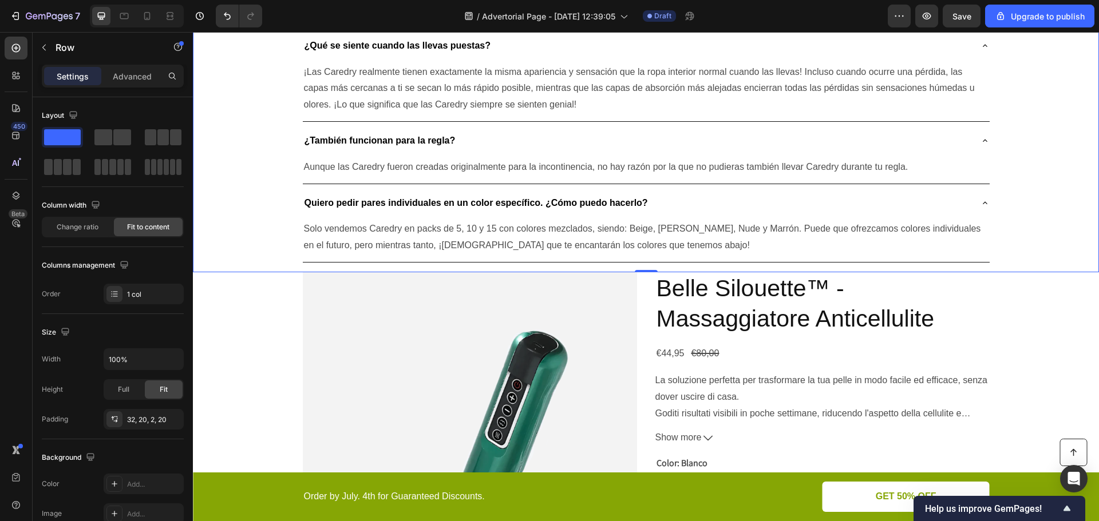
scroll to position [2975, 0]
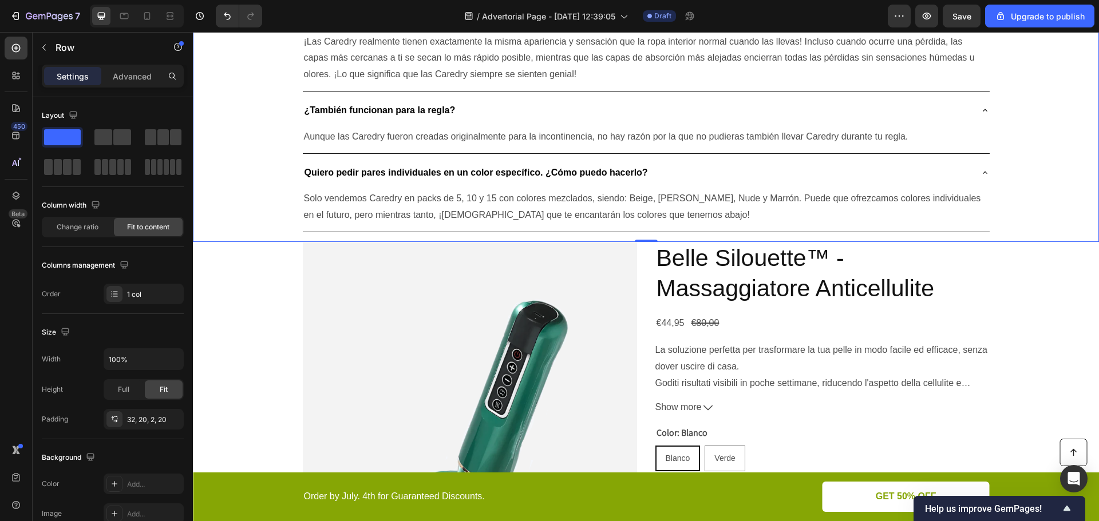
click at [143, 81] on p "Advanced" at bounding box center [132, 76] width 39 height 12
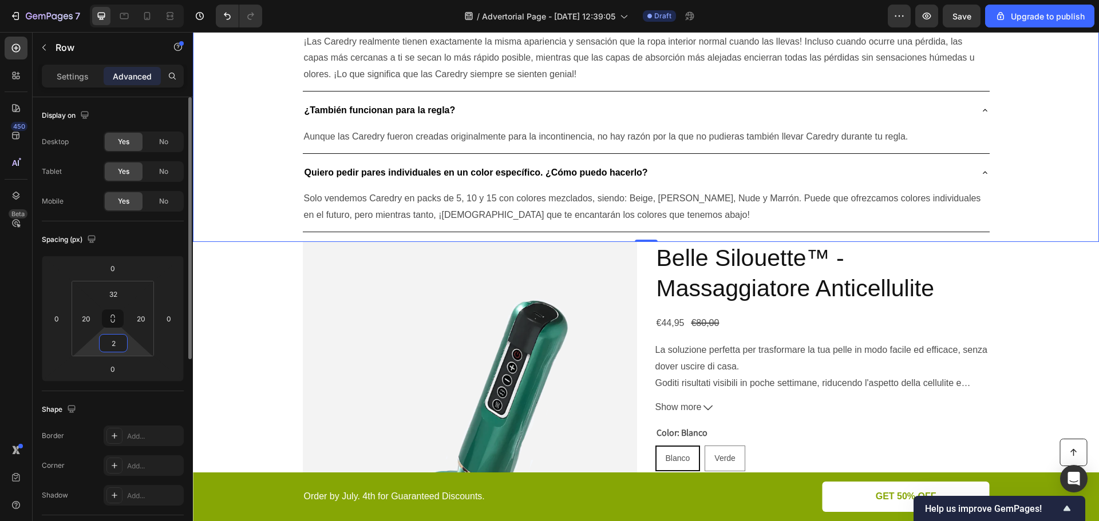
click at [122, 346] on input "2" at bounding box center [113, 343] width 23 height 17
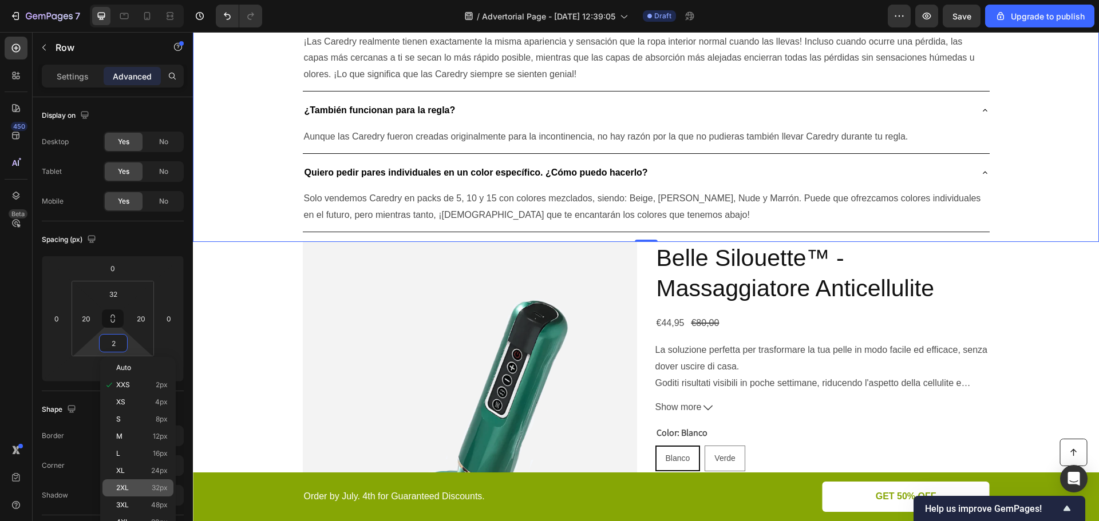
click at [154, 484] on span "32px" at bounding box center [160, 488] width 16 height 8
type input "32"
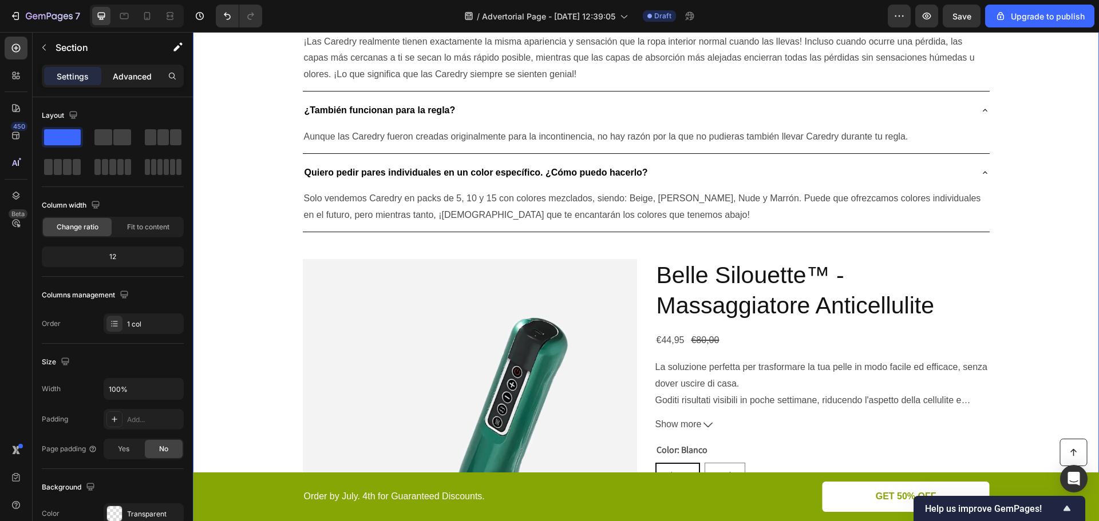
click at [130, 71] on p "Advanced" at bounding box center [132, 76] width 39 height 12
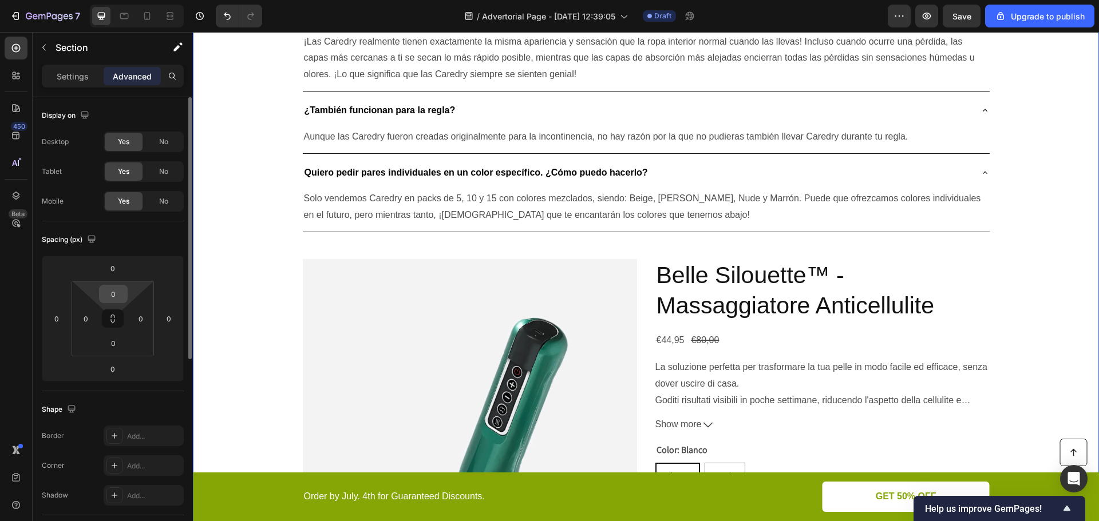
click at [116, 288] on input "0" at bounding box center [113, 294] width 23 height 17
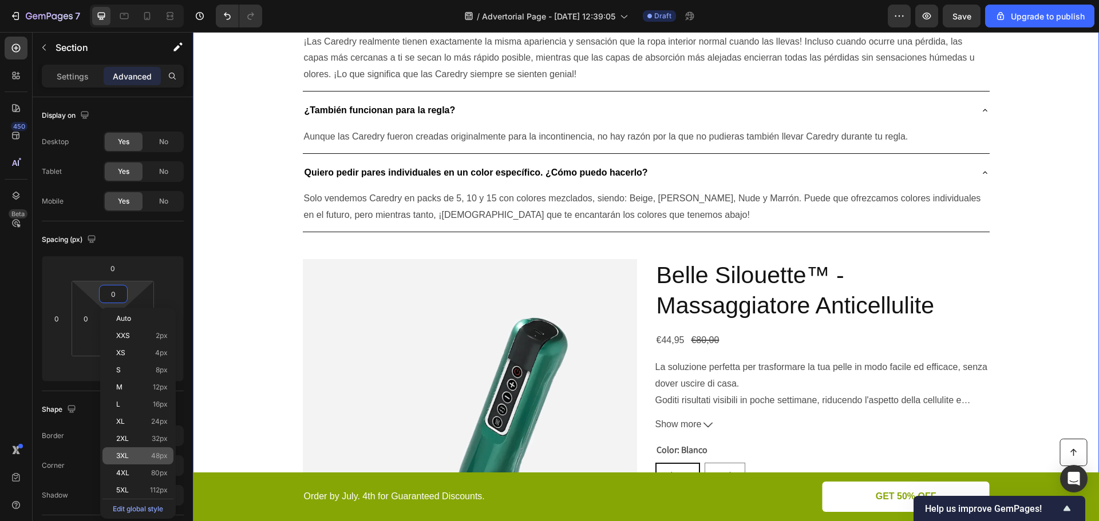
click at [159, 455] on span "48px" at bounding box center [159, 456] width 17 height 8
type input "48"
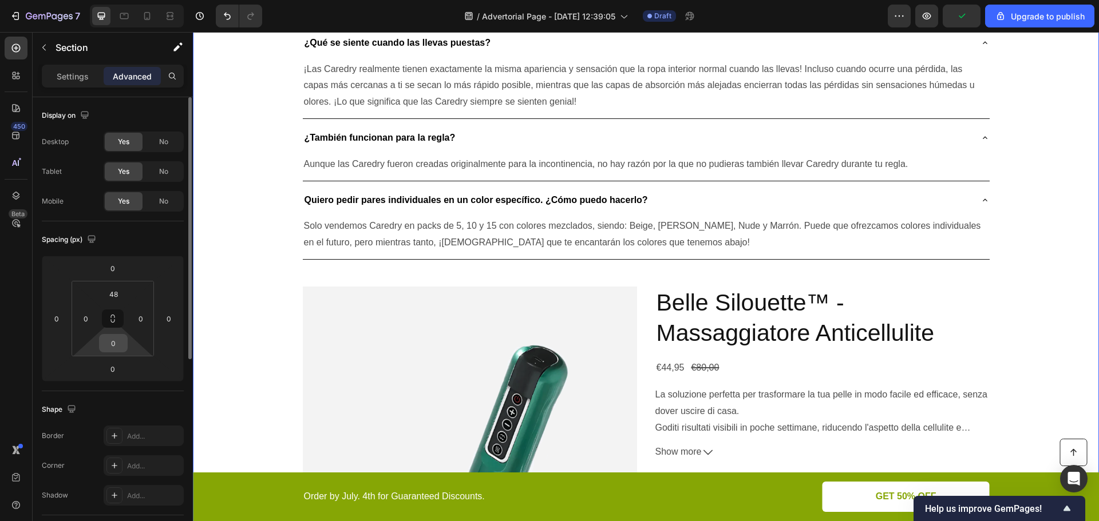
click at [121, 344] on input "0" at bounding box center [113, 343] width 23 height 17
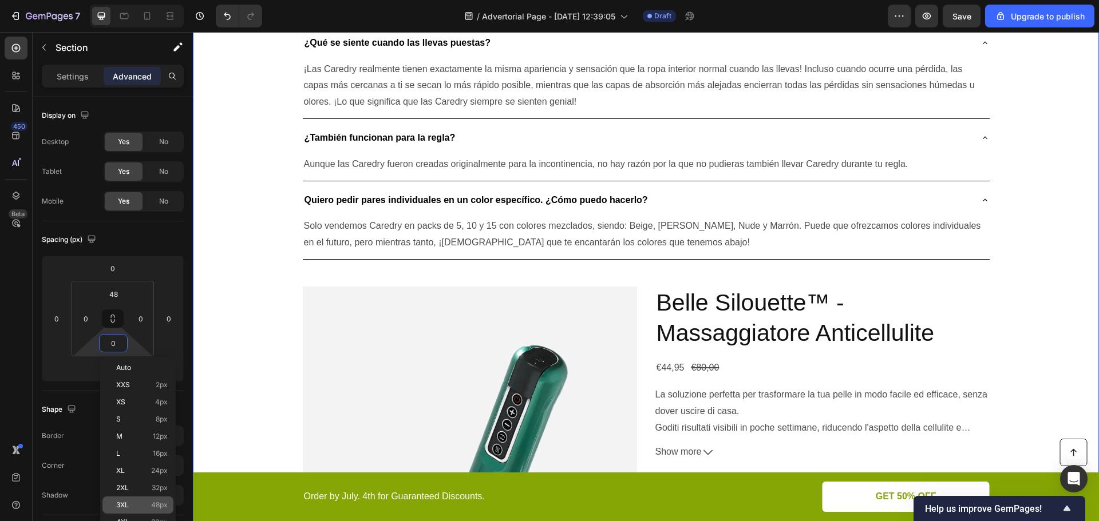
click at [141, 498] on div "3XL 48px" at bounding box center [137, 505] width 71 height 17
type input "48"
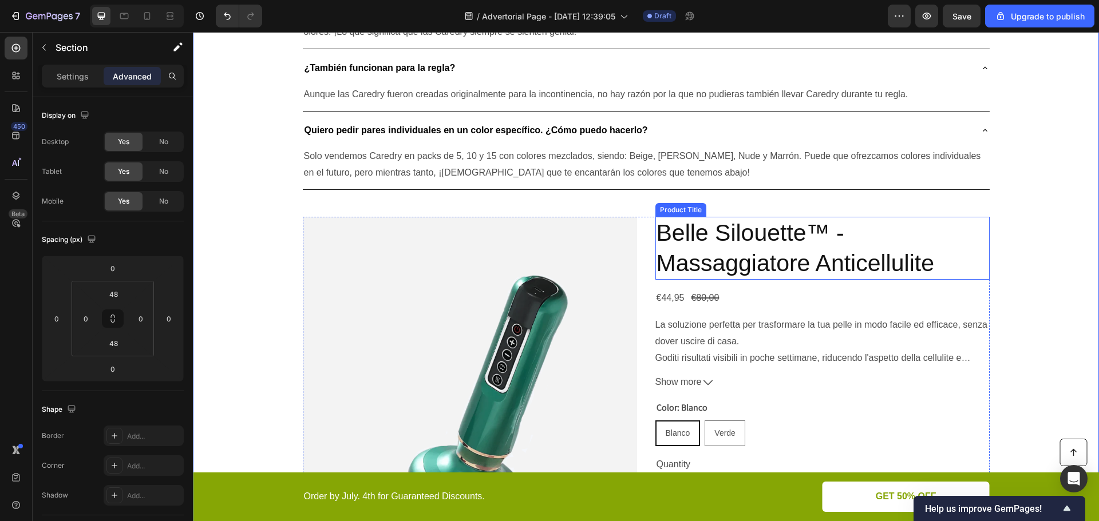
scroll to position [3319, 0]
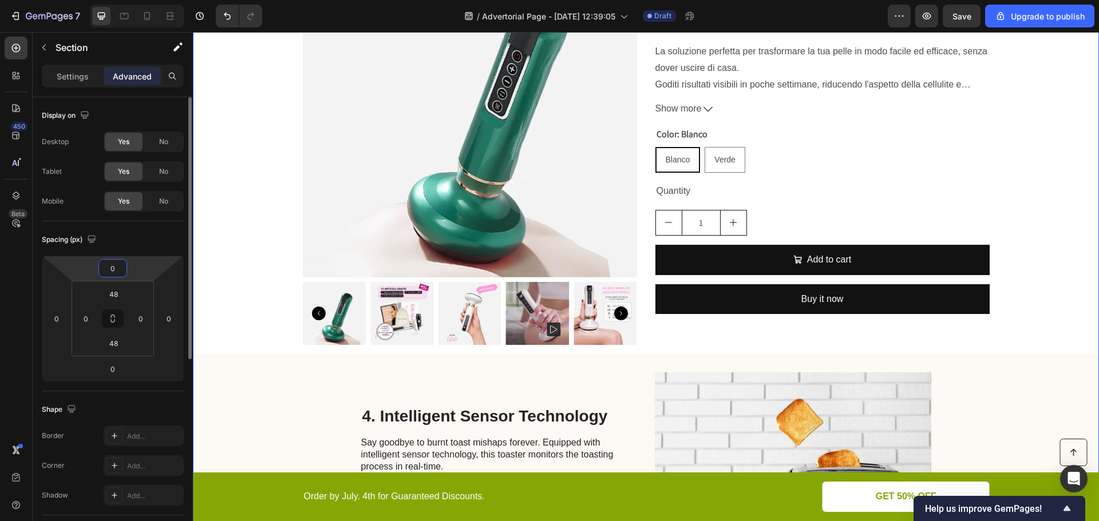
click at [110, 269] on input "0" at bounding box center [112, 268] width 23 height 17
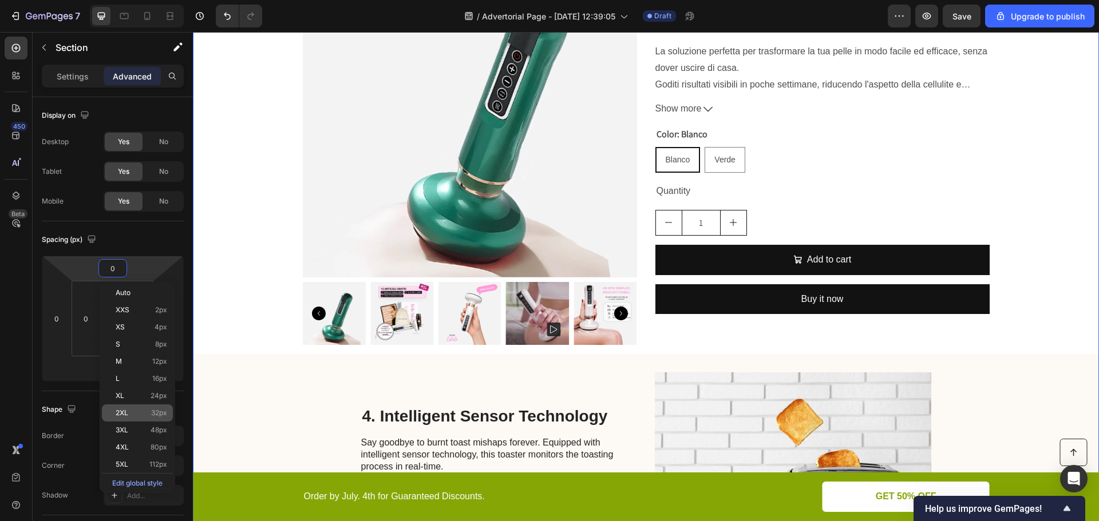
click at [159, 415] on span "32px" at bounding box center [159, 413] width 16 height 8
type input "32"
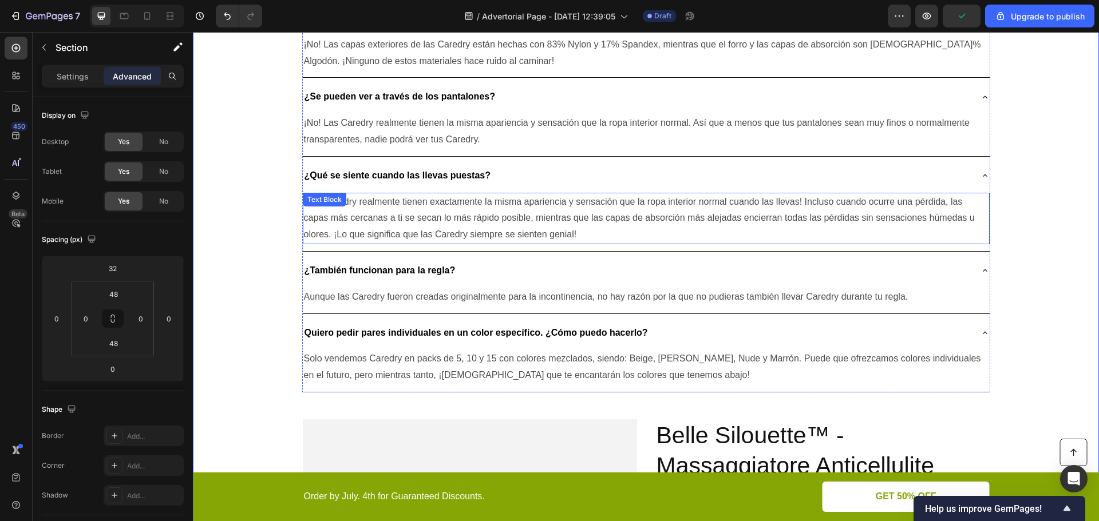
scroll to position [3033, 0]
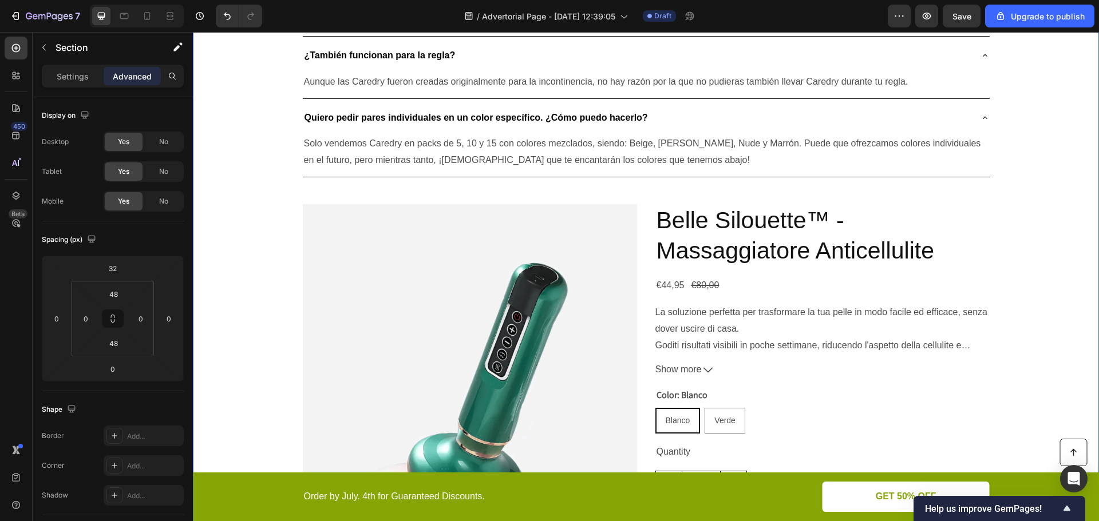
scroll to position [3090, 0]
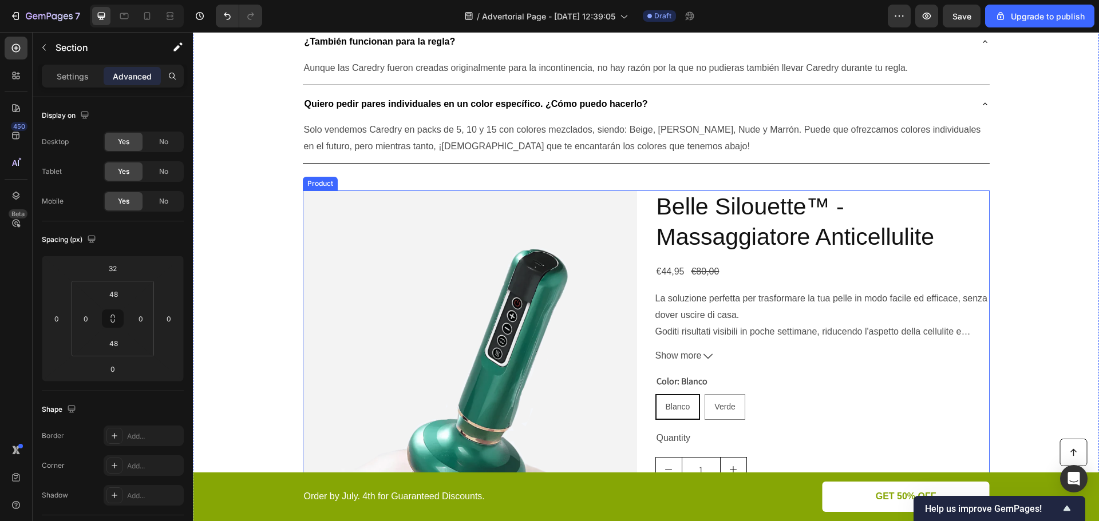
click at [643, 252] on div "Product Images Belle Silouette™ - Massaggiatore Anticellulite Product Title €44…" at bounding box center [646, 396] width 687 height 411
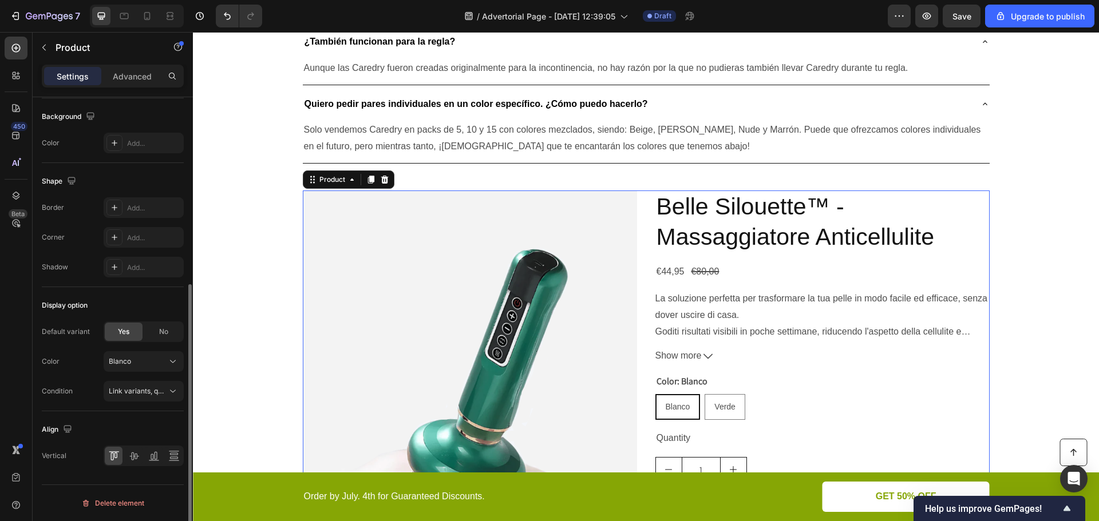
scroll to position [203, 0]
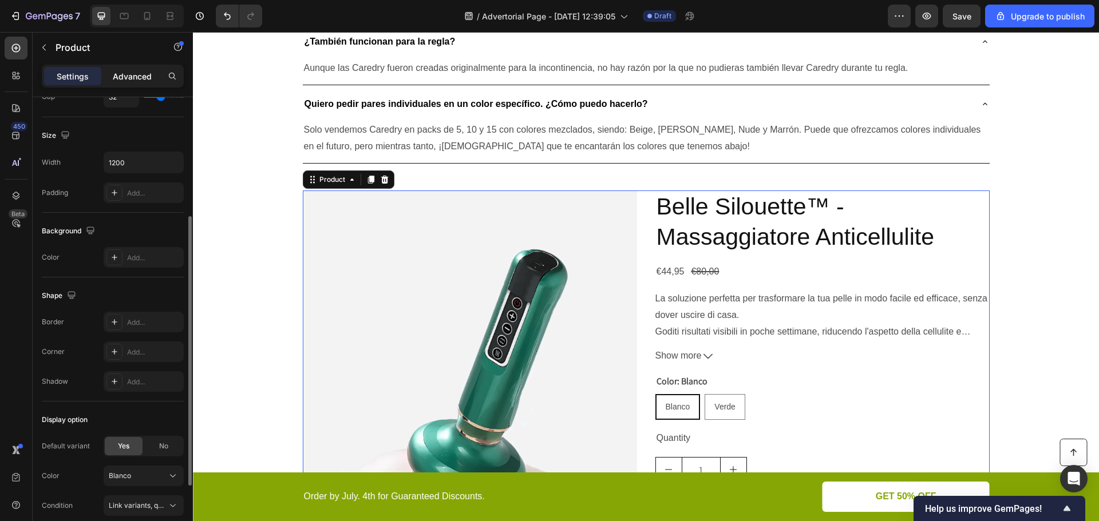
click at [136, 68] on div "Advanced" at bounding box center [132, 76] width 57 height 18
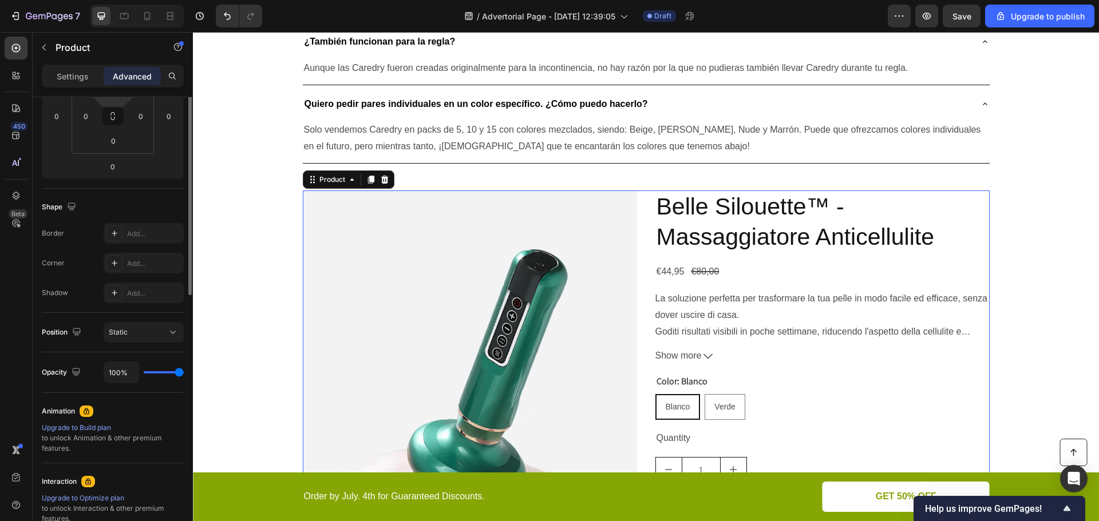
scroll to position [88, 0]
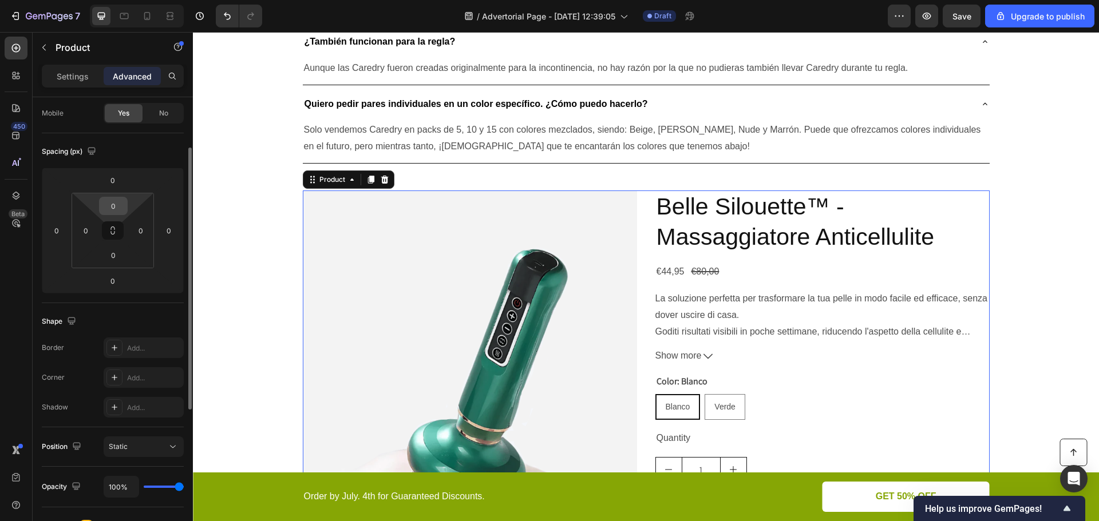
click at [118, 208] on input "0" at bounding box center [113, 205] width 23 height 17
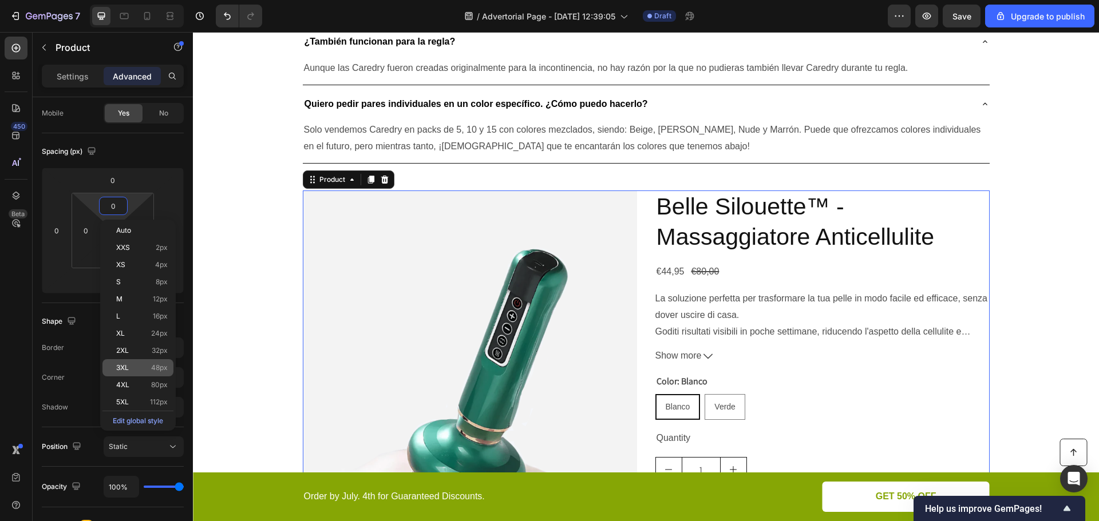
click at [154, 370] on span "48px" at bounding box center [159, 368] width 17 height 8
type input "48"
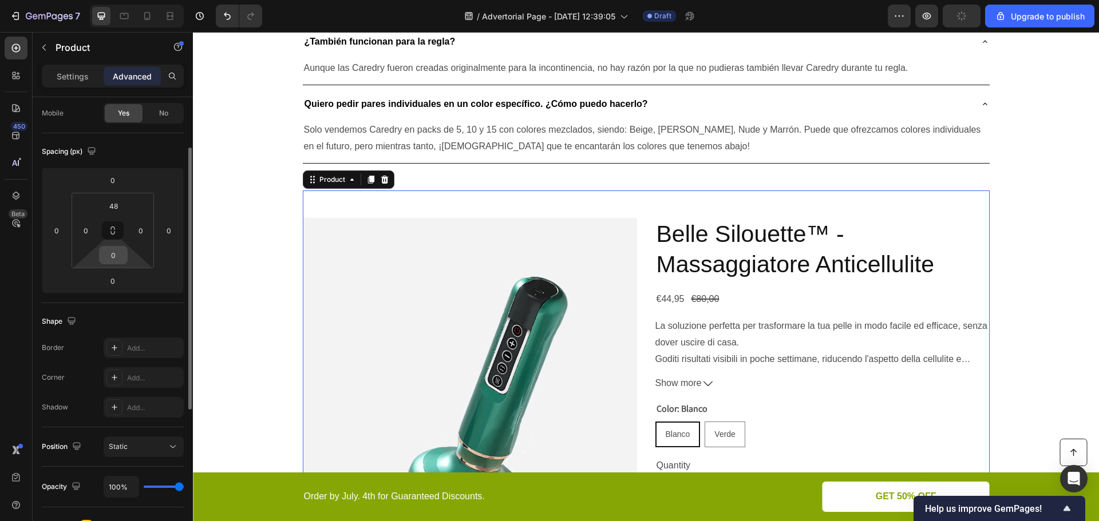
click at [116, 256] on input "0" at bounding box center [113, 255] width 23 height 17
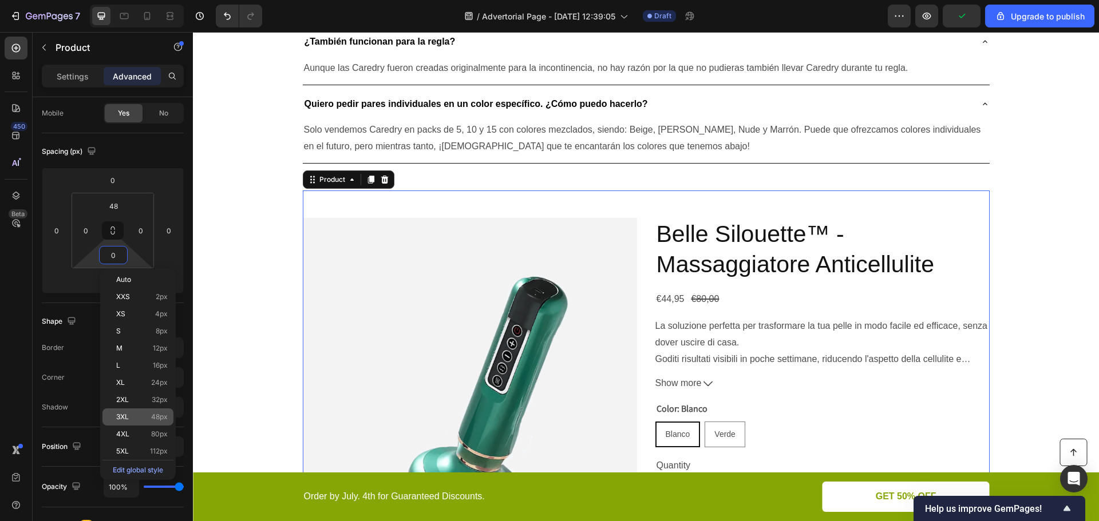
click at [140, 421] on p "3XL 48px" at bounding box center [141, 417] width 51 height 8
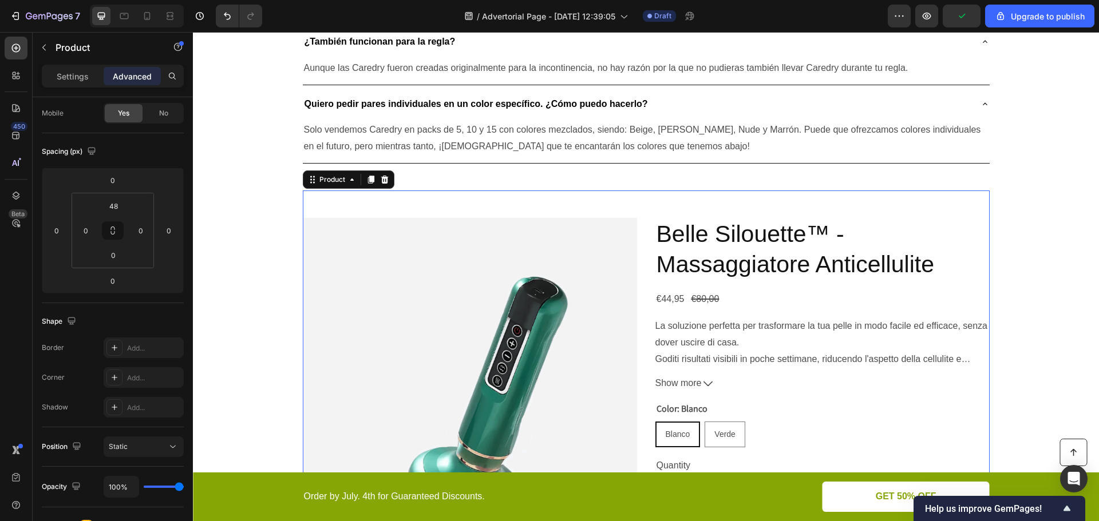
type input "48"
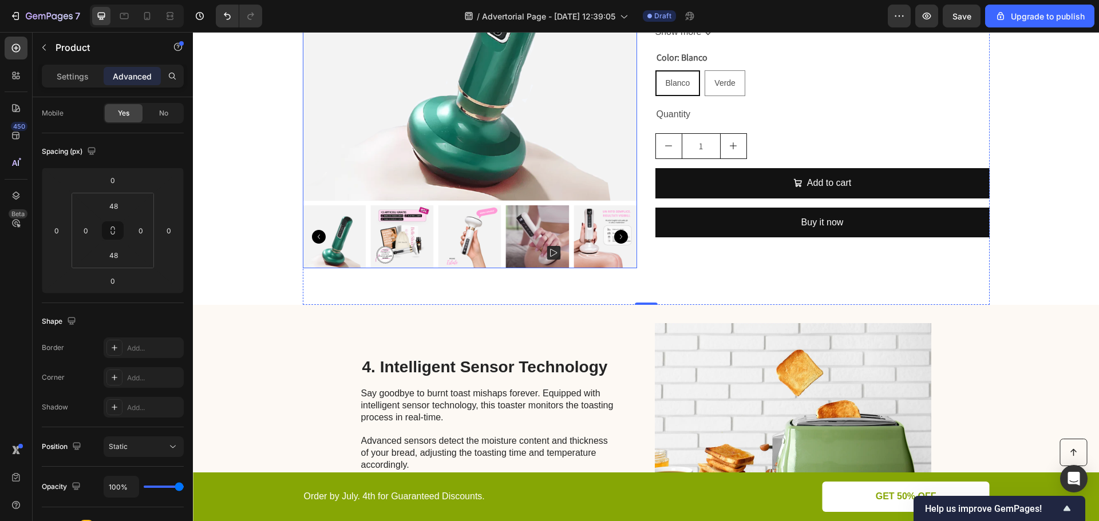
scroll to position [3547, 0]
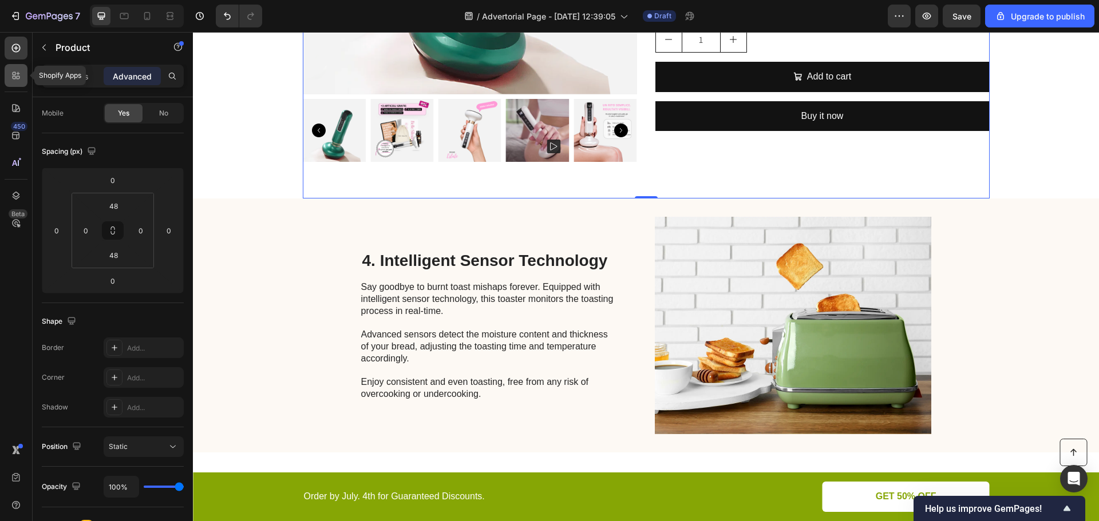
click at [7, 73] on div at bounding box center [16, 75] width 23 height 23
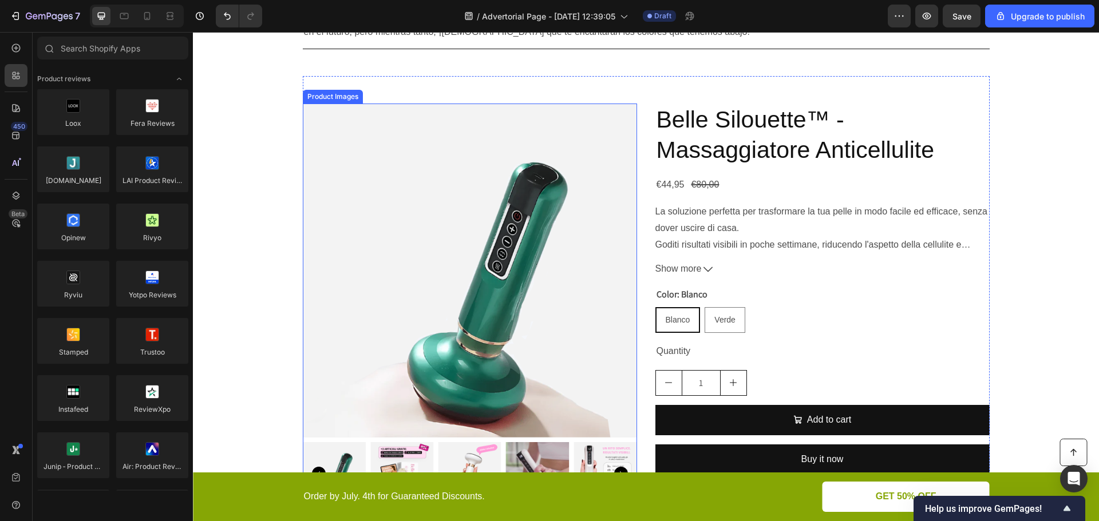
scroll to position [3433, 0]
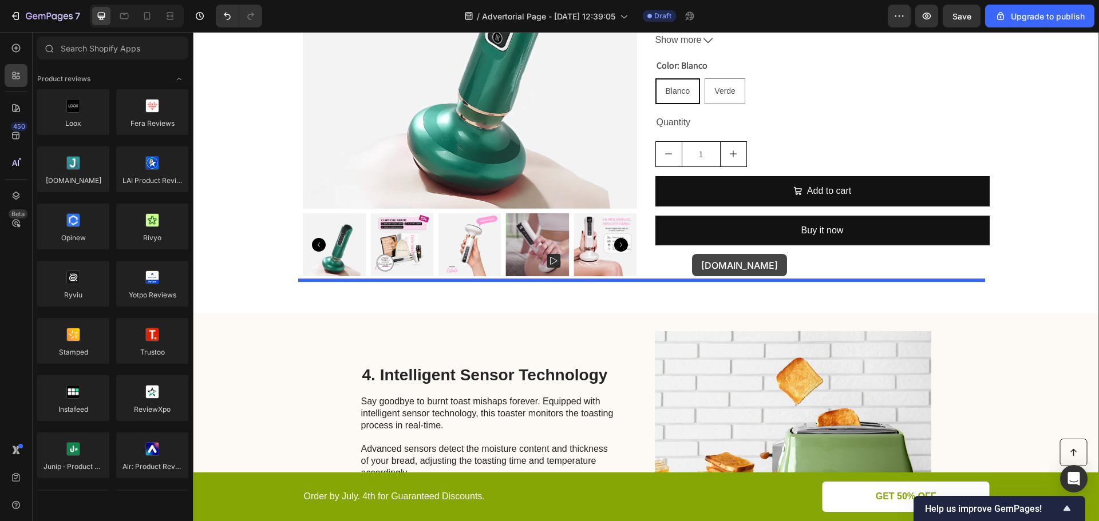
drag, startPoint x: 317, startPoint y: 226, endPoint x: 692, endPoint y: 254, distance: 375.8
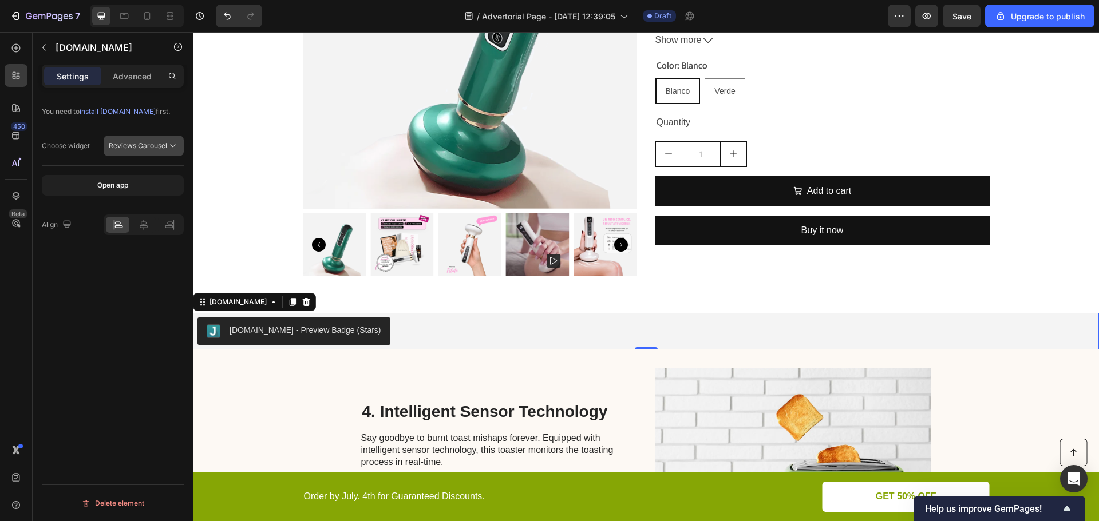
click at [138, 143] on span "Reviews Carousel" at bounding box center [138, 145] width 58 height 9
click at [156, 304] on div "You need to install Judge.me first. Choose widget Reviews Carousel Open app Ali…" at bounding box center [113, 325] width 160 height 457
click at [142, 220] on icon at bounding box center [143, 224] width 11 height 11
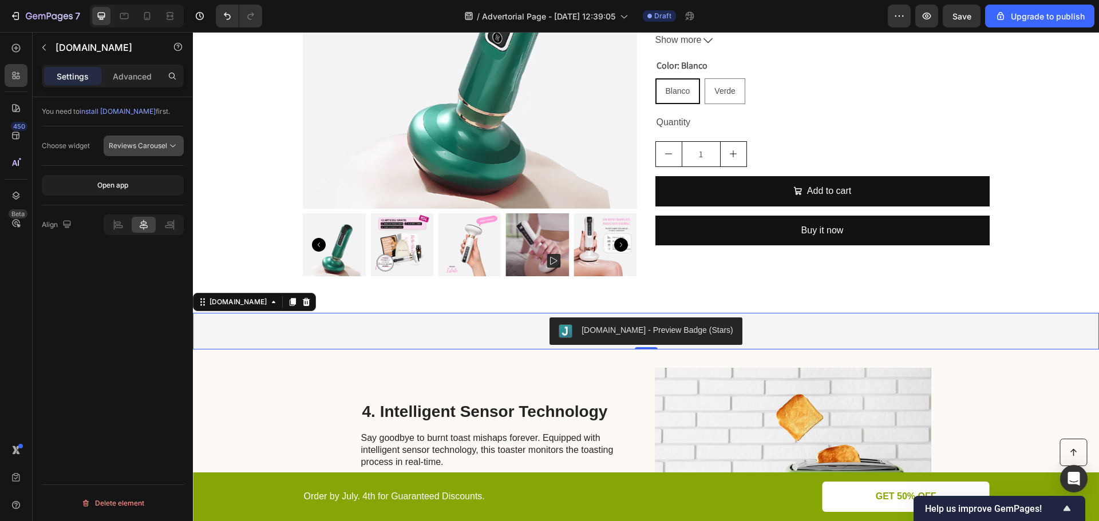
click at [150, 148] on span "Reviews Carousel" at bounding box center [138, 145] width 58 height 9
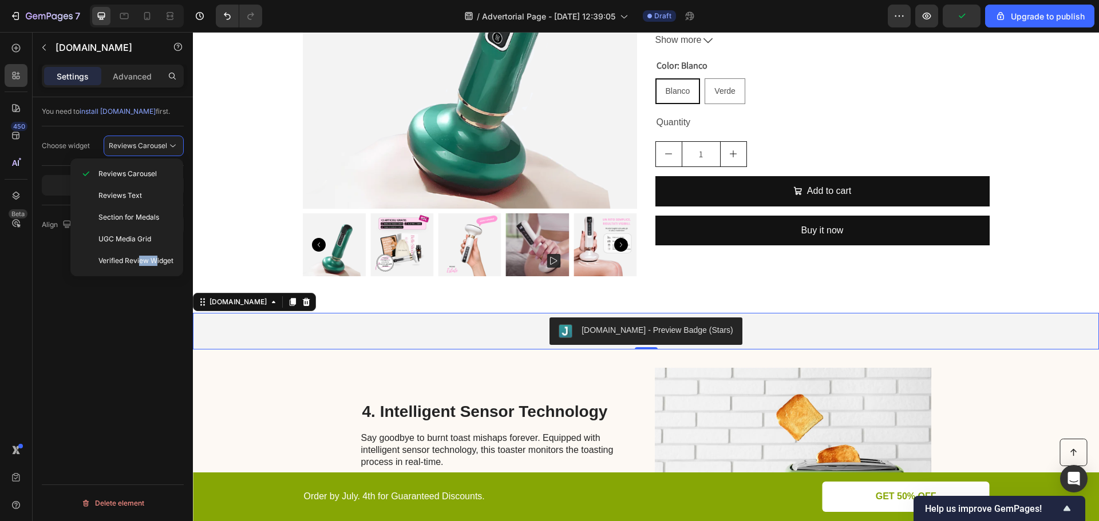
drag, startPoint x: 157, startPoint y: 260, endPoint x: 141, endPoint y: 274, distance: 21.5
click at [141, 274] on div "Reviews Carousel Reviews Text Section for Medals UGC Media Grid Verified Review…" at bounding box center [126, 217] width 113 height 118
click at [131, 260] on span "Verified Review Widget" at bounding box center [135, 261] width 75 height 10
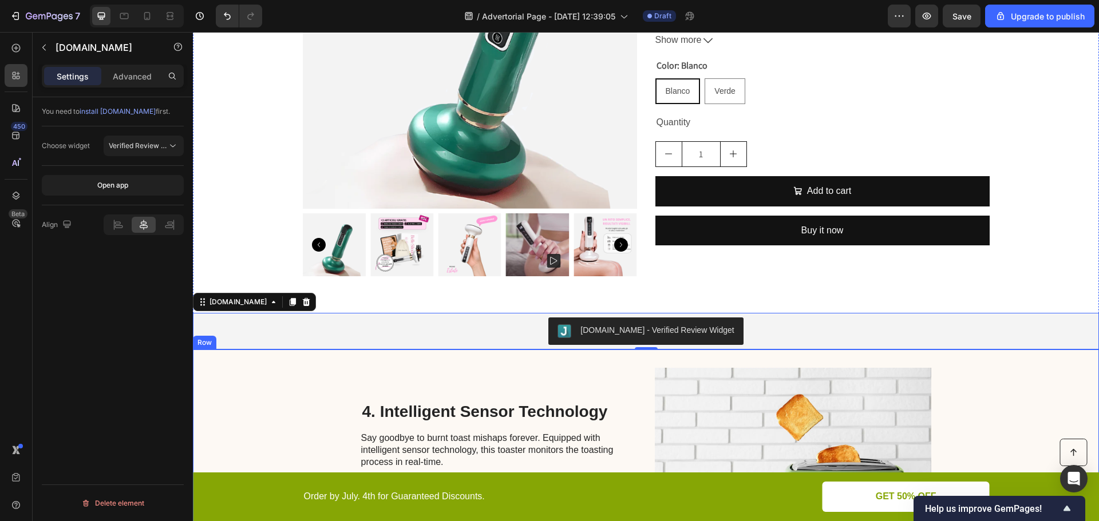
click at [333, 350] on div "4. Intelligent Sensor Technology Heading Say goodbye to burnt toast mishaps for…" at bounding box center [646, 477] width 906 height 254
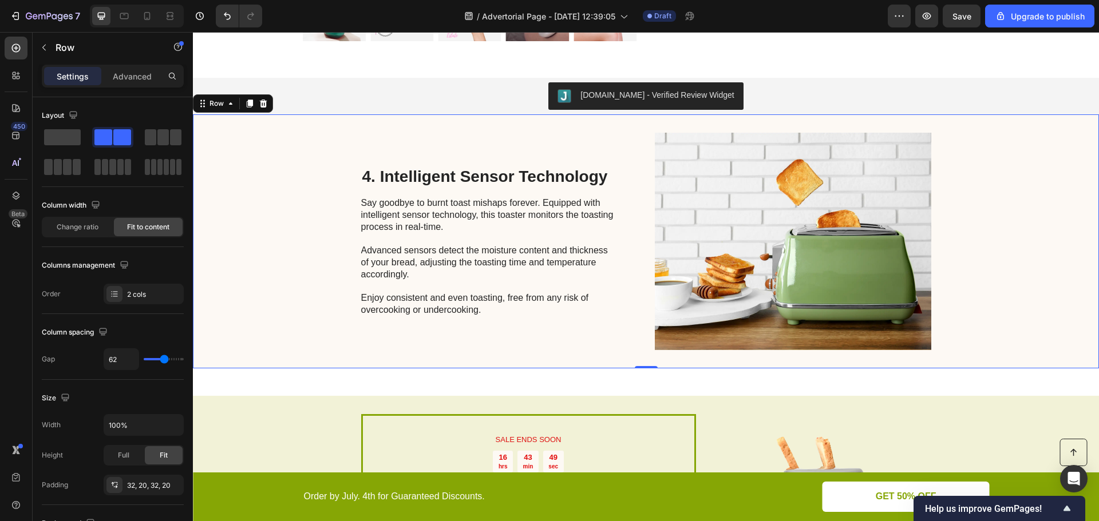
scroll to position [3547, 0]
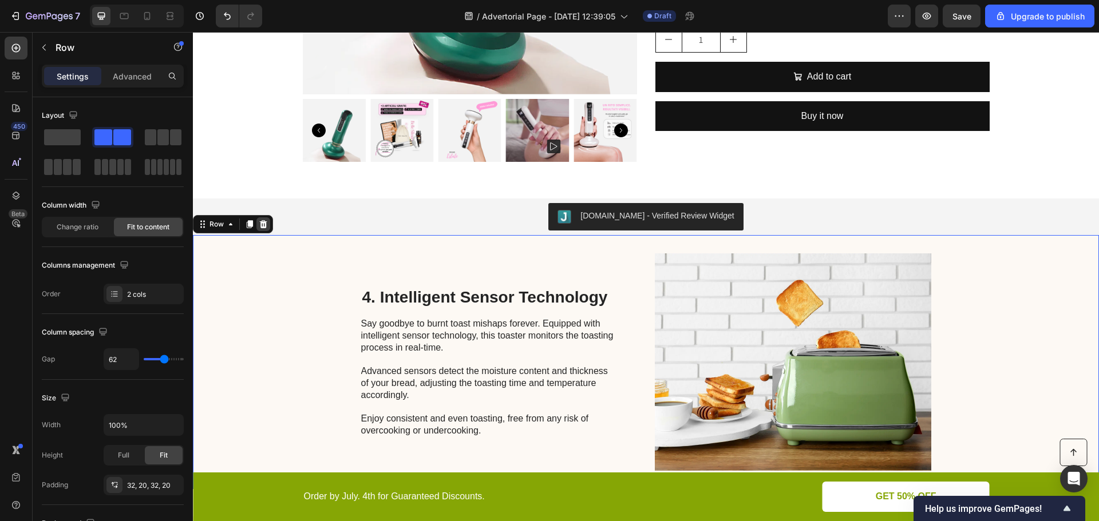
click at [261, 220] on icon at bounding box center [263, 224] width 7 height 8
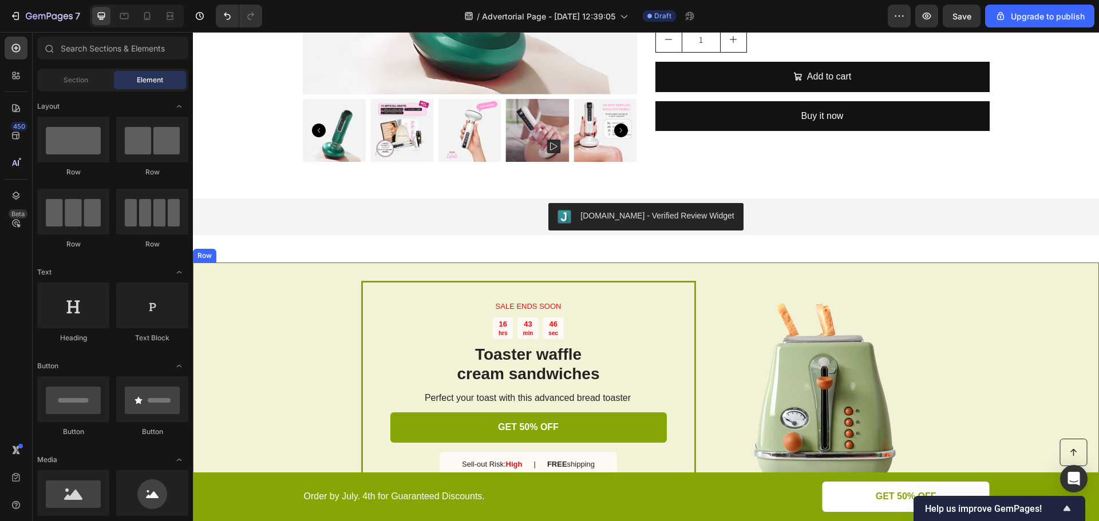
click at [312, 287] on div "SALE ENDS SOON Text Block 16 hrs 43 min 46 sec Countdown Timer Toaster waffle c…" at bounding box center [646, 396] width 906 height 267
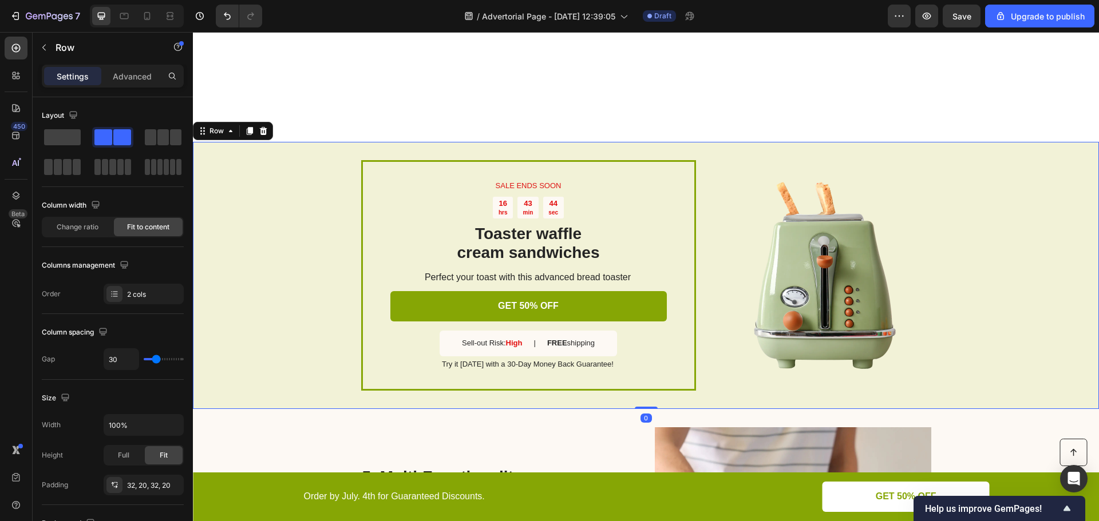
scroll to position [3605, 0]
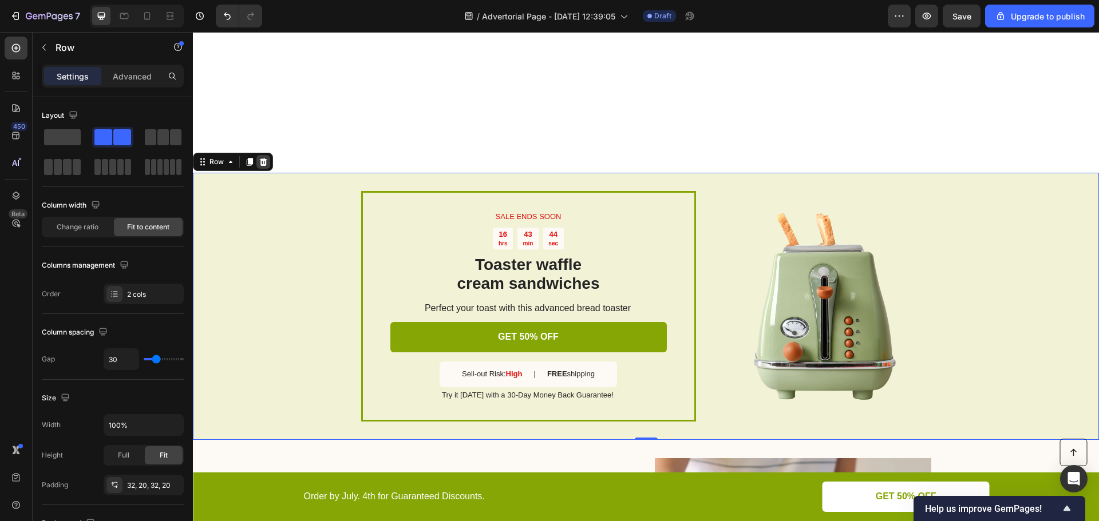
click at [263, 159] on icon at bounding box center [263, 162] width 7 height 8
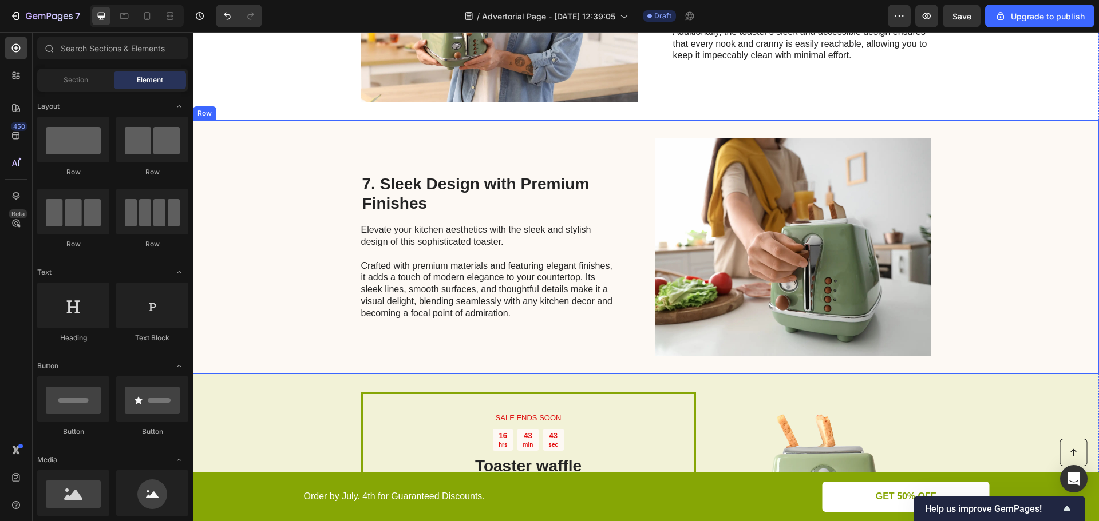
click at [292, 235] on div "7. Sleek Design with Premium Finishes Heading Elevate your kitchen aesthetics w…" at bounding box center [646, 247] width 906 height 254
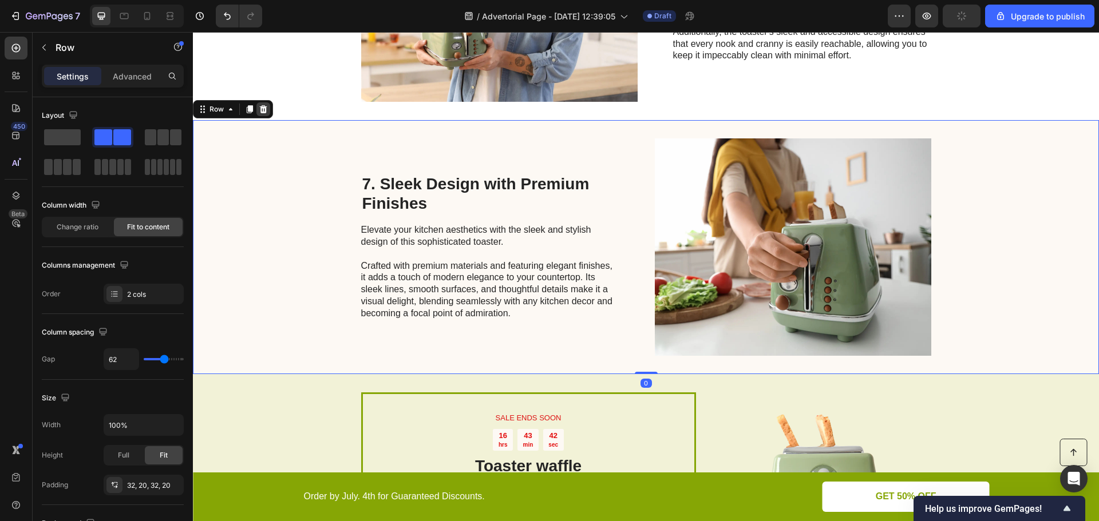
click at [260, 110] on icon at bounding box center [263, 109] width 7 height 8
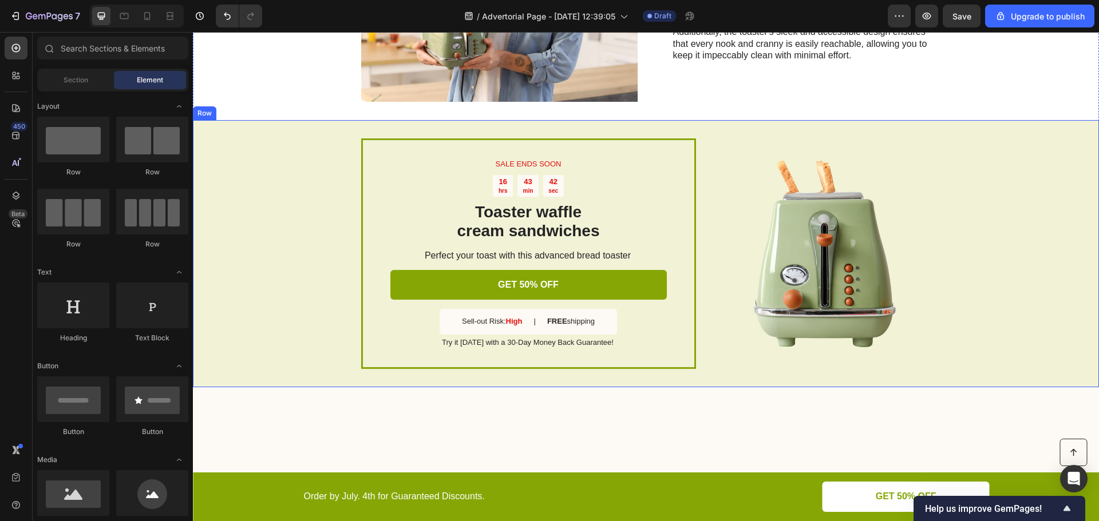
click at [288, 193] on div "SALE ENDS SOON Text Block 16 hrs 43 min 42 sec Countdown Timer Toaster waffle c…" at bounding box center [646, 253] width 906 height 267
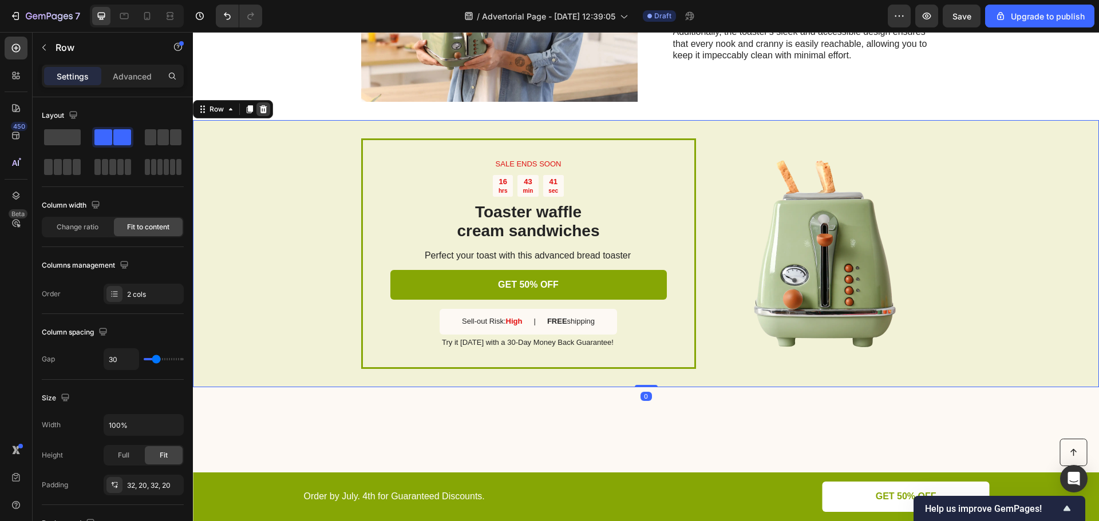
click at [262, 111] on icon at bounding box center [263, 109] width 9 height 9
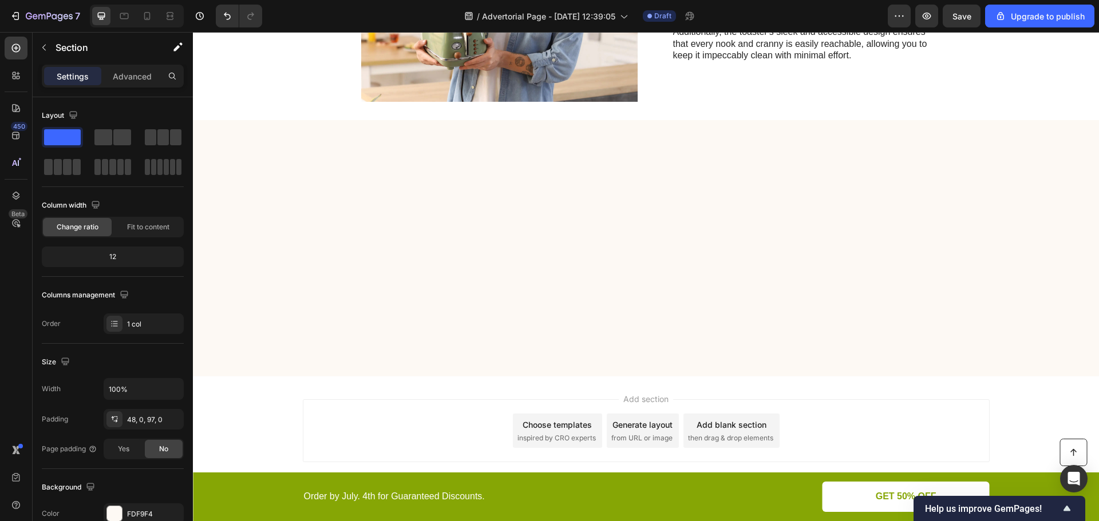
click at [495, 223] on div at bounding box center [646, 248] width 906 height 257
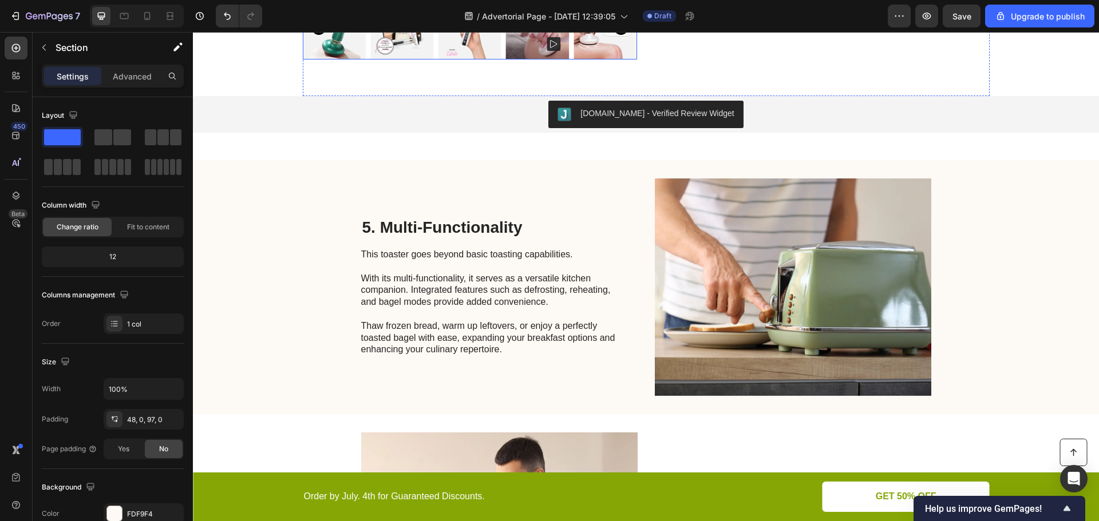
scroll to position [3096, 0]
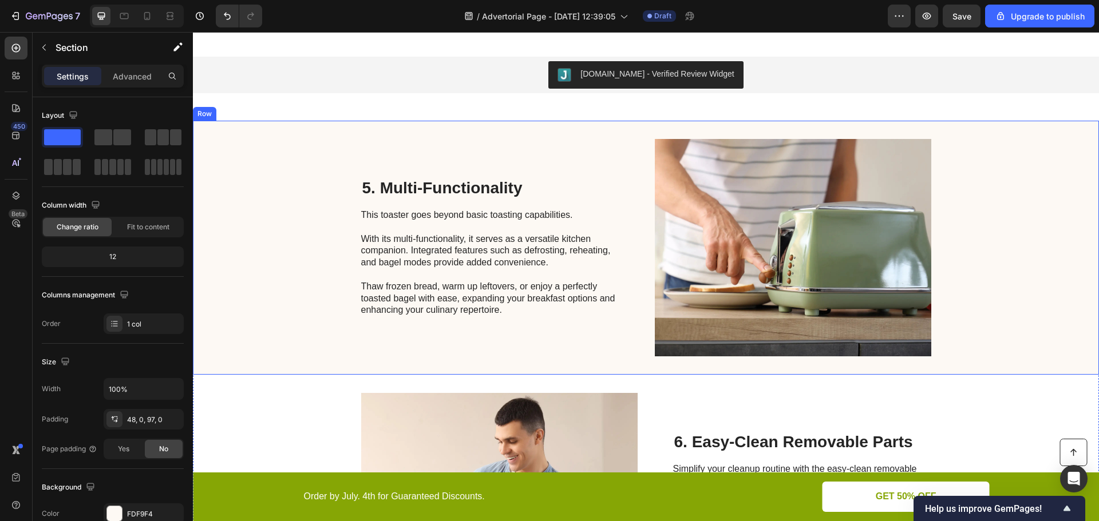
click at [282, 227] on div "5. Multi-Functionality Heading This toaster goes beyond basic toasting capabili…" at bounding box center [646, 248] width 906 height 254
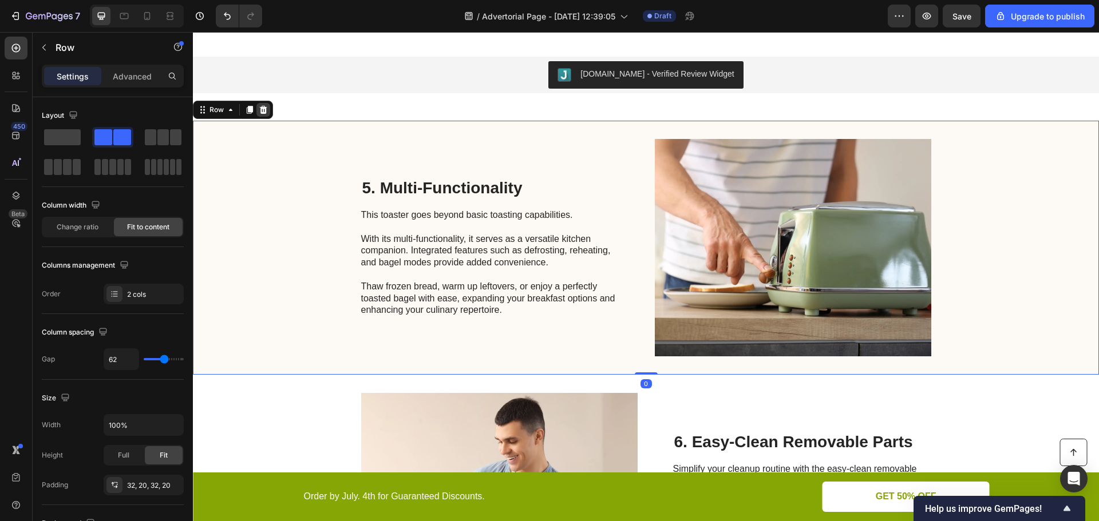
click at [264, 110] on icon at bounding box center [263, 109] width 9 height 9
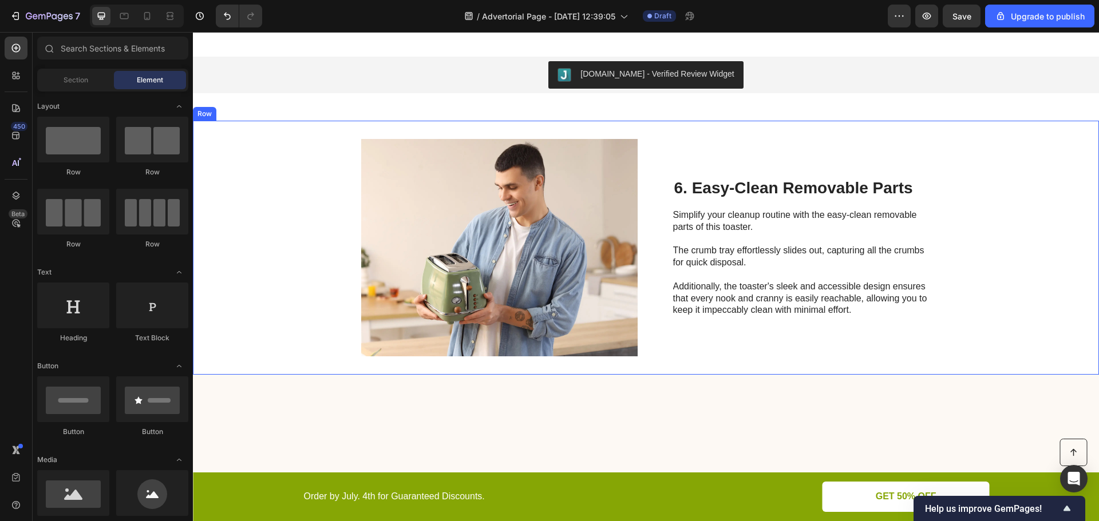
click at [281, 194] on div "Image 6. Easy-Clean Removable Parts Heading Simplify your cleanup routine with …" at bounding box center [646, 248] width 906 height 254
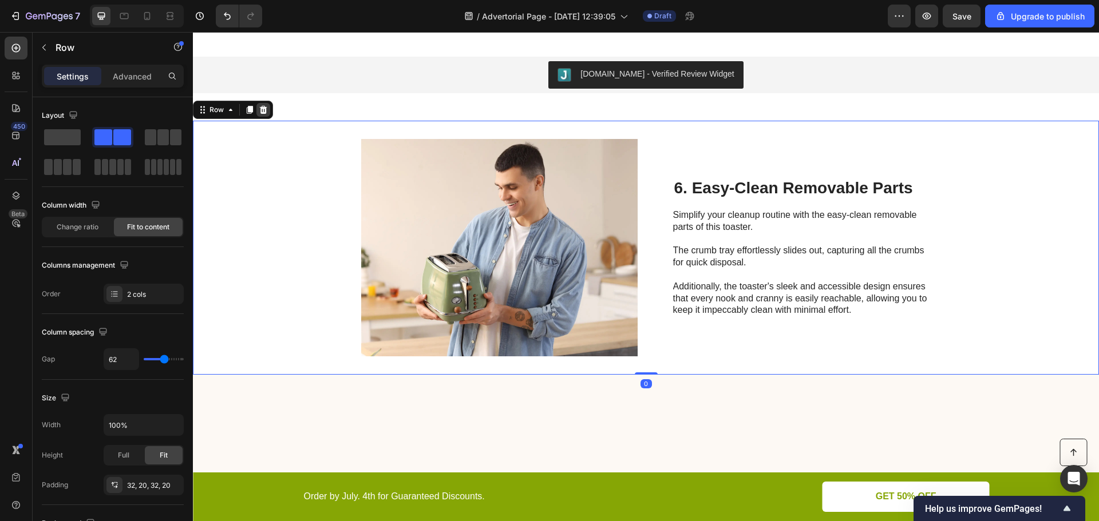
click at [261, 110] on icon at bounding box center [263, 110] width 7 height 8
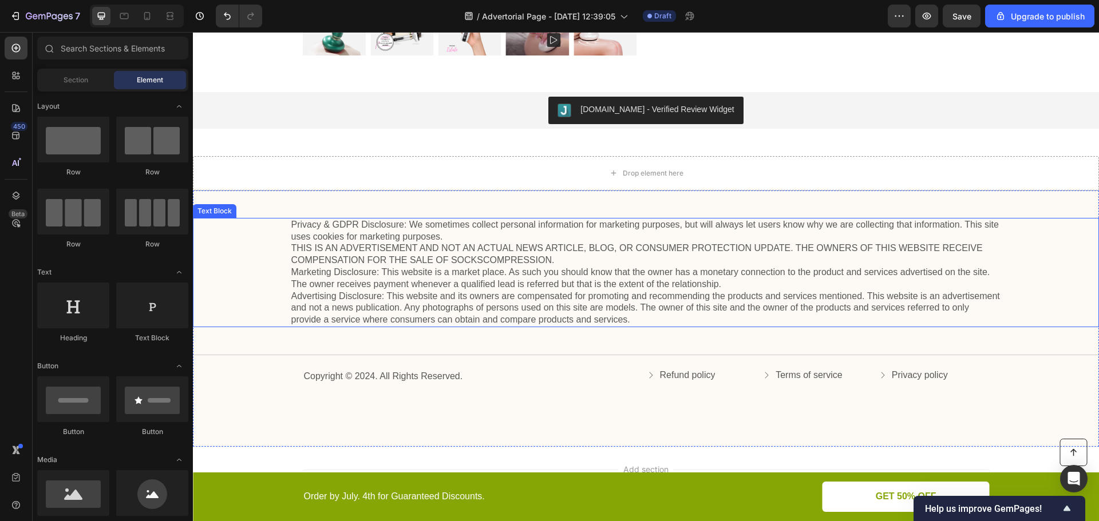
scroll to position [2982, 0]
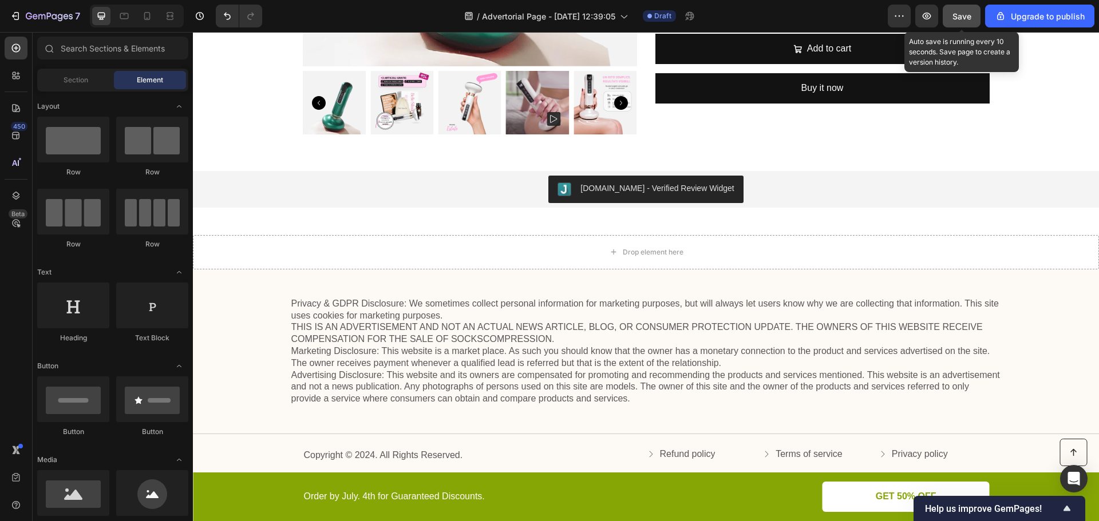
click at [962, 10] on div "Save" at bounding box center [961, 16] width 19 height 12
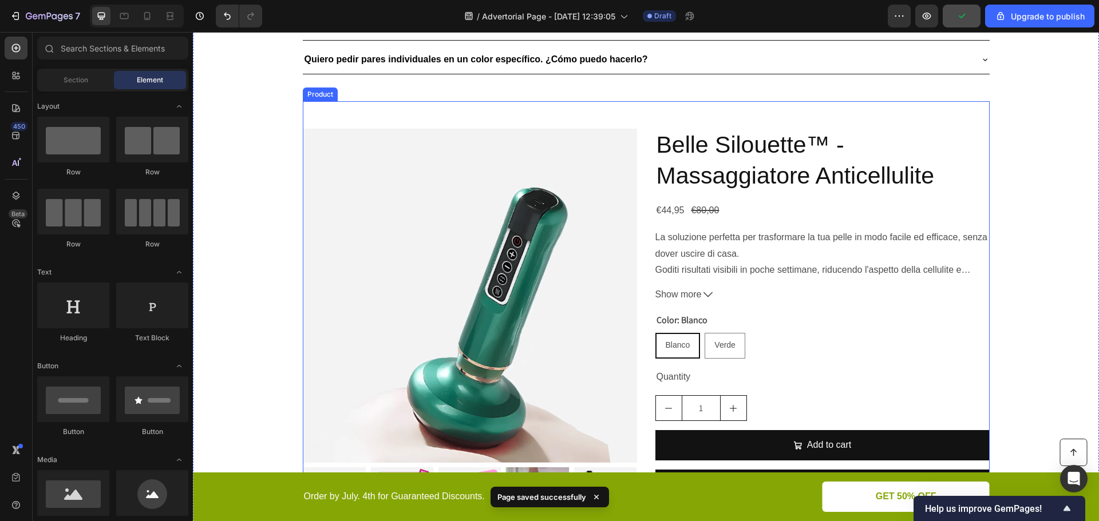
scroll to position [2581, 0]
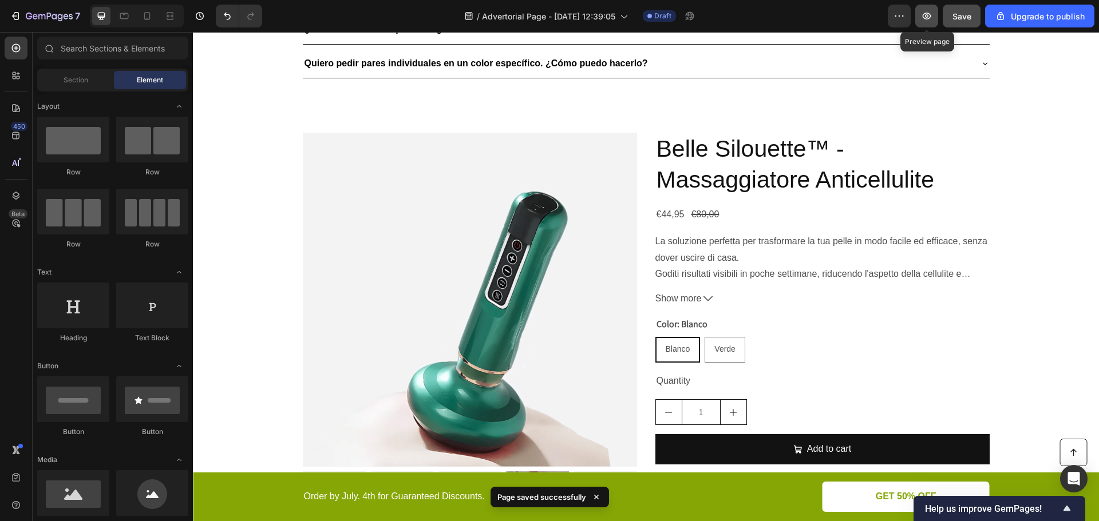
click at [924, 15] on icon "button" at bounding box center [926, 16] width 9 height 7
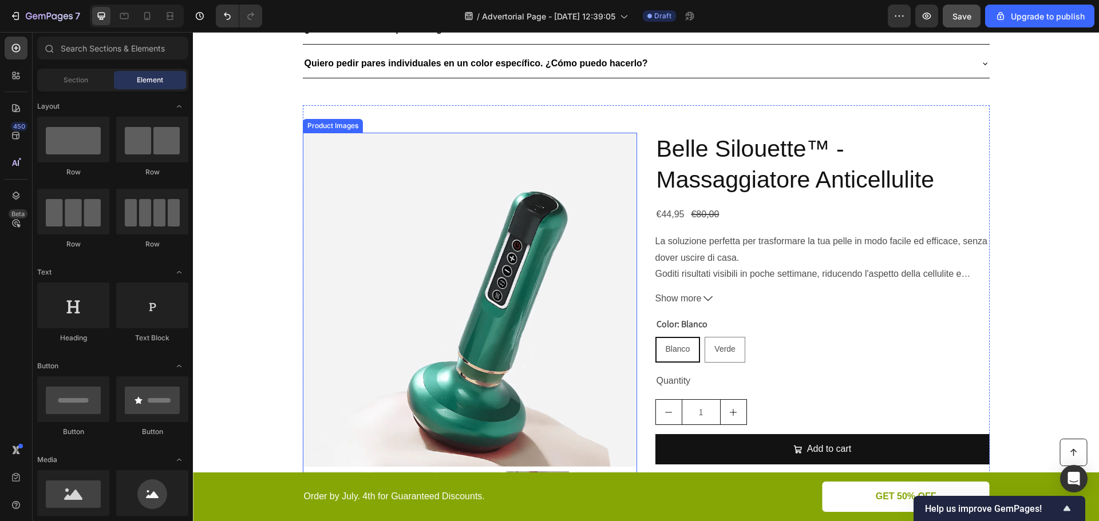
click at [416, 161] on img at bounding box center [470, 300] width 334 height 334
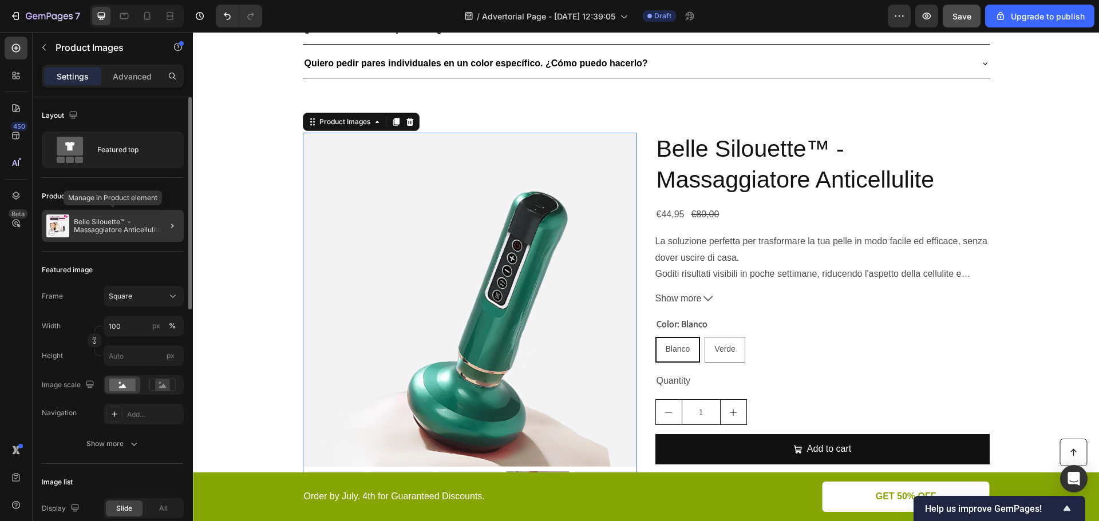
click at [130, 228] on p "Belle Silouette™ - Massaggiatore Anticellulite" at bounding box center [126, 226] width 105 height 16
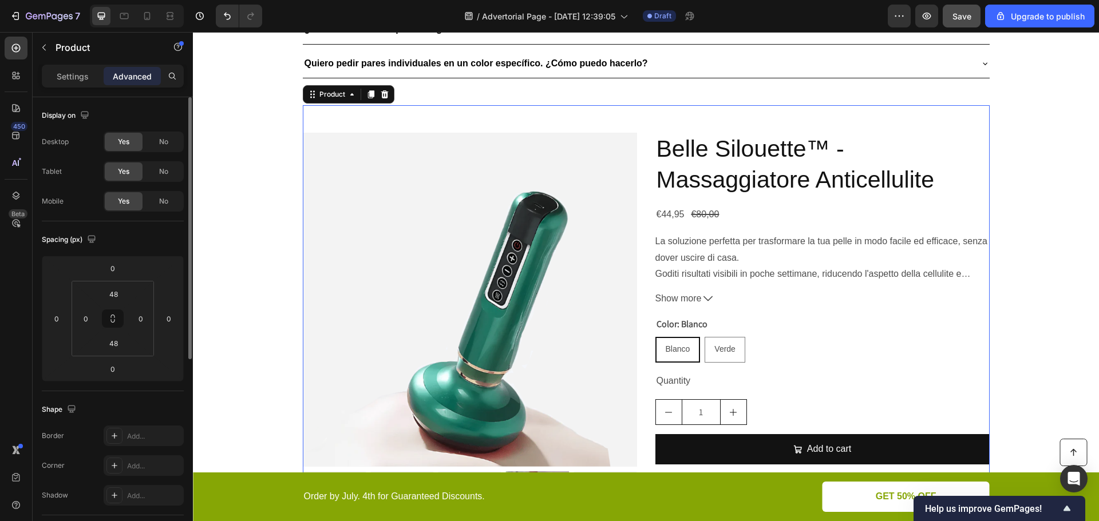
click at [71, 86] on div "Settings Advanced" at bounding box center [113, 76] width 142 height 23
click at [77, 76] on p "Settings" at bounding box center [73, 76] width 32 height 12
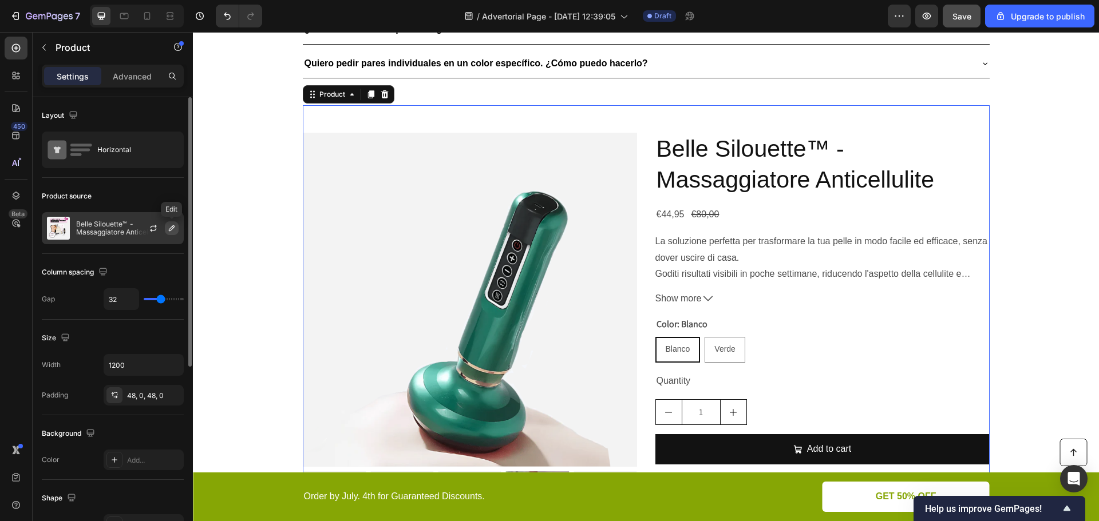
click at [172, 228] on icon "button" at bounding box center [171, 228] width 9 height 9
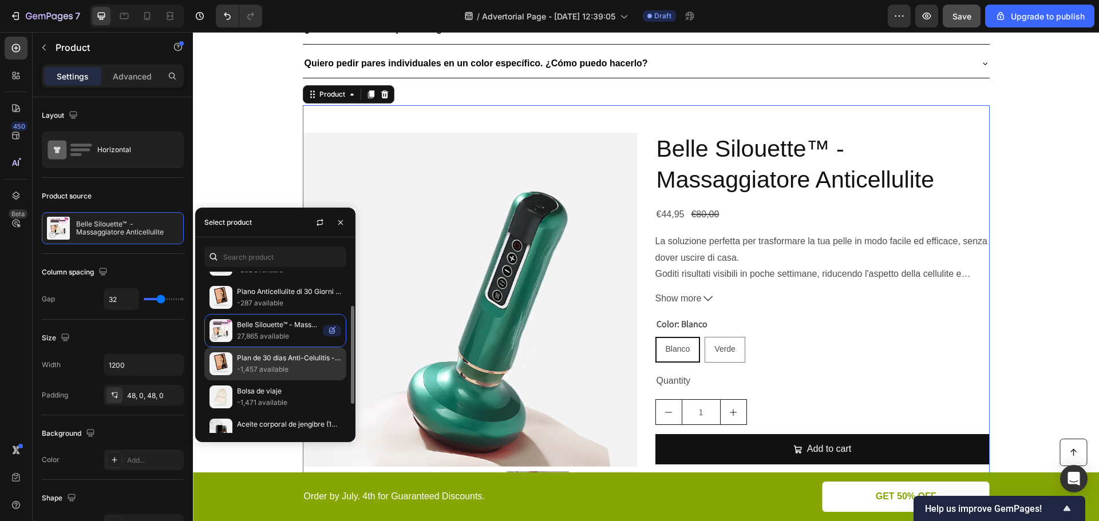
scroll to position [104, 0]
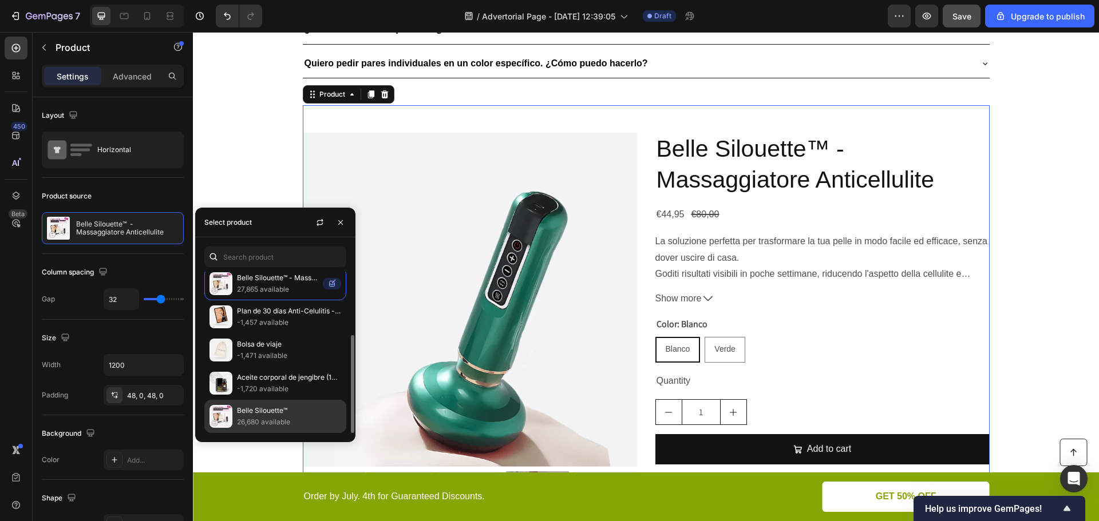
click at [253, 414] on p "Belle Silouette™" at bounding box center [289, 410] width 104 height 11
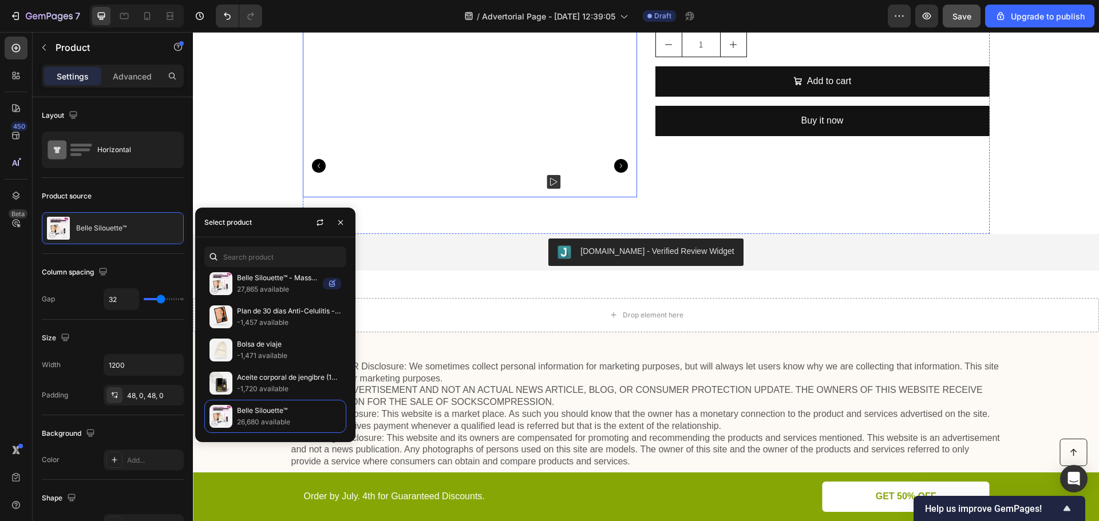
scroll to position [2924, 0]
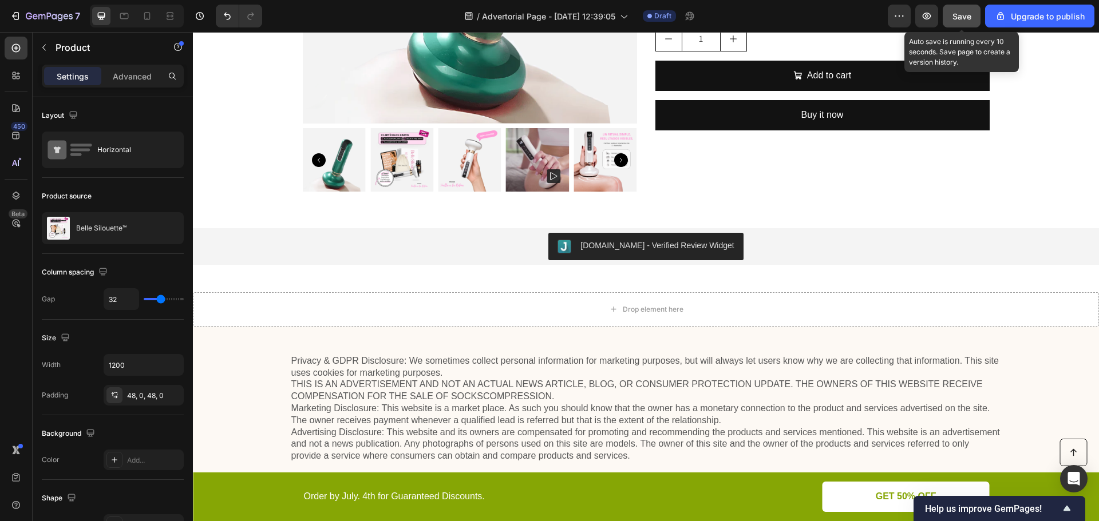
click at [962, 15] on span "Save" at bounding box center [961, 16] width 19 height 10
click at [963, 15] on span "Save" at bounding box center [961, 16] width 19 height 10
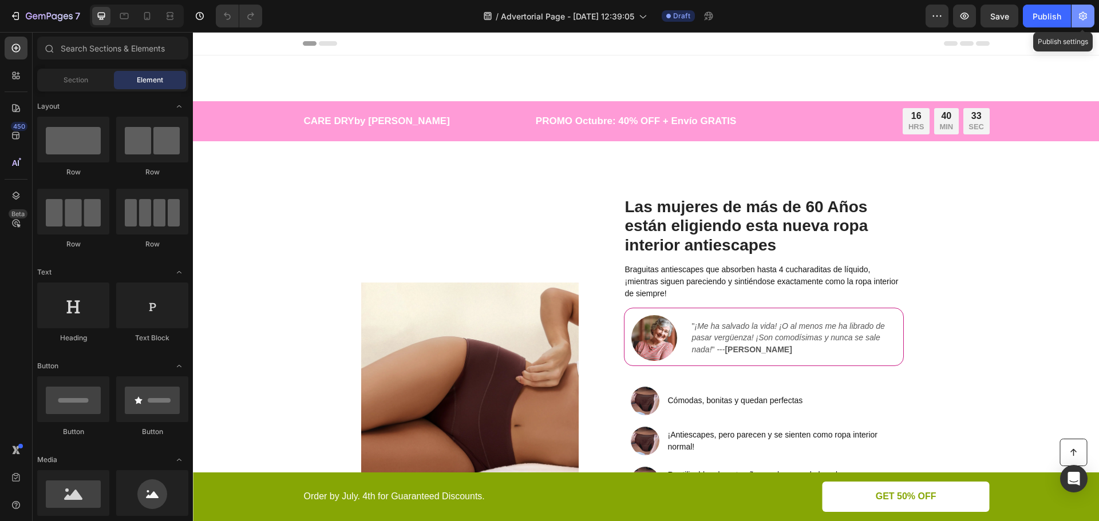
click at [1080, 17] on icon "button" at bounding box center [1082, 15] width 11 height 11
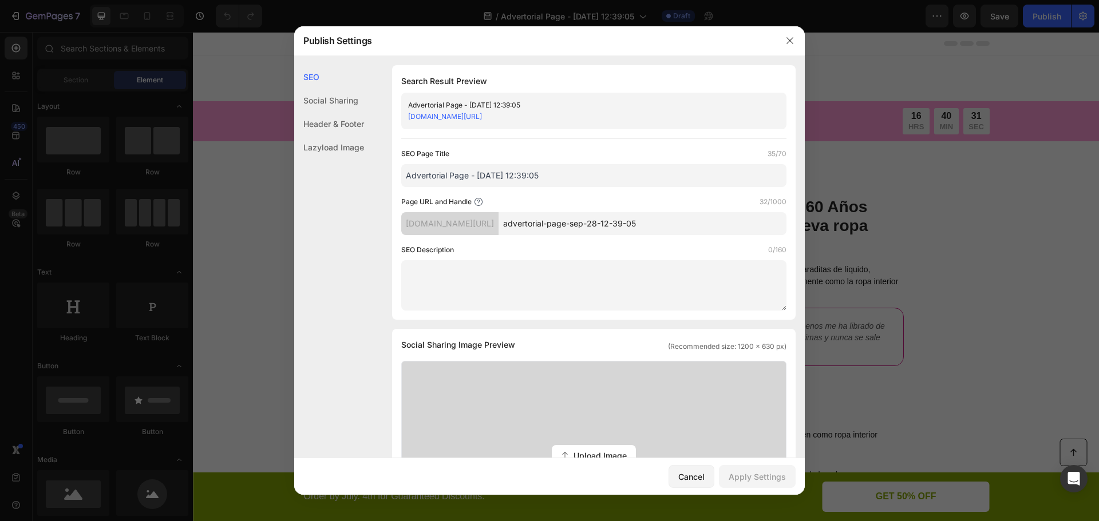
click at [347, 124] on div "Header & Footer" at bounding box center [329, 123] width 70 height 23
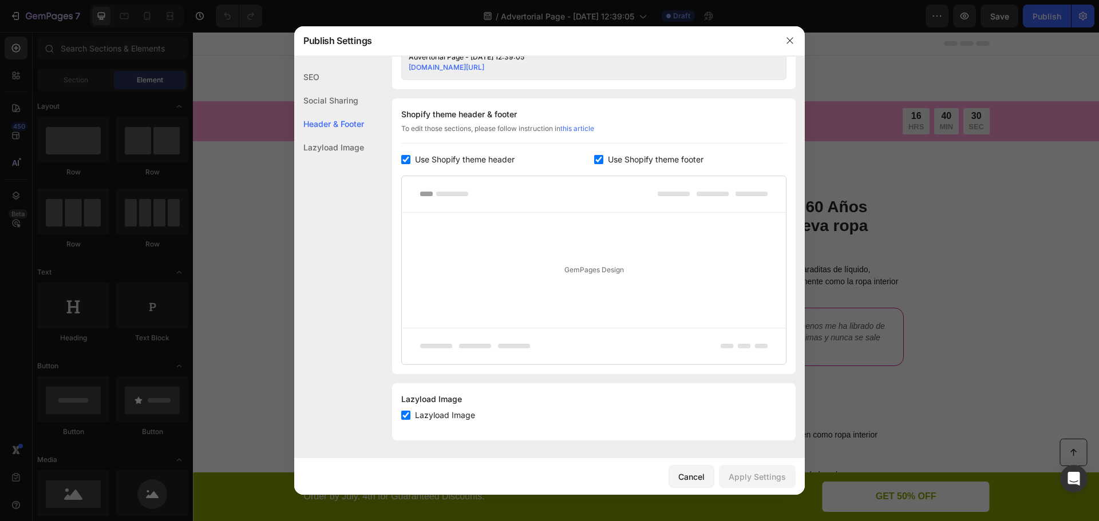
click at [405, 155] on input "checkbox" at bounding box center [405, 159] width 9 height 9
checkbox input "false"
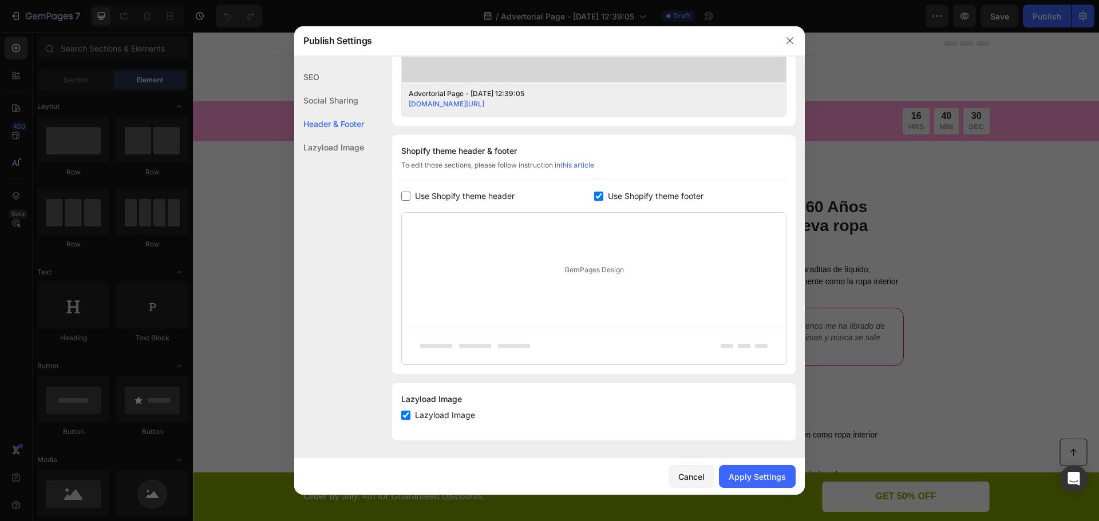
scroll to position [469, 0]
click at [603, 193] on label "Use Shopify theme footer" at bounding box center [653, 196] width 100 height 14
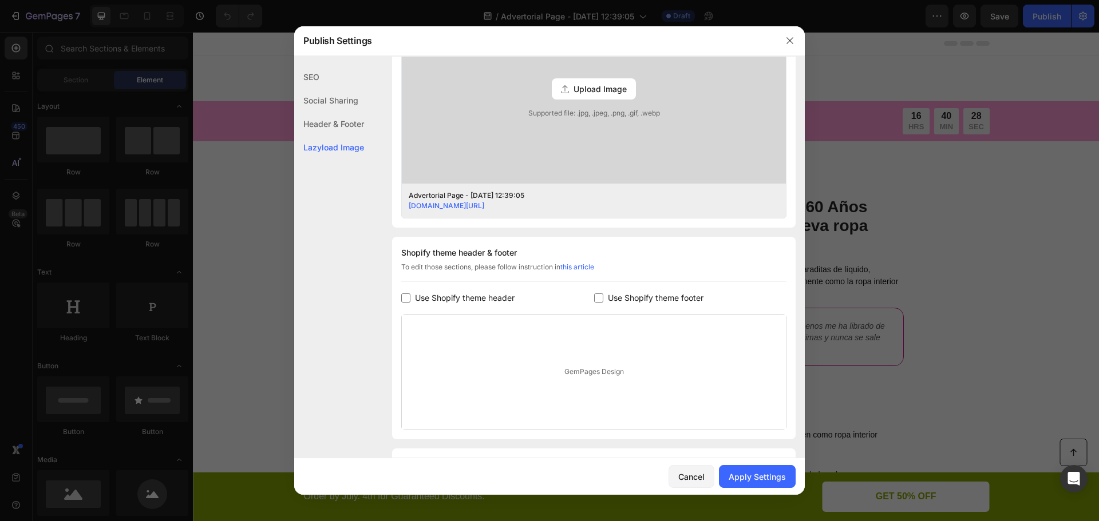
scroll to position [318, 0]
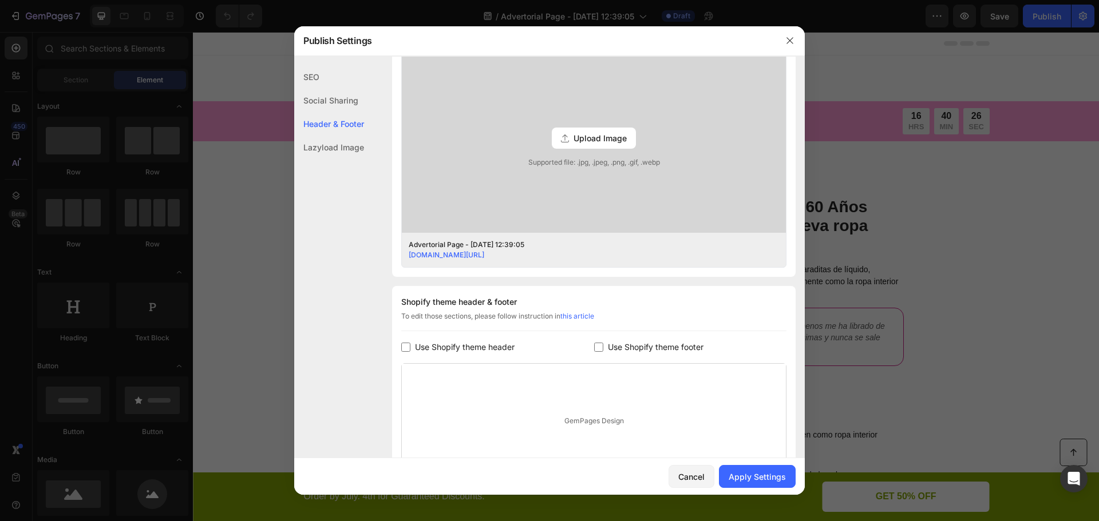
click at [596, 348] on input "checkbox" at bounding box center [598, 347] width 9 height 9
checkbox input "true"
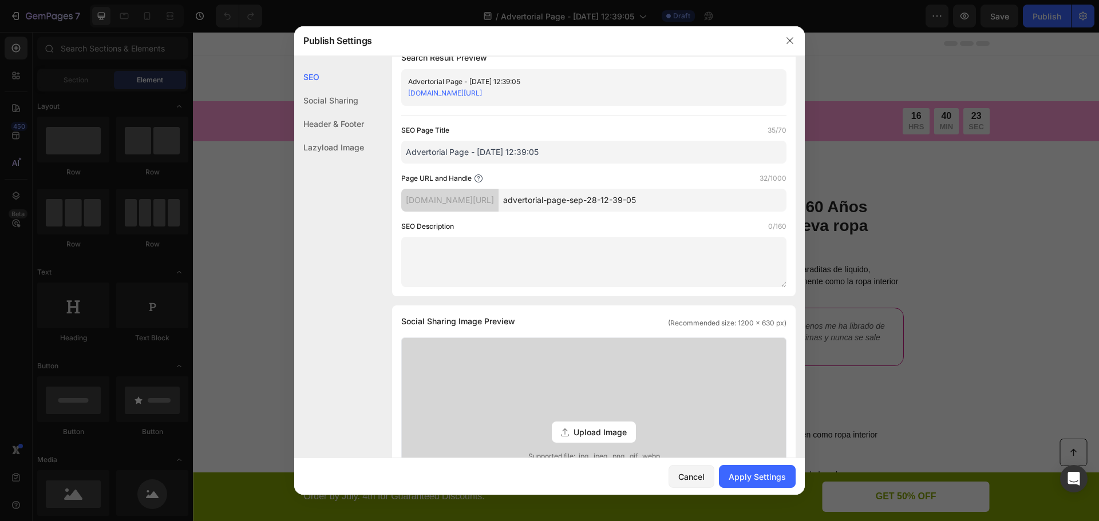
scroll to position [0, 0]
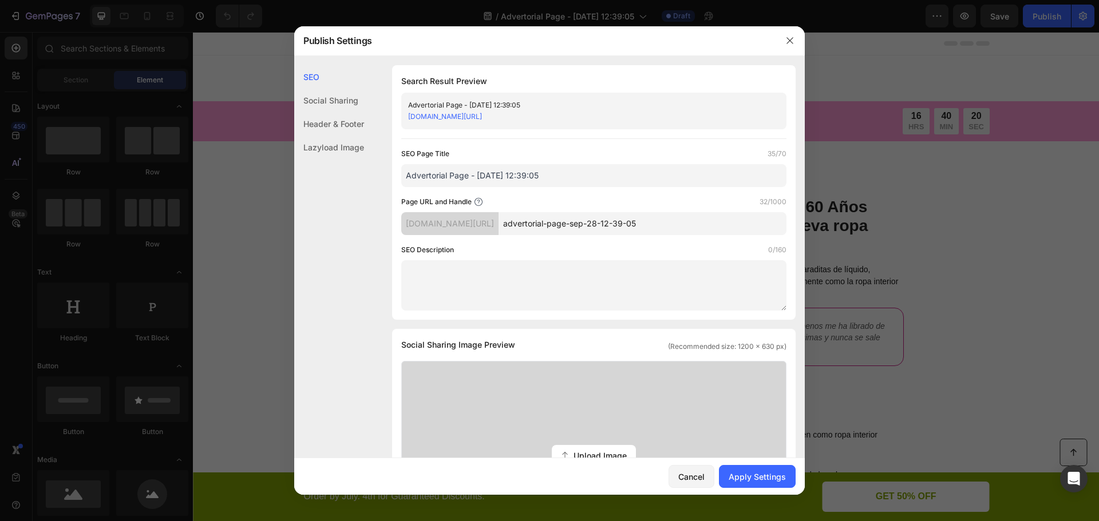
click at [478, 173] on input "Advertorial Page - [DATE] 12:39:05" at bounding box center [593, 175] width 385 height 23
type input "[PERSON_NAME] para la incontinencia"
click at [604, 219] on input "advertorial-page-sep-28-12-39-05" at bounding box center [642, 223] width 288 height 23
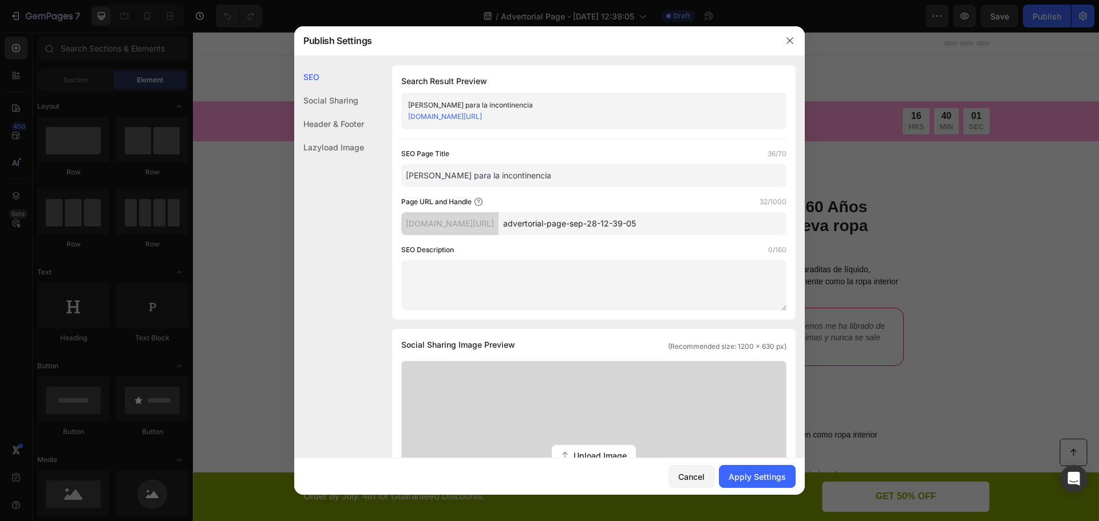
click at [604, 219] on input "advertorial-page-sep-28-12-39-05" at bounding box center [642, 223] width 288 height 23
type input "caredry-bragas-incontinencia"
click at [758, 476] on div "Apply Settings" at bounding box center [756, 477] width 57 height 12
click at [976, 411] on div at bounding box center [549, 260] width 1099 height 521
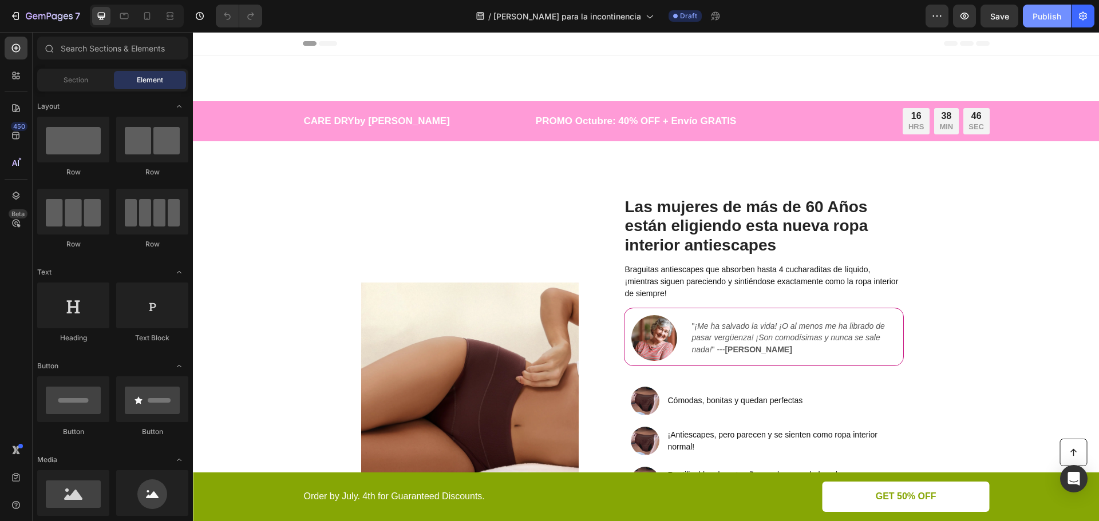
click at [1038, 10] on div "Publish" at bounding box center [1046, 16] width 29 height 12
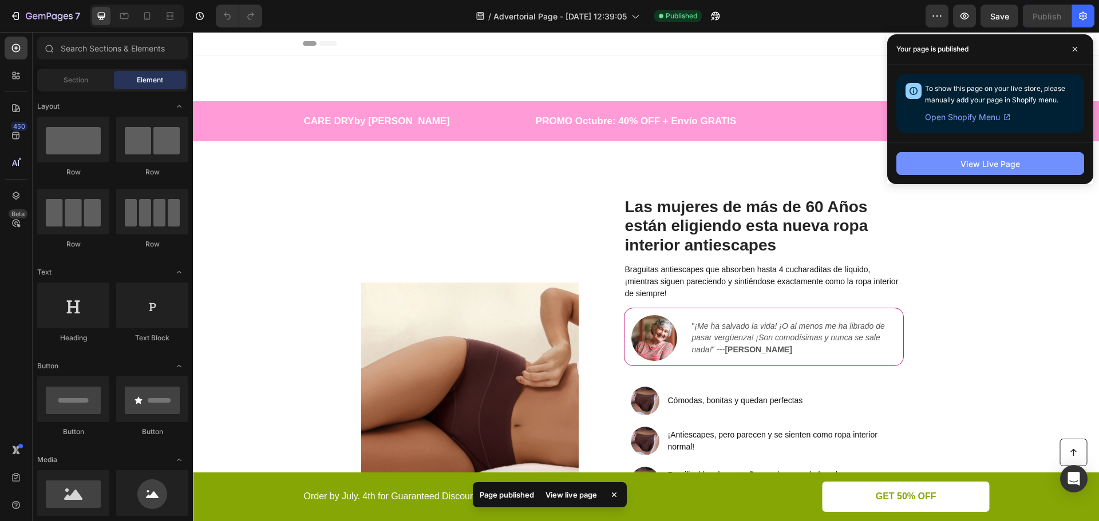
click at [941, 158] on button "View Live Page" at bounding box center [990, 163] width 188 height 23
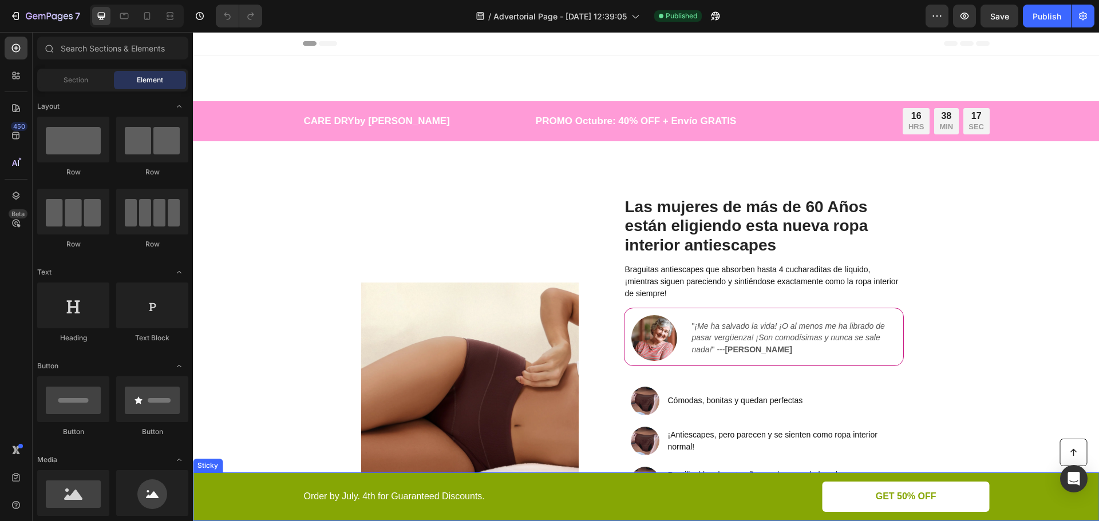
click at [633, 474] on div "Button Order by July. 4th for Guaranteed Discounts. Text Block GET 50% OFF Butt…" at bounding box center [646, 497] width 906 height 49
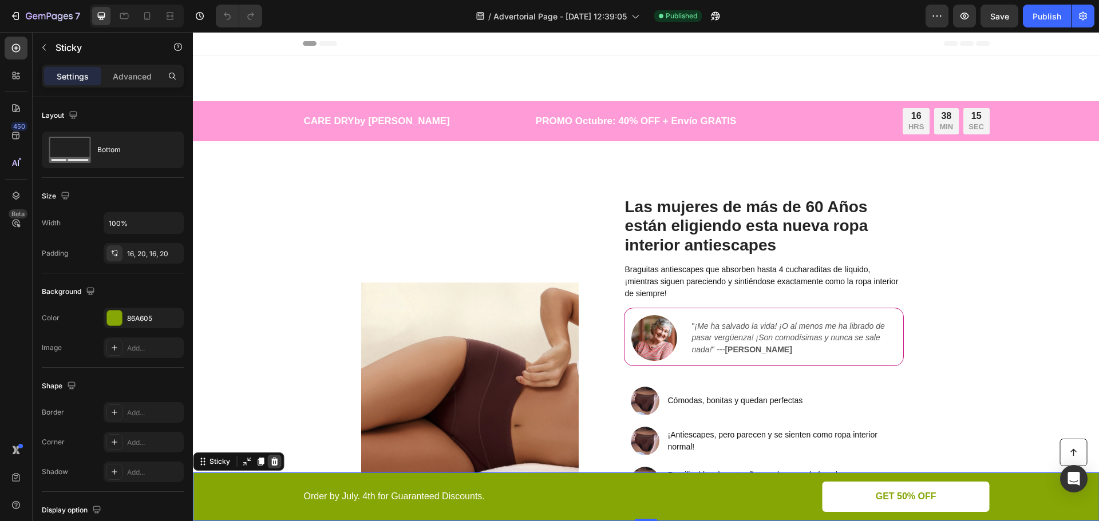
click at [272, 462] on icon at bounding box center [273, 461] width 9 height 9
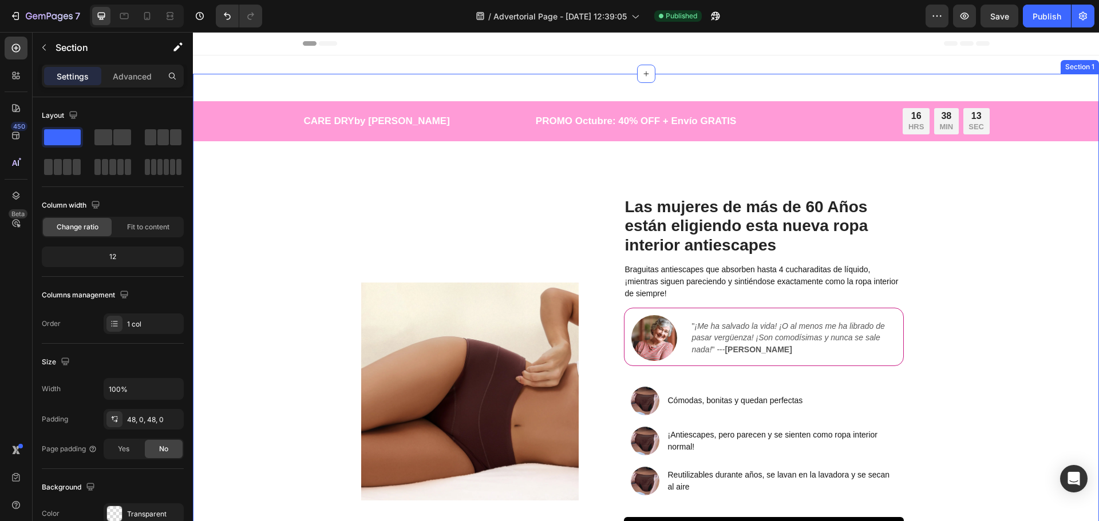
click at [1085, 65] on icon at bounding box center [1088, 63] width 7 height 8
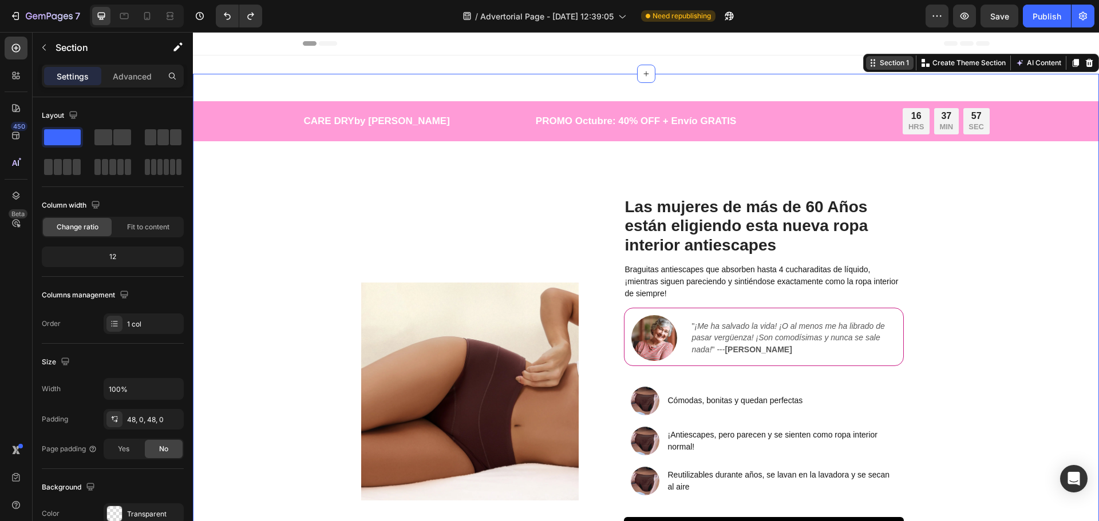
click at [879, 69] on div "Section 1" at bounding box center [889, 63] width 47 height 14
click at [944, 17] on button "button" at bounding box center [936, 16] width 23 height 23
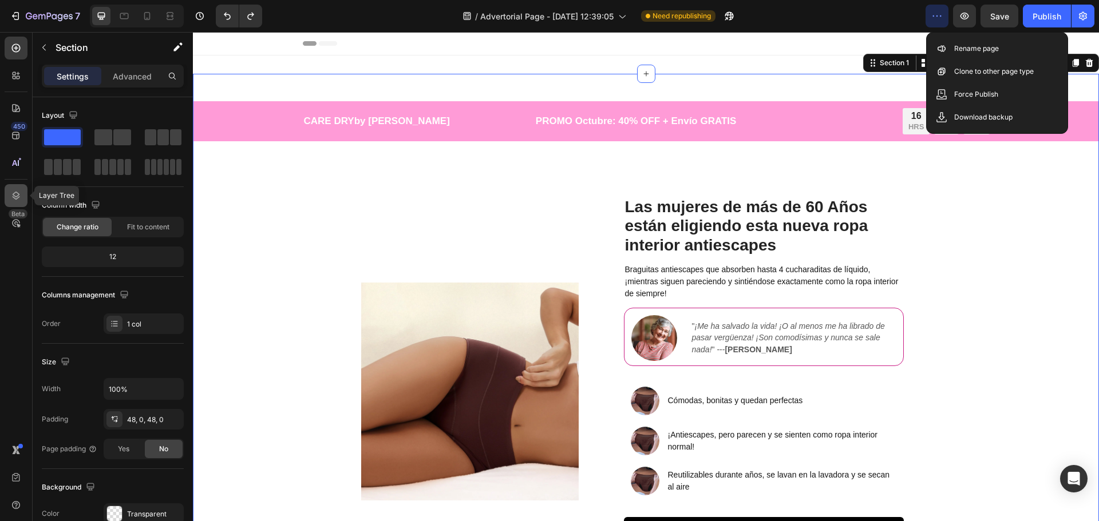
click at [14, 199] on icon at bounding box center [16, 196] width 7 height 8
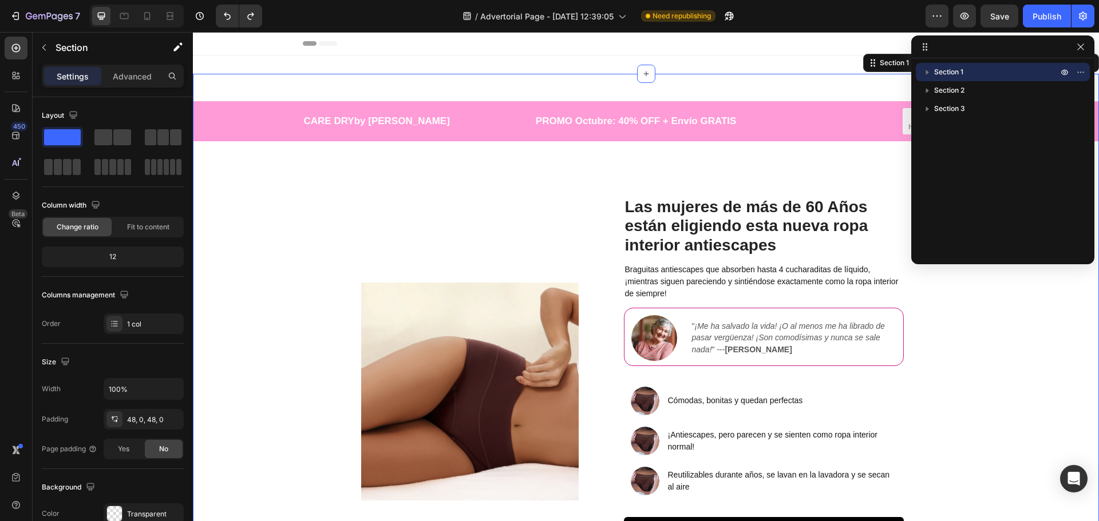
click at [930, 69] on icon "button" at bounding box center [926, 71] width 11 height 11
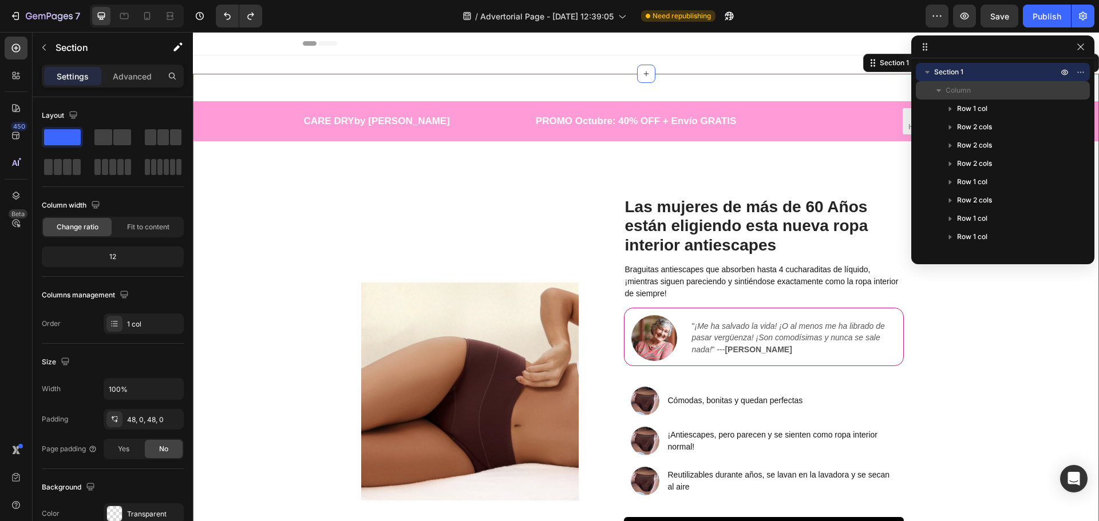
click at [962, 88] on span "Column" at bounding box center [957, 90] width 25 height 11
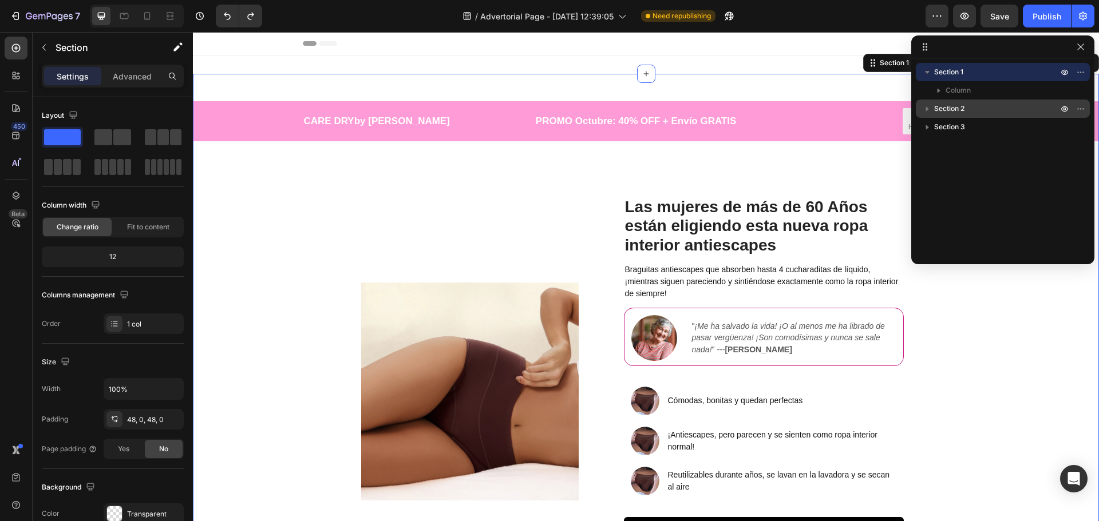
click at [950, 108] on span "Section 2" at bounding box center [949, 108] width 30 height 11
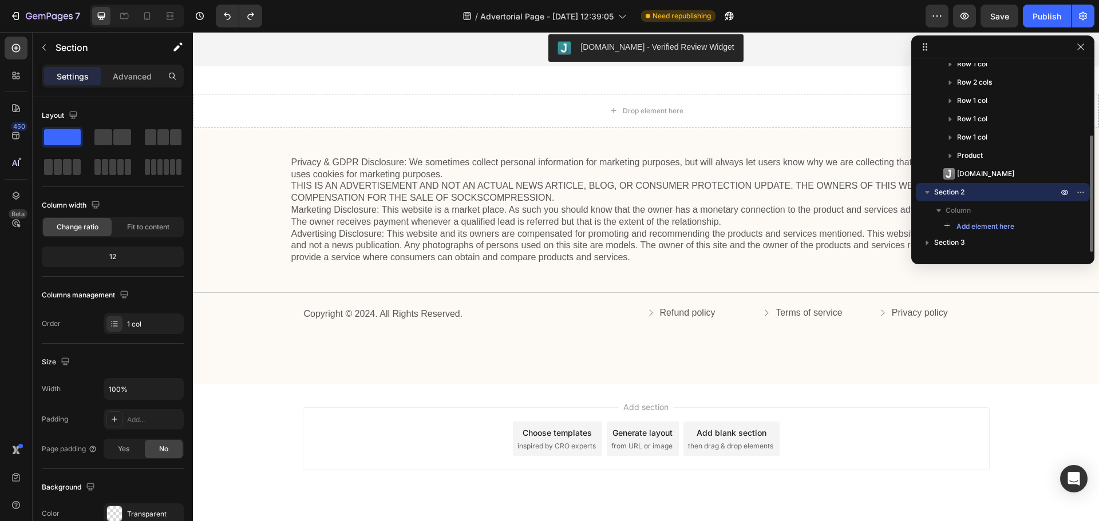
scroll to position [3145, 0]
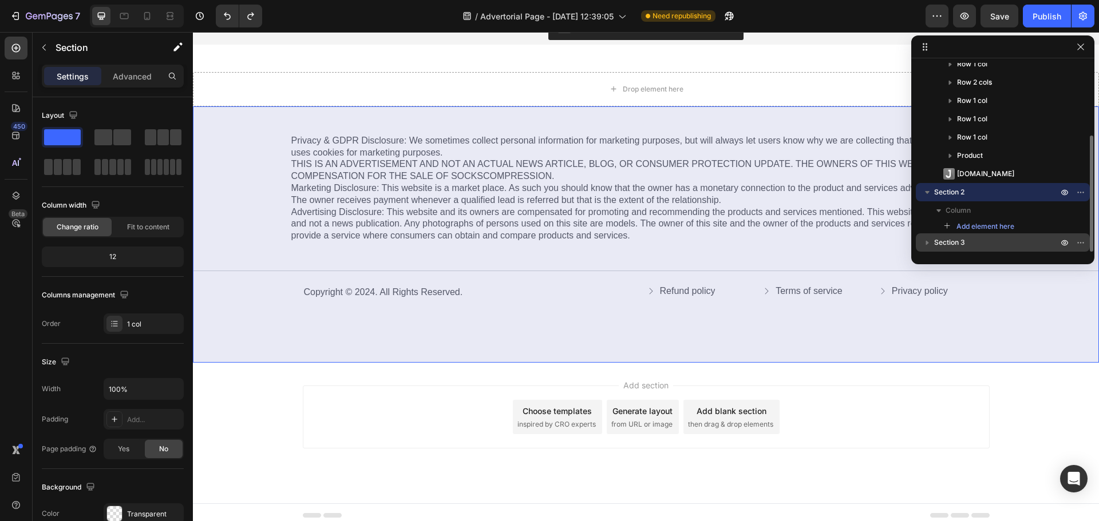
click at [952, 241] on span "Section 3" at bounding box center [949, 242] width 31 height 11
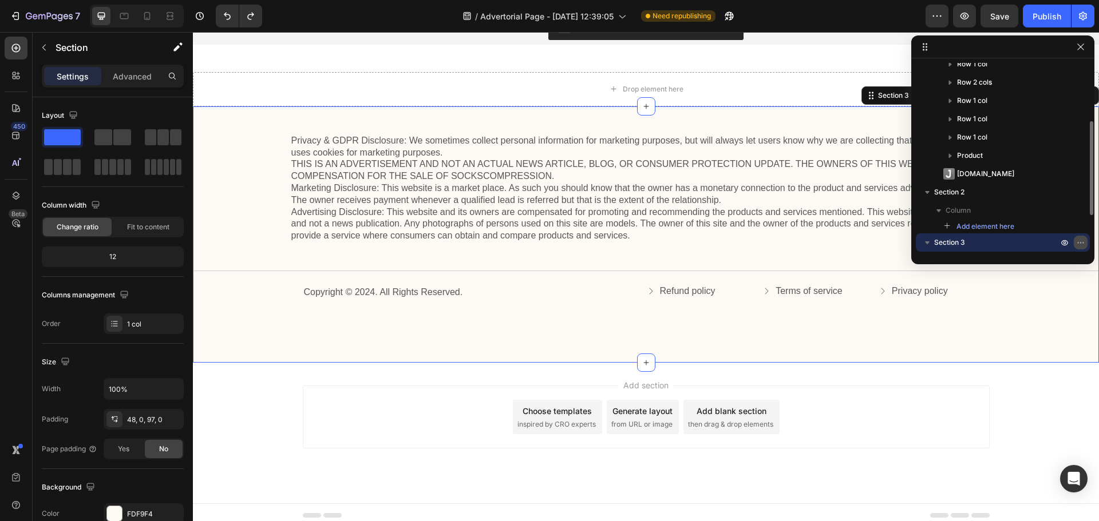
click at [1086, 243] on button "button" at bounding box center [1080, 243] width 14 height 14
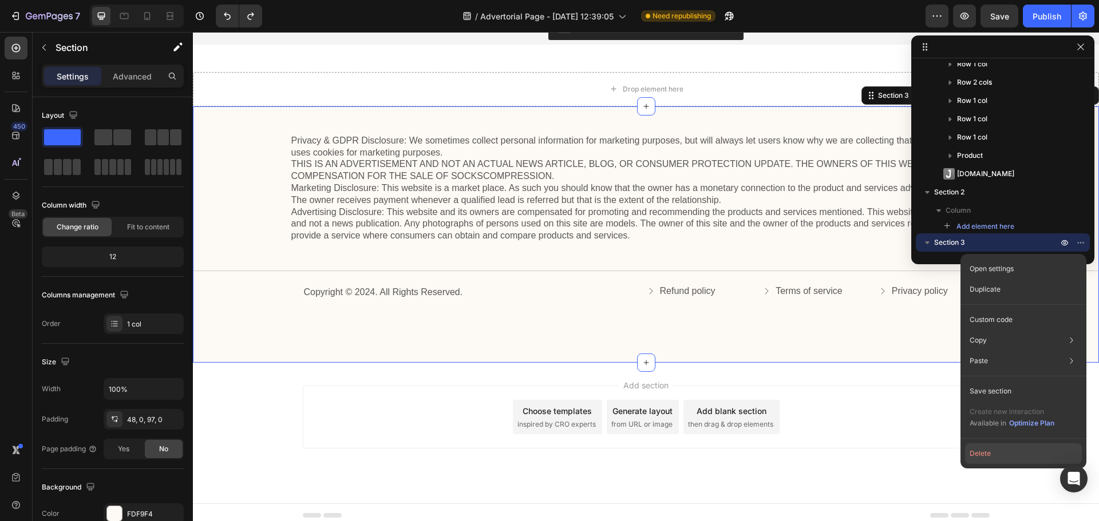
click at [994, 461] on button "Delete" at bounding box center [1023, 453] width 117 height 21
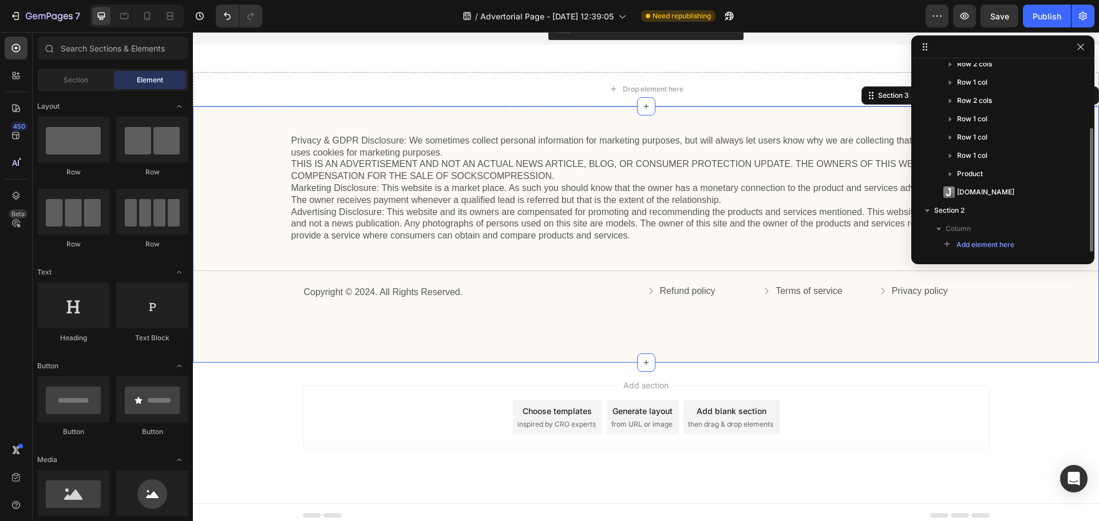
scroll to position [100, 0]
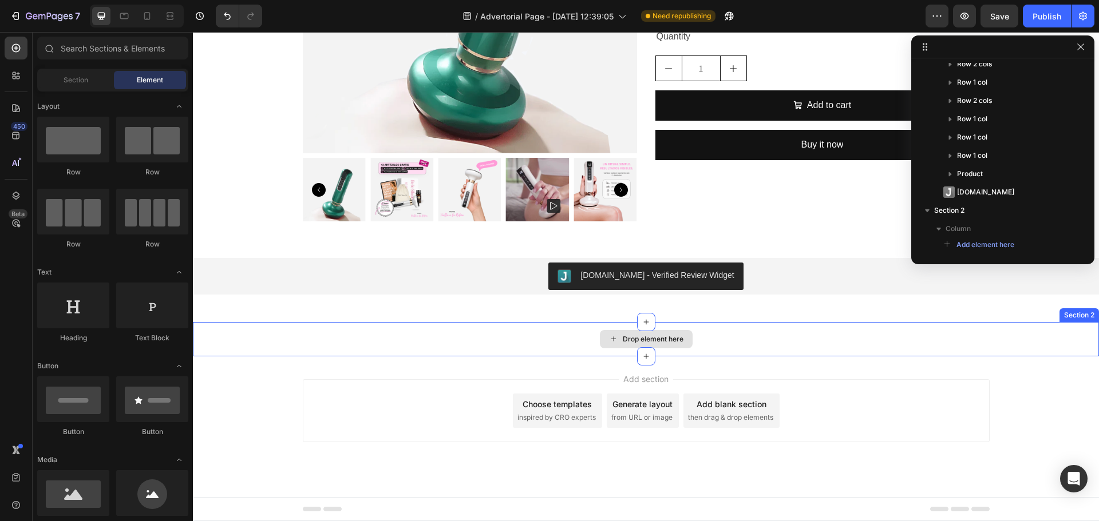
click at [891, 338] on div "Drop element here" at bounding box center [646, 339] width 906 height 34
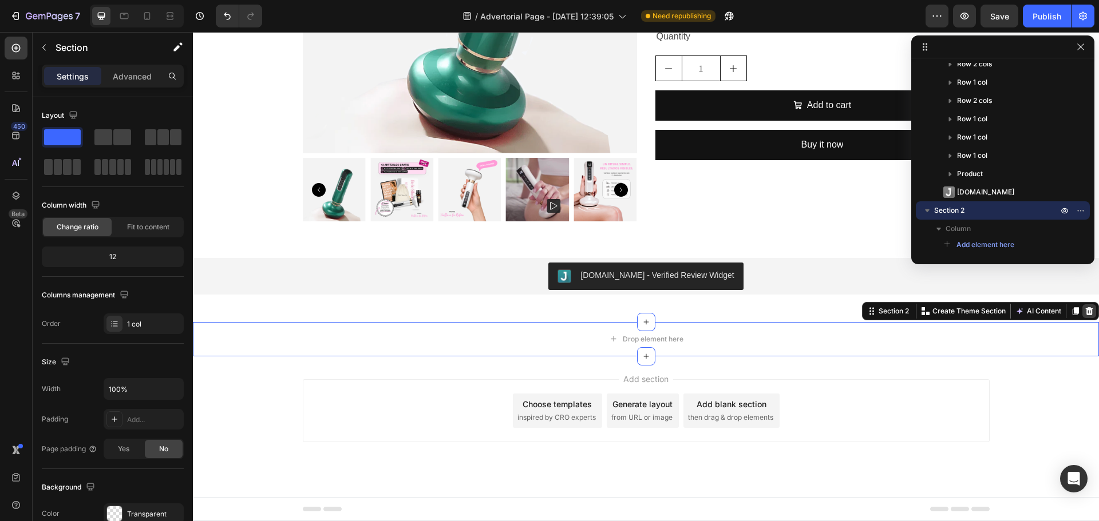
click at [1085, 314] on icon at bounding box center [1088, 311] width 7 height 8
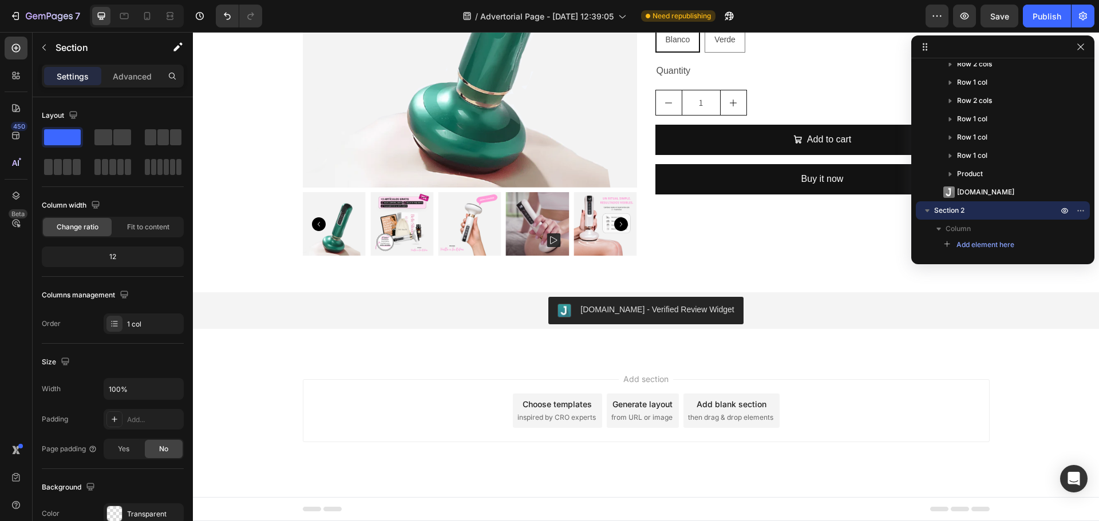
scroll to position [49, 0]
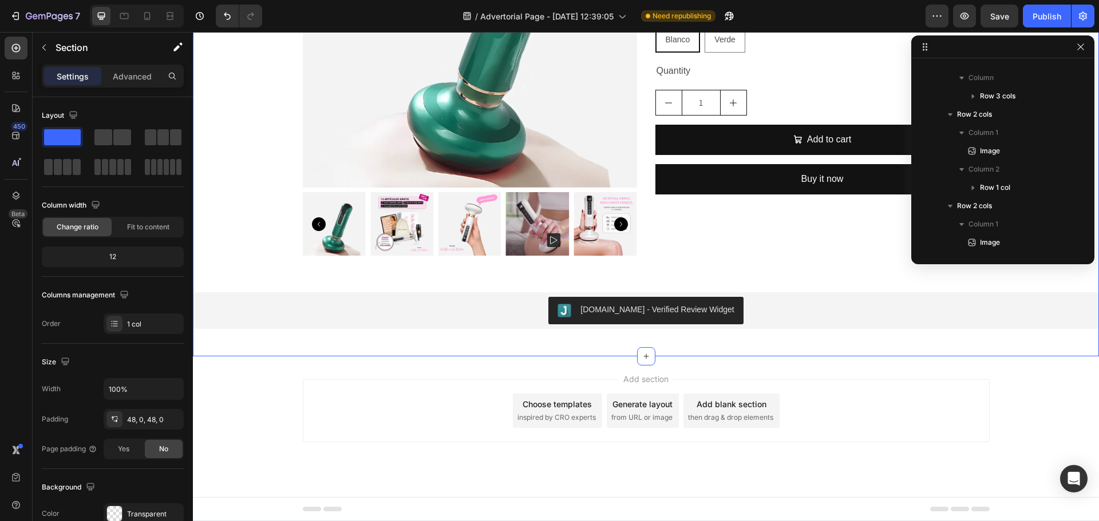
scroll to position [0, 0]
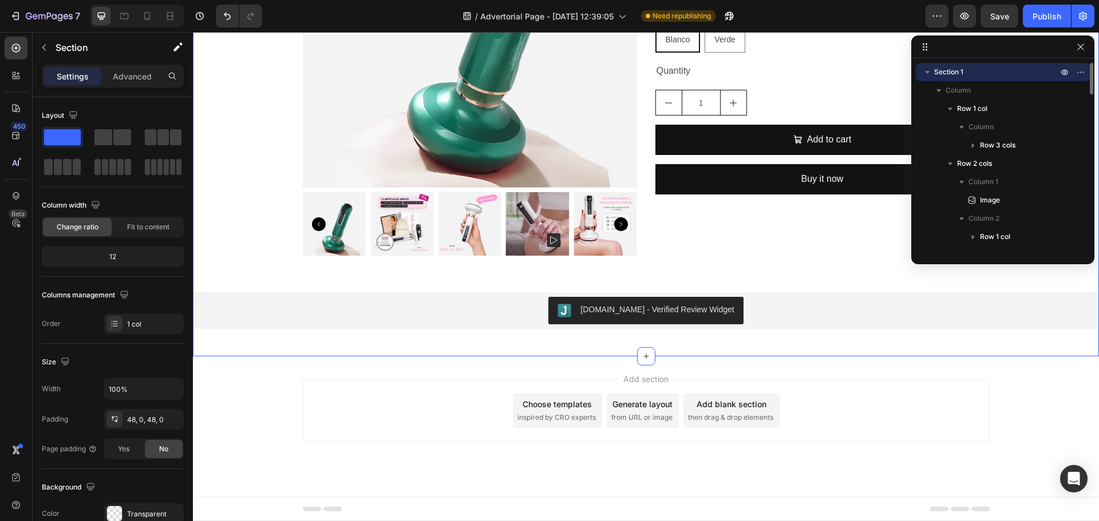
click at [960, 74] on span "Section 1" at bounding box center [948, 71] width 29 height 11
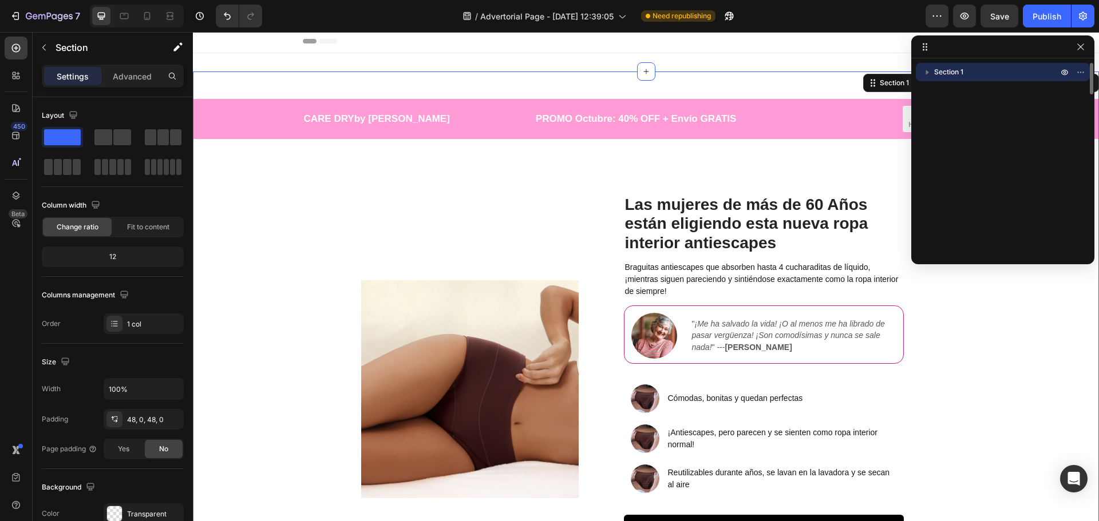
scroll to position [2, 0]
click at [643, 70] on icon at bounding box center [645, 72] width 9 height 9
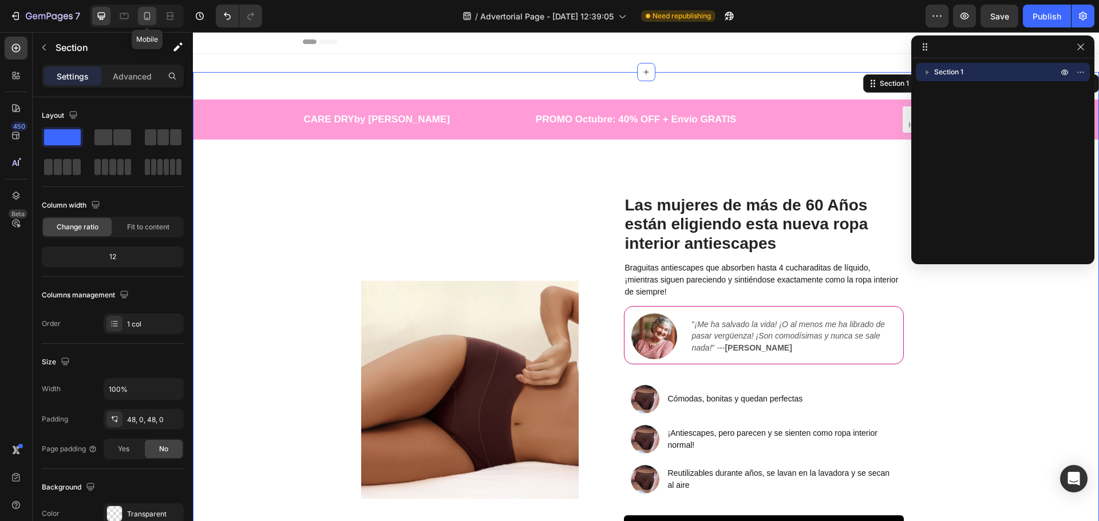
click at [142, 14] on icon at bounding box center [146, 15] width 11 height 11
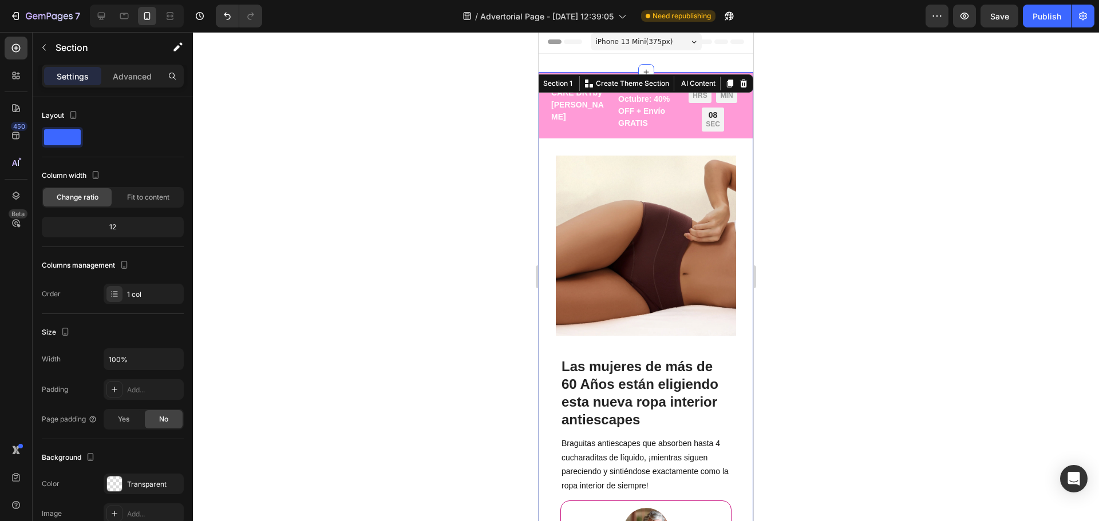
click at [910, 162] on div at bounding box center [646, 276] width 906 height 489
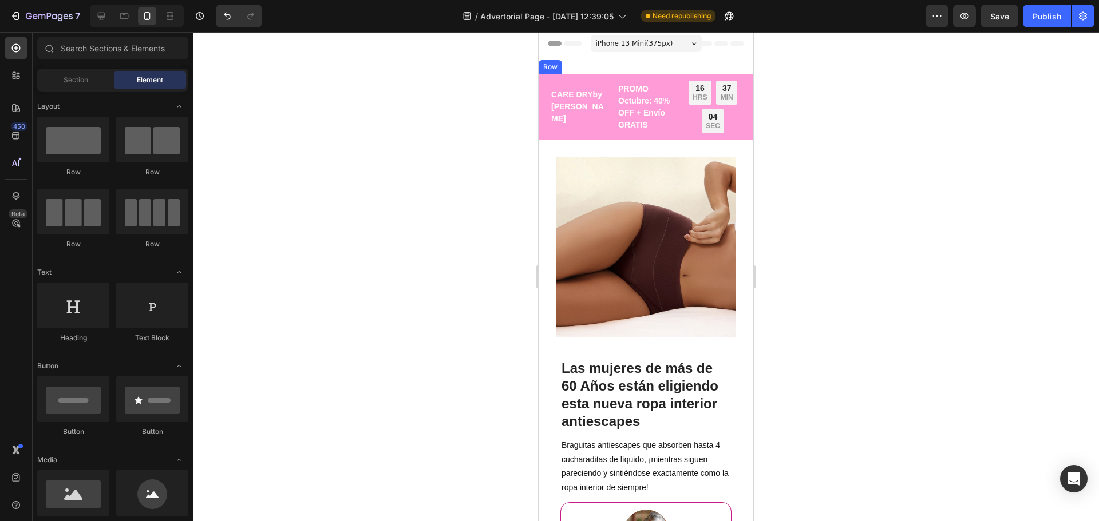
click at [541, 81] on div "CARE DRY by [PERSON_NAME] Text Block PROMO Octubre: 40% OFF + Envío GRATIS Text…" at bounding box center [645, 107] width 215 height 66
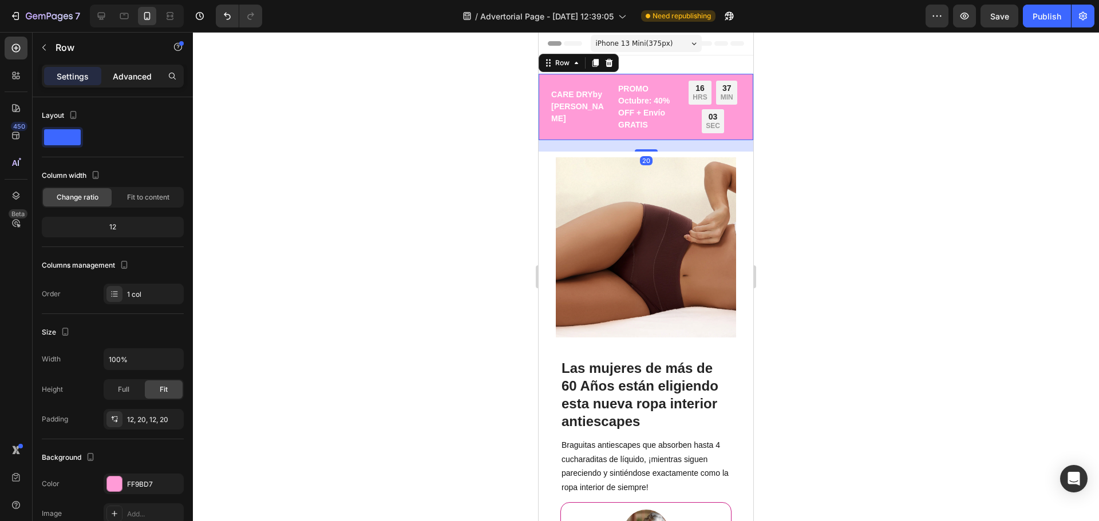
click at [108, 78] on div "Advanced" at bounding box center [132, 76] width 57 height 18
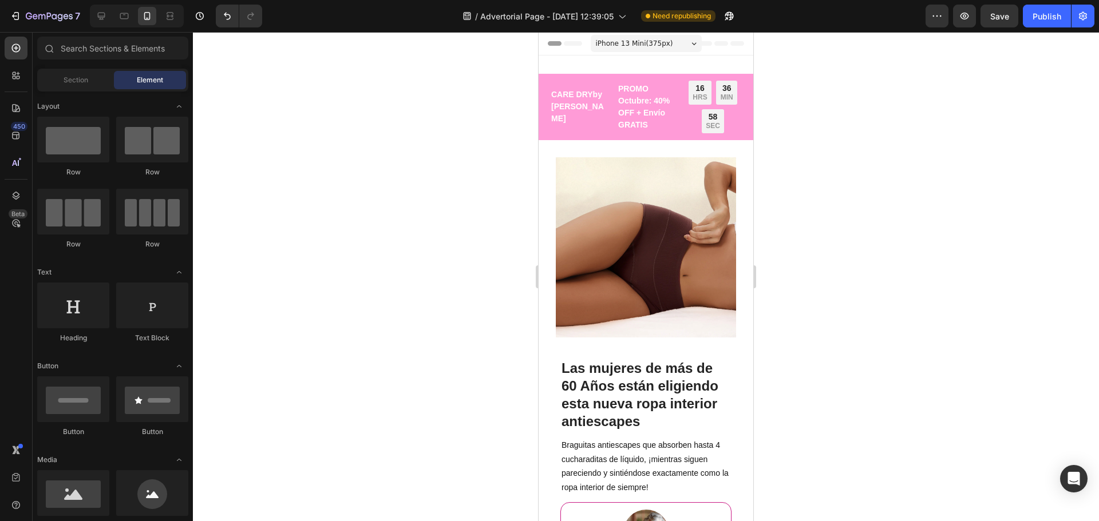
click at [541, 89] on div "CARE DRY by [PERSON_NAME] Text Block PROMO Octubre: 40% OFF + Envío GRATIS Text…" at bounding box center [645, 107] width 215 height 66
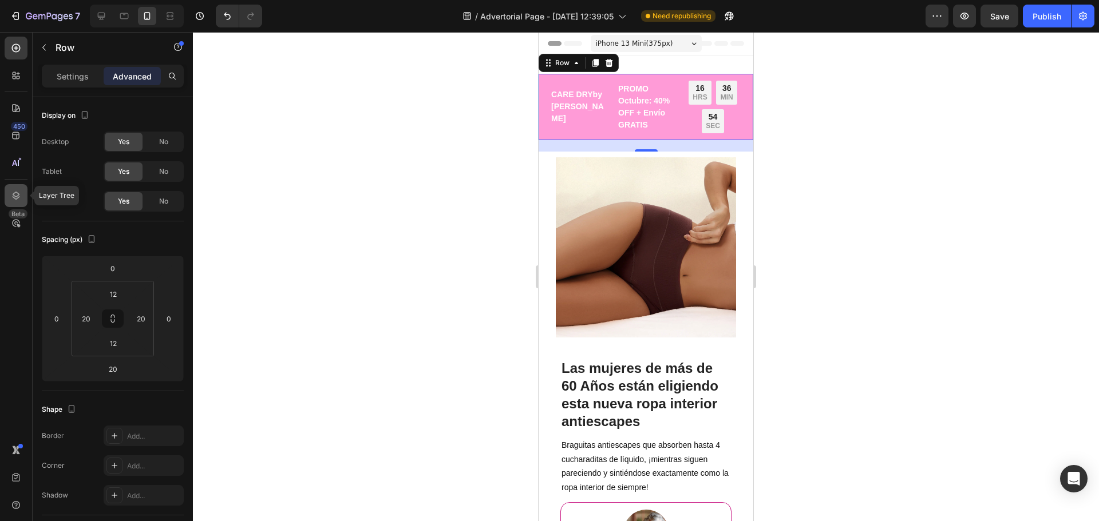
click at [13, 197] on icon at bounding box center [16, 196] width 7 height 8
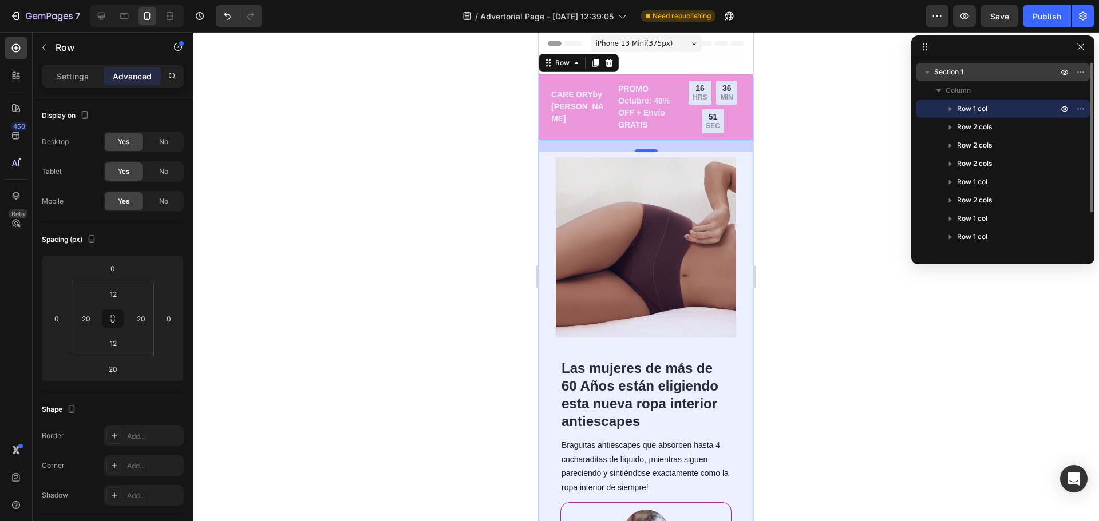
click at [958, 74] on span "Section 1" at bounding box center [948, 71] width 29 height 11
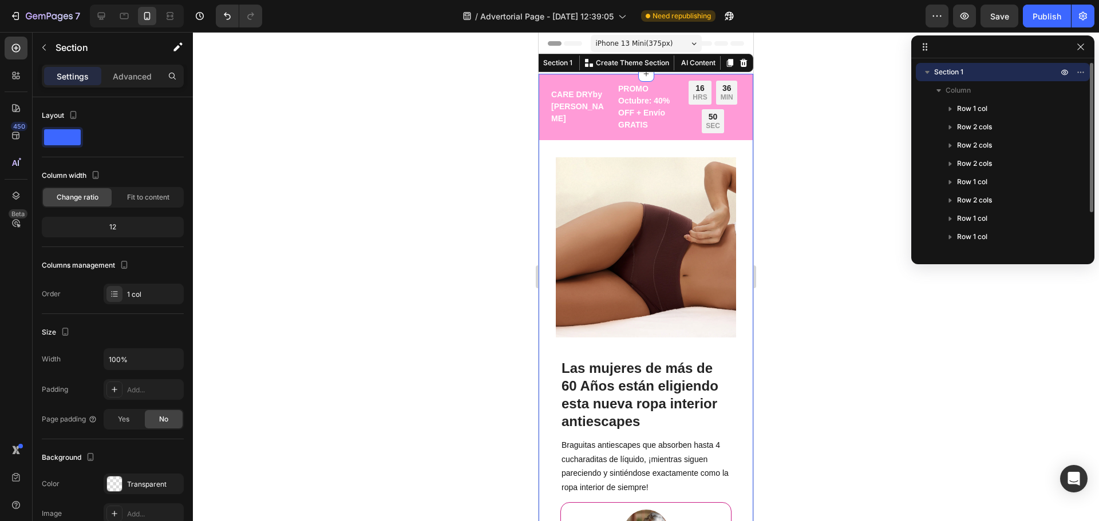
scroll to position [2, 0]
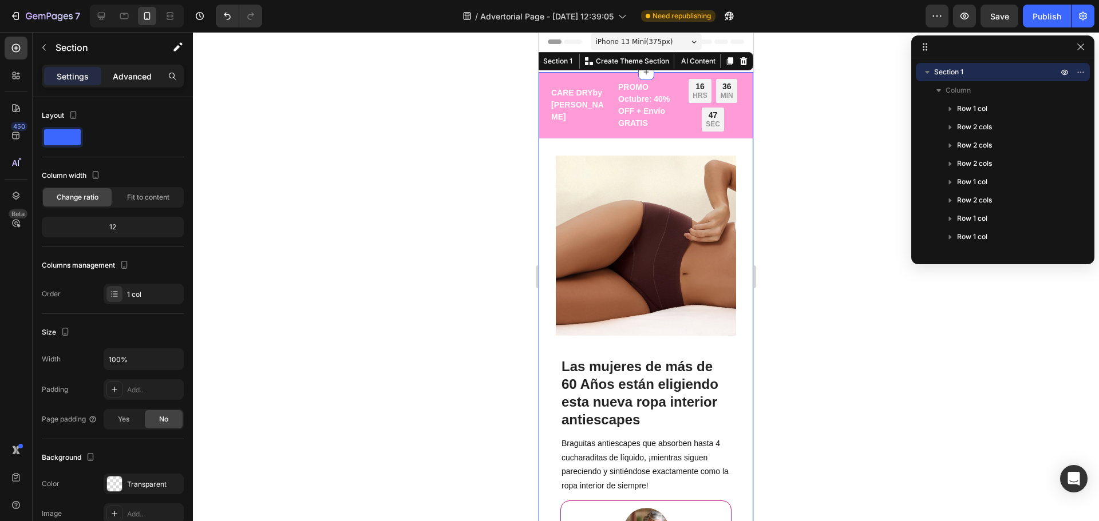
click at [129, 70] on p "Advanced" at bounding box center [132, 76] width 39 height 12
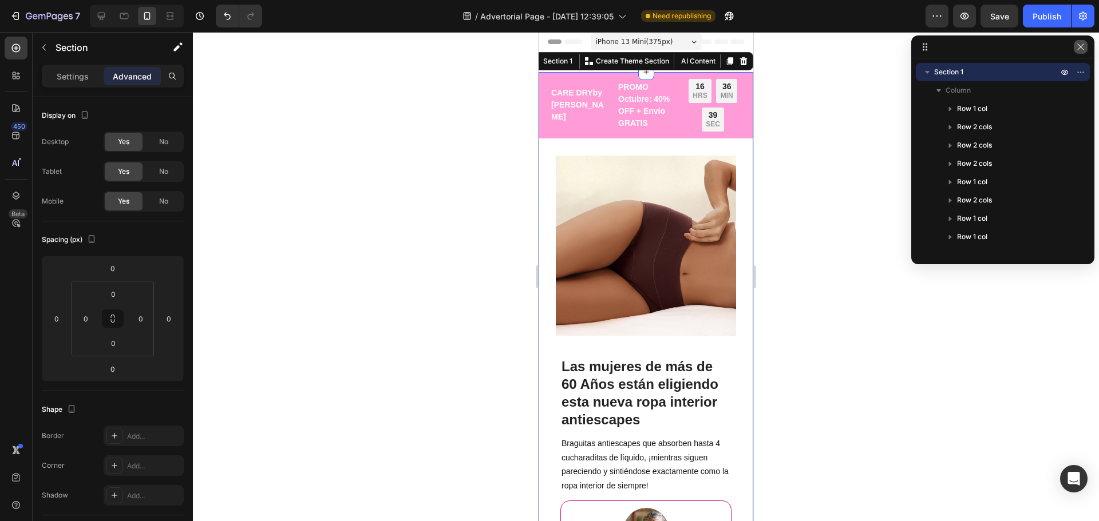
click at [1080, 48] on icon "button" at bounding box center [1080, 46] width 9 height 9
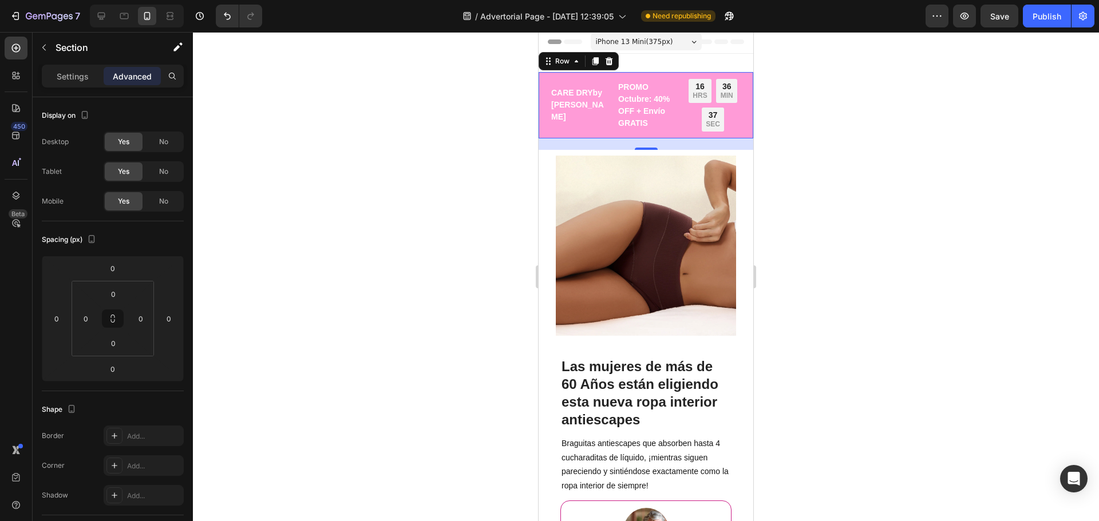
click at [580, 76] on div "CARE DRY by [PERSON_NAME] Text Block PROMO Octubre: 40% OFF + Envío GRATIS Text…" at bounding box center [645, 105] width 215 height 66
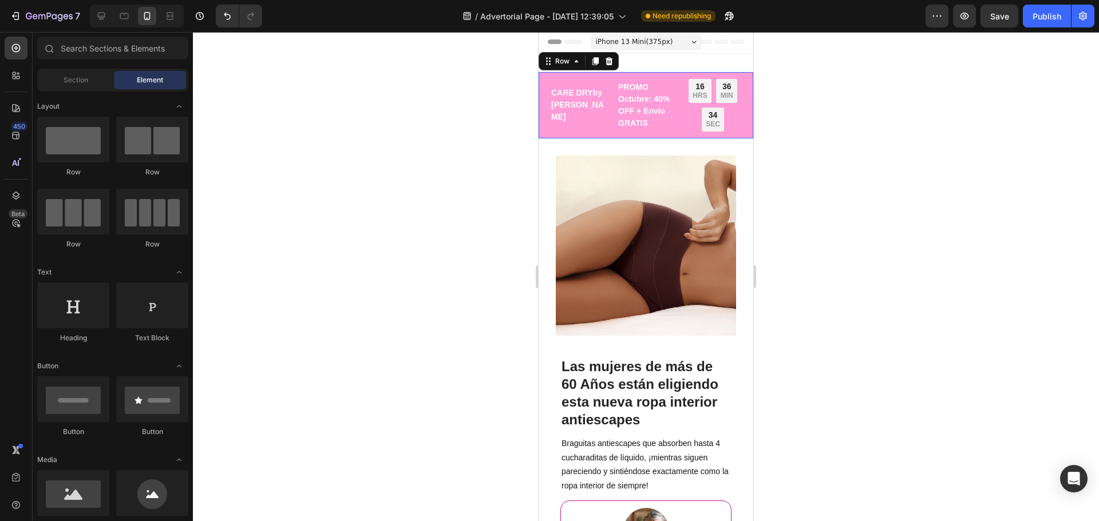
click at [673, 74] on div "CARE DRY by [PERSON_NAME] Text Block PROMO Octubre: 40% OFF + Envío GRATIS Text…" at bounding box center [645, 105] width 215 height 66
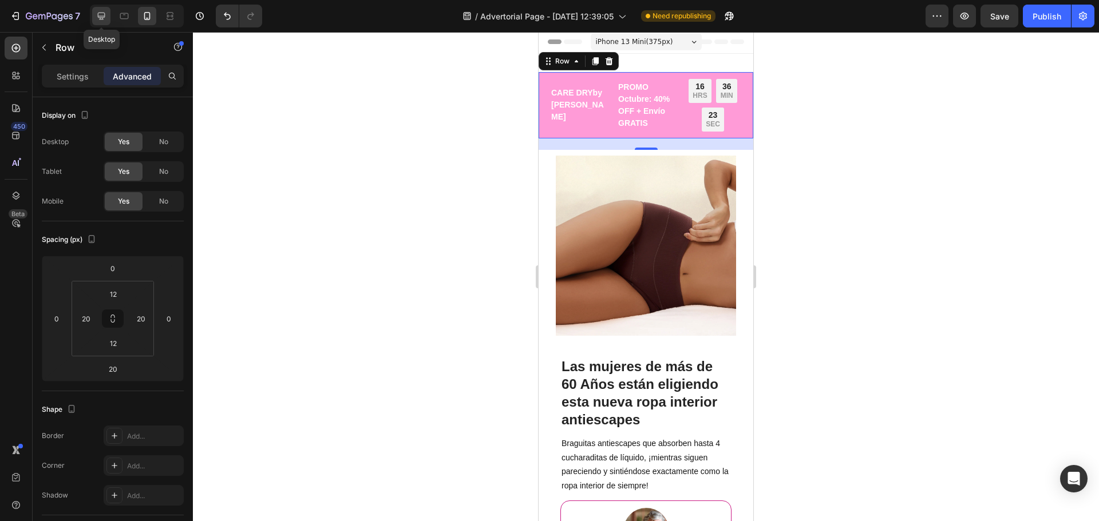
click at [101, 17] on icon at bounding box center [101, 16] width 7 height 7
type input "32"
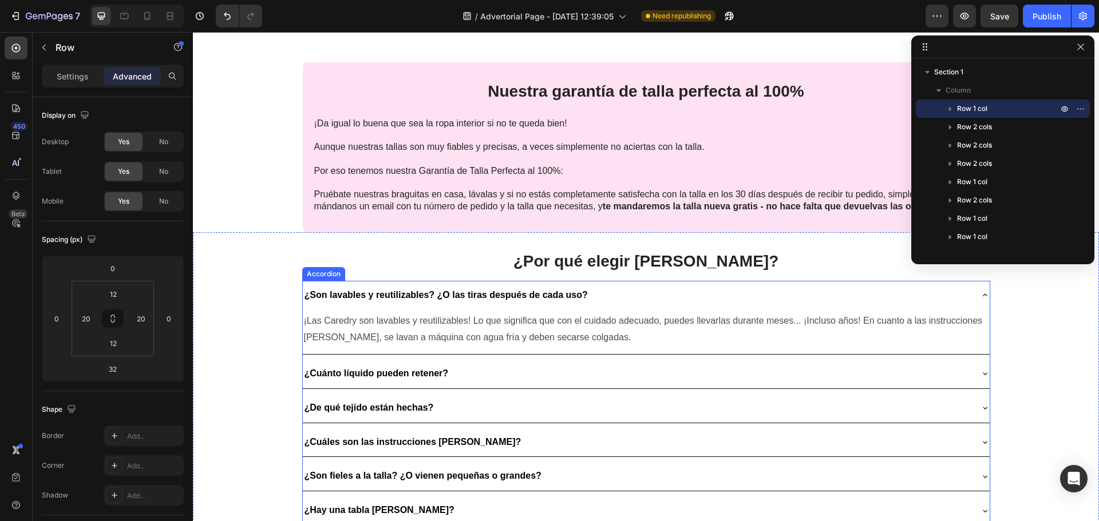
scroll to position [1833, 0]
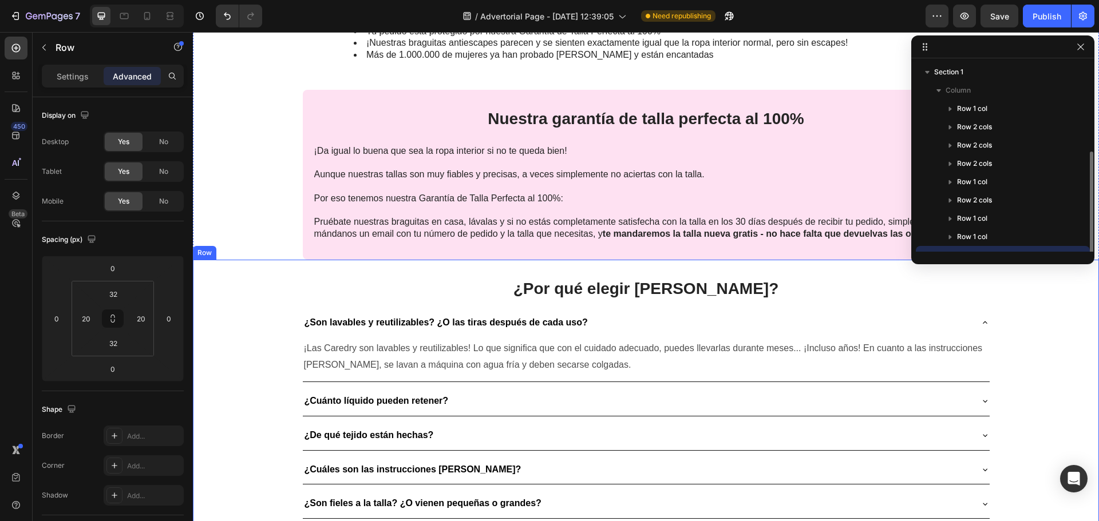
scroll to position [49, 0]
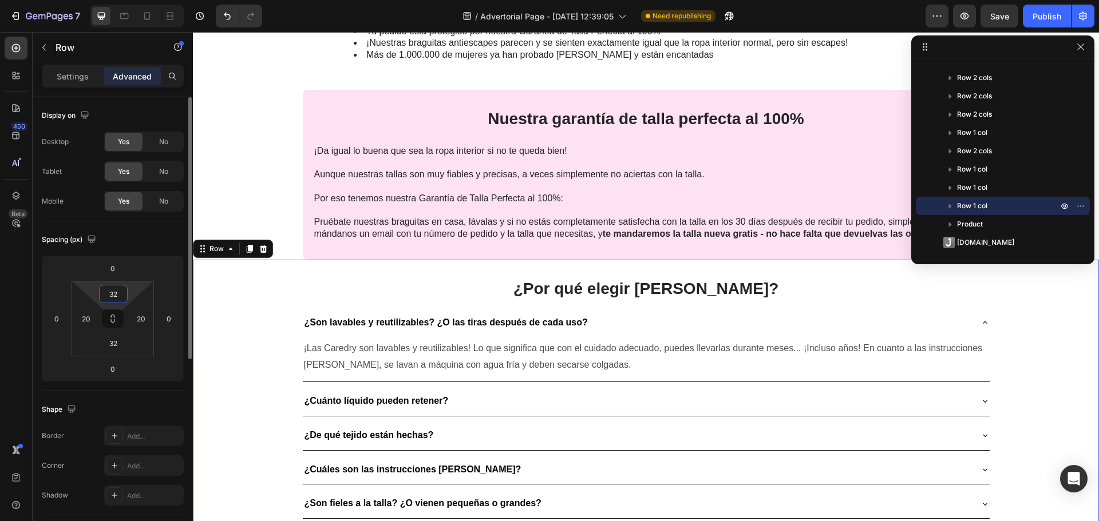
click at [116, 296] on input "32" at bounding box center [113, 294] width 23 height 17
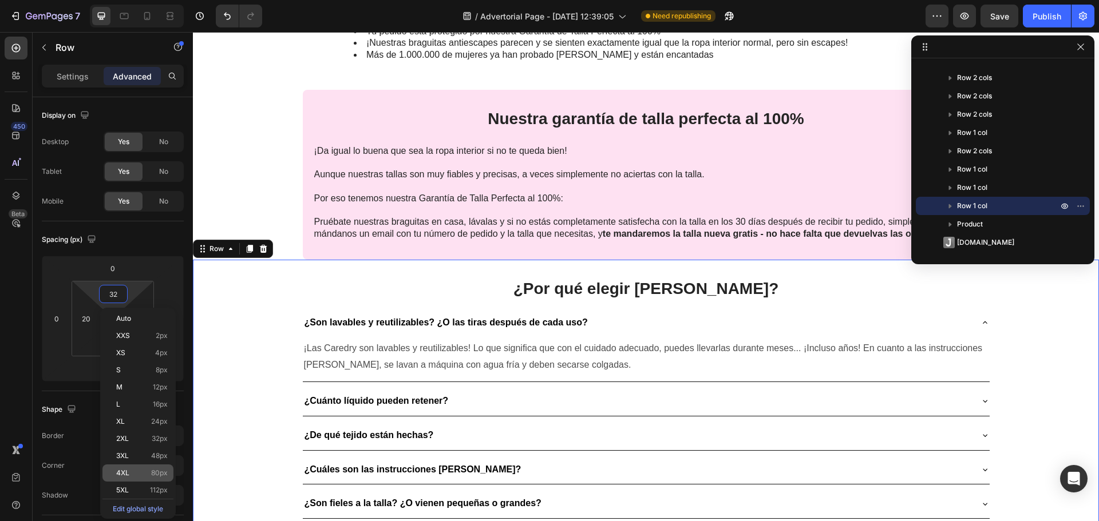
click at [152, 465] on div "4XL 80px" at bounding box center [137, 473] width 71 height 17
type input "80"
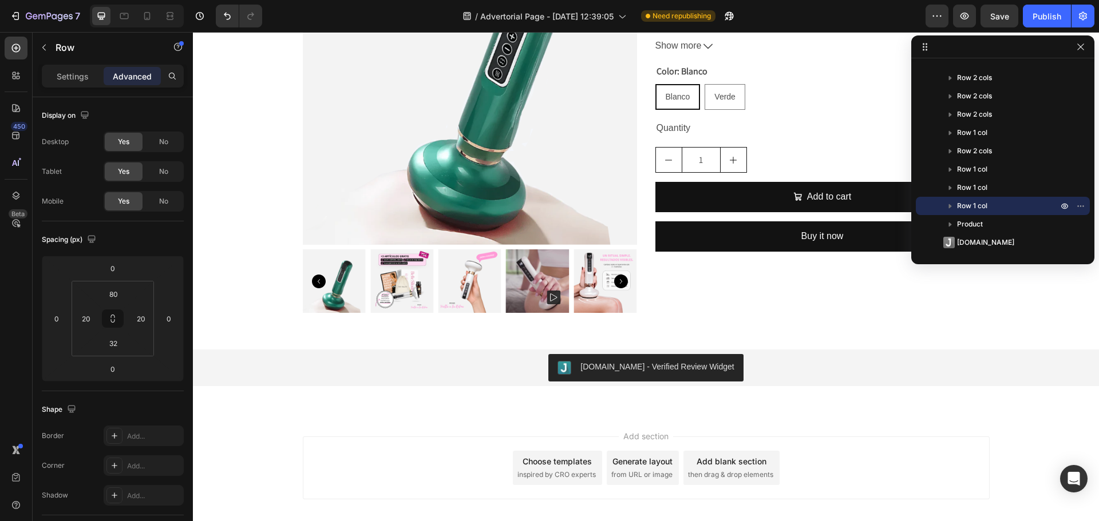
scroll to position [2773, 0]
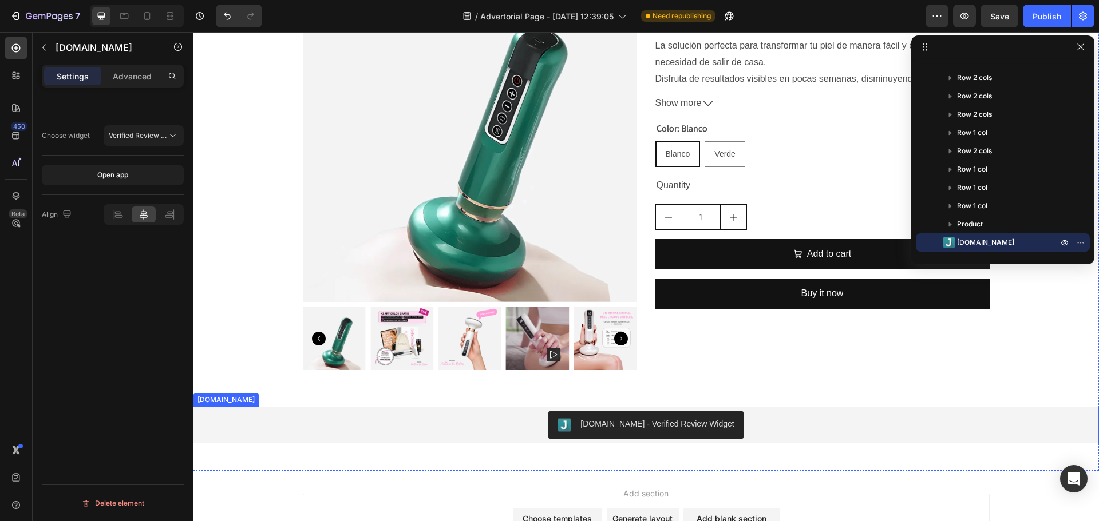
click at [651, 426] on div "[DOMAIN_NAME] - Verified Review Widget" at bounding box center [656, 424] width 153 height 12
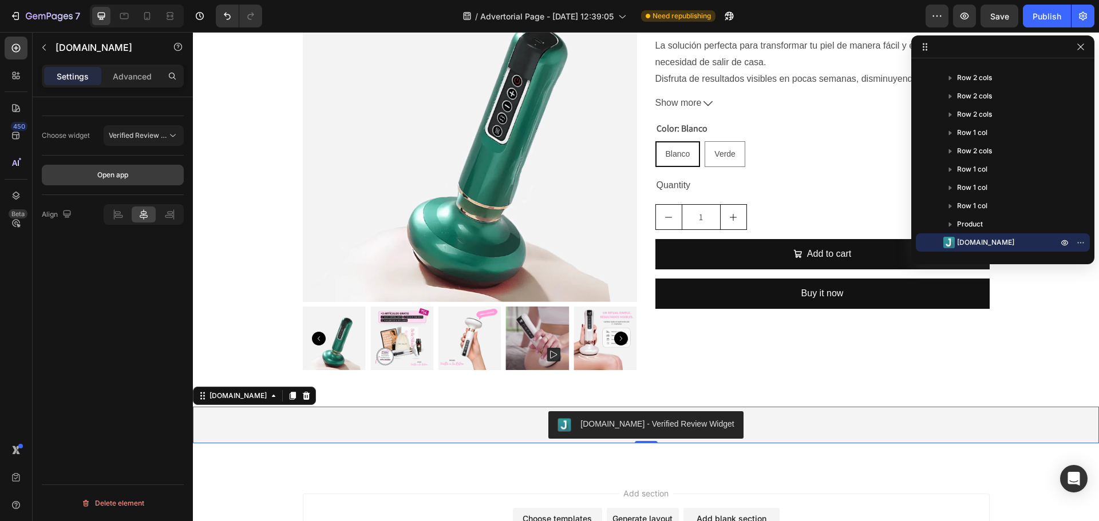
click at [140, 173] on button "Open app" at bounding box center [113, 175] width 142 height 21
click at [152, 129] on button "Verified Review Widget" at bounding box center [144, 135] width 80 height 21
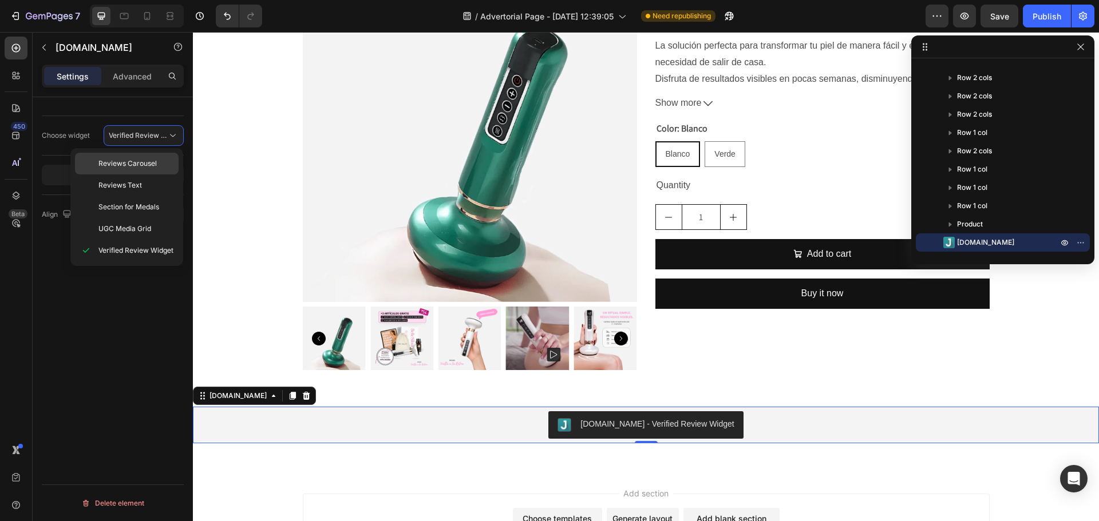
click at [154, 160] on span "Reviews Carousel" at bounding box center [127, 163] width 58 height 10
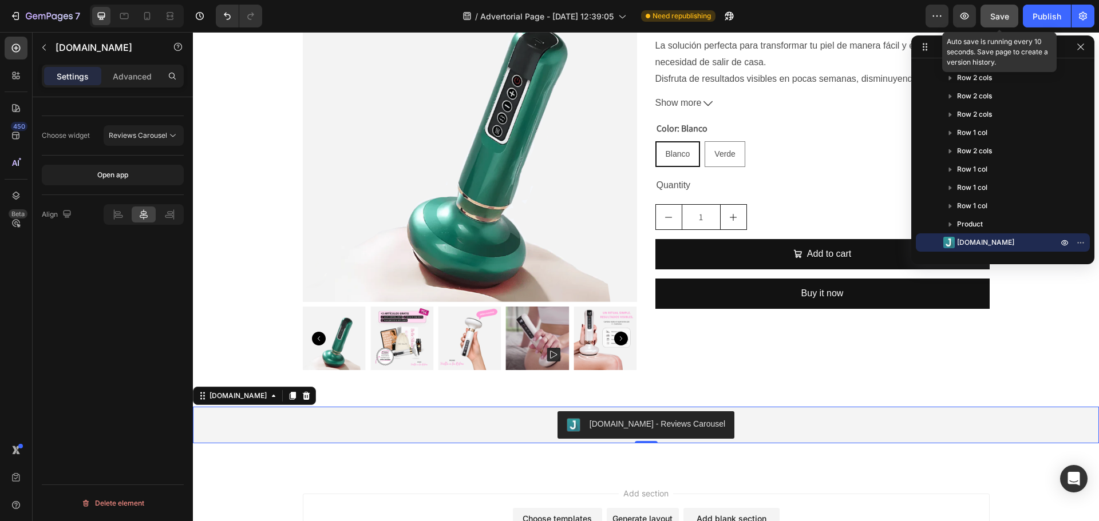
click at [997, 10] on div "Save" at bounding box center [999, 16] width 19 height 12
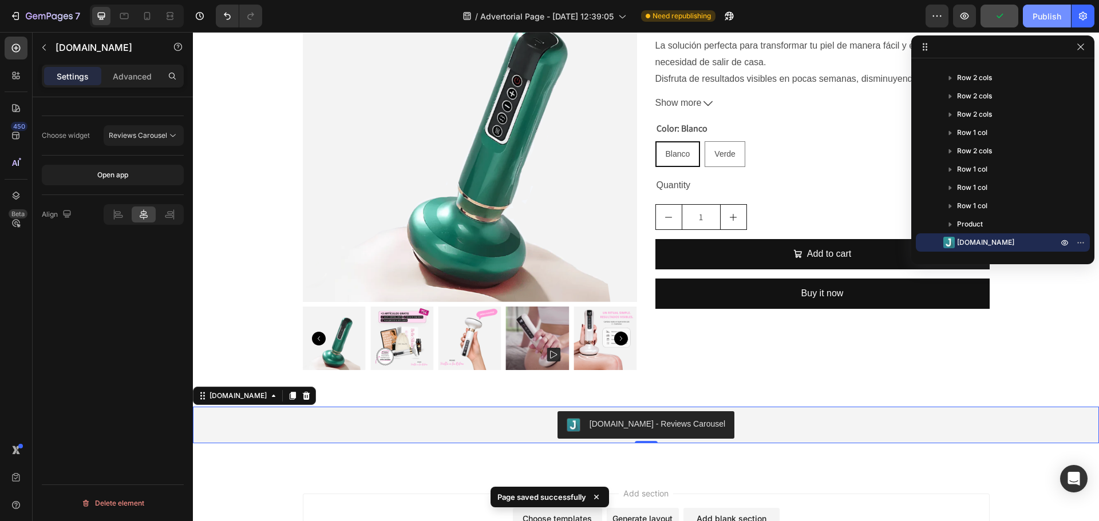
click at [1048, 20] on div "Publish" at bounding box center [1046, 16] width 29 height 12
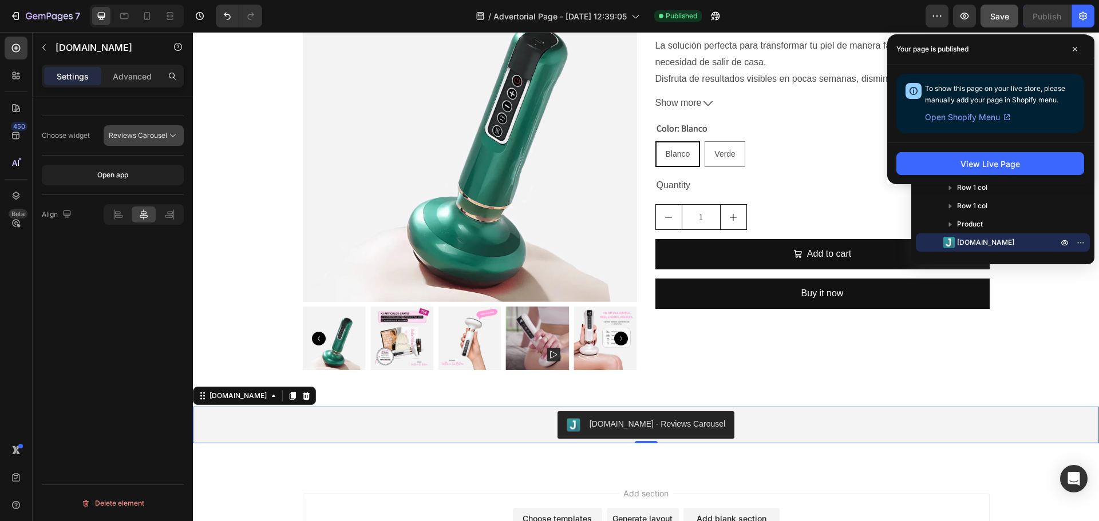
click at [142, 136] on span "Reviews Carousel" at bounding box center [138, 135] width 58 height 9
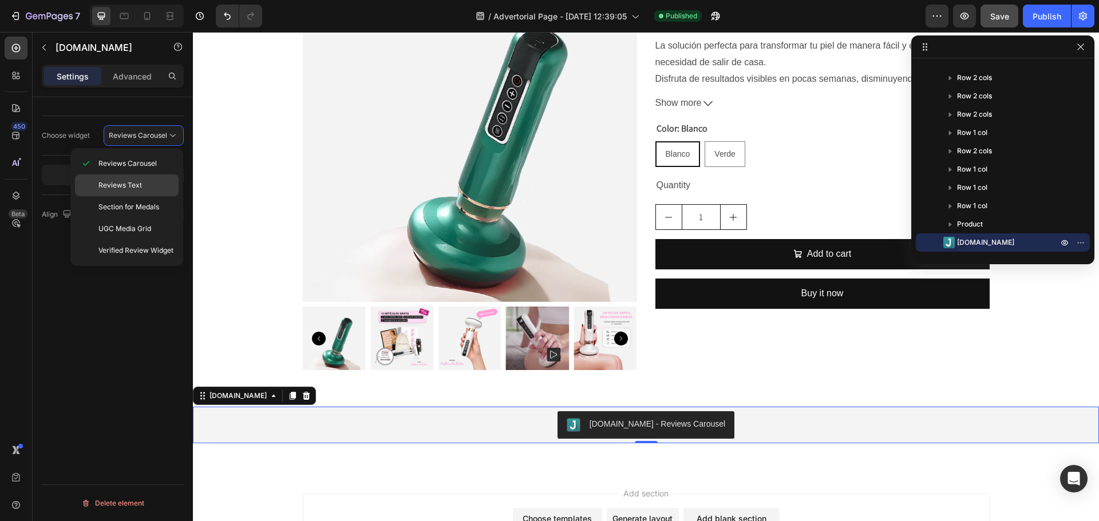
click at [141, 187] on span "Reviews Text" at bounding box center [119, 185] width 43 height 10
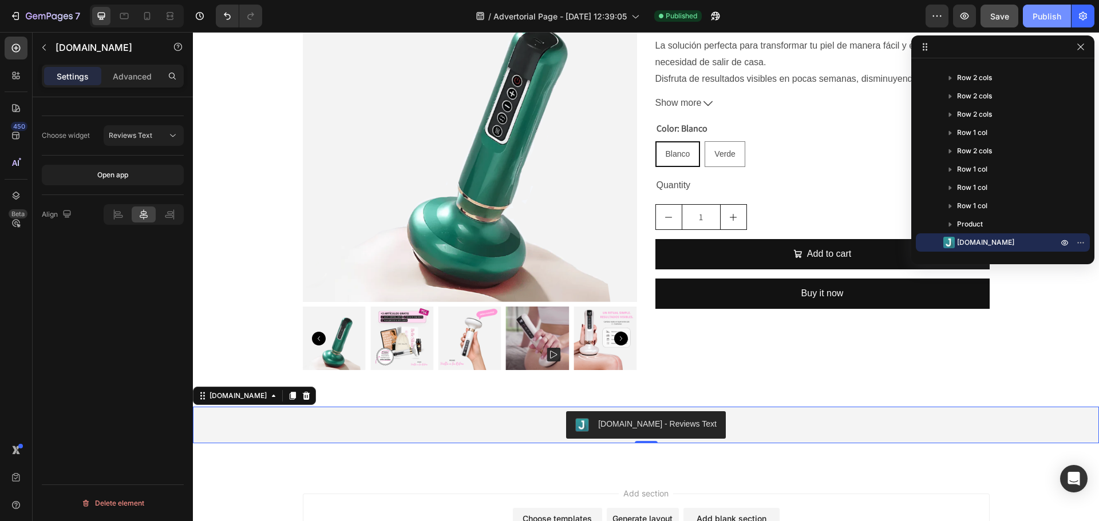
click at [1047, 14] on div "Publish" at bounding box center [1046, 16] width 29 height 12
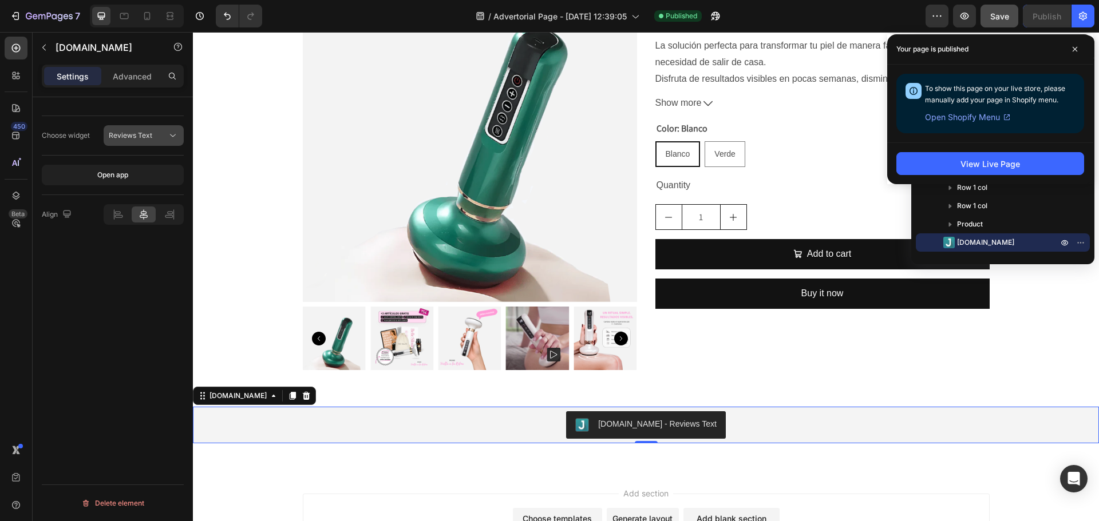
click at [151, 145] on button "Reviews Text" at bounding box center [144, 135] width 80 height 21
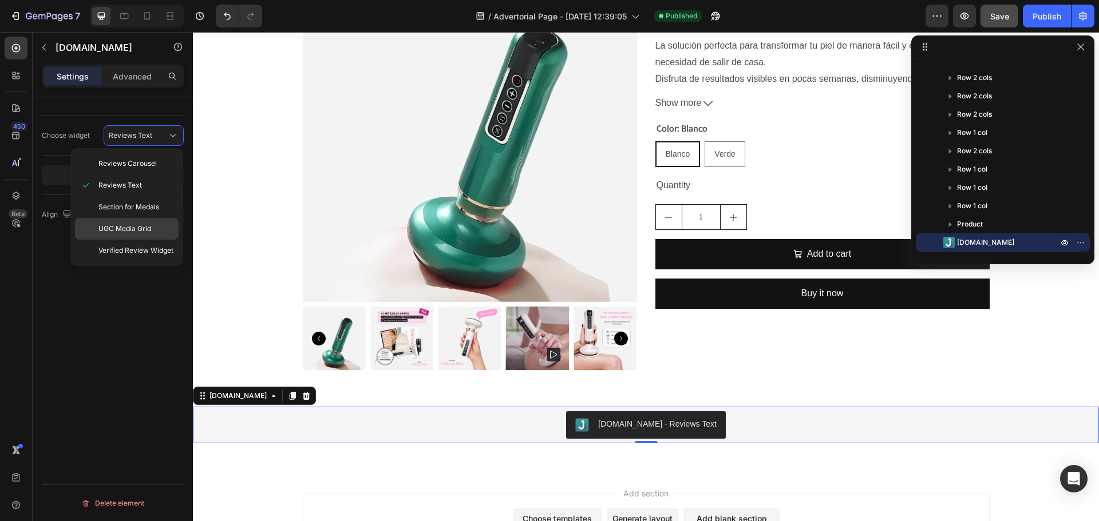
click at [156, 225] on p "UGC Media Grid" at bounding box center [135, 229] width 75 height 10
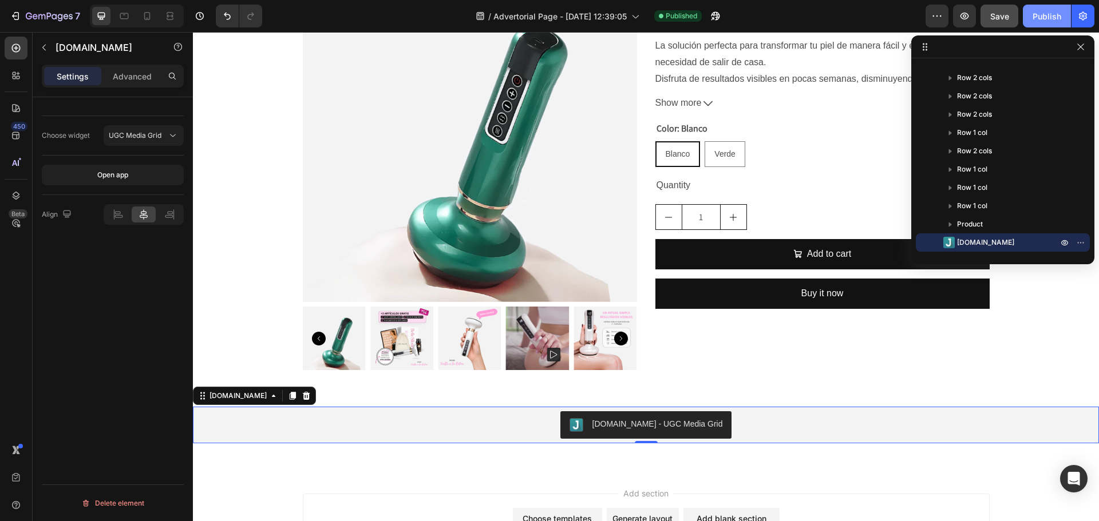
click at [1039, 10] on div "Publish" at bounding box center [1046, 16] width 29 height 12
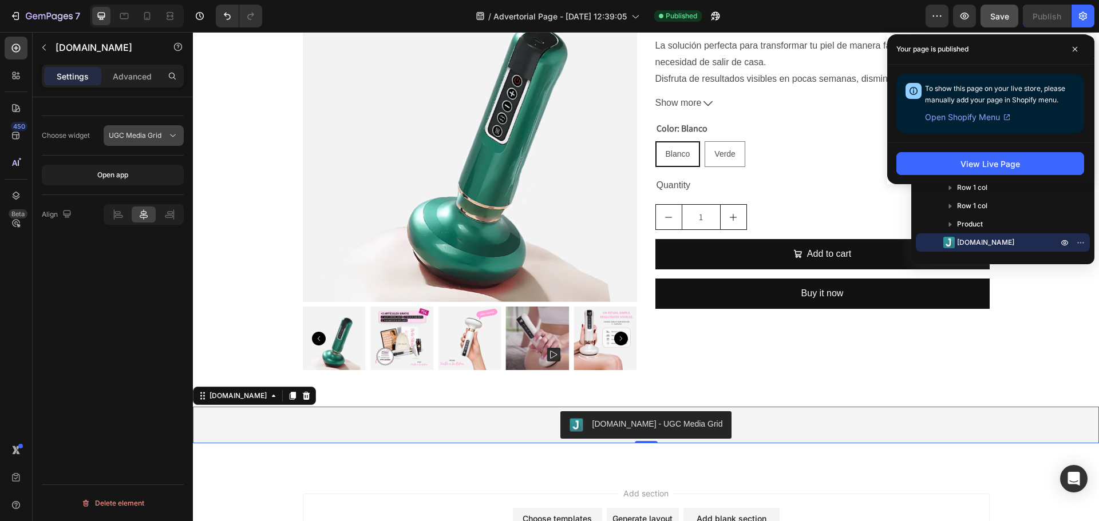
click at [137, 141] on button "UGC Media Grid" at bounding box center [144, 135] width 80 height 21
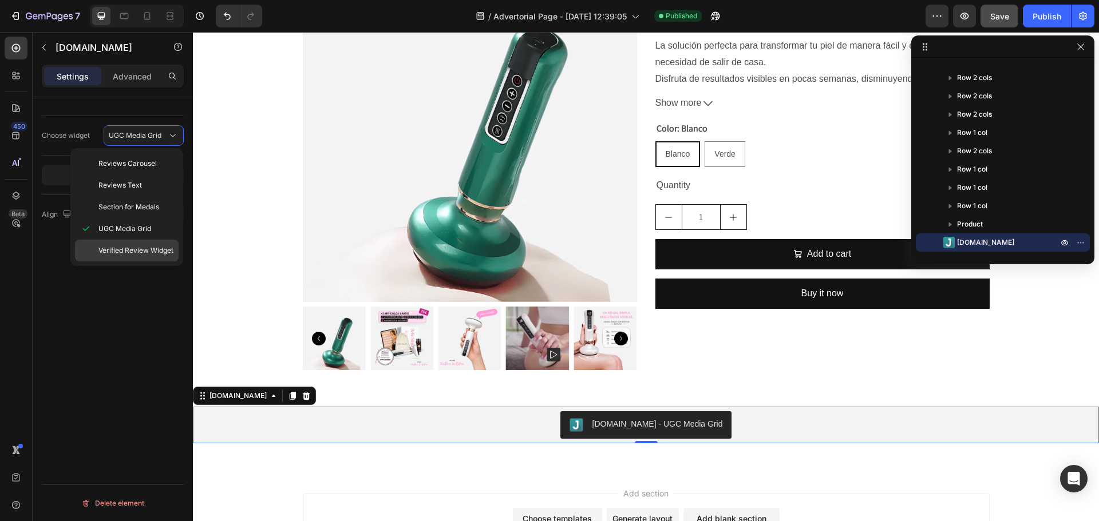
click at [143, 247] on span "Verified Review Widget" at bounding box center [135, 250] width 75 height 10
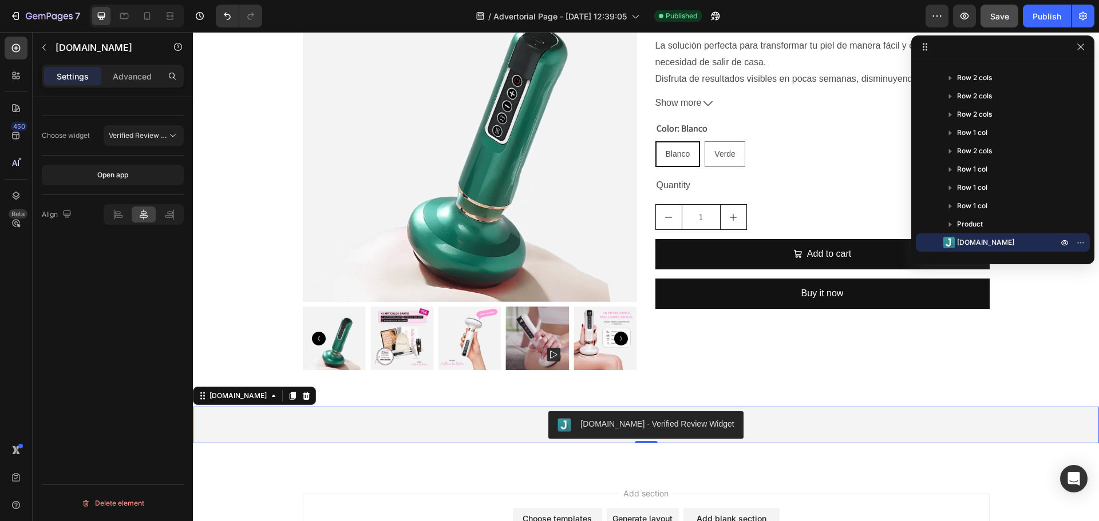
click at [654, 422] on div "[DOMAIN_NAME] - Verified Review Widget" at bounding box center [656, 424] width 153 height 12
click at [653, 422] on div "[DOMAIN_NAME] - Verified Review Widget" at bounding box center [656, 424] width 153 height 12
click at [137, 77] on p "Advanced" at bounding box center [132, 76] width 39 height 12
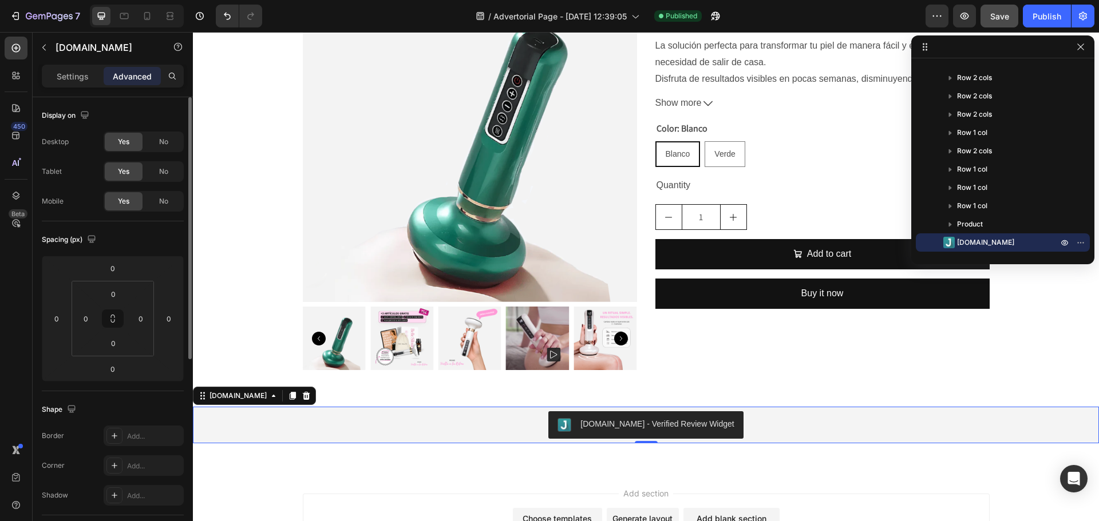
scroll to position [338, 0]
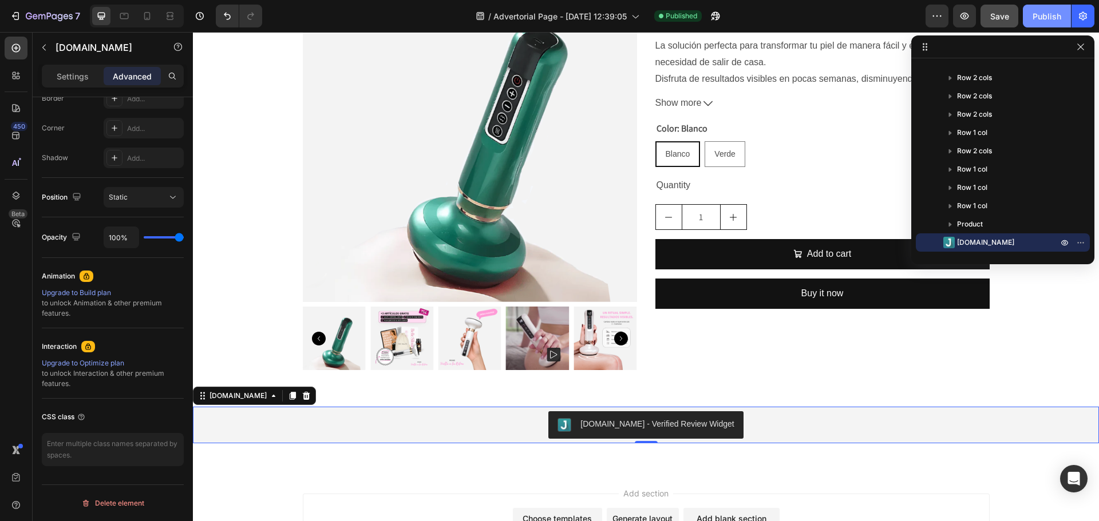
click at [1048, 14] on div "Publish" at bounding box center [1046, 16] width 29 height 12
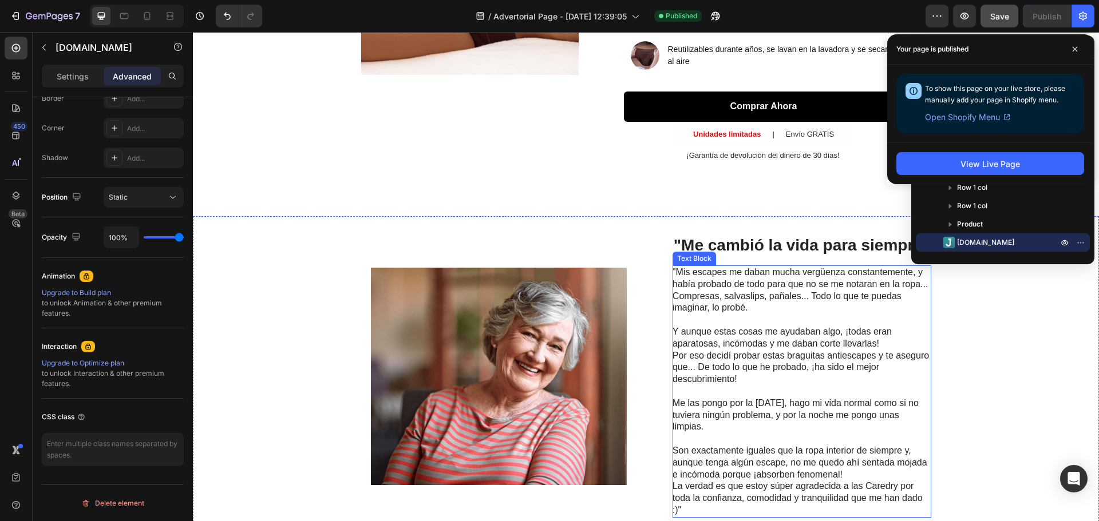
scroll to position [84, 0]
